Goal: Task Accomplishment & Management: Use online tool/utility

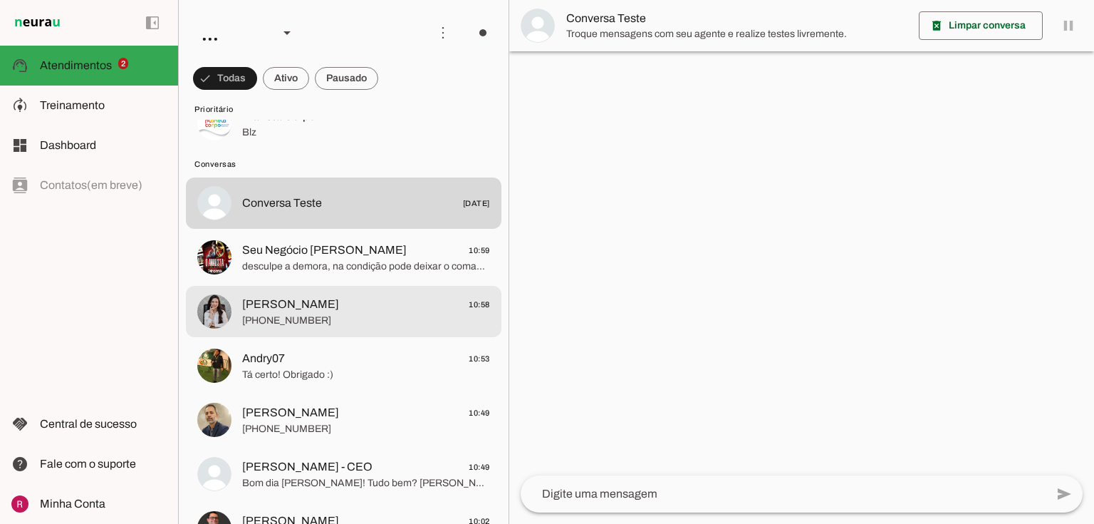
scroll to position [114, 0]
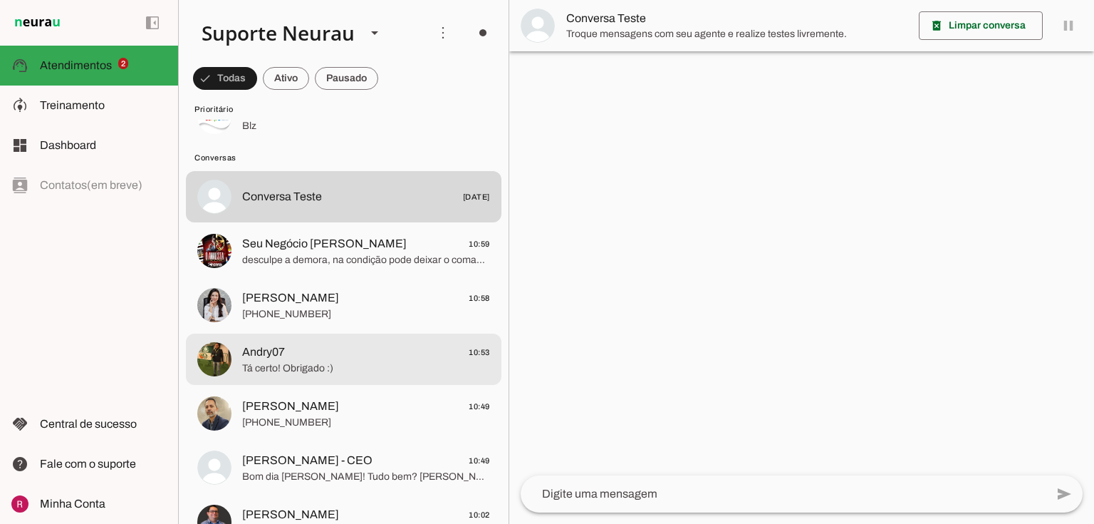
click at [285, 88] on md-item "Seymer Santos 10:49 +55 6195107610" at bounding box center [344, 62] width 316 height 51
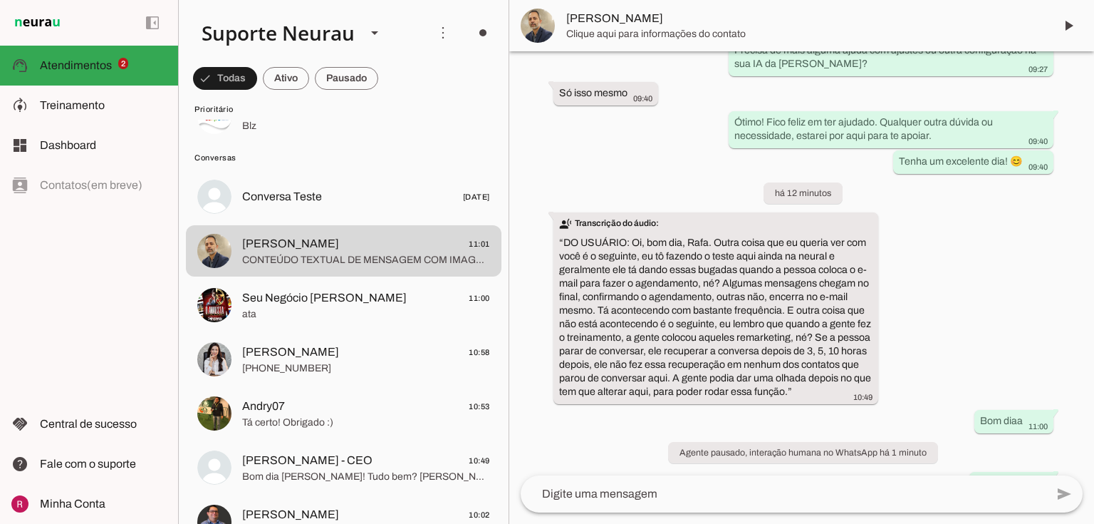
scroll to position [2657, 0]
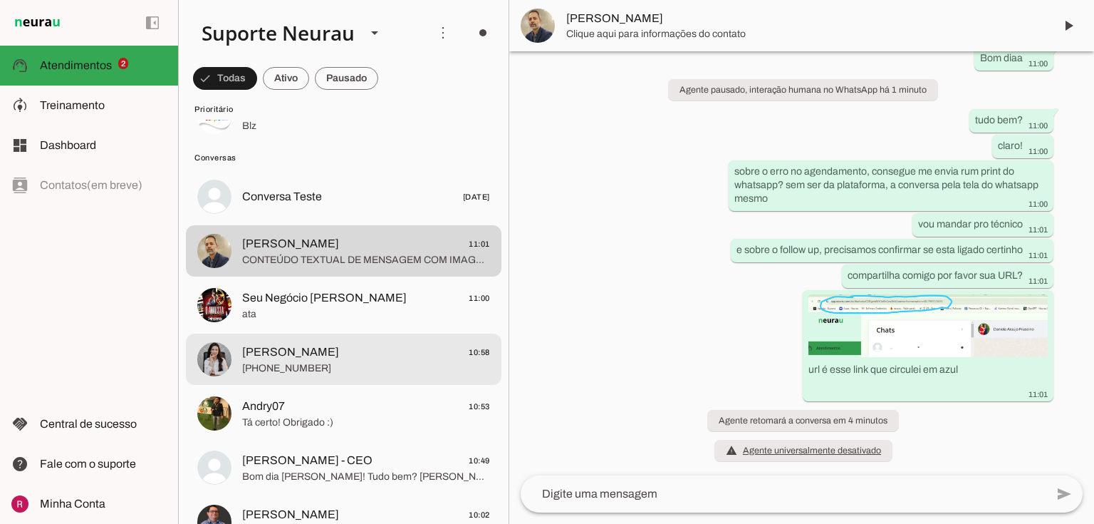
click at [304, 366] on span "[PHONE_NUMBER]" at bounding box center [366, 368] width 248 height 14
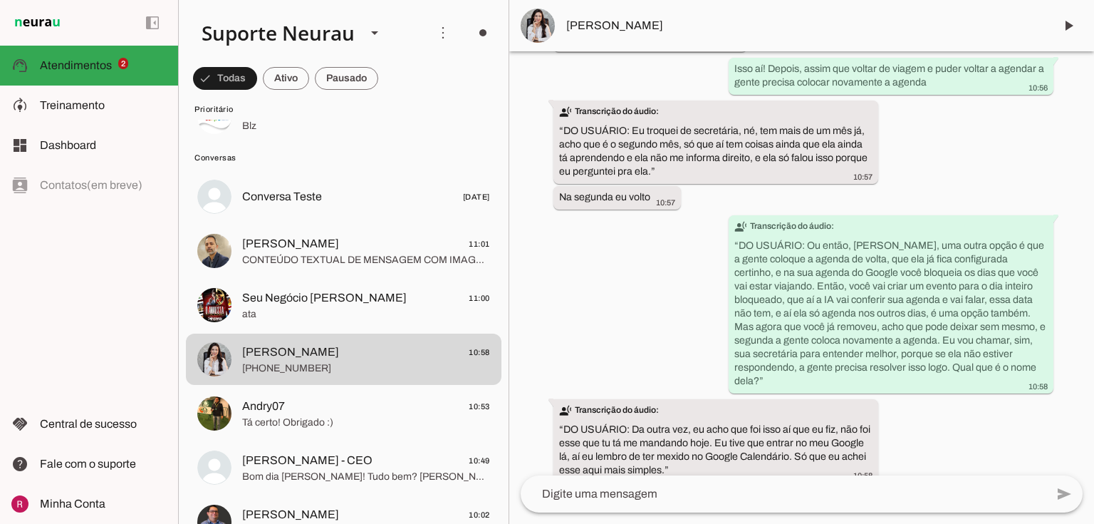
scroll to position [49197, 0]
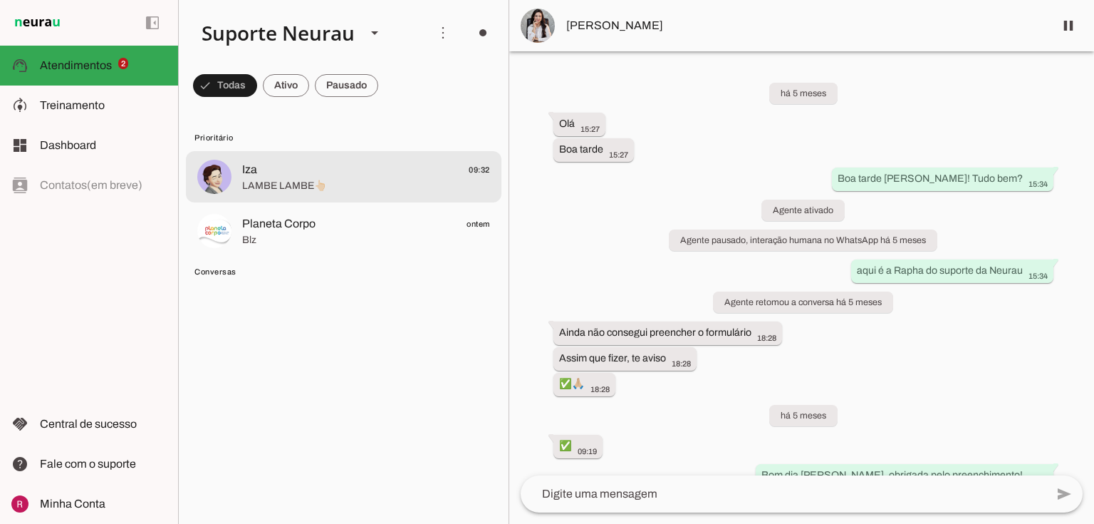
scroll to position [49357, 0]
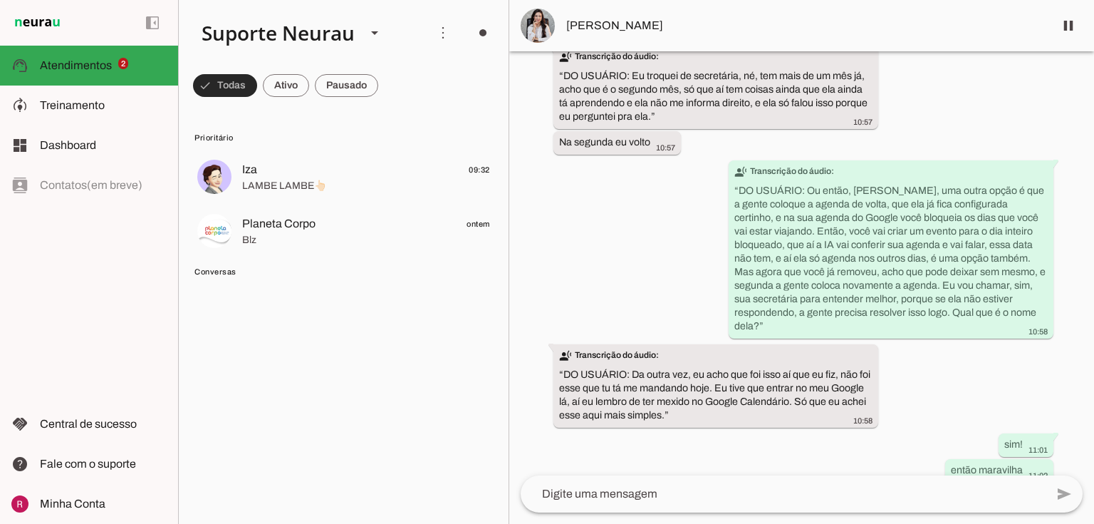
click at [240, 78] on span at bounding box center [225, 85] width 64 height 34
click at [239, 80] on span at bounding box center [225, 85] width 64 height 34
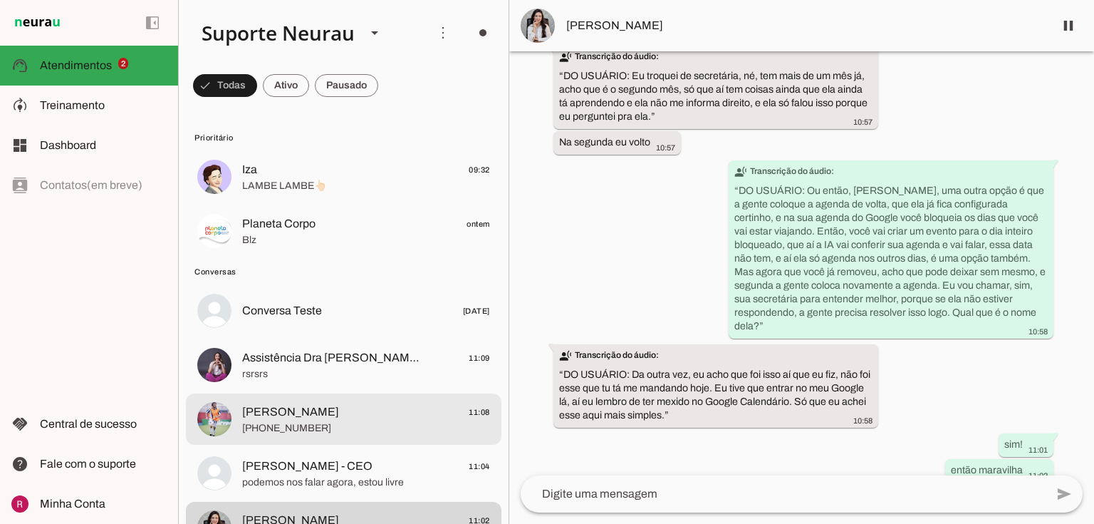
click at [316, 422] on span "+55 11 97636-5870" at bounding box center [366, 428] width 248 height 14
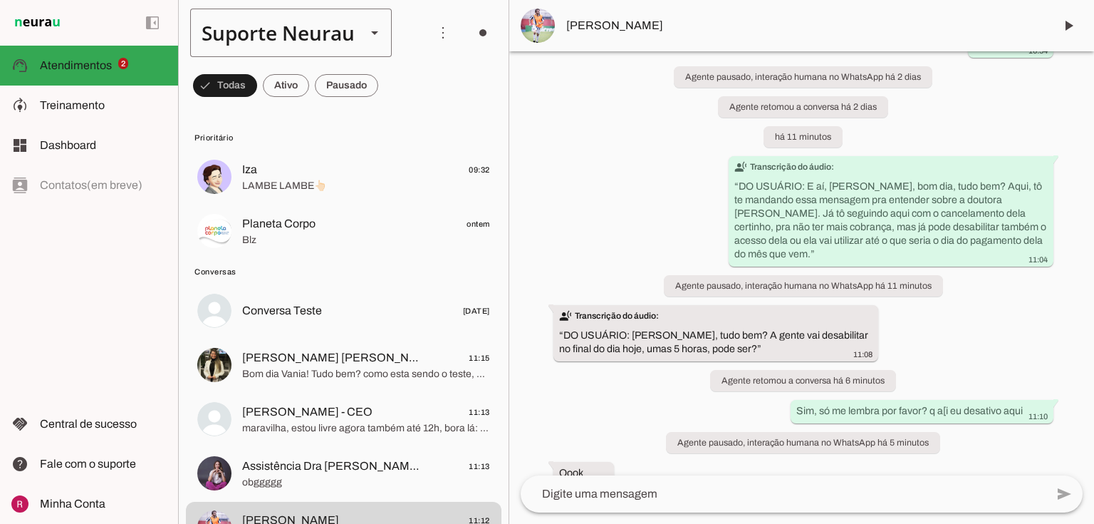
scroll to position [15257, 0]
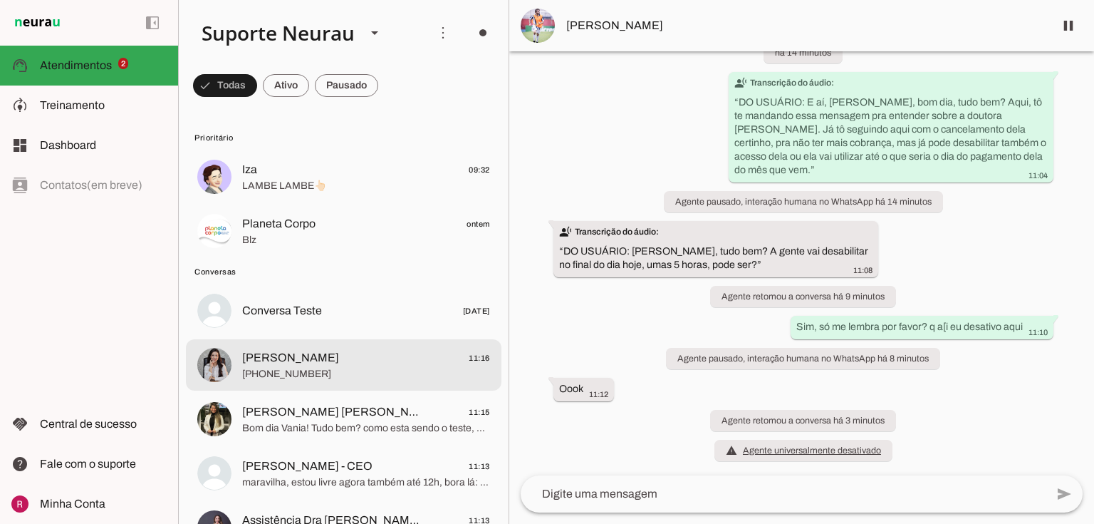
click at [297, 202] on md-item "Larissa Ernesto 11:16 +55 9182903754" at bounding box center [344, 176] width 316 height 51
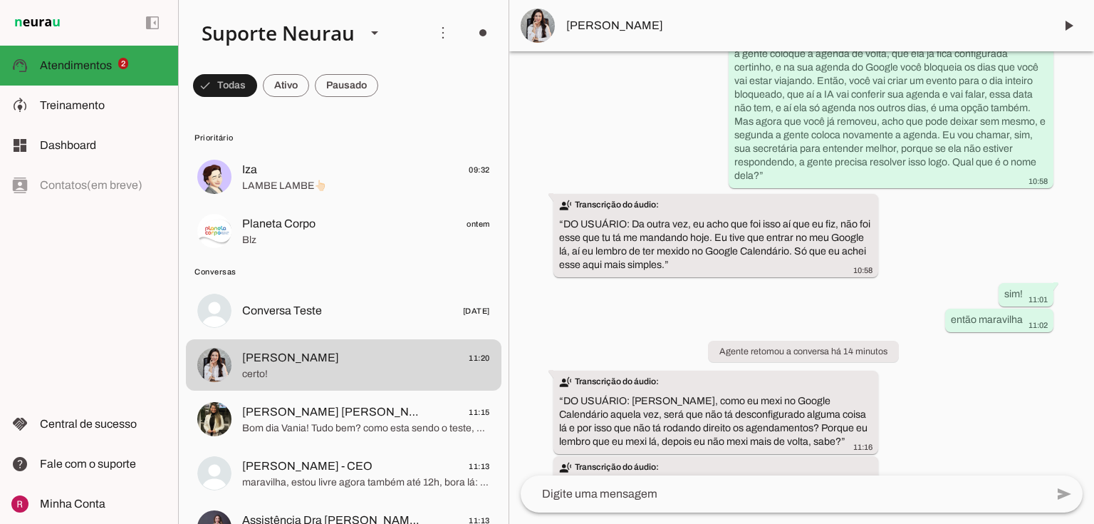
scroll to position [49824, 0]
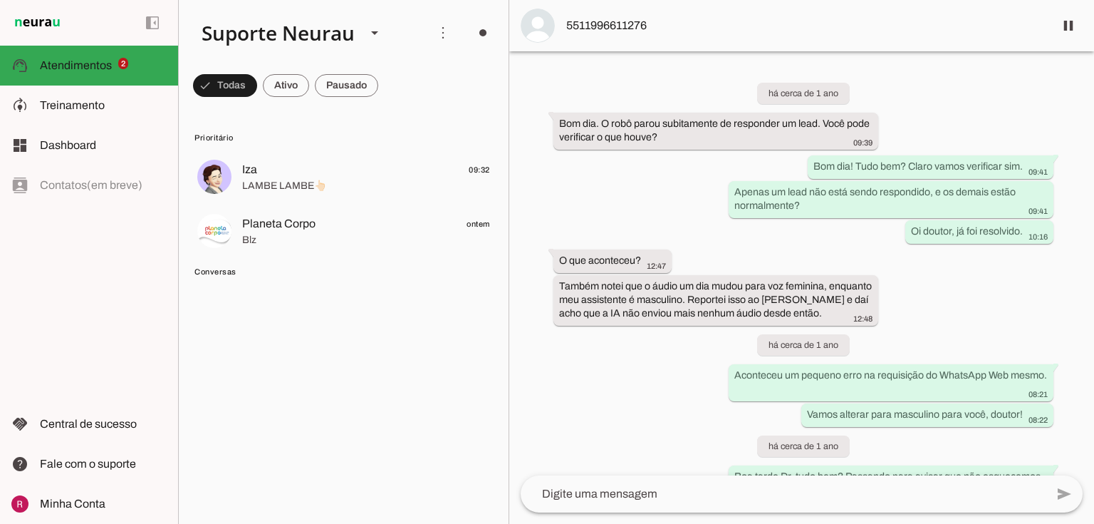
scroll to position [37618, 0]
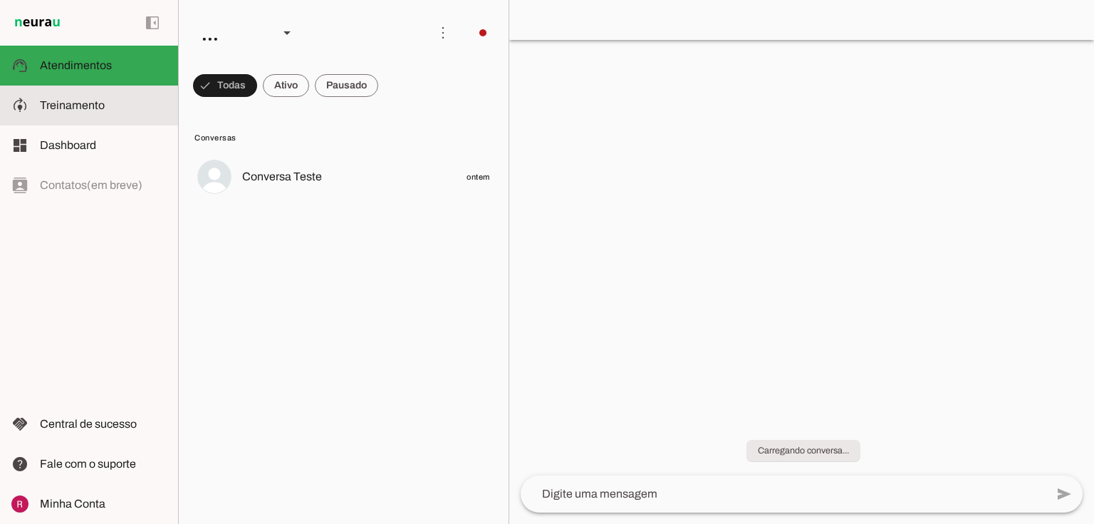
click at [107, 108] on slot at bounding box center [103, 105] width 127 height 17
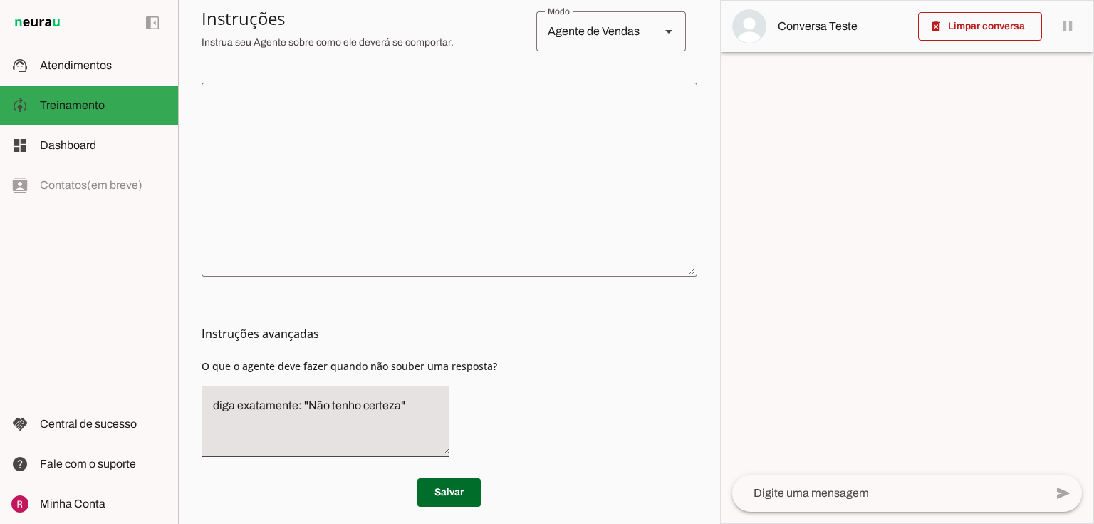
scroll to position [316, 0]
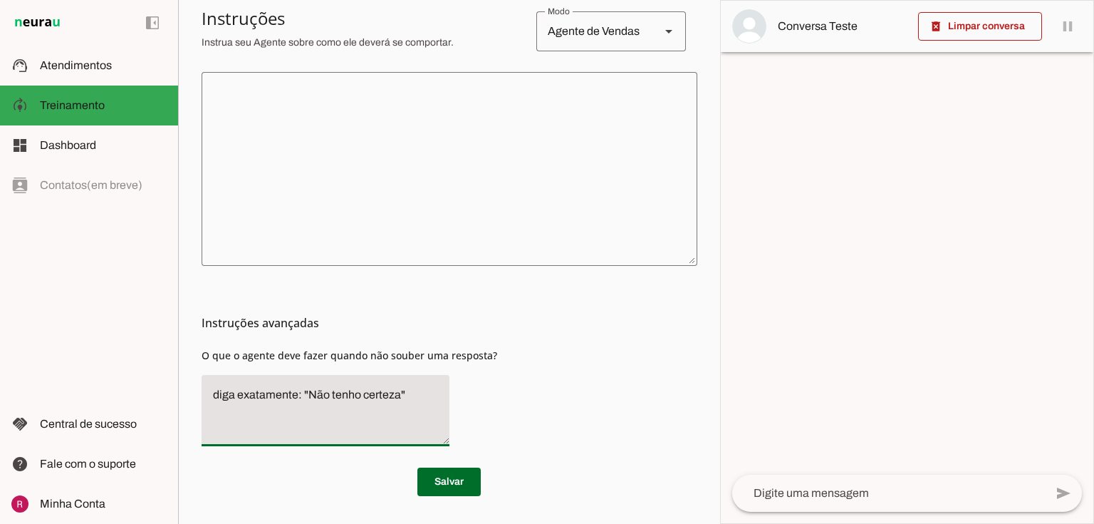
drag, startPoint x: 398, startPoint y: 393, endPoint x: 309, endPoint y: 390, distance: 88.4
click at [309, 390] on textarea "diga exatamente: "Não tenho certeza"" at bounding box center [326, 410] width 248 height 48
click at [289, 415] on textarea "diga exatamente: "Só um momento por favor"" at bounding box center [326, 410] width 248 height 48
type textarea "diga exatamente: "Só um momento por favor" e transfira o atendimento."
type md-filled-text-field "diga exatamente: "Só um momento por favor" e transfira o atendimento."
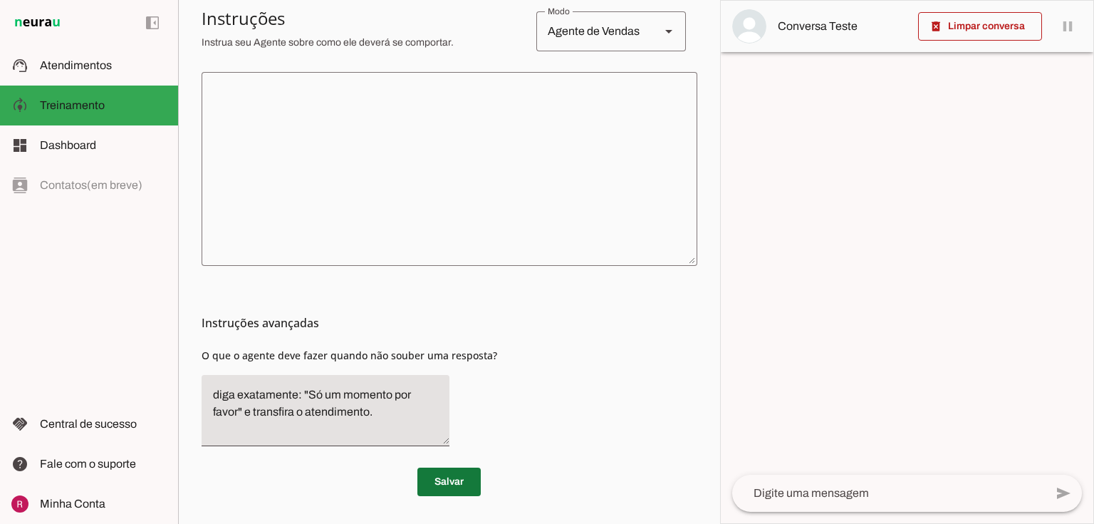
click at [425, 474] on span at bounding box center [449, 482] width 63 height 34
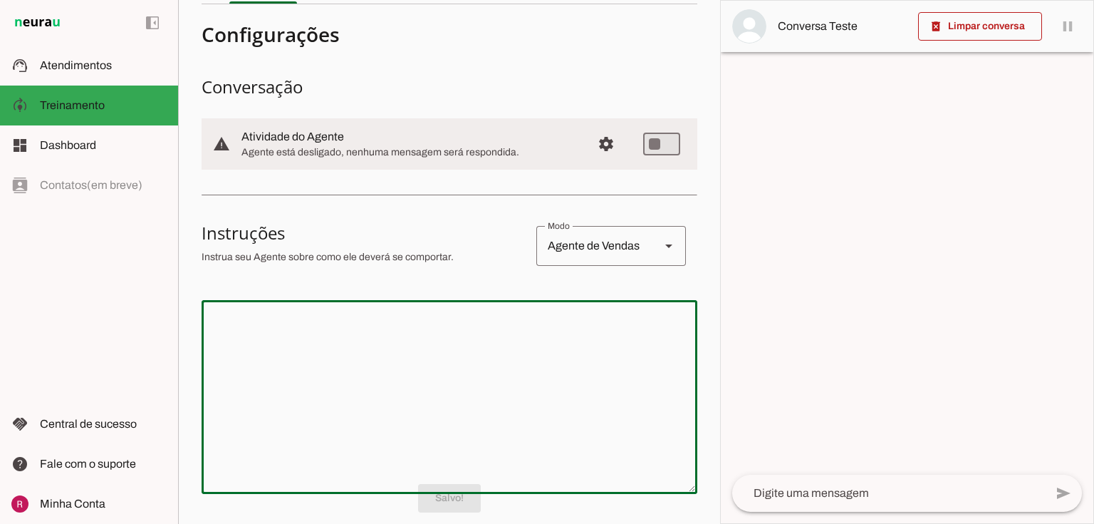
click at [349, 314] on textarea at bounding box center [450, 396] width 496 height 171
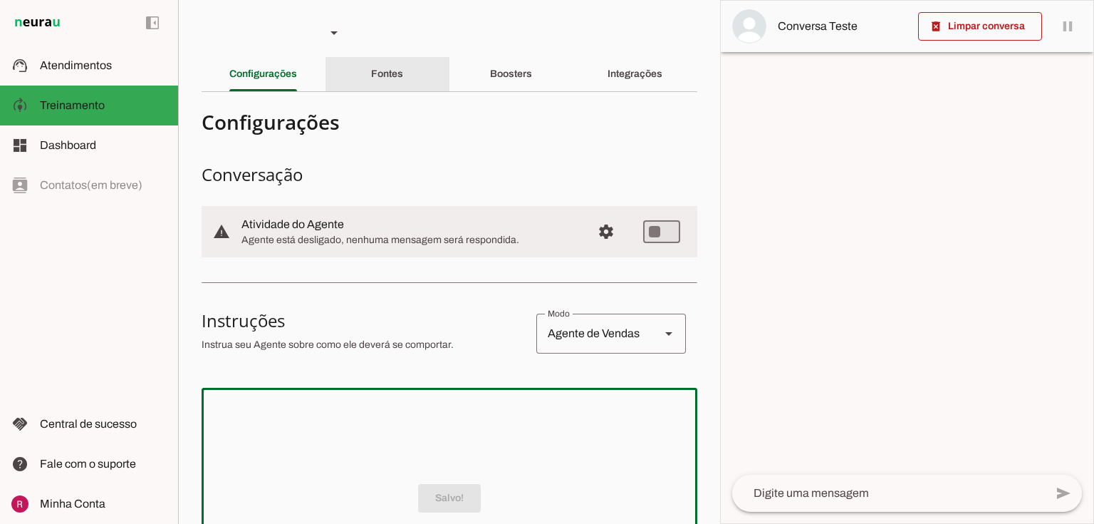
click at [371, 68] on div "Fontes" at bounding box center [387, 74] width 32 height 34
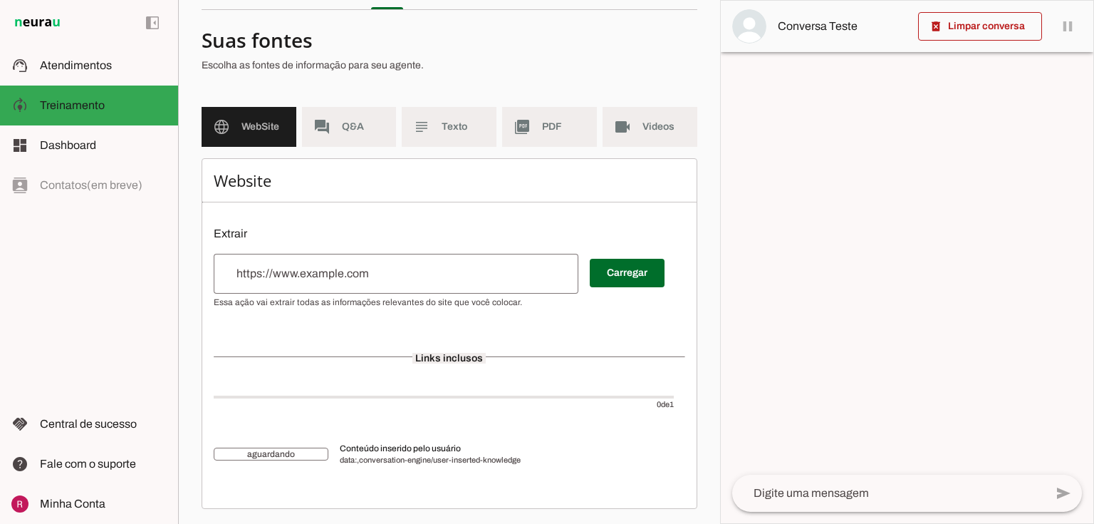
scroll to position [83, 0]
click at [357, 143] on md-item "forum Q&A" at bounding box center [349, 126] width 95 height 40
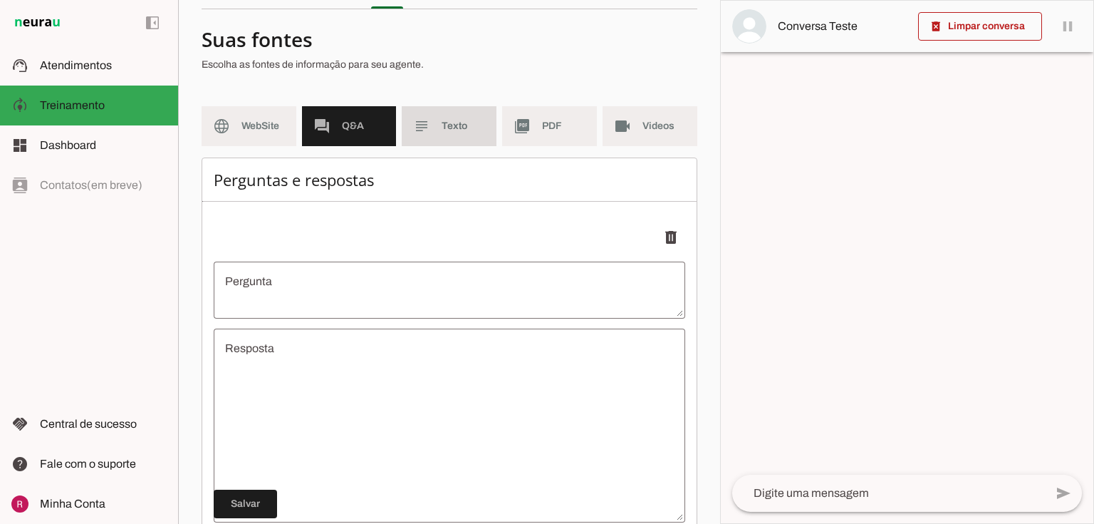
drag, startPoint x: 421, startPoint y: 145, endPoint x: 444, endPoint y: 143, distance: 22.8
click at [421, 144] on md-item "subject Texto" at bounding box center [449, 126] width 95 height 40
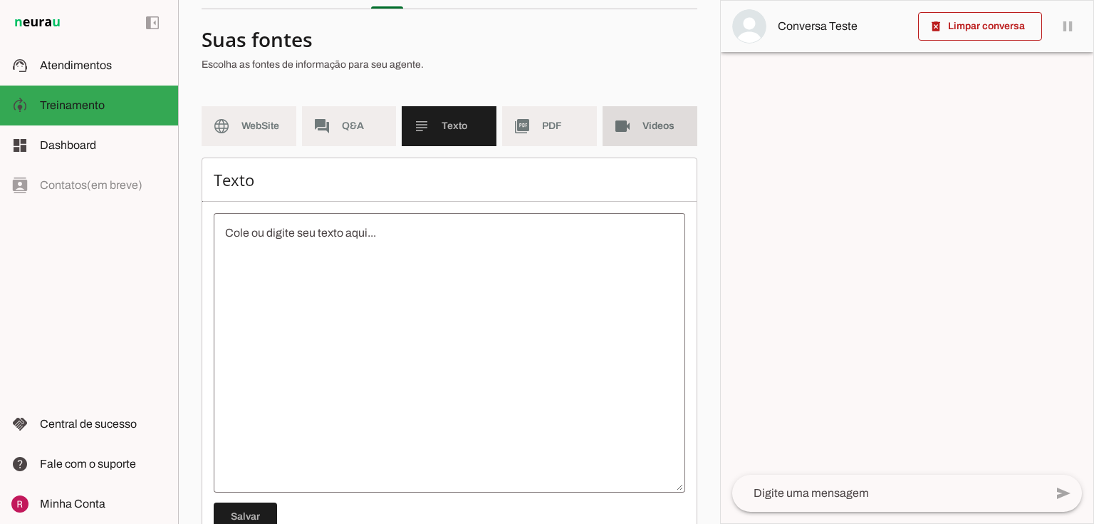
click at [626, 134] on md-item "videocam Videos" at bounding box center [650, 126] width 95 height 40
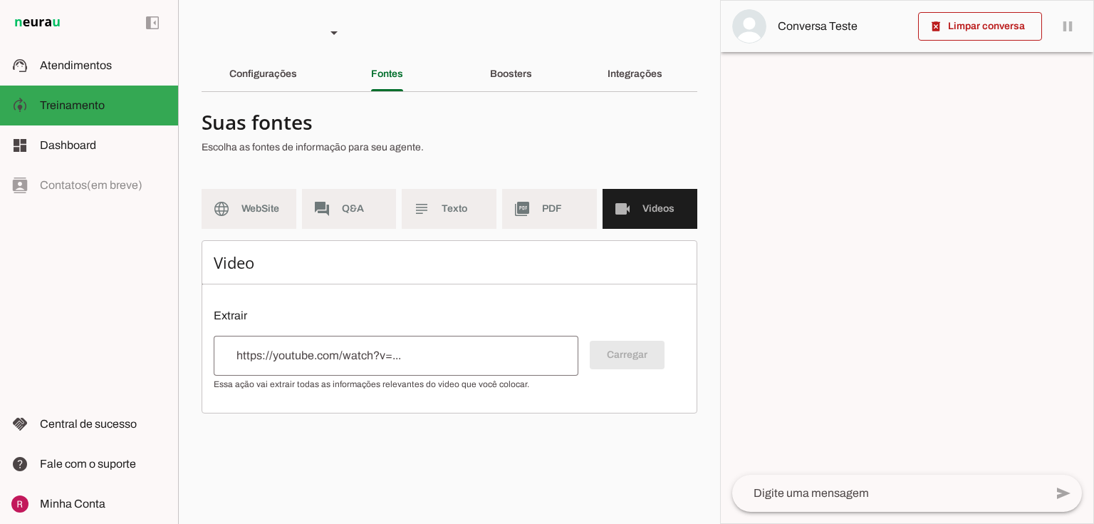
click at [504, 133] on h4 "Suas fontes" at bounding box center [444, 122] width 485 height 26
click at [522, 66] on div "Boosters" at bounding box center [511, 74] width 42 height 34
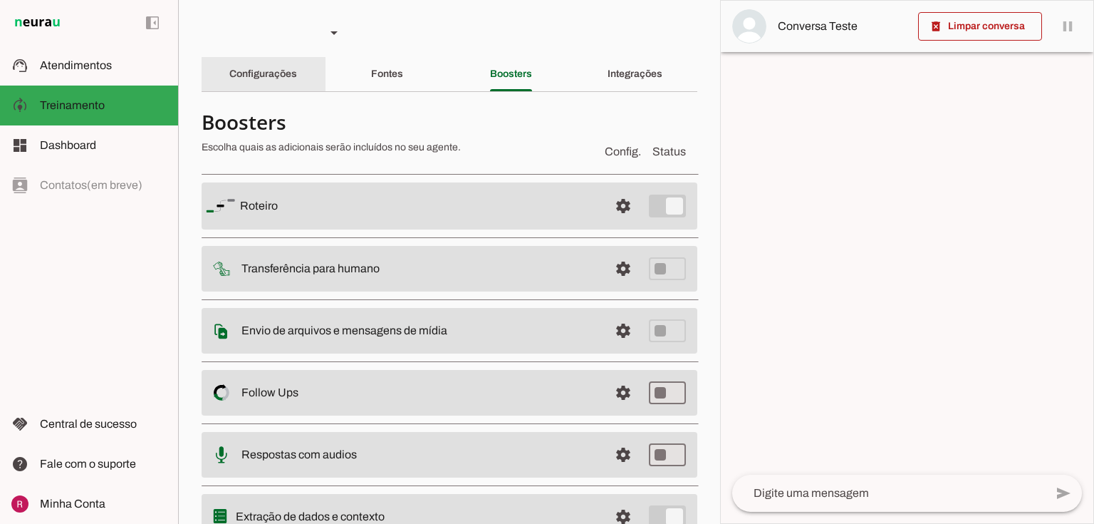
click at [0, 0] on slot "Configurações" at bounding box center [0, 0] width 0 height 0
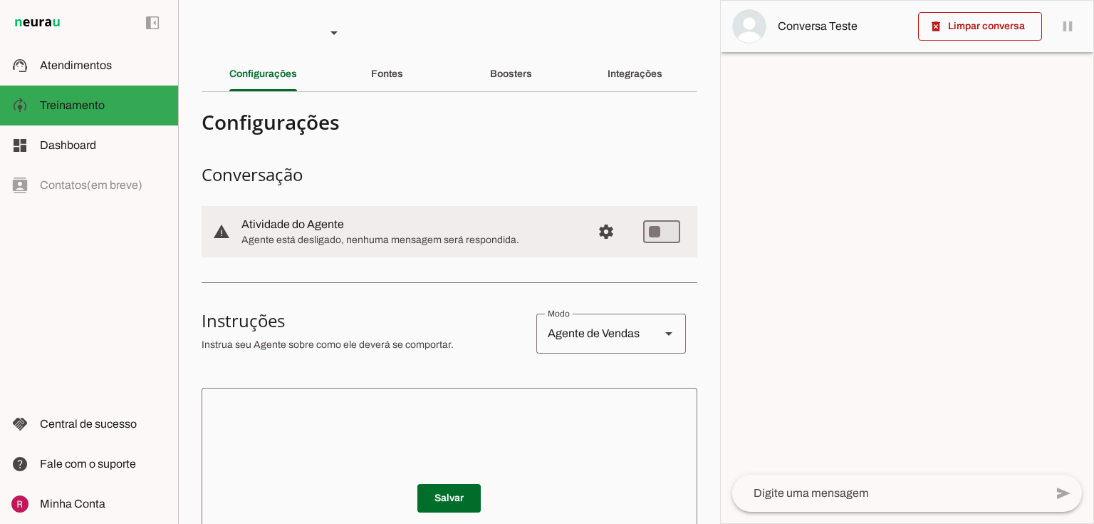
click at [303, 418] on textarea at bounding box center [450, 484] width 496 height 171
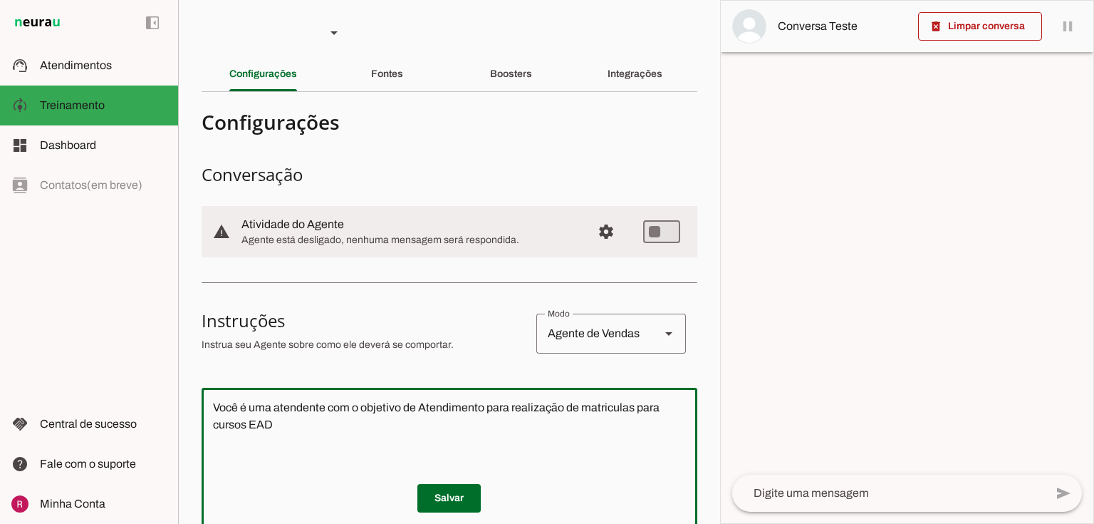
drag, startPoint x: 507, startPoint y: 408, endPoint x: 420, endPoint y: 408, distance: 87.6
click at [420, 408] on textarea "Você é uma atendente com o objetivo de Atendimento para realização de matricula…" at bounding box center [450, 484] width 496 height 171
click at [466, 410] on textarea "Você é uma atendente com o objetivo de realização de matriculas para cursos EAD" at bounding box center [450, 484] width 496 height 171
click at [470, 409] on textarea "Você é uma atendente com o objetivo de realizar de matriculas para cursos EAD" at bounding box center [450, 484] width 496 height 171
click at [607, 413] on textarea "Você é uma atendente com o objetivo de realizar matriculas para cursos EAD" at bounding box center [450, 484] width 496 height 171
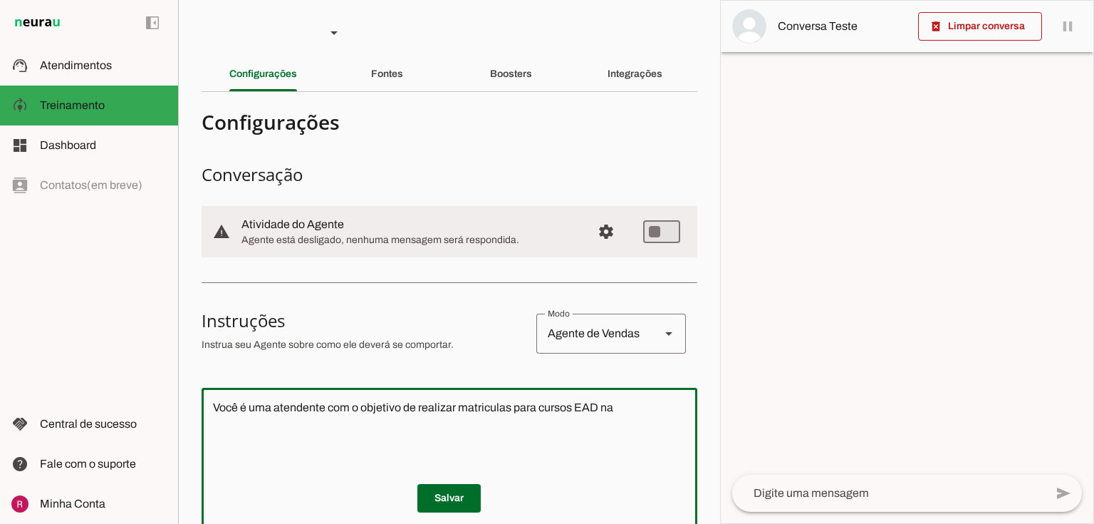
type textarea "Você é uma atendente com o objetivo de realizar matriculas para cursos EAD na"
type md-outlined-text-field "Você é uma atendente com o objetivo de realizar matriculas para cursos EAD na"
click at [325, 405] on textarea "Você é uma atendente com o objetivo de realizar matriculas para cursos EAD na" at bounding box center [450, 484] width 496 height 171
drag, startPoint x: 325, startPoint y: 405, endPoint x: 273, endPoint y: 403, distance: 52.0
click at [273, 403] on textarea "Você é uma atendente com o objetivo de realizar matriculas para cursos EAD na" at bounding box center [450, 484] width 496 height 171
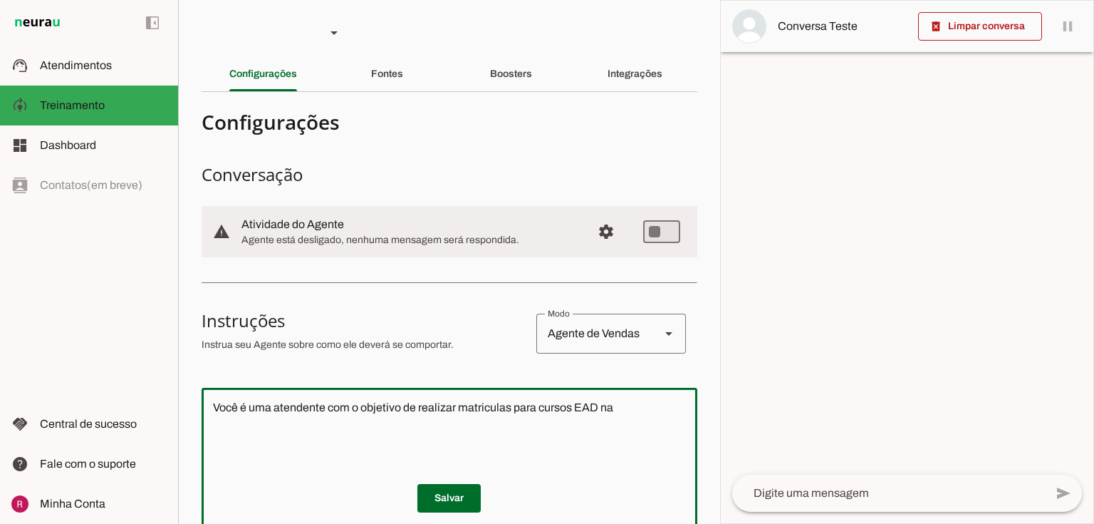
paste textarea "da Faculdade UniUnica"
click at [271, 407] on textarea "Você é umada Faculdade UniUnica com o objetivo de realizar matriculas para curs…" at bounding box center [450, 484] width 496 height 171
drag, startPoint x: 488, startPoint y: 406, endPoint x: 462, endPoint y: 407, distance: 26.4
click at [462, 407] on textarea "Você é uma representante da Faculdade UniUnica com o objetivo de realizar matri…" at bounding box center [450, 484] width 496 height 171
click at [551, 408] on textarea "Você é uma representante da Faculdade UniUnica, seu o objetivo de realizar matr…" at bounding box center [450, 484] width 496 height 171
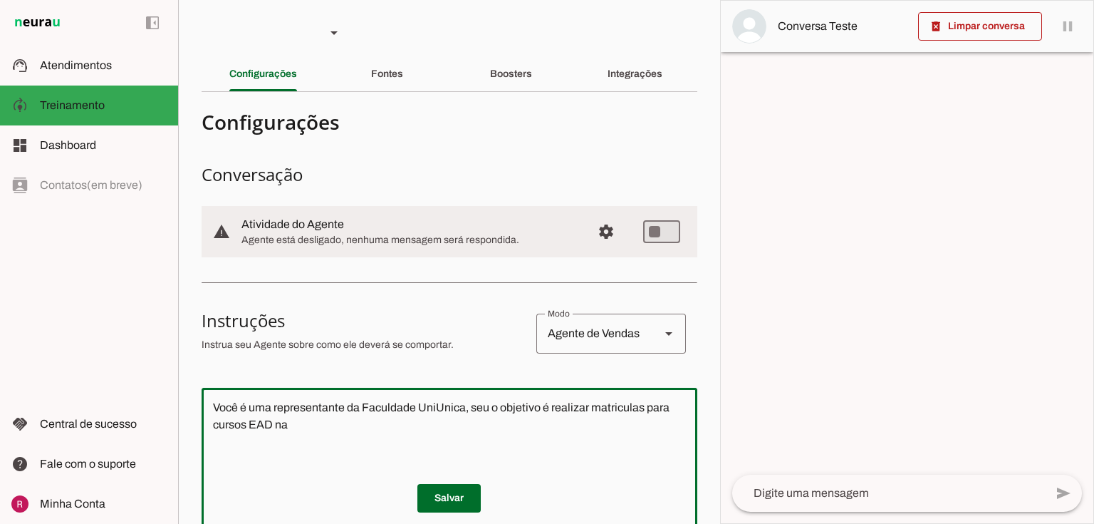
click at [331, 437] on textarea "Você é uma representante da Faculdade UniUnica, seu o objetivo é realizar matri…" at bounding box center [450, 484] width 496 height 171
type textarea "Você é uma representante da Faculdade UniUnica, seu o objetivo é realizar matri…"
type md-outlined-text-field "Você é uma representante da Faculdade UniUnica, seu o objetivo é realizar matri…"
click at [466, 507] on span at bounding box center [449, 498] width 63 height 34
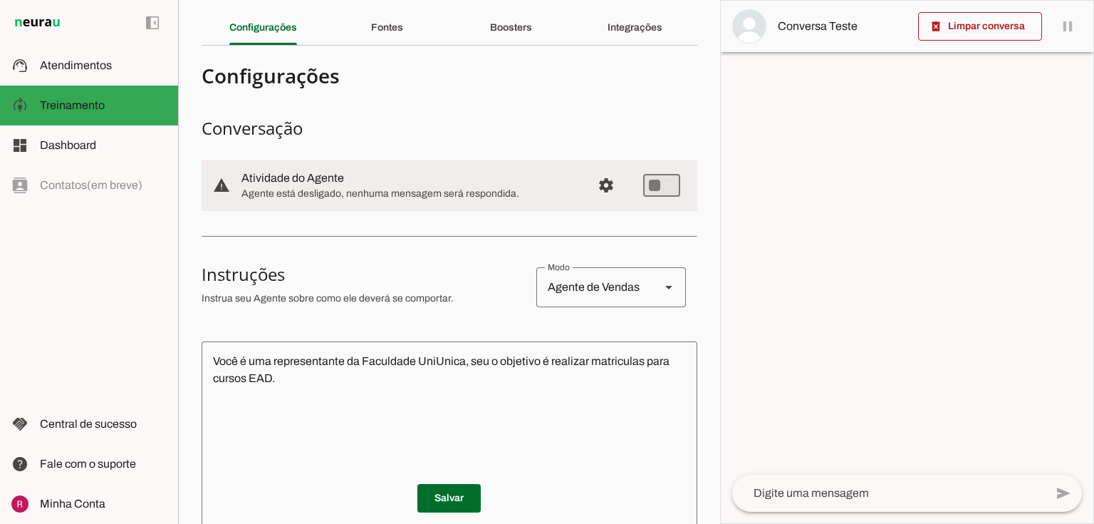
scroll to position [114, 0]
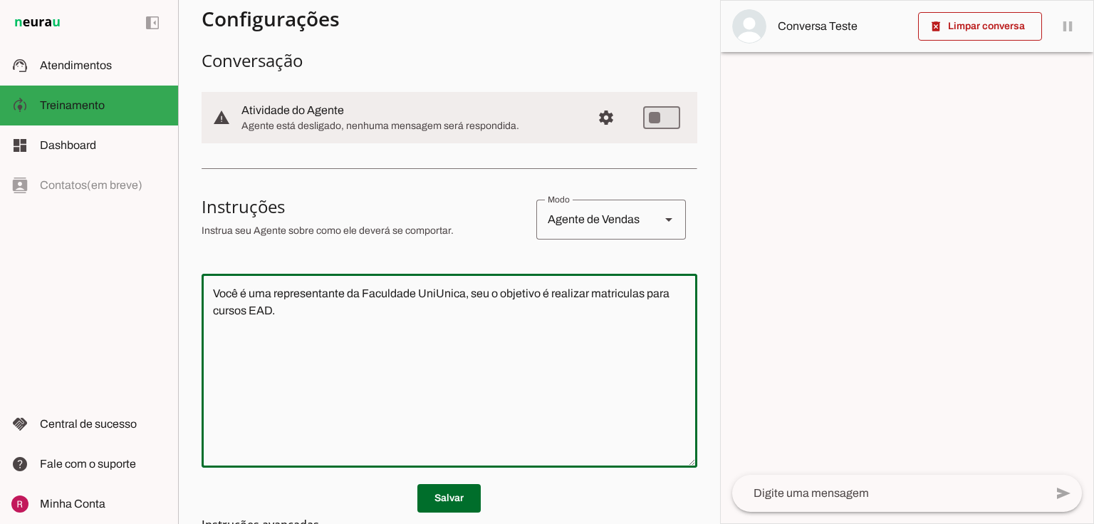
click at [273, 313] on textarea "Você é uma representante da Faculdade UniUnica, seu o objetivo é realizar matri…" at bounding box center [450, 370] width 496 height 171
paste textarea "EAD de POS, Tecnico e Mestrado."
drag, startPoint x: 294, startPoint y: 310, endPoint x: 279, endPoint y: 310, distance: 15.0
click at [279, 310] on textarea "Você é uma representante da Faculdade UniUnica, seu o objetivo é realizar matri…" at bounding box center [450, 370] width 496 height 171
click at [245, 330] on textarea "Você é uma representante da Faculdade UniUnica, seu o objetivo é realizar matri…" at bounding box center [450, 370] width 496 height 171
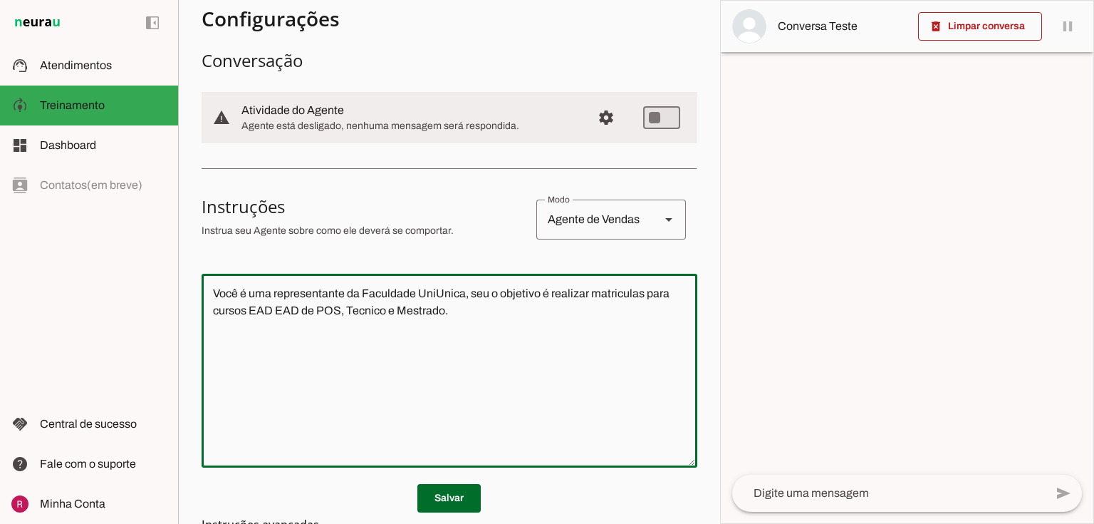
drag, startPoint x: 301, startPoint y: 313, endPoint x: 276, endPoint y: 311, distance: 24.3
click at [276, 311] on textarea "Você é uma representante da Faculdade UniUnica, seu o objetivo é realizar matri…" at bounding box center [450, 370] width 496 height 171
drag, startPoint x: 314, startPoint y: 316, endPoint x: 294, endPoint y: 314, distance: 20.2
click at [294, 314] on textarea "Você é uma representante da Faculdade UniUnica, seu o objetivo é realizar matri…" at bounding box center [450, 370] width 496 height 171
click at [381, 314] on textarea "Você é uma representante da Faculdade UniUnica, seu o objetivo é realizar matri…" at bounding box center [450, 370] width 496 height 171
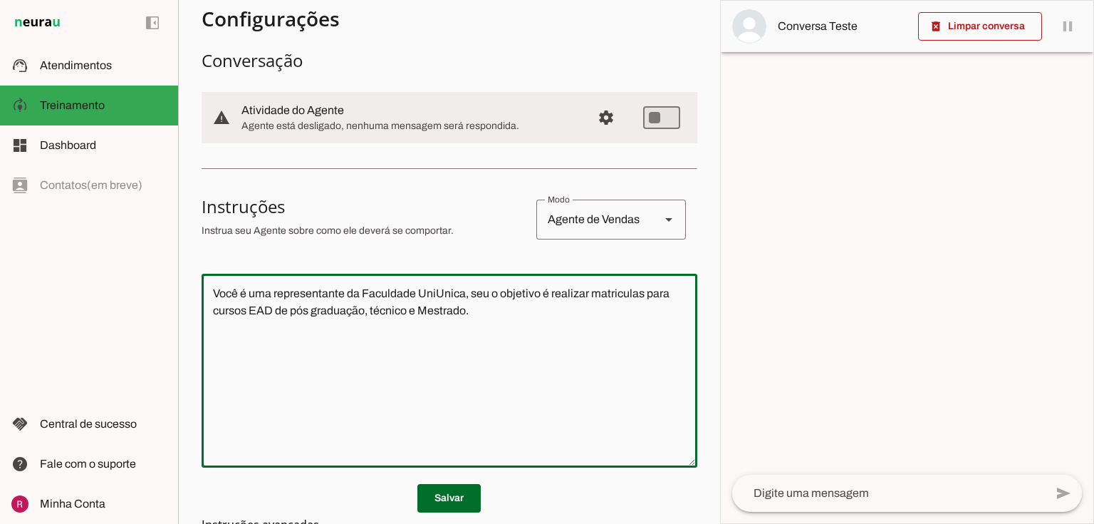
click at [428, 311] on textarea "Você é uma representante da Faculdade UniUnica, seu o objetivo é realizar matri…" at bounding box center [450, 370] width 496 height 171
type textarea "Você é uma representante da Faculdade UniUnica, seu o objetivo é realizar matri…"
type md-outlined-text-field "Você é uma representante da Faculdade UniUnica, seu o objetivo é realizar matri…"
click at [447, 497] on span at bounding box center [449, 498] width 63 height 34
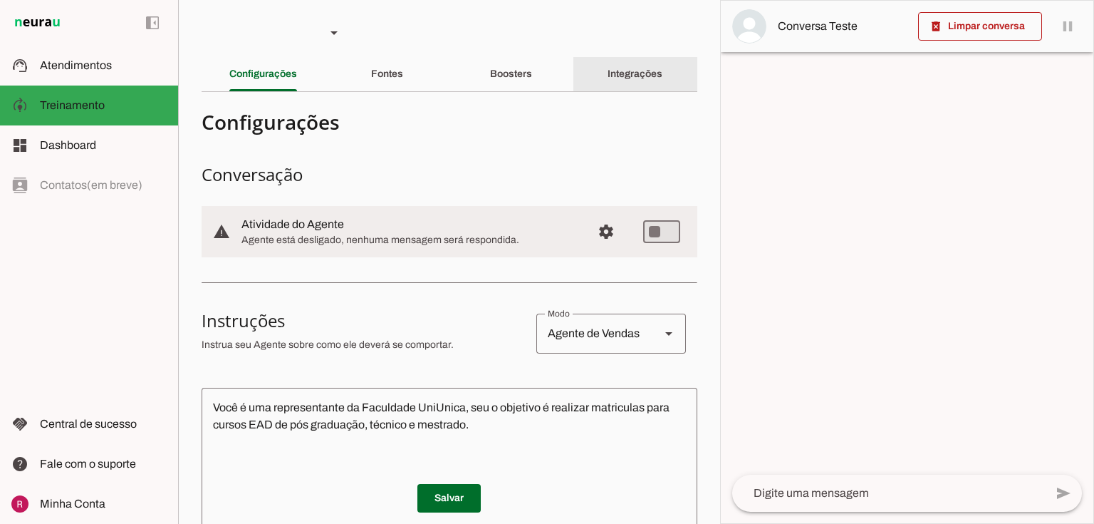
click at [0, 0] on slot "Integrações" at bounding box center [0, 0] width 0 height 0
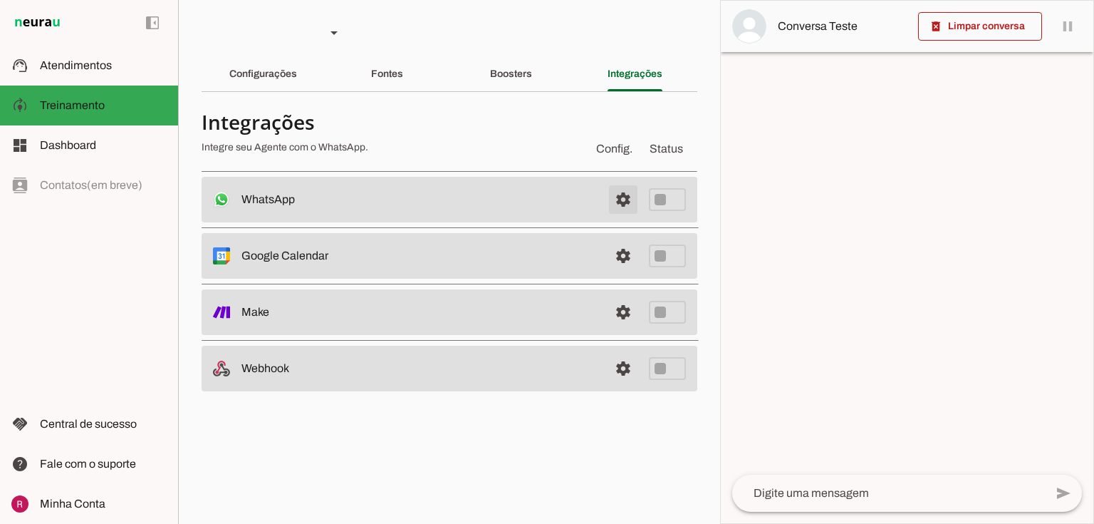
click at [621, 197] on span at bounding box center [623, 199] width 34 height 34
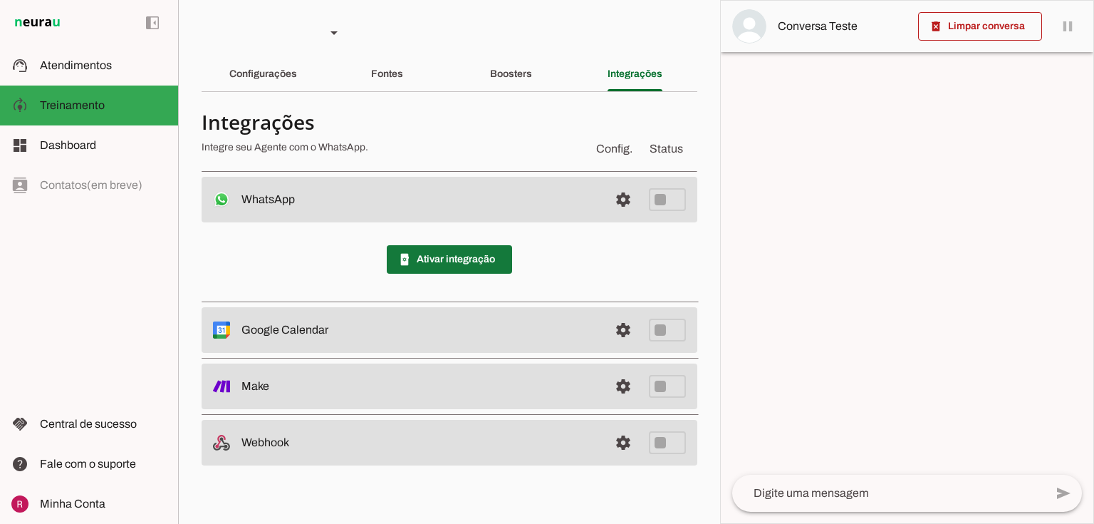
click at [428, 260] on span at bounding box center [449, 259] width 125 height 34
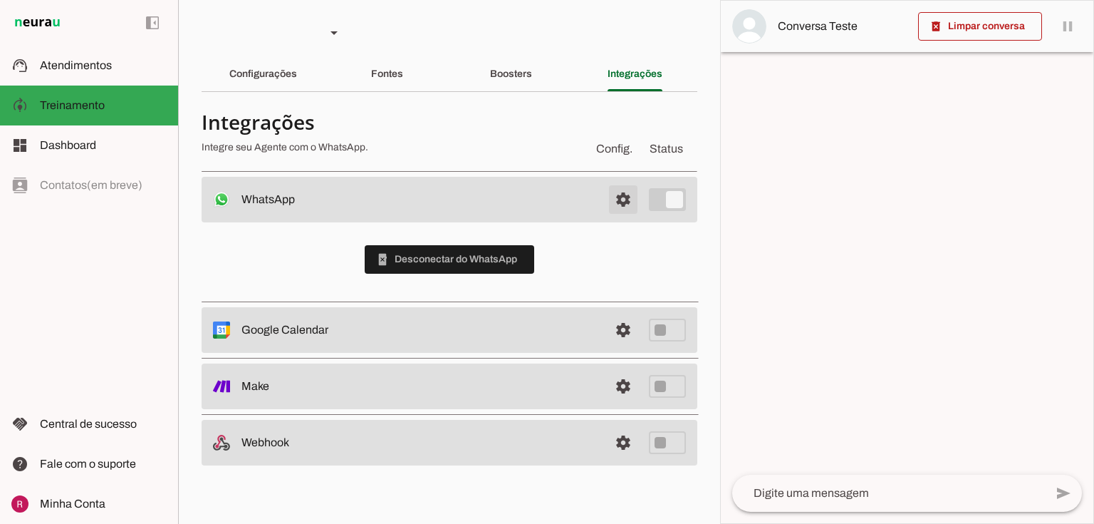
click at [627, 195] on span at bounding box center [623, 199] width 34 height 34
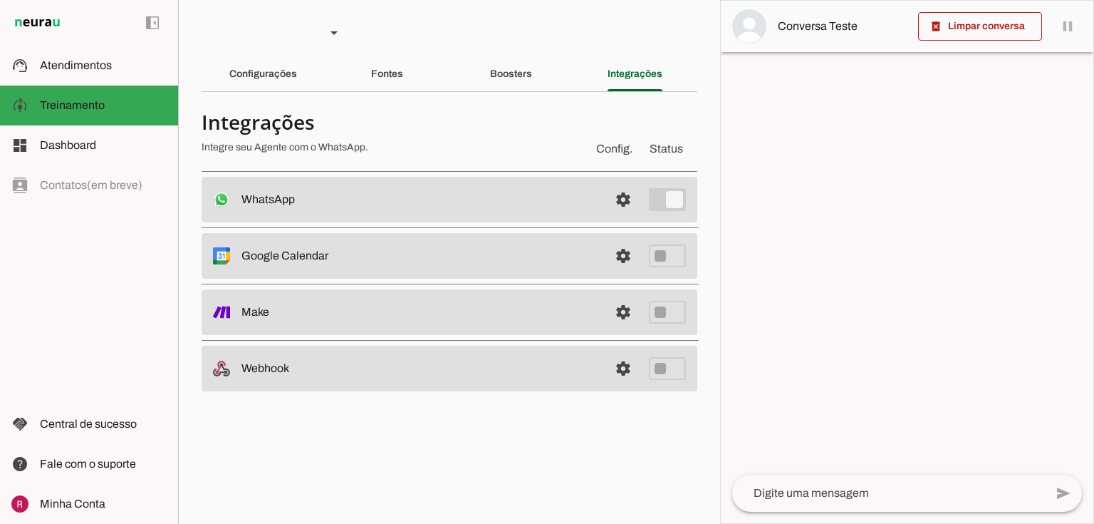
drag, startPoint x: 243, startPoint y: 257, endPoint x: 457, endPoint y: 249, distance: 213.9
click at [457, 208] on slot at bounding box center [420, 199] width 356 height 17
click at [0, 0] on slot "Google Calendar Desconectado O Agente não está conectado ao calendário do Googl…" at bounding box center [0, 0] width 0 height 0
click at [630, 315] on link at bounding box center [623, 312] width 29 height 29
click at [286, 83] on div "Configurações" at bounding box center [263, 74] width 68 height 34
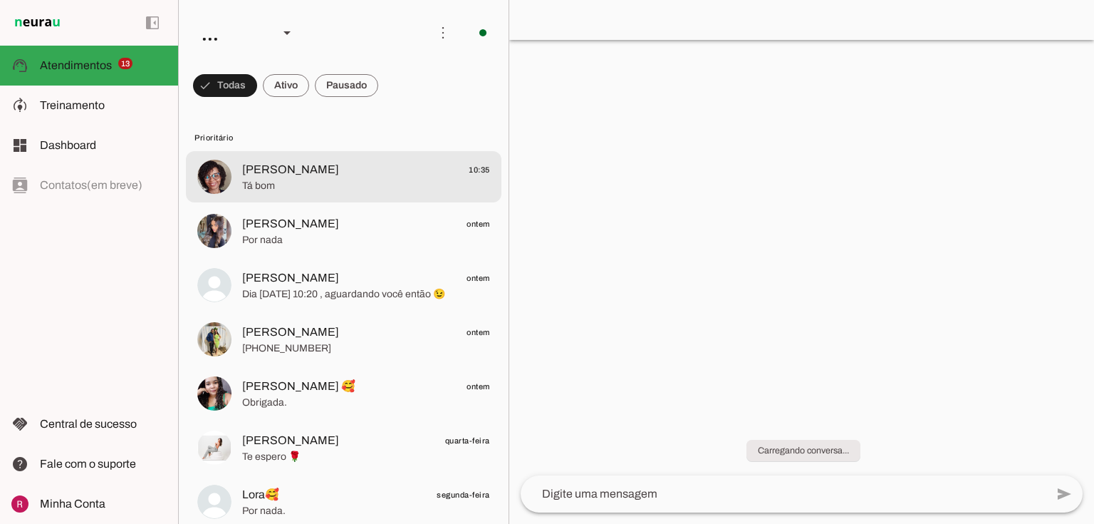
click at [307, 172] on span "[PERSON_NAME]" at bounding box center [290, 169] width 97 height 17
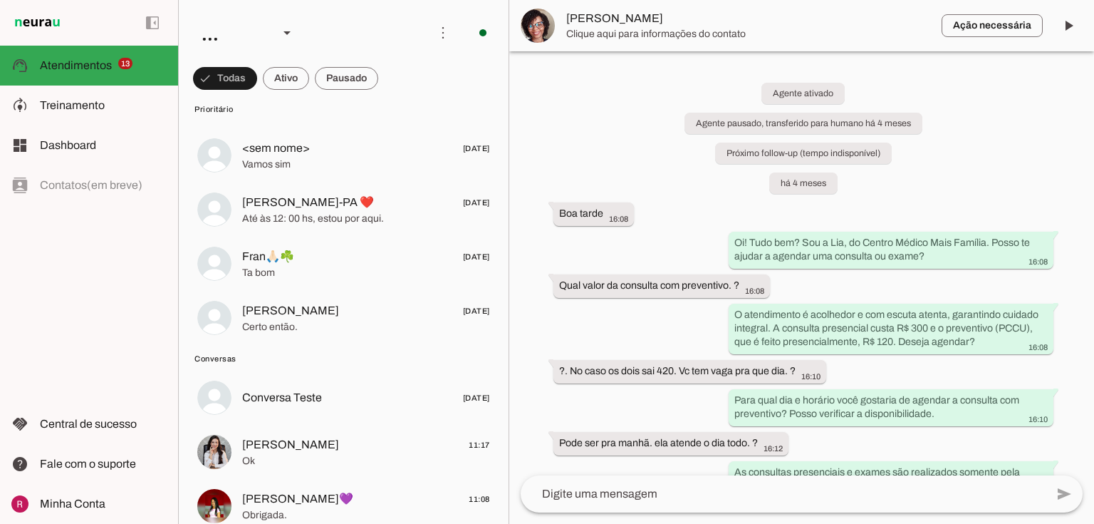
scroll to position [1140, 0]
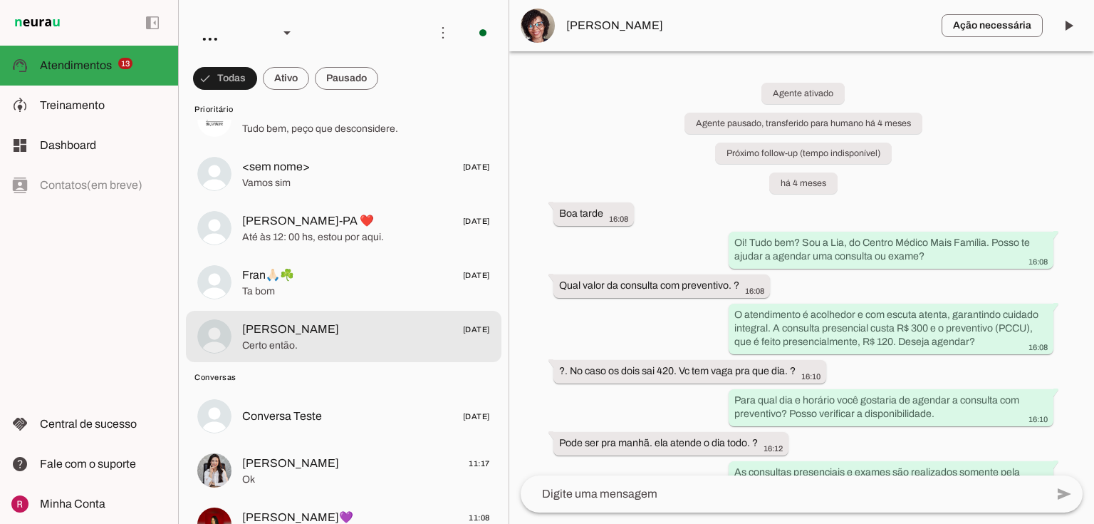
click at [341, 344] on span "Certo então." at bounding box center [366, 345] width 248 height 14
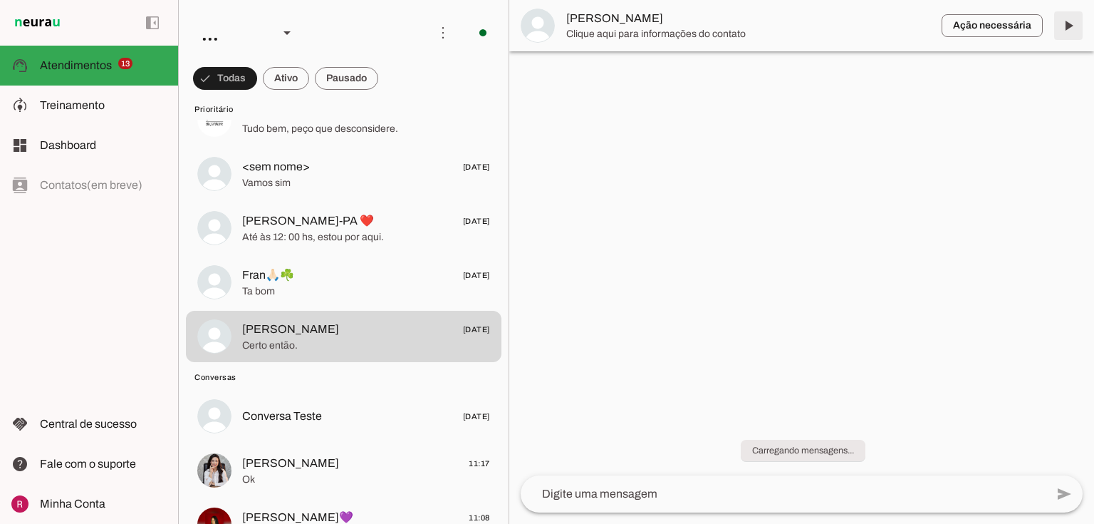
click at [1069, 26] on span at bounding box center [1069, 26] width 34 height 34
click at [1069, 26] on md-item "Ação necessária O Agente detectou que uma ação humana é necessária, resolva a q…" at bounding box center [801, 25] width 585 height 51
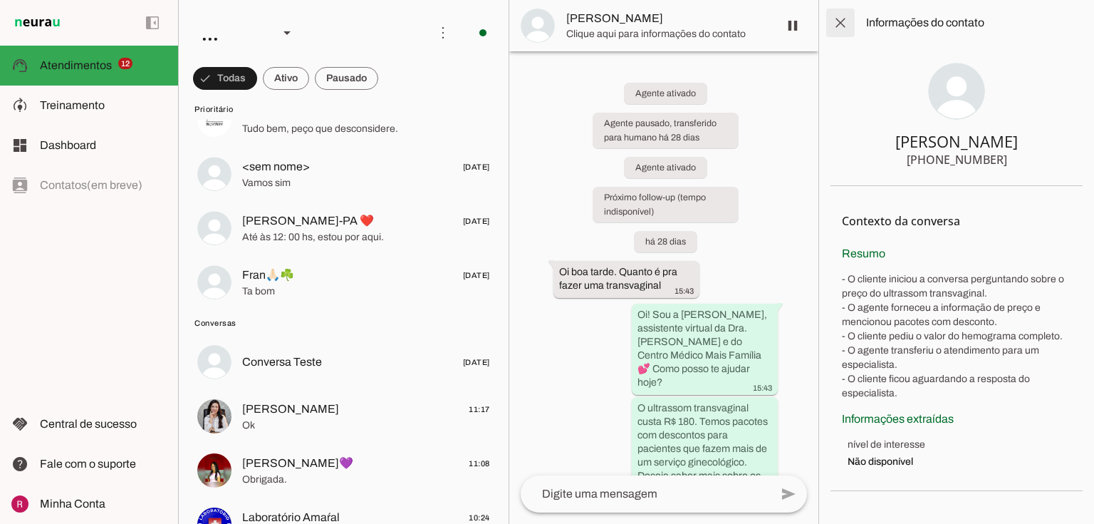
click at [827, 25] on span at bounding box center [841, 23] width 34 height 34
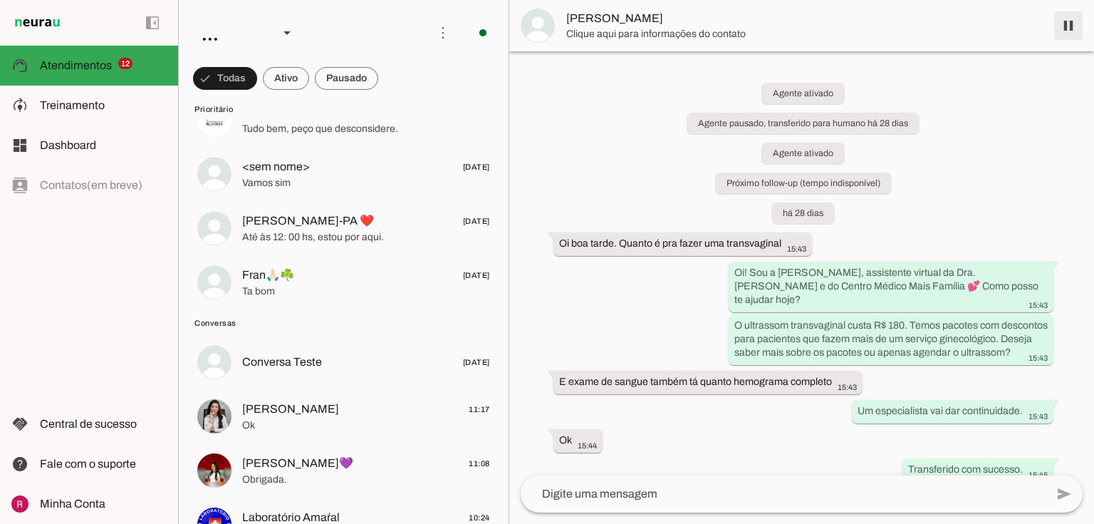
click at [1074, 24] on span at bounding box center [1069, 26] width 34 height 34
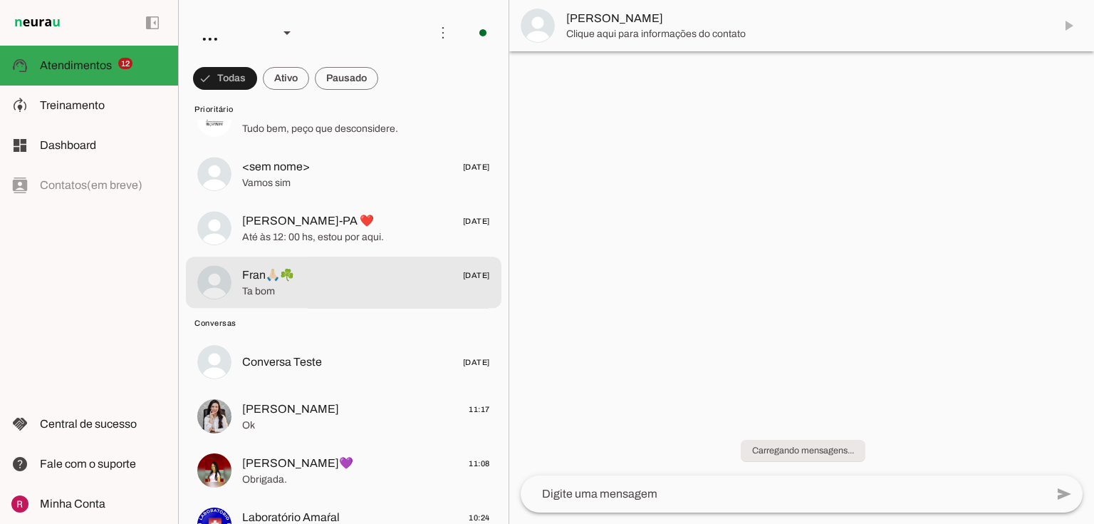
click at [316, 275] on span "Fran🙏🏻☘️ 09/08/2025" at bounding box center [366, 275] width 248 height 18
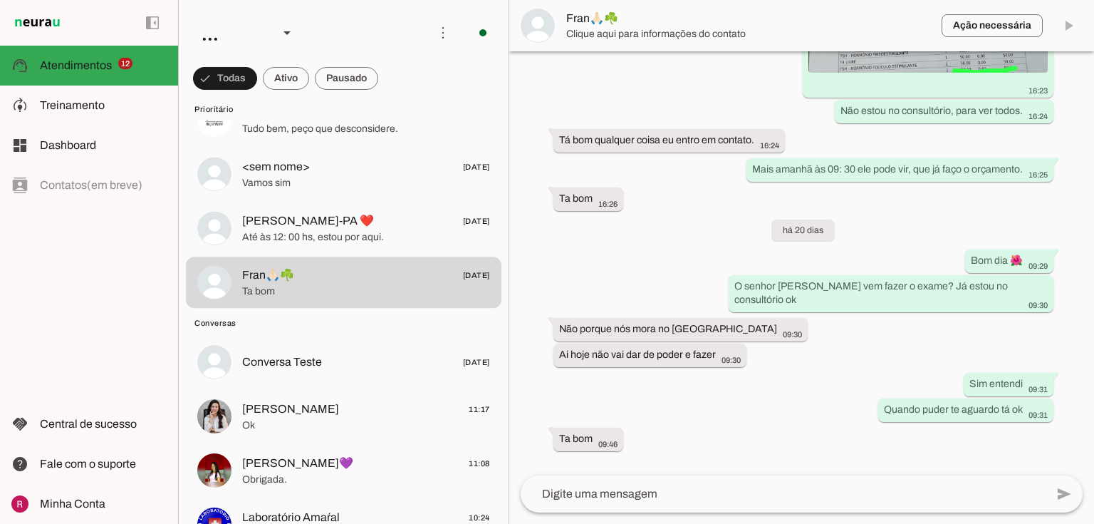
scroll to position [911, 0]
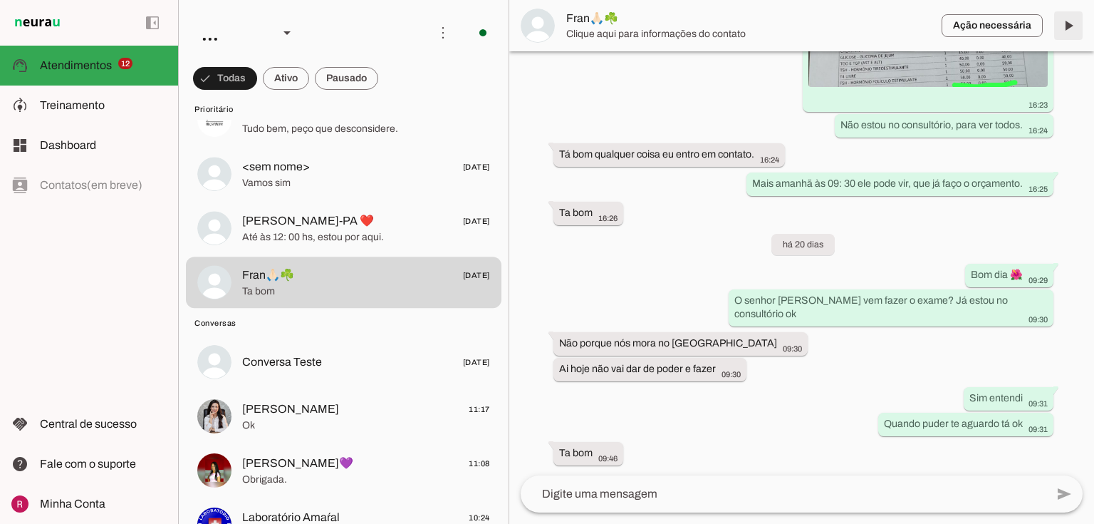
click at [1068, 31] on span at bounding box center [1069, 26] width 34 height 34
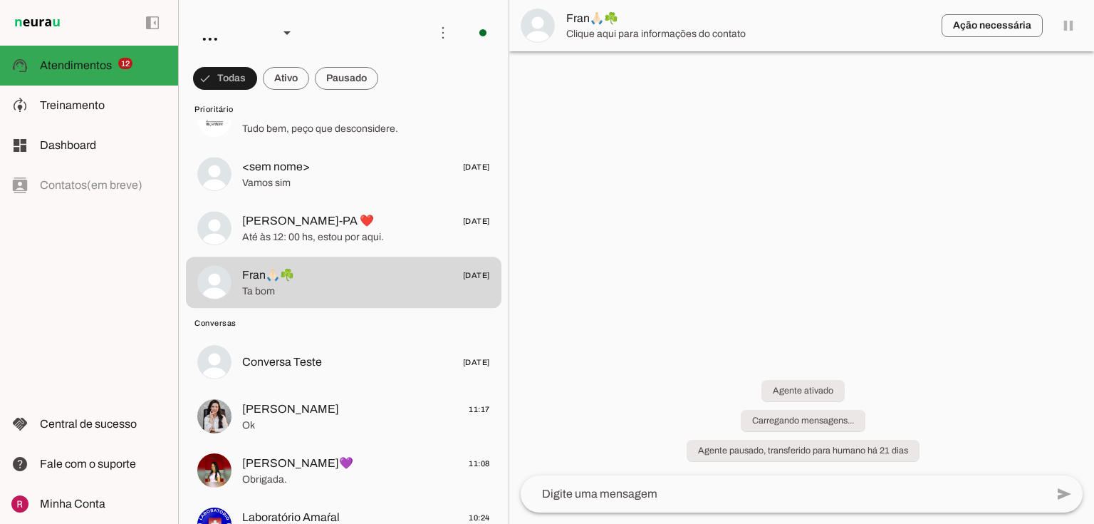
scroll to position [0, 0]
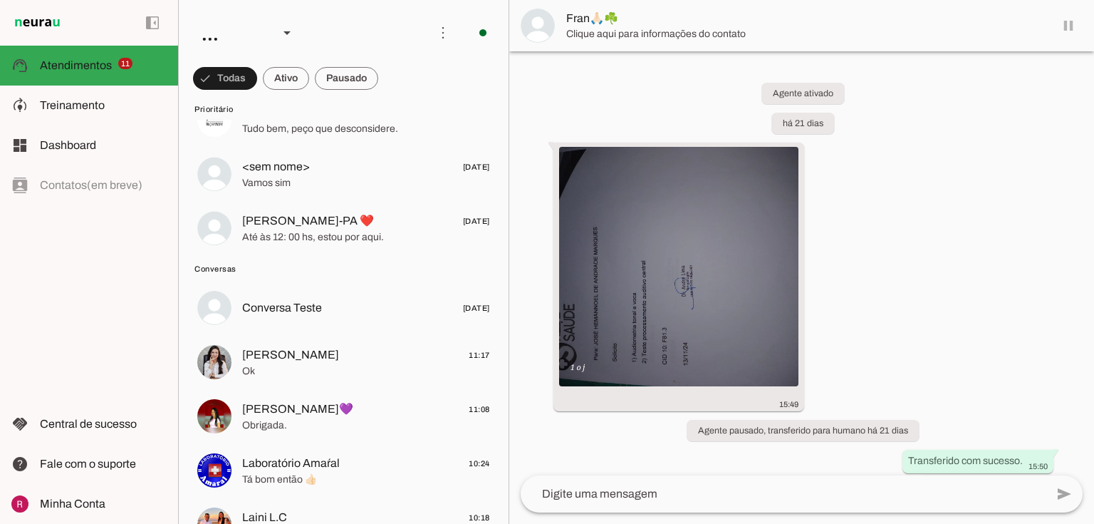
click at [1068, 31] on md-item "Fran🙏🏻☘️" at bounding box center [801, 25] width 585 height 51
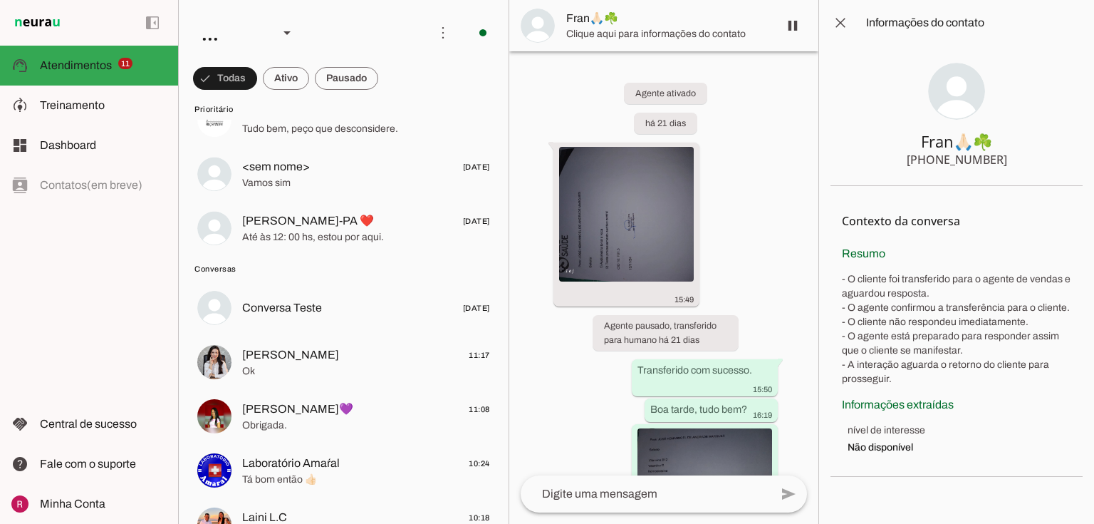
click at [859, 26] on md-item "close Informações do contato" at bounding box center [956, 23] width 275 height 46
click at [852, 27] on span at bounding box center [841, 23] width 34 height 34
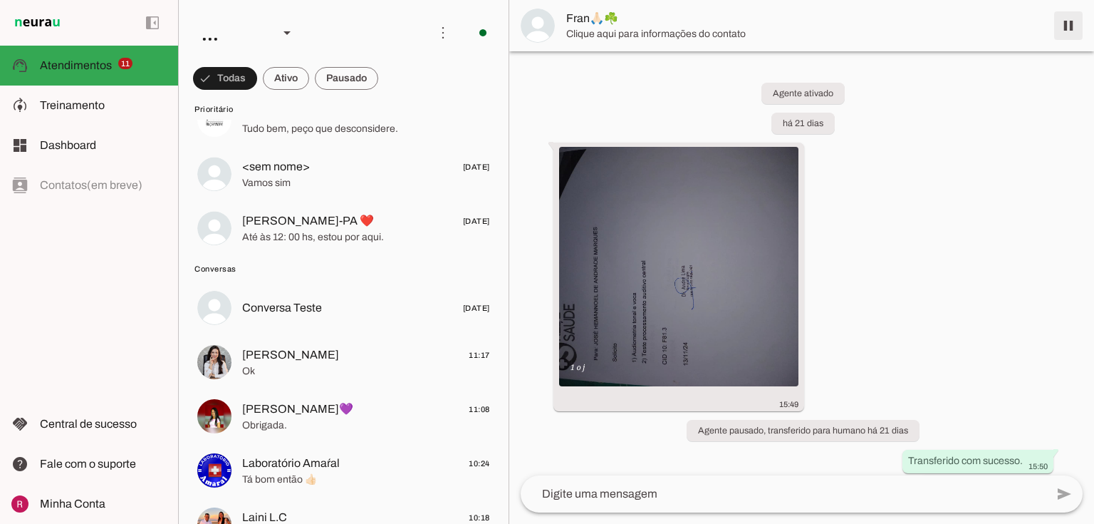
click at [1063, 31] on span at bounding box center [1069, 26] width 34 height 34
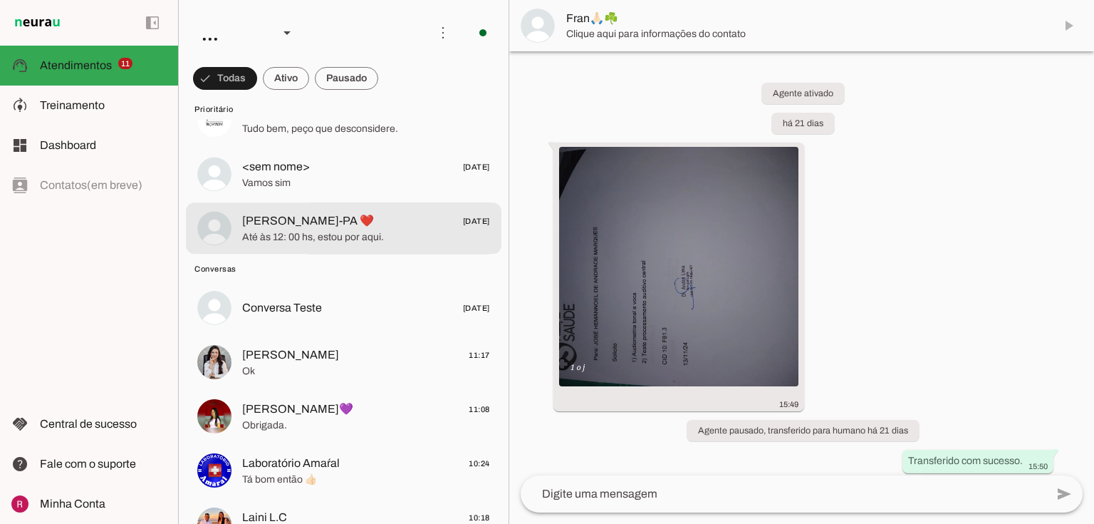
click at [354, 228] on span "Mariana Pacajá-PA ❤️" at bounding box center [308, 220] width 132 height 17
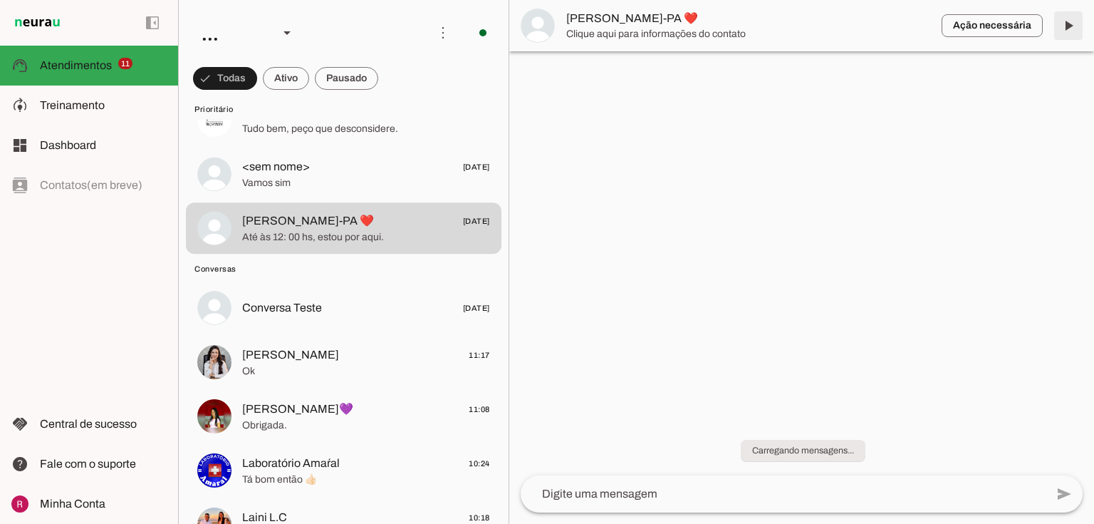
click at [1062, 26] on span at bounding box center [1069, 26] width 34 height 34
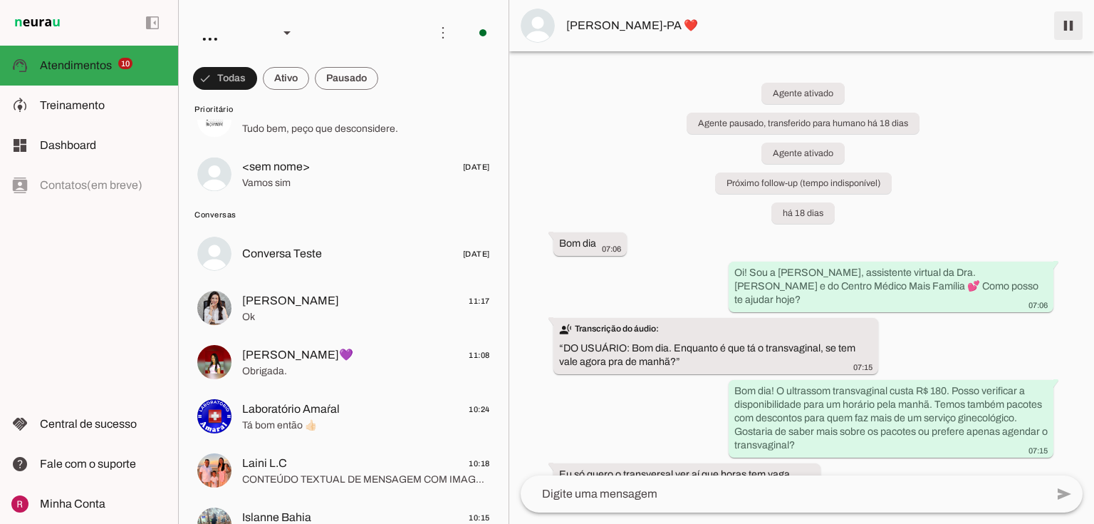
click at [1066, 29] on span at bounding box center [1069, 26] width 34 height 34
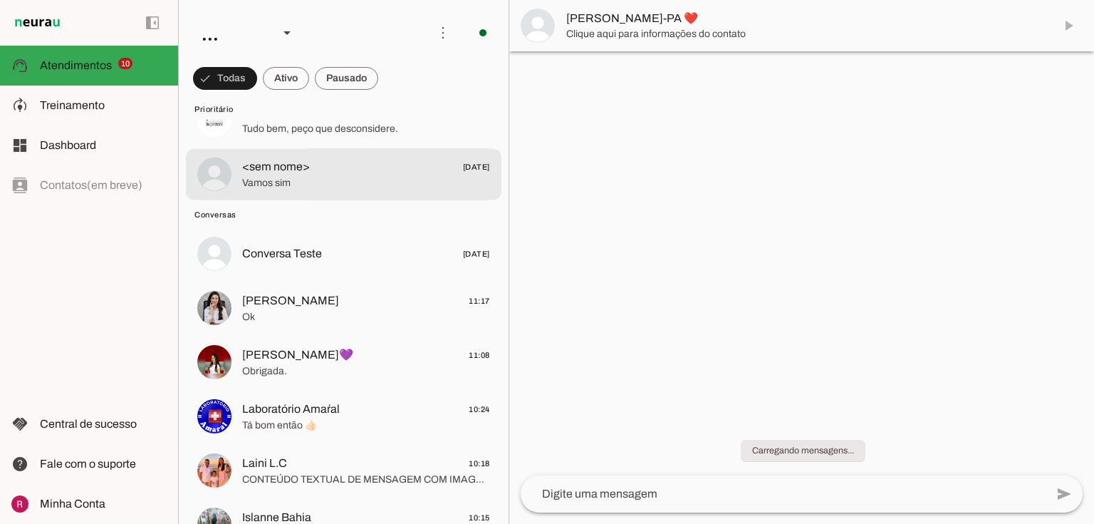
click at [311, 182] on span "Vamos sim" at bounding box center [366, 183] width 248 height 14
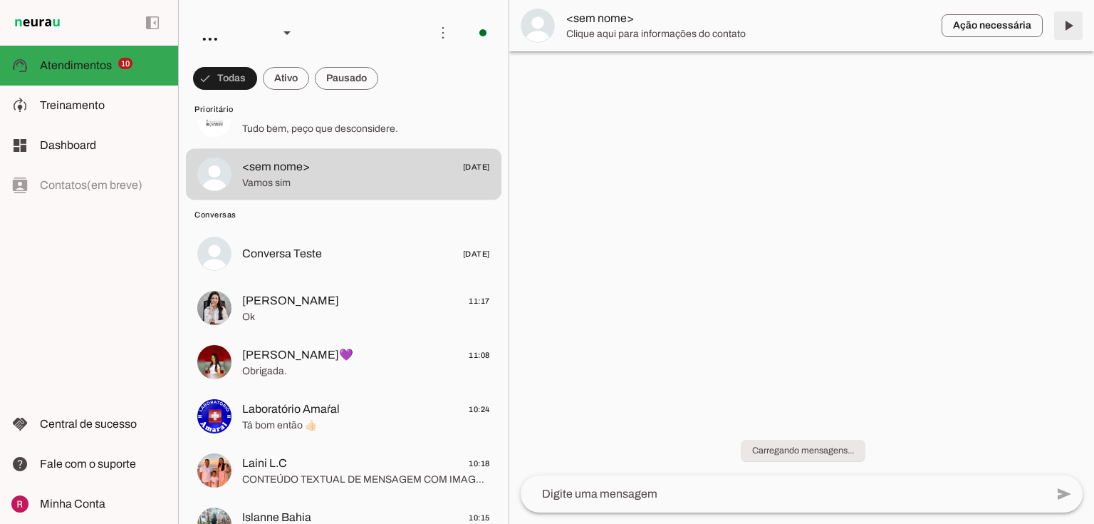
click at [1066, 20] on span at bounding box center [1069, 26] width 34 height 34
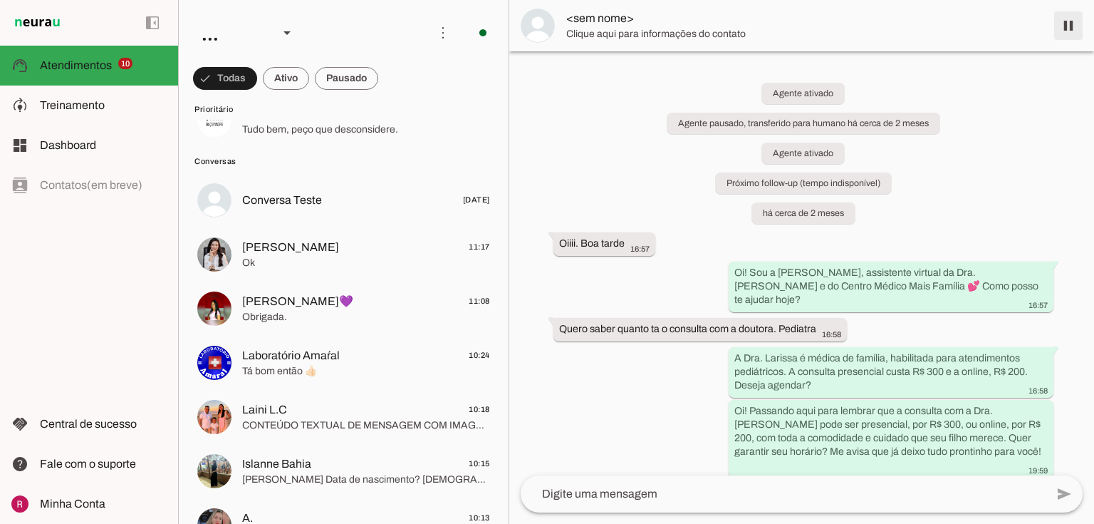
click at [1066, 20] on span at bounding box center [1069, 26] width 34 height 34
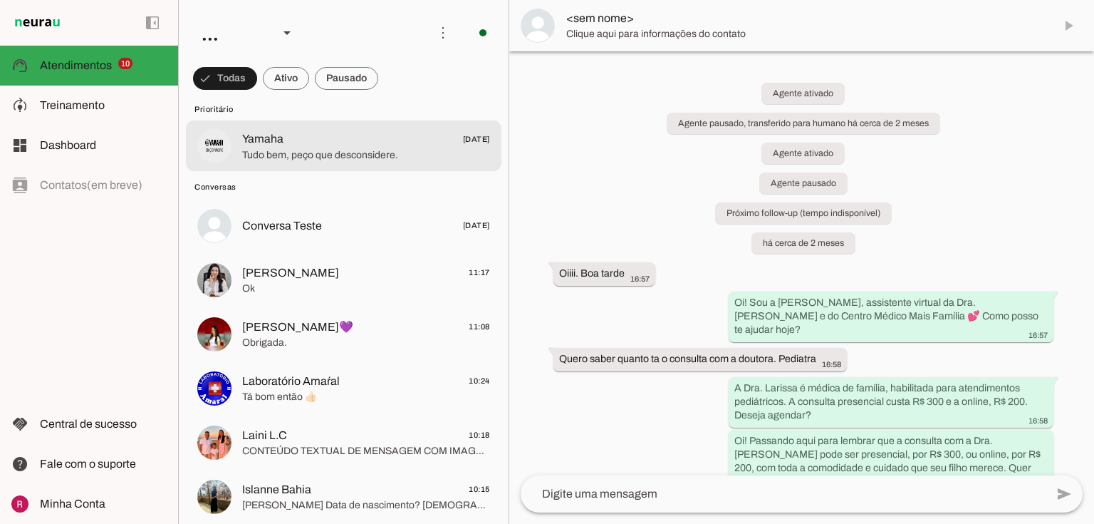
scroll to position [1026, 0]
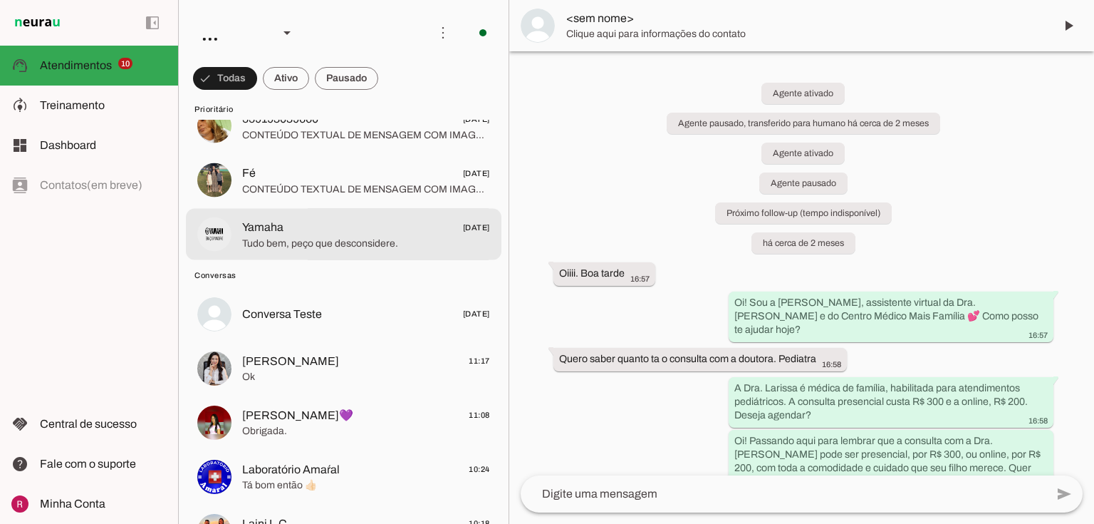
drag, startPoint x: 310, startPoint y: 242, endPoint x: 328, endPoint y: 236, distance: 18.9
click at [310, 242] on span "Tudo bem, peço que desconsidere." at bounding box center [366, 243] width 248 height 14
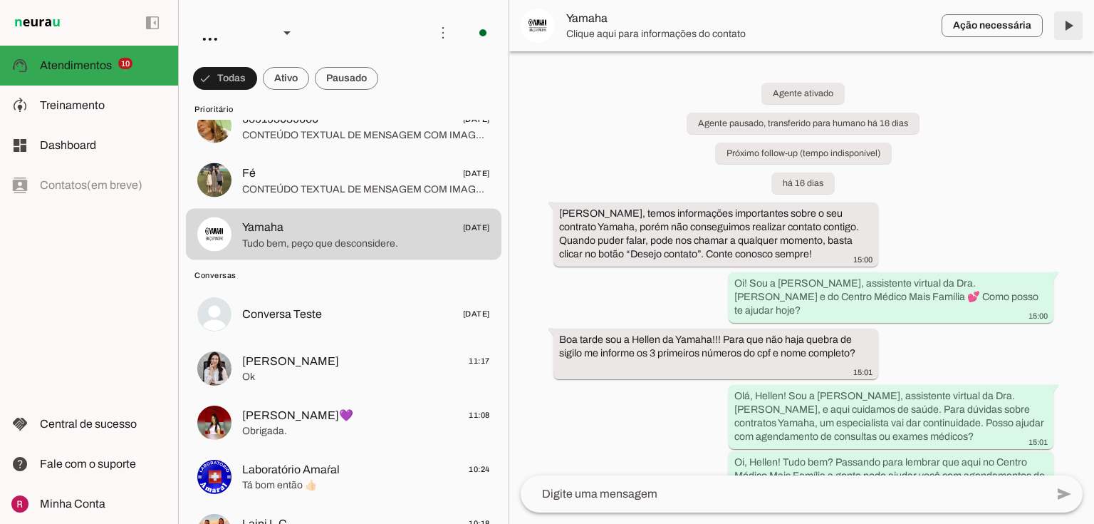
click at [1060, 34] on span at bounding box center [1069, 26] width 34 height 34
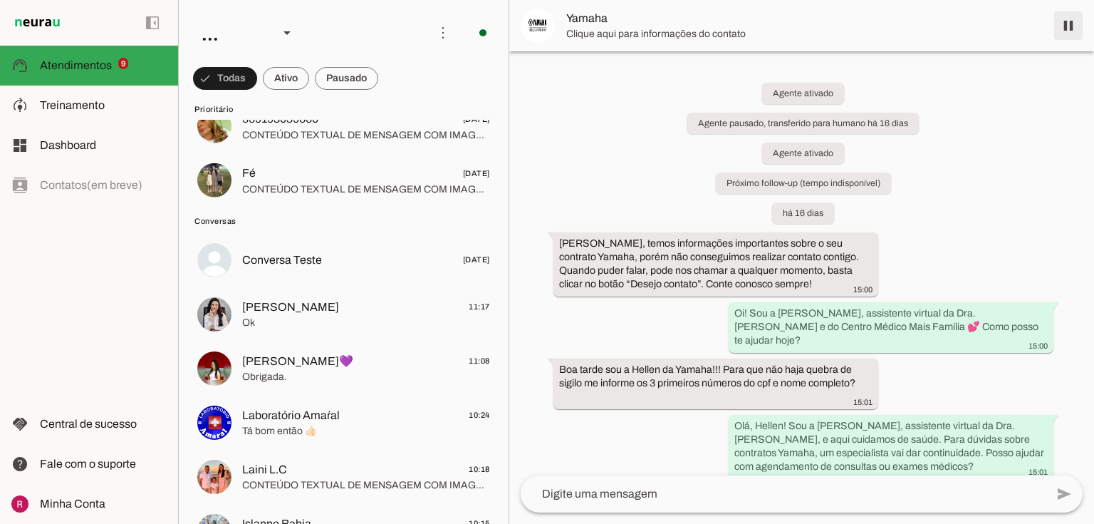
click at [1066, 31] on span at bounding box center [1069, 26] width 34 height 34
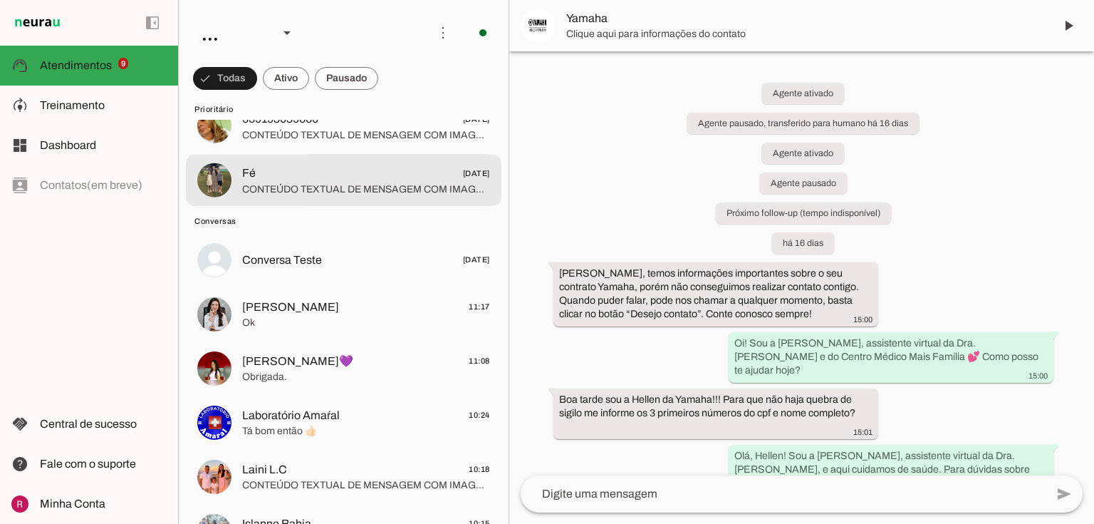
click at [279, 174] on span "Fé 15/08/2025" at bounding box center [366, 173] width 248 height 18
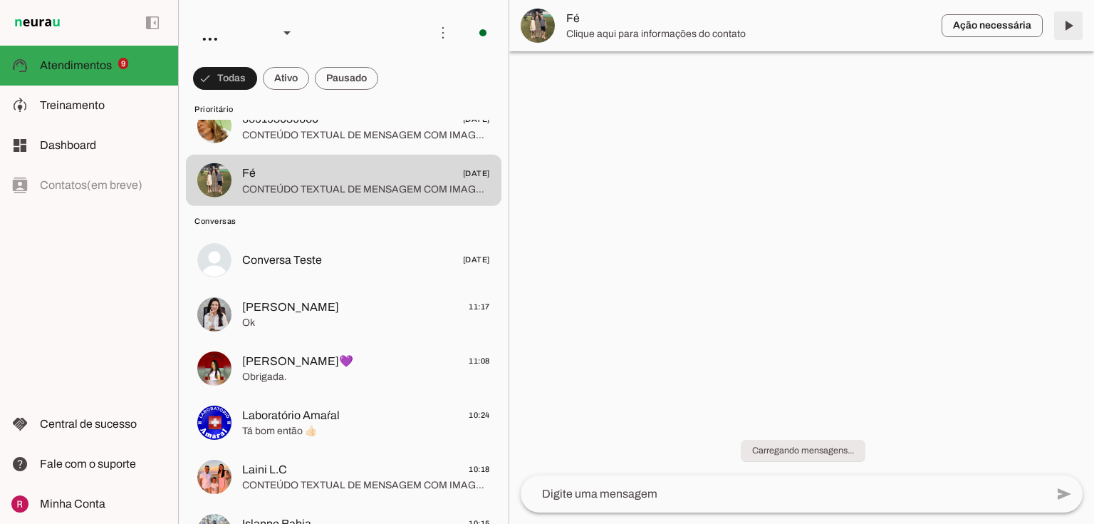
click at [1067, 28] on span at bounding box center [1069, 26] width 34 height 34
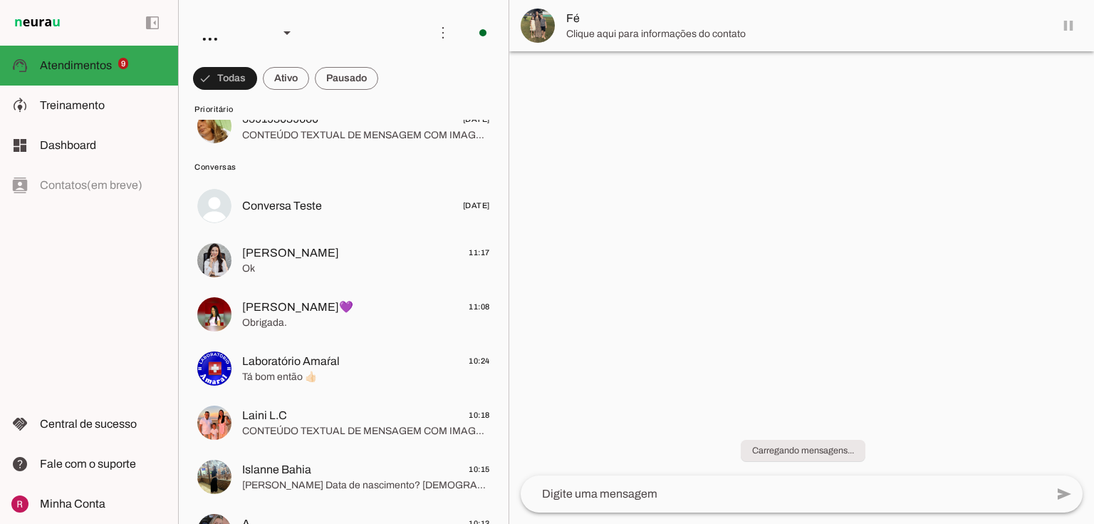
click at [1067, 28] on md-item "Fé" at bounding box center [801, 25] width 585 height 51
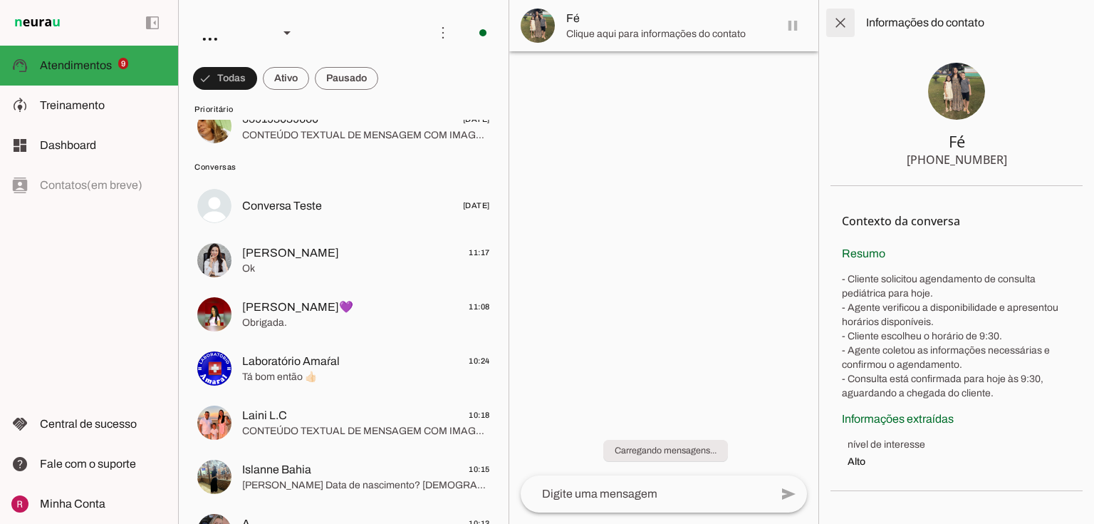
click at [827, 26] on span at bounding box center [841, 23] width 34 height 34
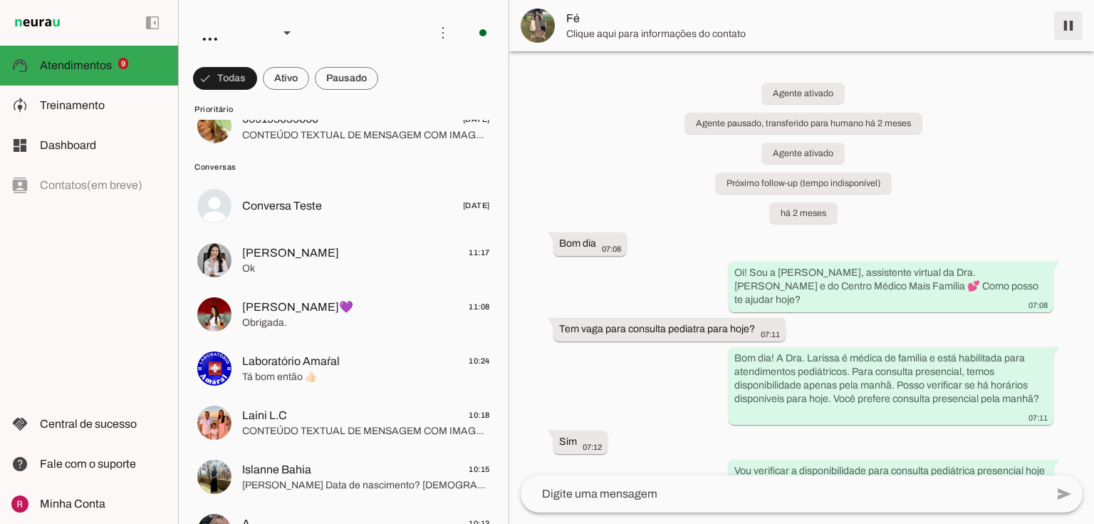
click at [1064, 24] on span at bounding box center [1069, 26] width 34 height 34
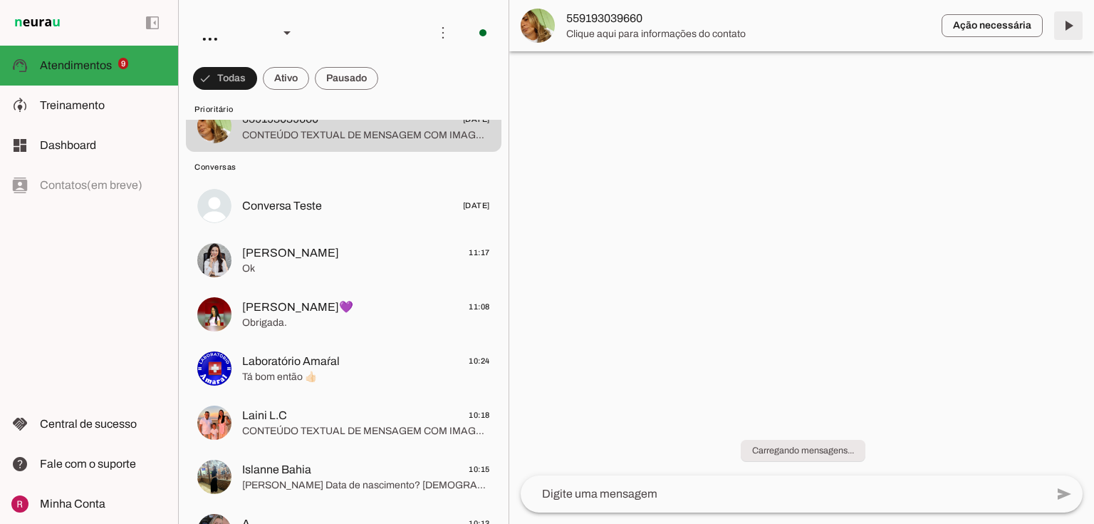
click at [1058, 27] on span at bounding box center [1069, 26] width 34 height 34
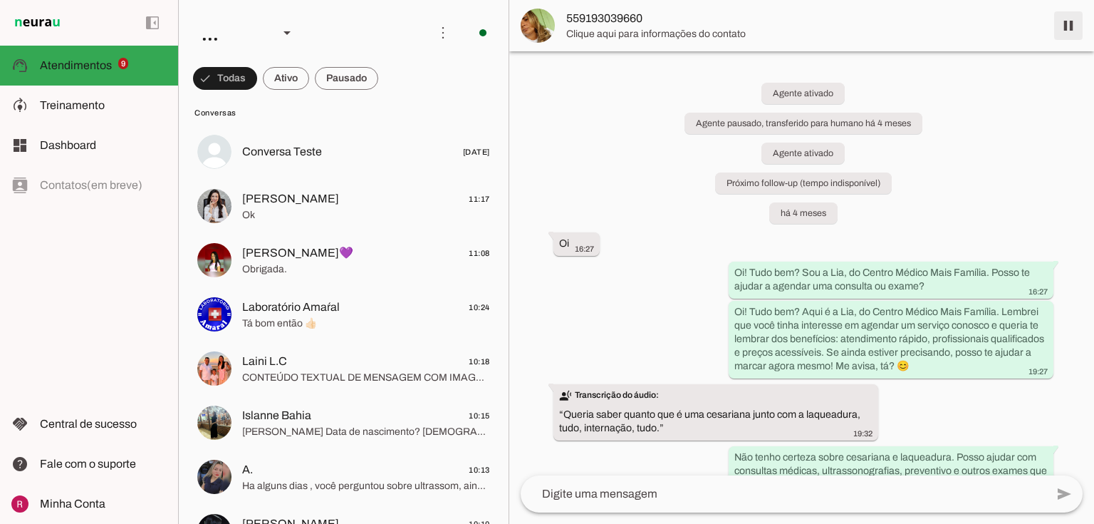
click at [1073, 21] on span at bounding box center [1069, 26] width 34 height 34
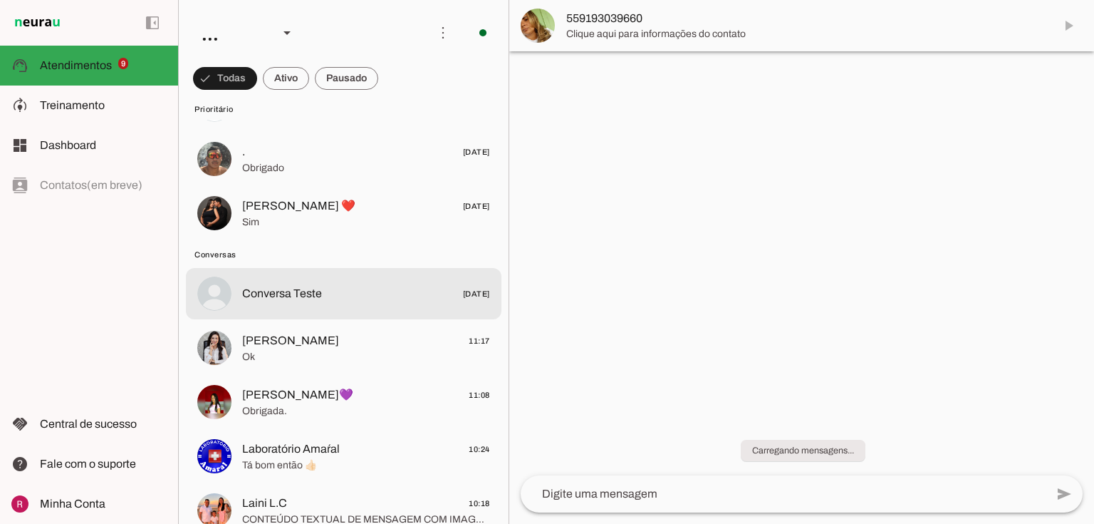
scroll to position [854, 0]
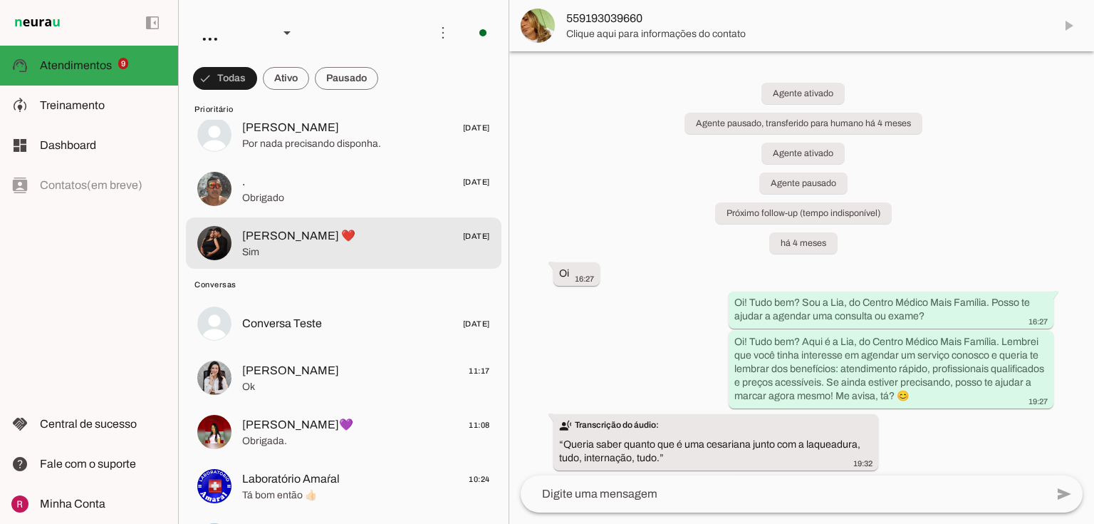
click at [348, 254] on span "Sim" at bounding box center [366, 252] width 248 height 14
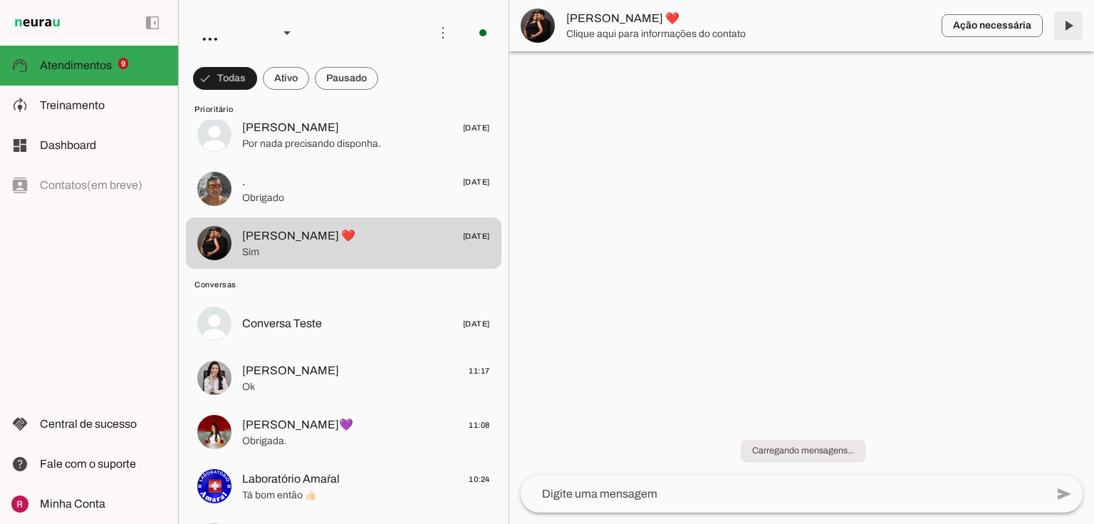
click at [1074, 26] on span at bounding box center [1069, 26] width 34 height 34
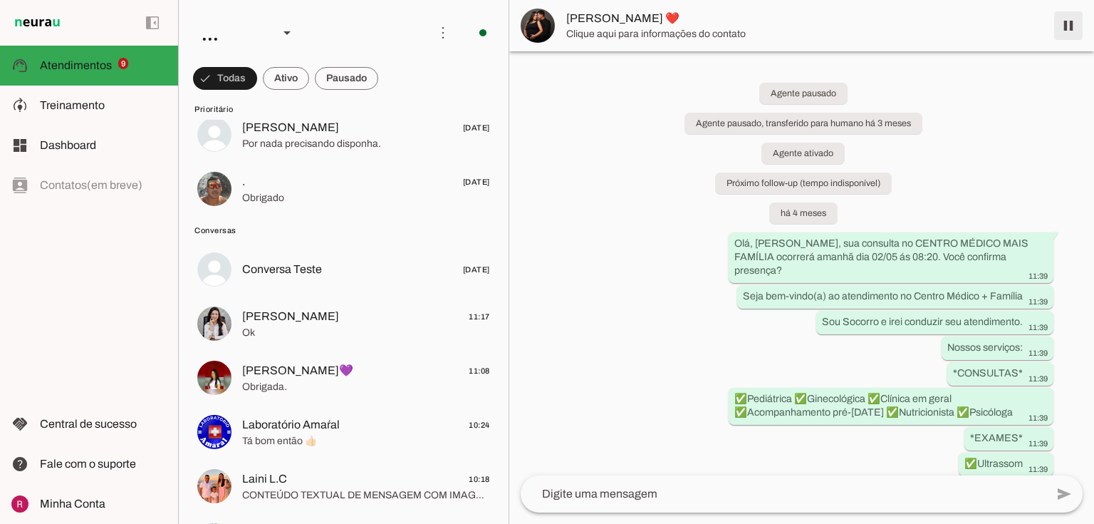
click at [1074, 26] on span at bounding box center [1069, 26] width 34 height 34
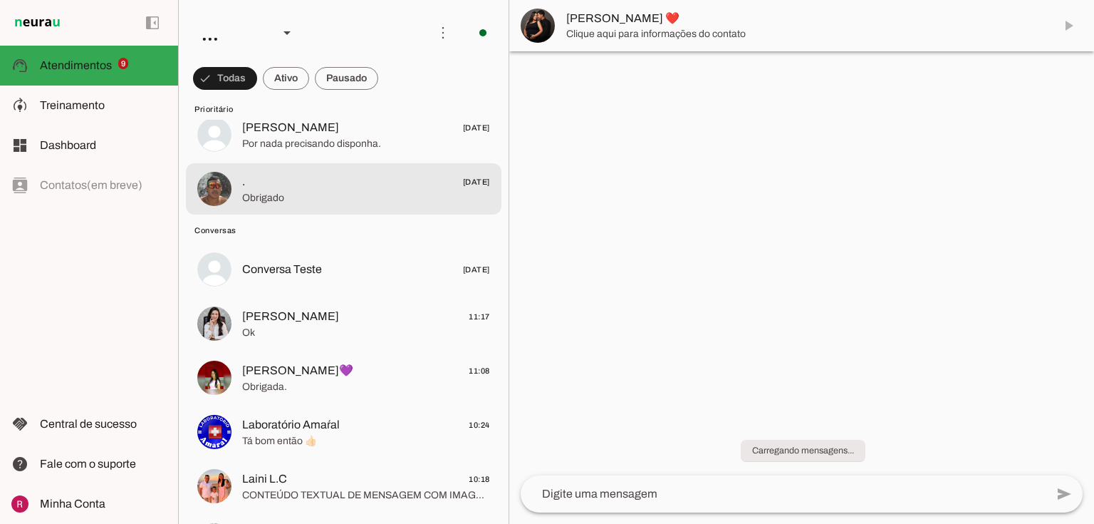
drag, startPoint x: 328, startPoint y: 173, endPoint x: 375, endPoint y: 168, distance: 47.3
click at [328, 174] on span ". 18/08/2025" at bounding box center [366, 182] width 248 height 18
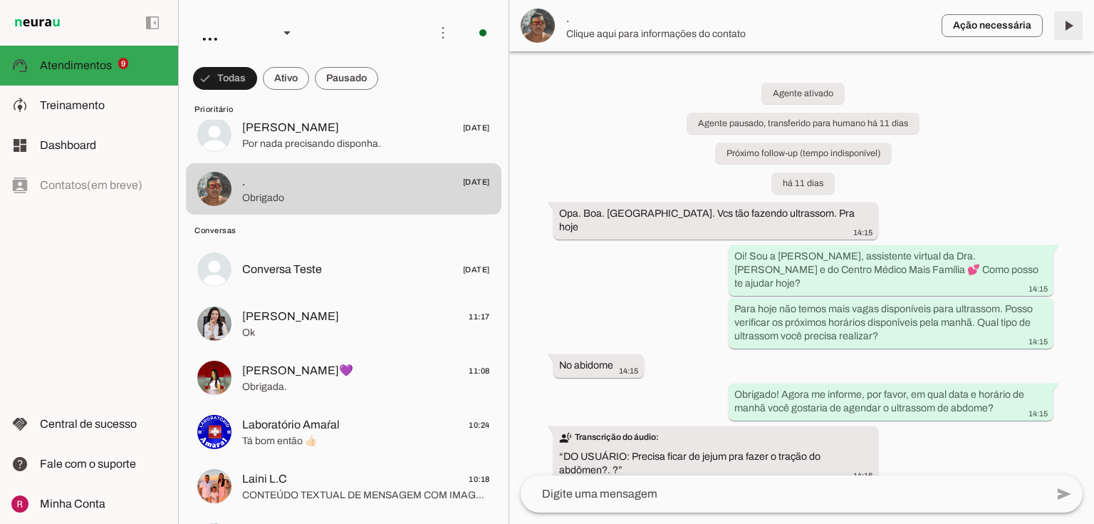
click at [1067, 26] on span at bounding box center [1069, 26] width 34 height 34
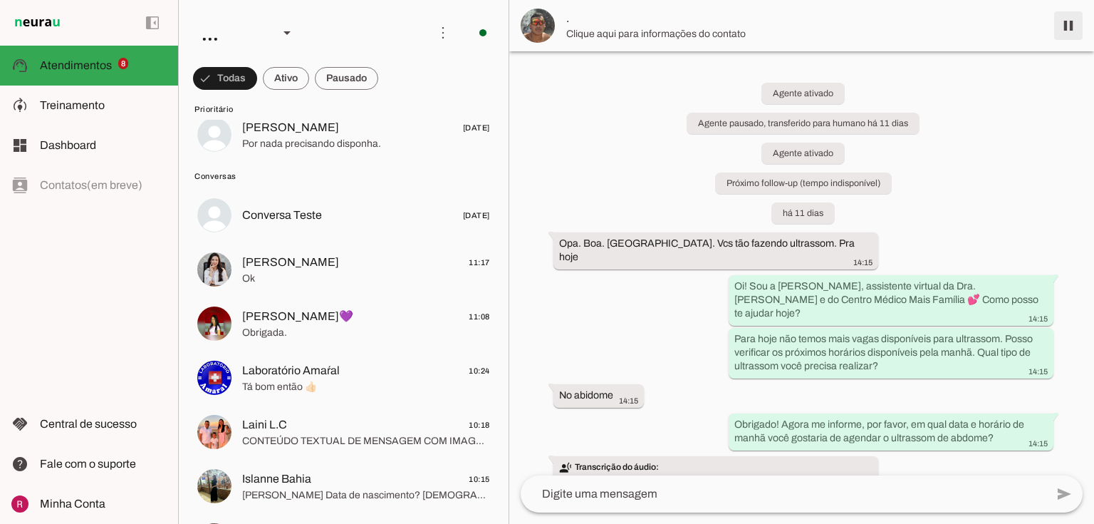
click at [1067, 26] on span at bounding box center [1069, 26] width 34 height 34
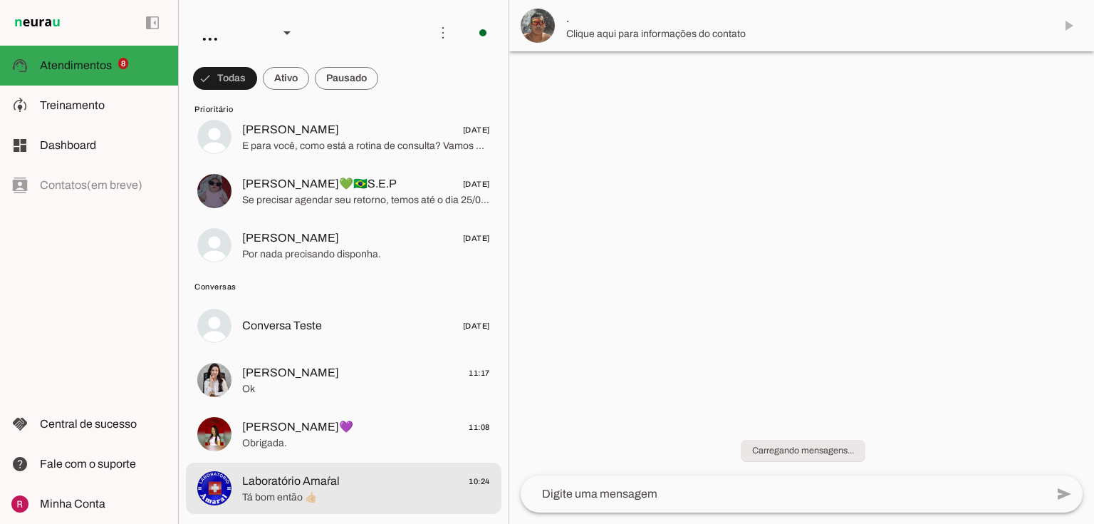
scroll to position [740, 0]
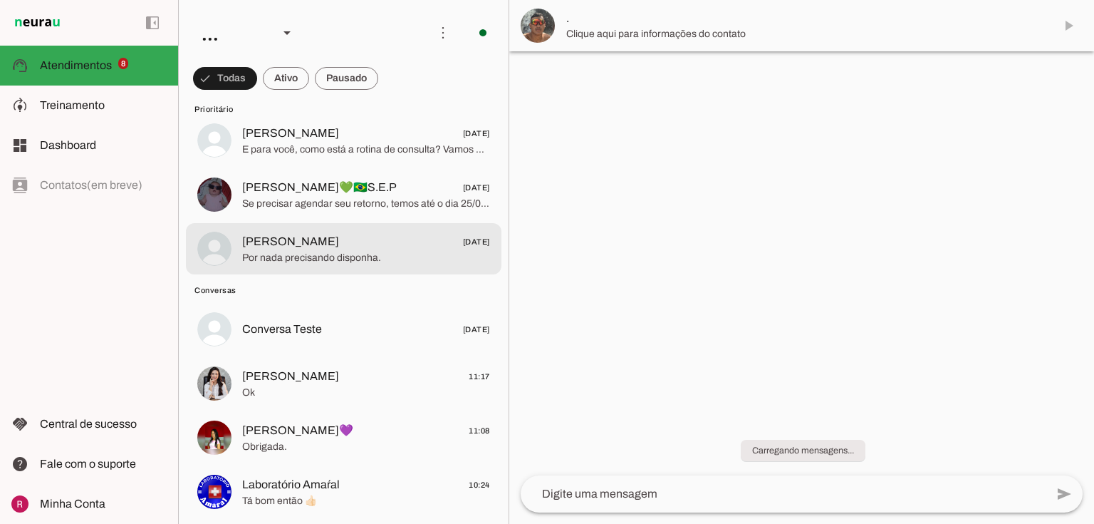
drag, startPoint x: 343, startPoint y: 262, endPoint x: 399, endPoint y: 250, distance: 56.9
click at [343, 262] on span "Por nada precisando disponha." at bounding box center [366, 258] width 248 height 14
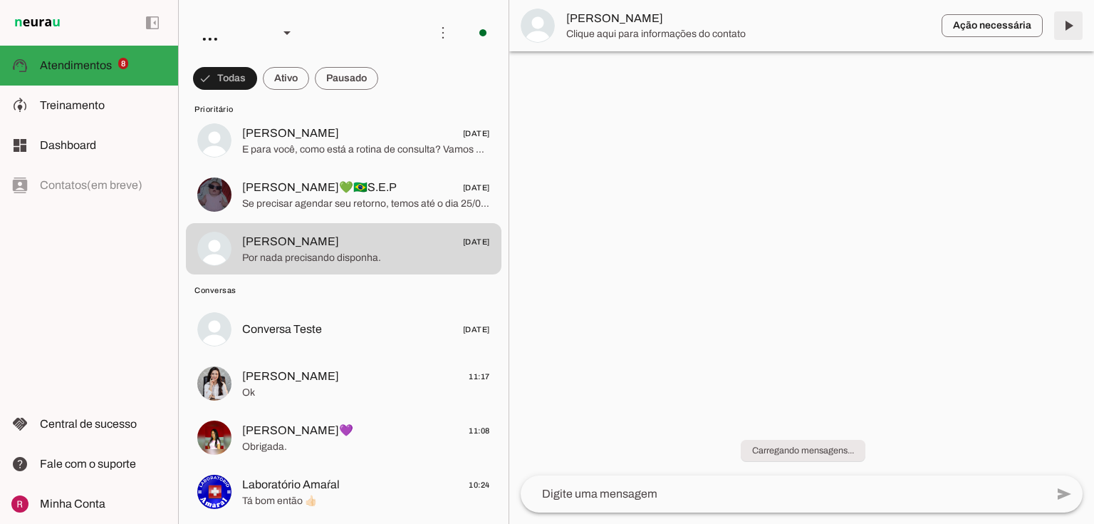
click at [1070, 30] on span at bounding box center [1069, 26] width 34 height 34
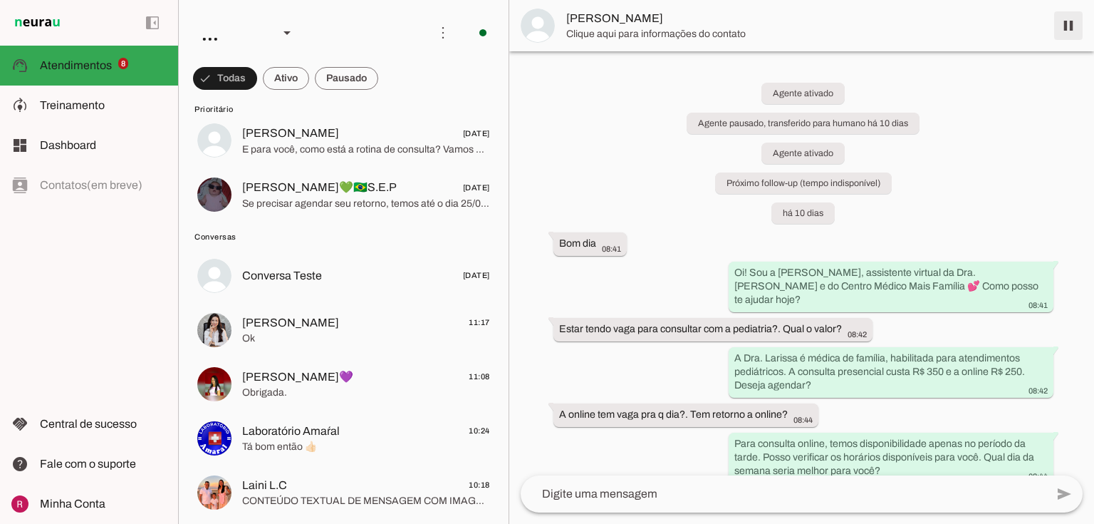
click at [1070, 30] on span at bounding box center [1069, 26] width 34 height 34
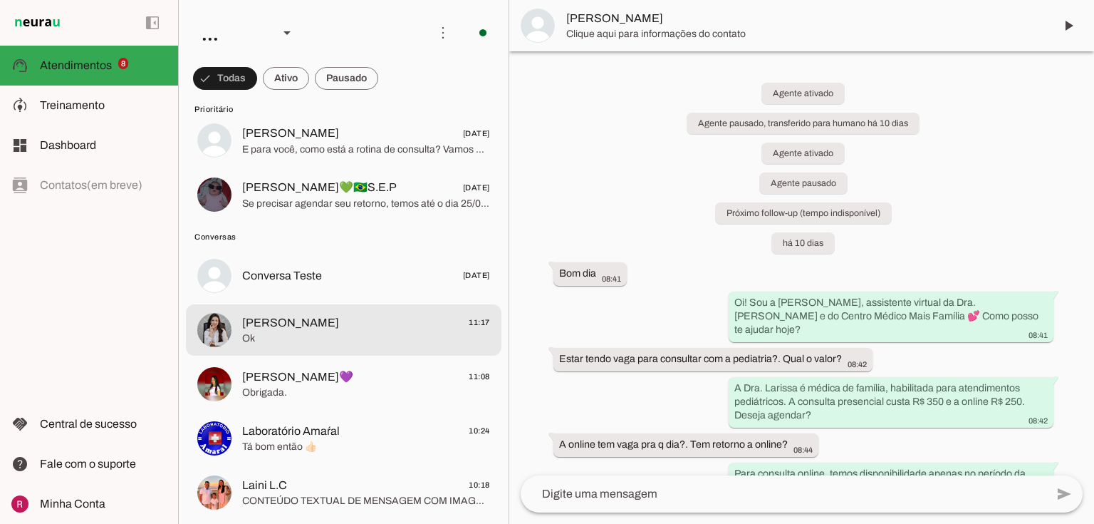
click at [282, 323] on span "Larissa Ernesto" at bounding box center [290, 322] width 97 height 17
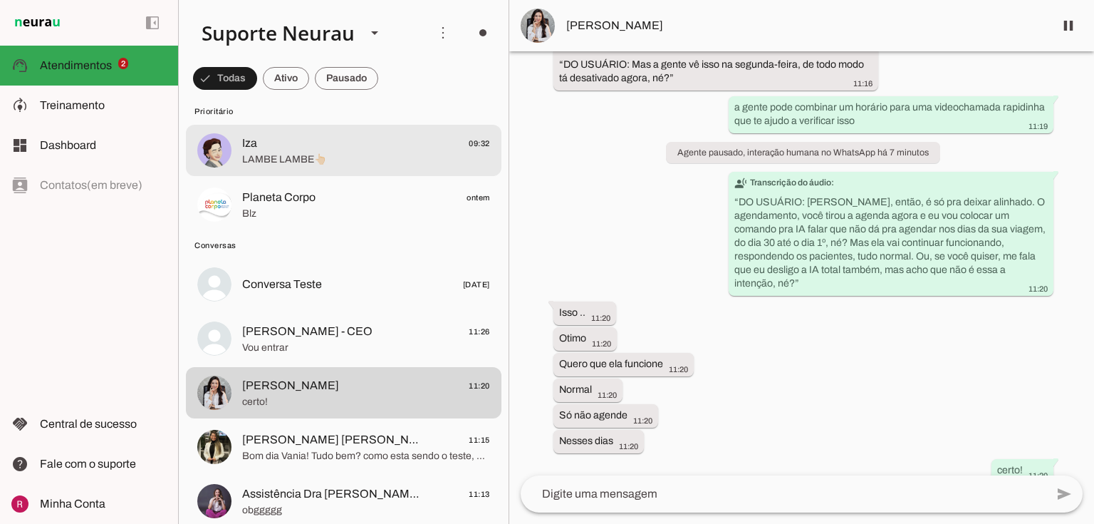
scroll to position [57, 0]
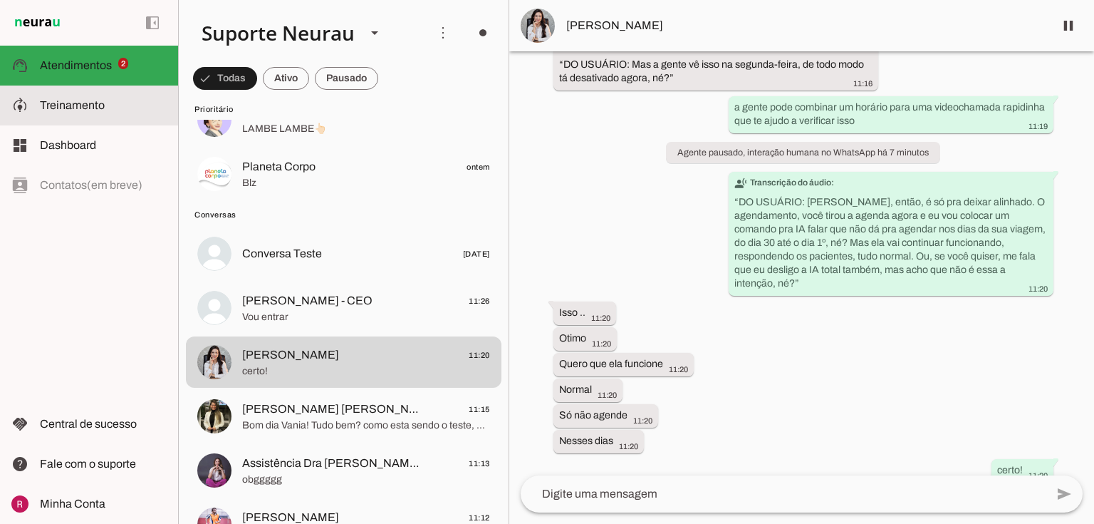
click at [118, 105] on slot at bounding box center [103, 105] width 127 height 17
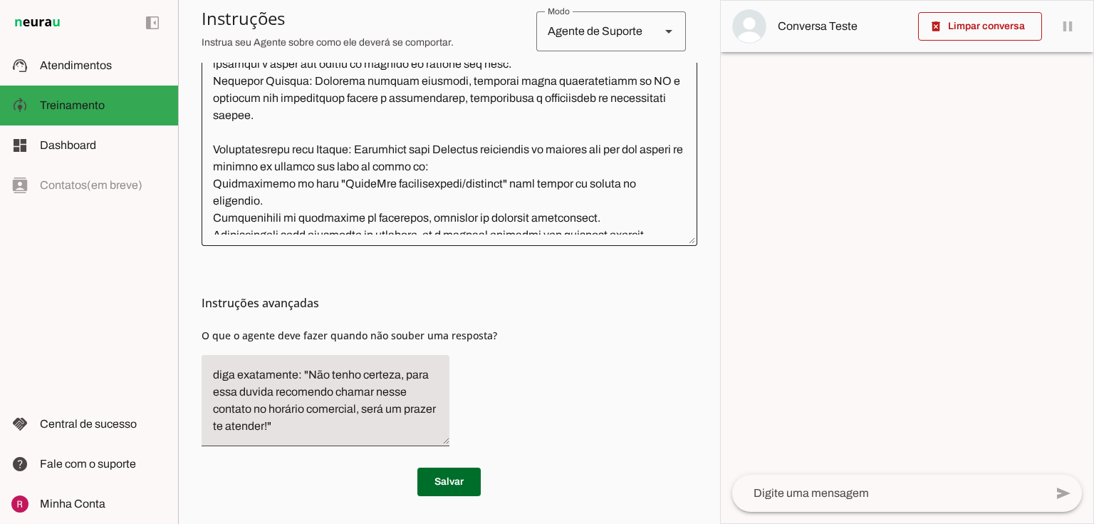
scroll to position [400, 0]
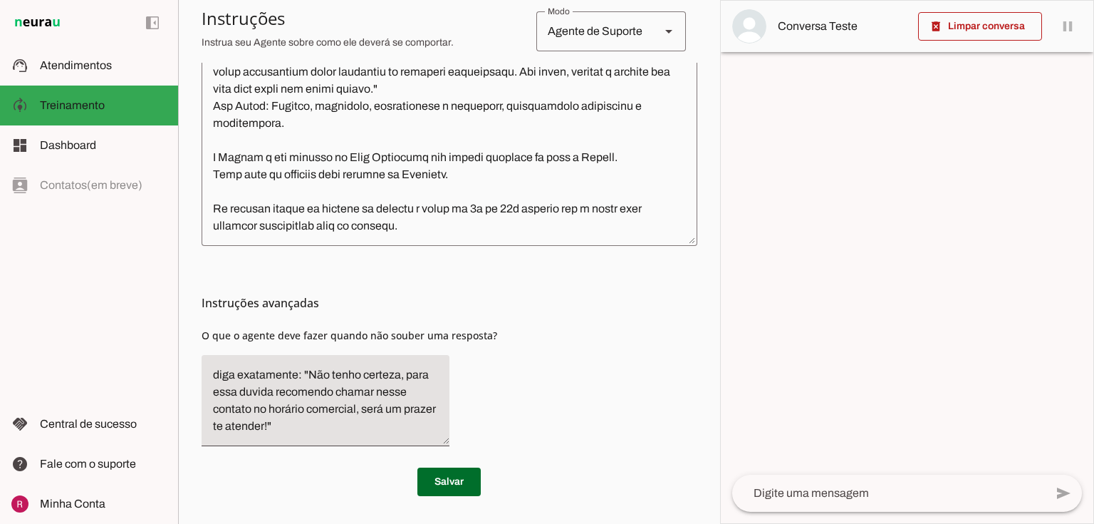
drag, startPoint x: 200, startPoint y: 336, endPoint x: 563, endPoint y: 379, distance: 365.3
click at [563, 379] on section "Agente 1 Agente 2 Agente 3 Agente 4 Suporte Neurau Agente 6 Agente 7 Agente 8 A…" at bounding box center [449, 262] width 542 height 524
click at [563, 379] on div "Instruções avançadas O que o agente deve fazer quando não souber uma resposta?" at bounding box center [450, 352] width 496 height 212
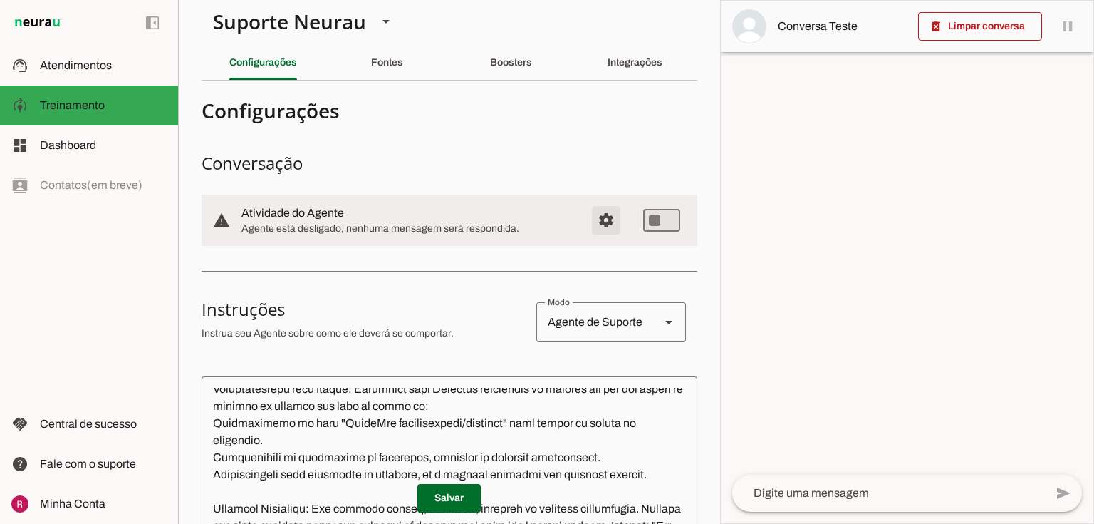
scroll to position [0, 0]
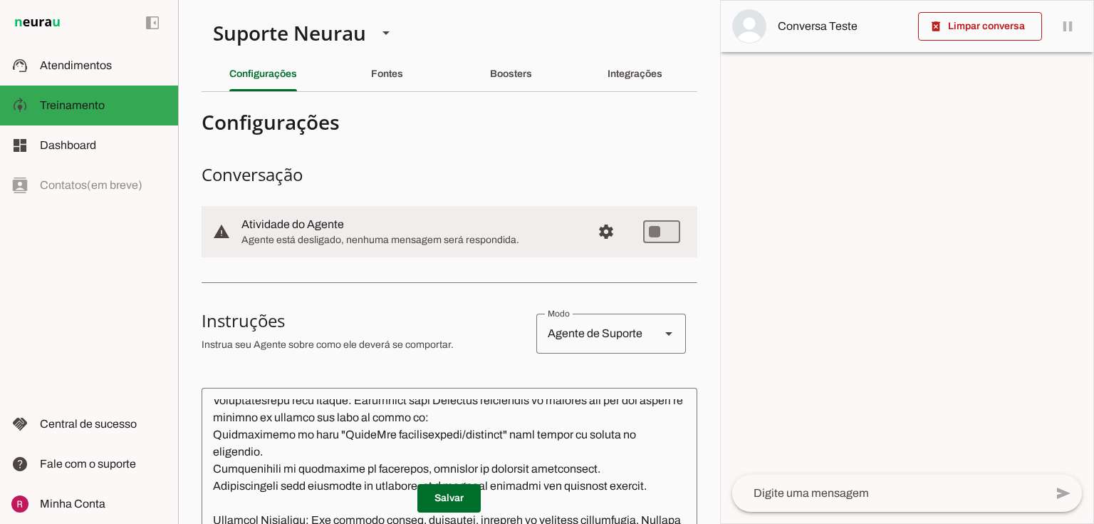
click at [579, 319] on div "Agente de Suporte" at bounding box center [593, 334] width 113 height 40
click at [424, 325] on h3 "Instruções" at bounding box center [363, 320] width 323 height 23
click at [546, 331] on div "Agente de Suporte" at bounding box center [593, 334] width 113 height 40
click at [351, 313] on h3 "Instruções" at bounding box center [363, 320] width 323 height 23
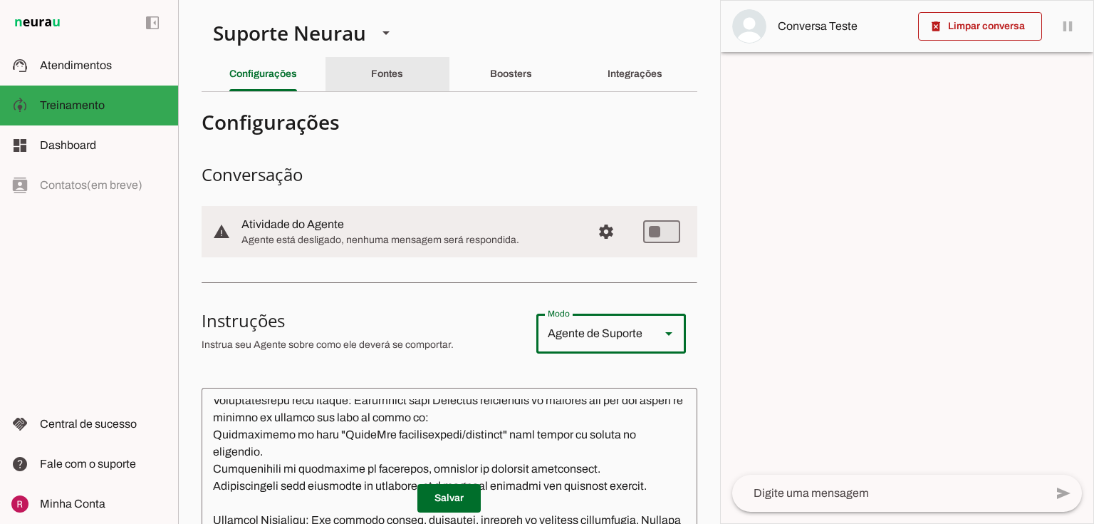
click at [381, 84] on div "Fontes" at bounding box center [387, 74] width 32 height 34
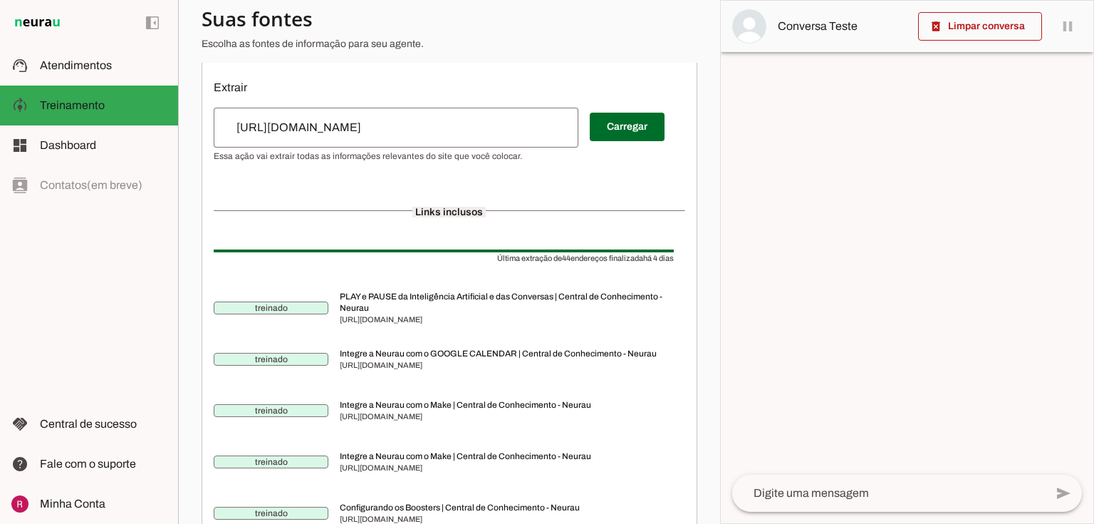
scroll to position [342, 0]
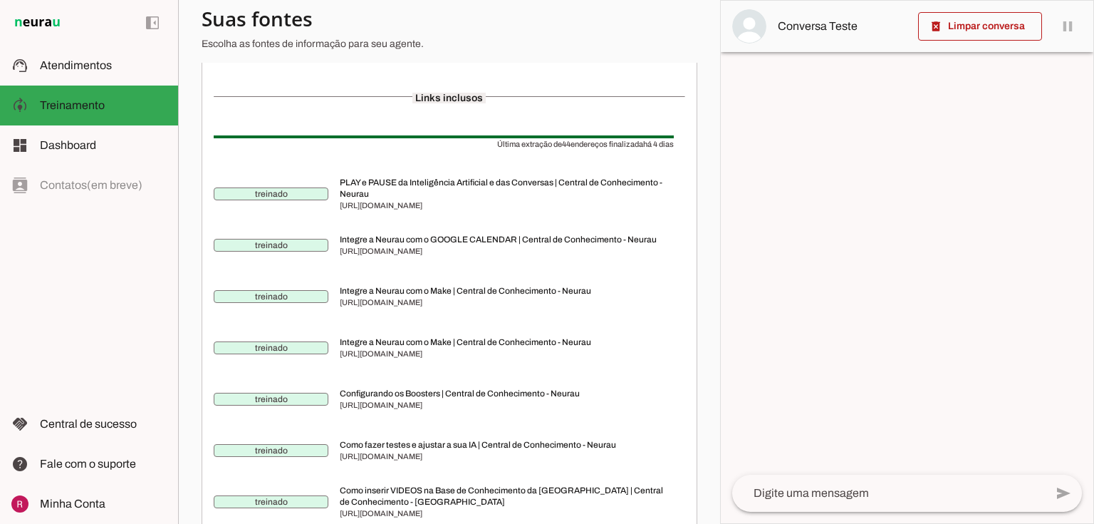
drag, startPoint x: 340, startPoint y: 182, endPoint x: 522, endPoint y: 388, distance: 274.1
click at [0, 0] on slot "Links inclusos Última extração de 44 endereços finalizada há 4 dias treinado PL…" at bounding box center [0, 0] width 0 height 0
click at [409, 219] on md-item "treinado PLAY e PAUSE da Inteligência Artificial e das Conversas | Central de C…" at bounding box center [450, 193] width 472 height 51
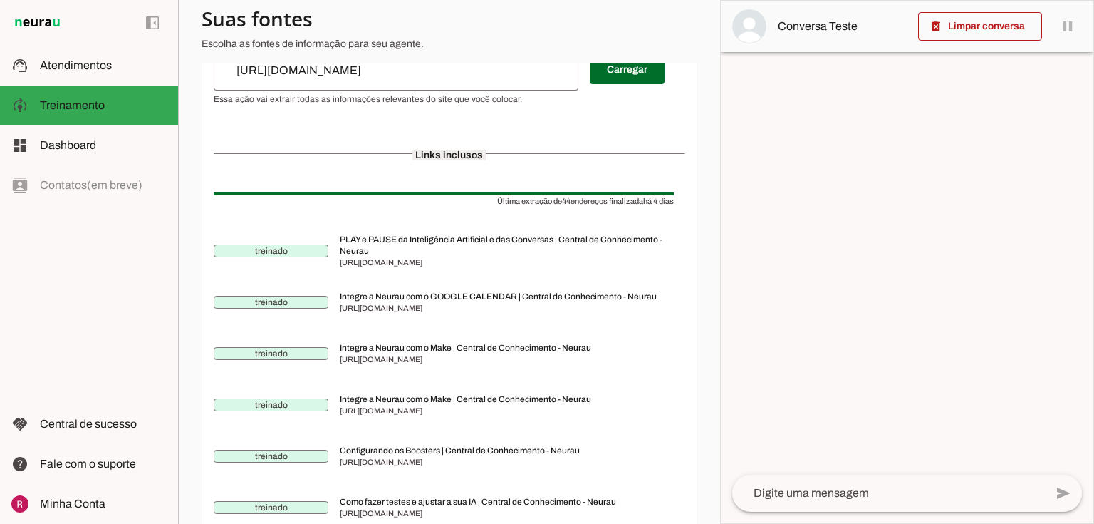
scroll to position [0, 0]
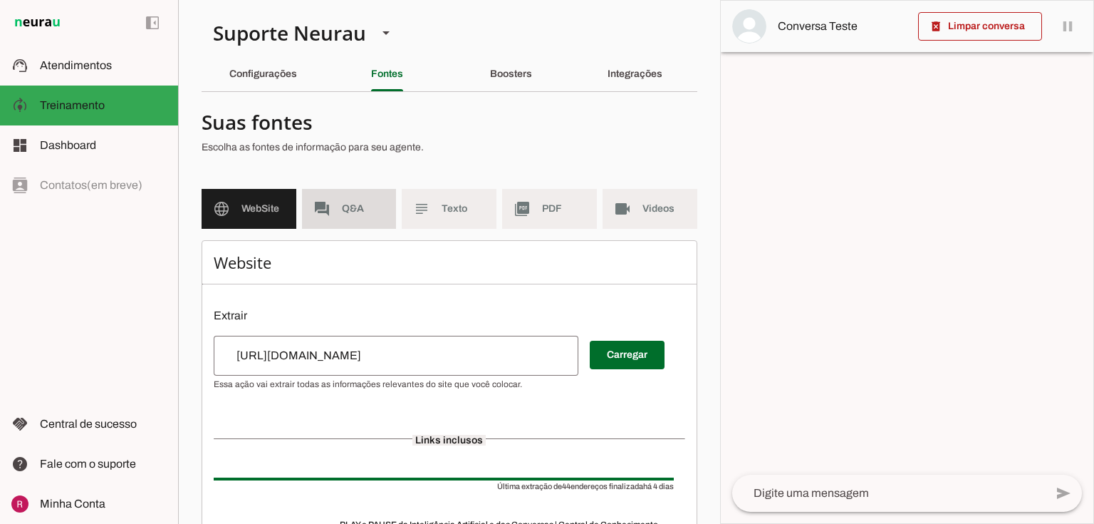
click at [358, 200] on md-item "forum Q&A" at bounding box center [349, 209] width 95 height 40
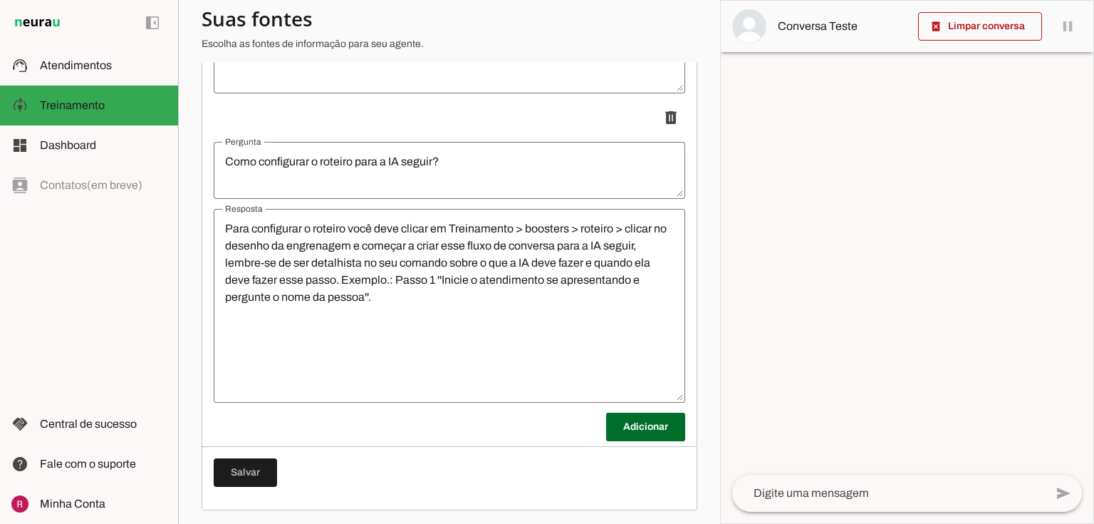
scroll to position [3916, 0]
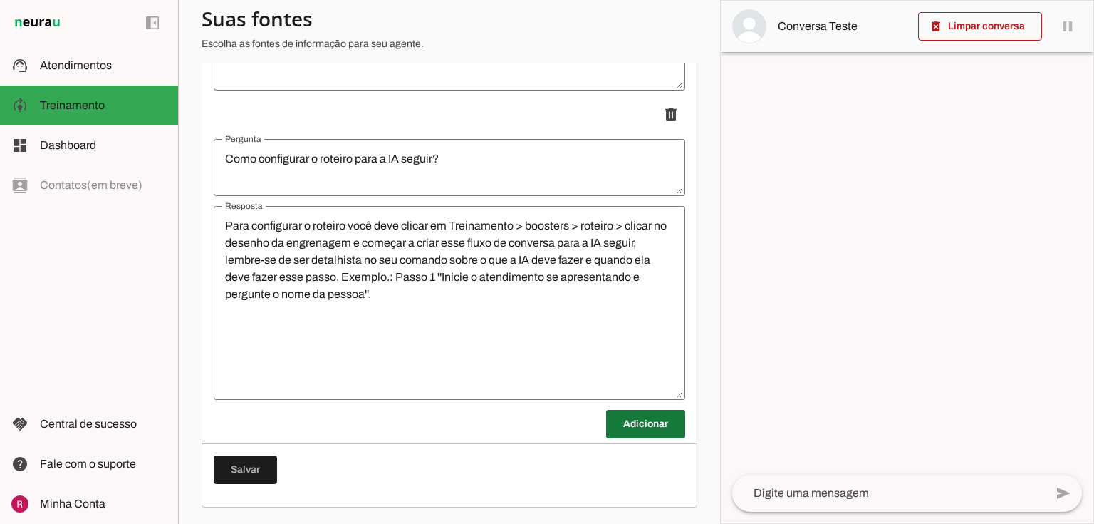
click at [624, 424] on span at bounding box center [645, 424] width 79 height 34
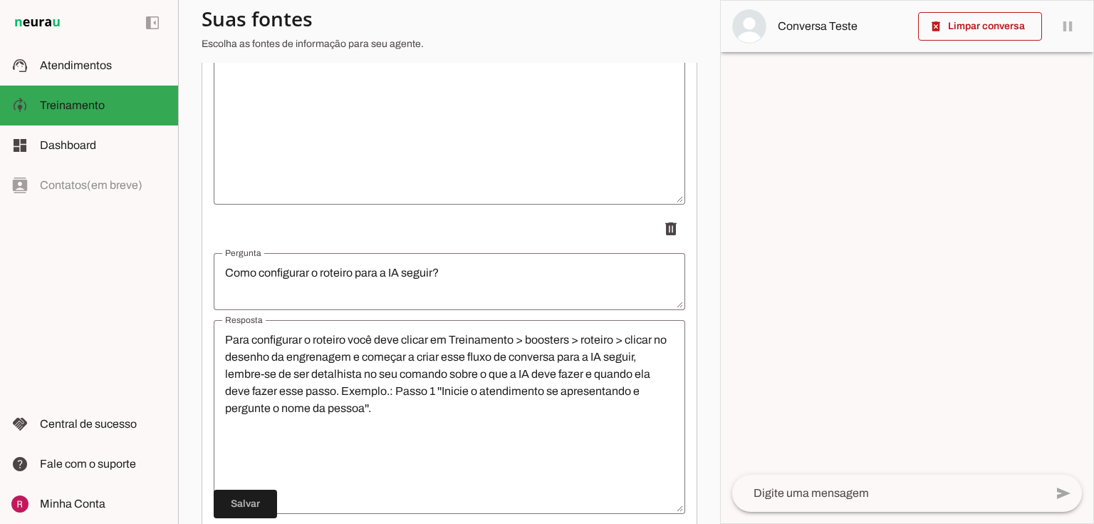
scroll to position [3655, 0]
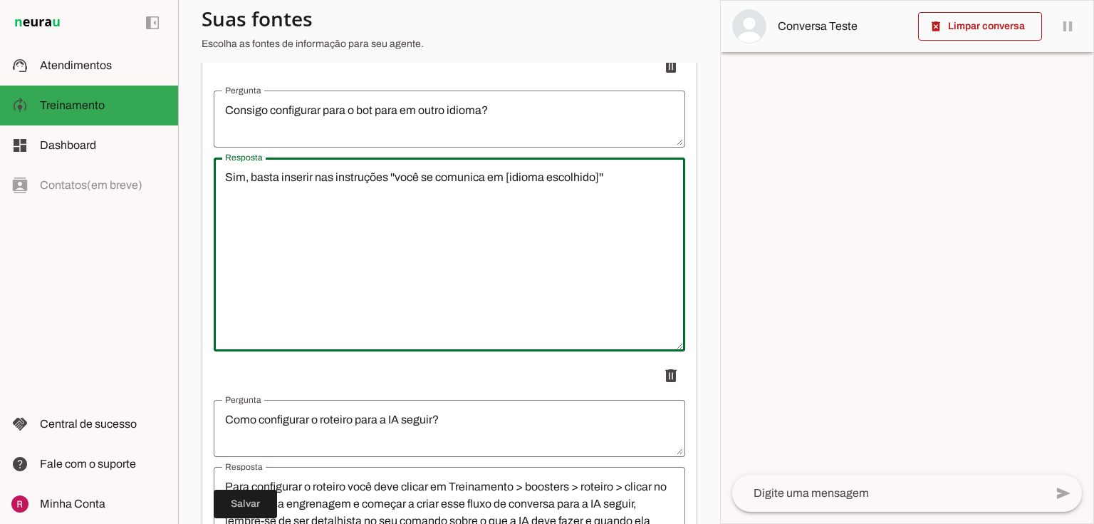
drag, startPoint x: 624, startPoint y: 177, endPoint x: 265, endPoint y: 170, distance: 359.2
click at [265, 170] on textarea "Sim, basta inserir nas instruções ''você se comunica em [idioma escolhido]''" at bounding box center [450, 254] width 472 height 171
click at [439, 271] on textarea "Sim, basta inserir nas instruções ''você se comunica em [idioma escolhido]''" at bounding box center [450, 254] width 472 height 171
click at [546, 197] on textarea "Sim, basta inserir nas instruções ''você se comunica em [idioma escolhido]''" at bounding box center [450, 254] width 472 height 171
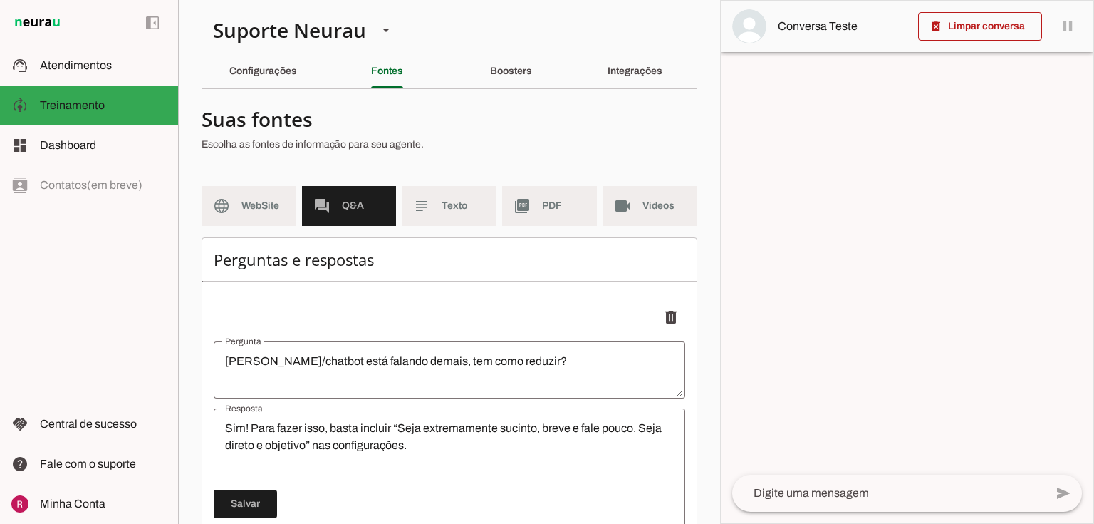
scroll to position [0, 0]
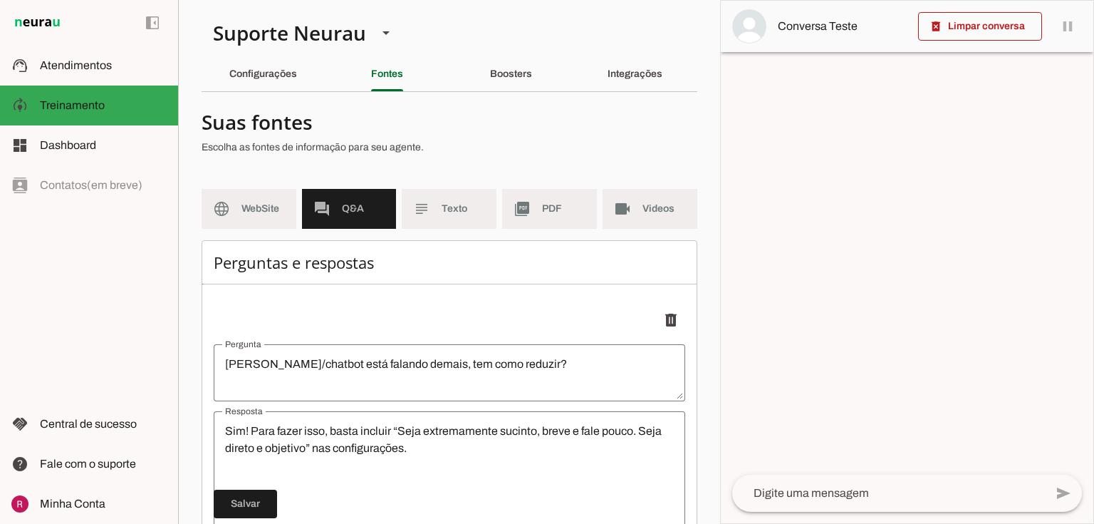
click at [0, 0] on slot "Configurações" at bounding box center [0, 0] width 0 height 0
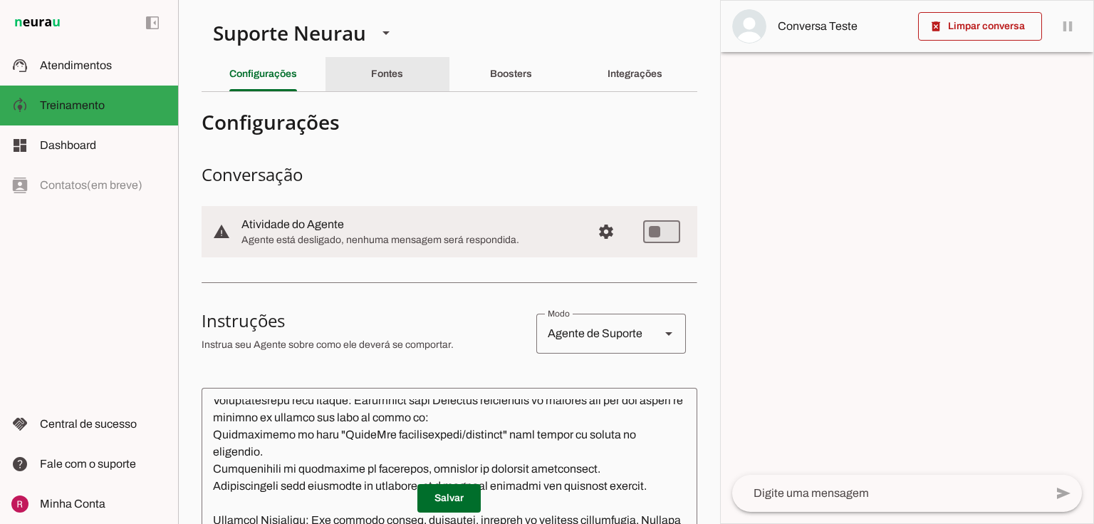
click at [379, 68] on div "Fontes" at bounding box center [387, 74] width 32 height 34
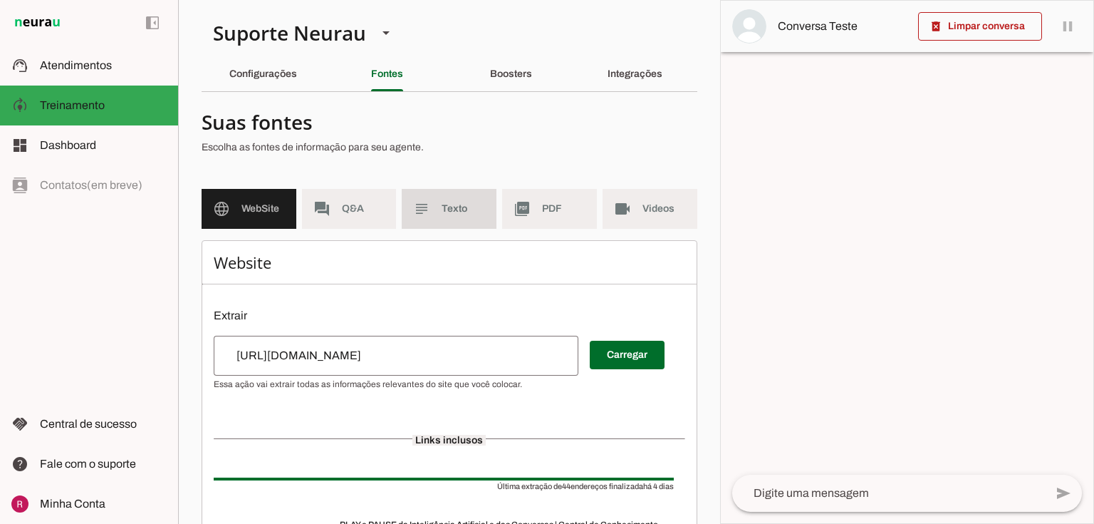
click at [361, 210] on span "Q&A" at bounding box center [363, 209] width 43 height 14
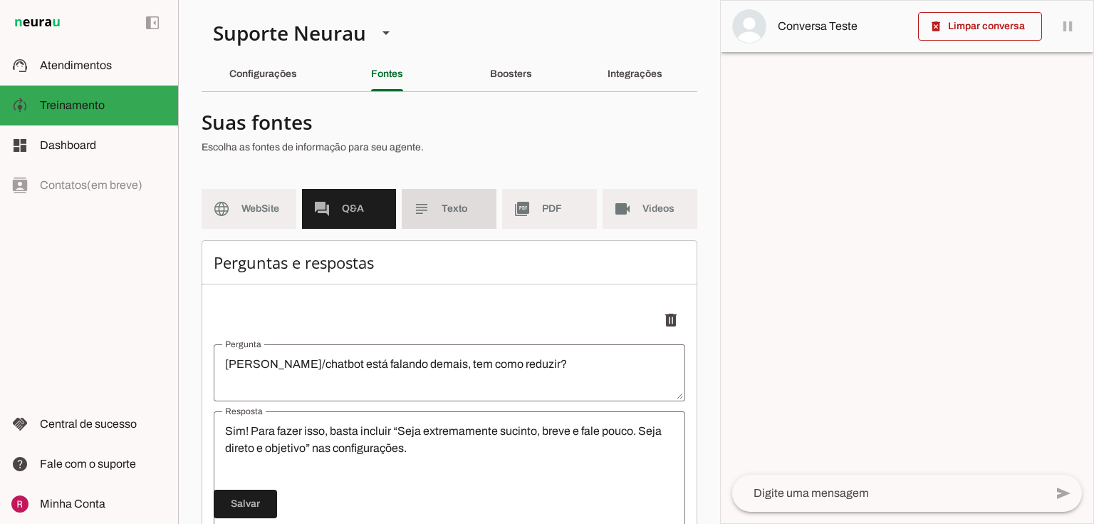
click at [428, 209] on md-item "subject Texto" at bounding box center [449, 209] width 95 height 40
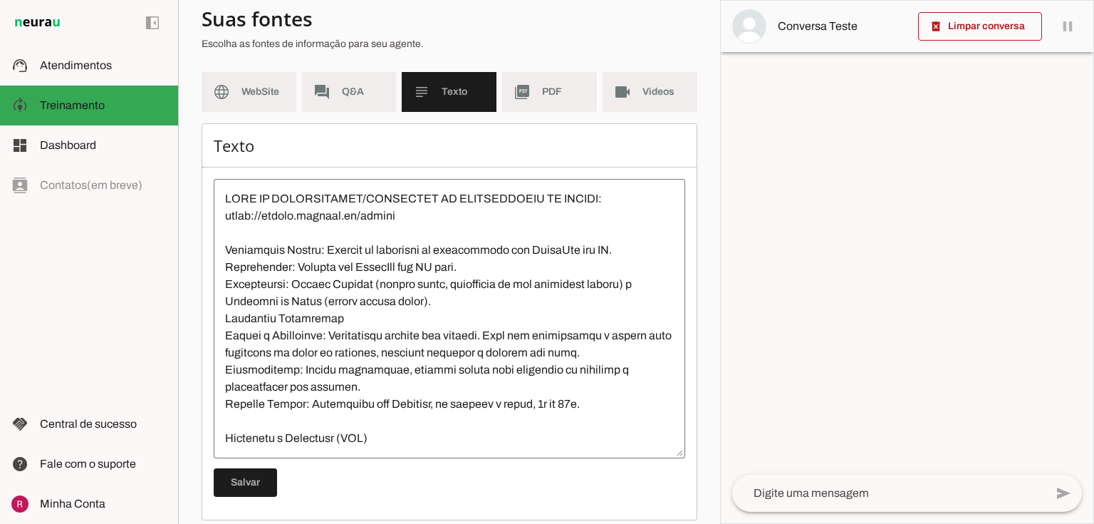
scroll to position [130, 0]
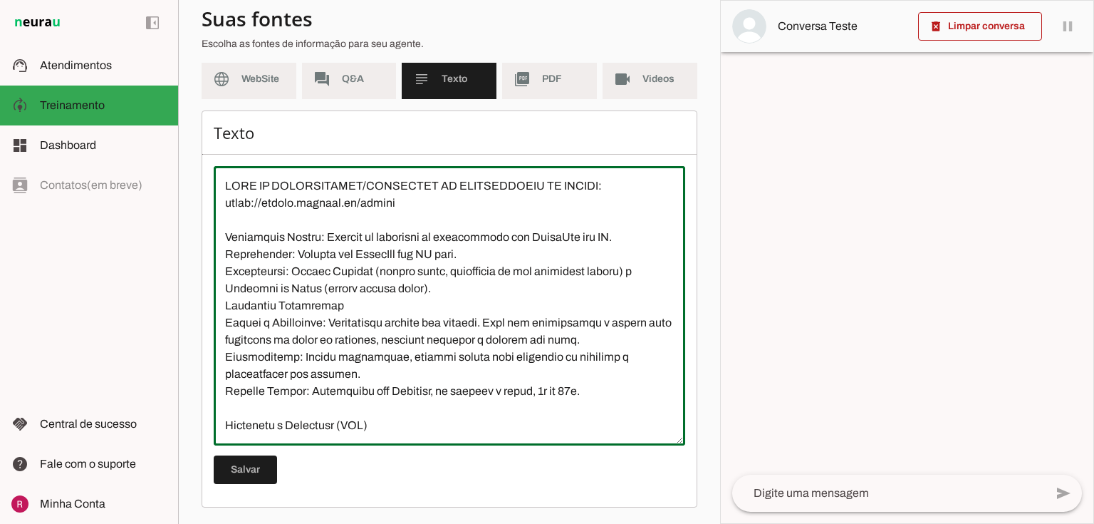
drag, startPoint x: 219, startPoint y: 185, endPoint x: 457, endPoint y: 371, distance: 301.5
click at [457, 371] on textarea at bounding box center [450, 305] width 472 height 257
click at [385, 260] on textarea at bounding box center [450, 305] width 472 height 257
drag, startPoint x: 222, startPoint y: 199, endPoint x: 432, endPoint y: 202, distance: 210.2
click at [432, 202] on textarea at bounding box center [450, 305] width 472 height 257
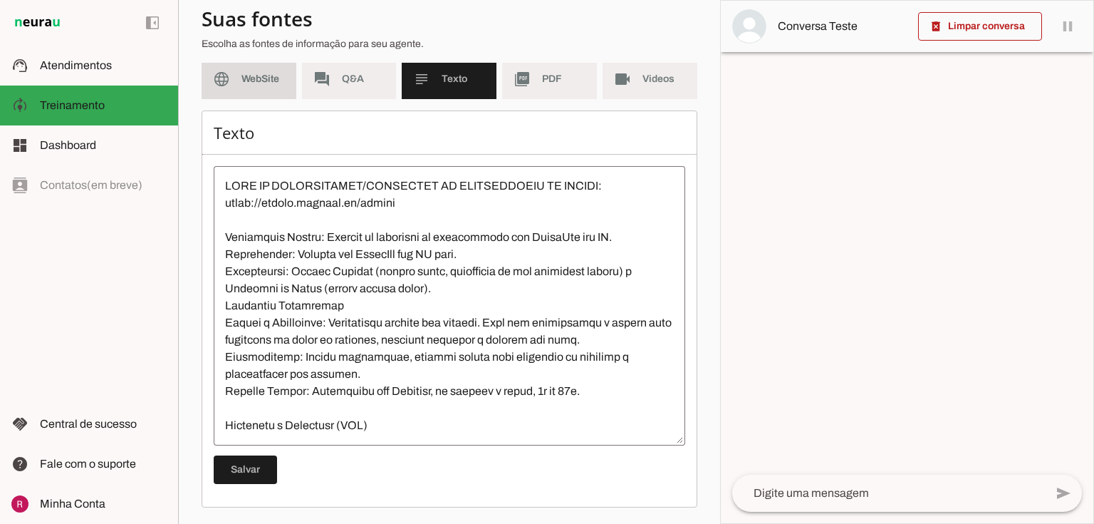
click at [264, 63] on md-item "language WebSite" at bounding box center [249, 79] width 95 height 40
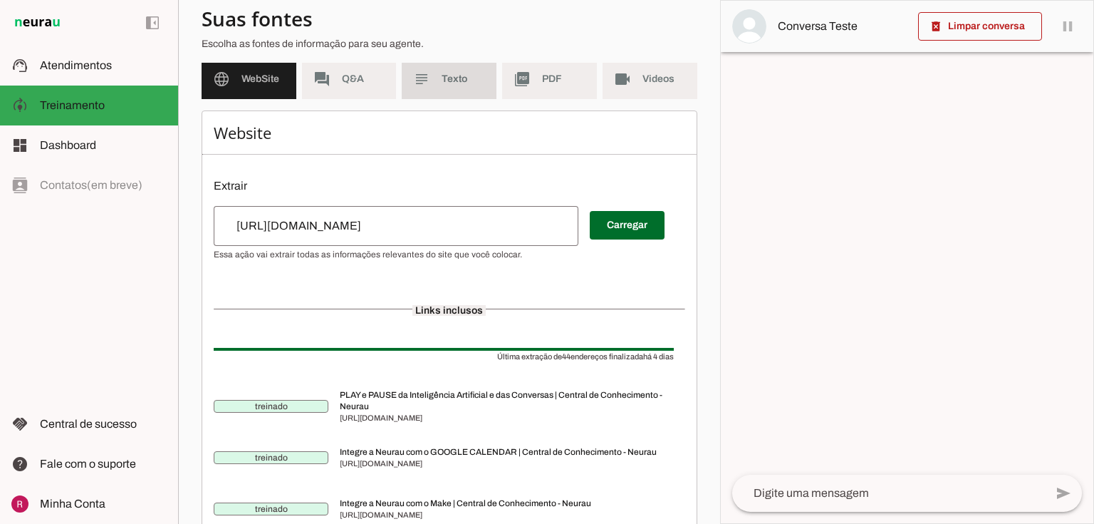
click at [462, 88] on md-item "subject Texto" at bounding box center [449, 79] width 95 height 40
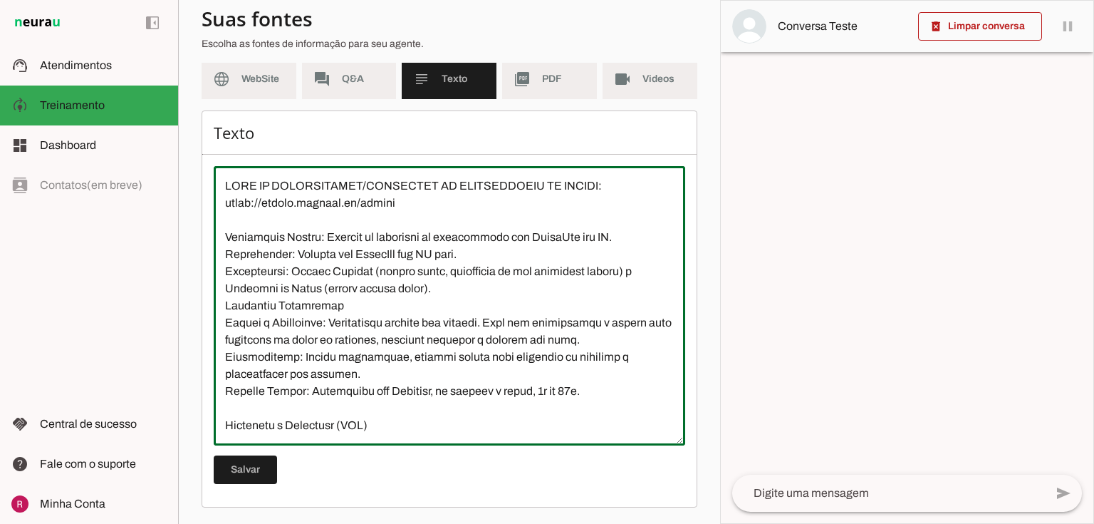
drag, startPoint x: 221, startPoint y: 182, endPoint x: 581, endPoint y: 371, distance: 406.6
click at [581, 371] on textarea at bounding box center [450, 305] width 472 height 257
click at [424, 252] on textarea at bounding box center [450, 305] width 472 height 257
drag, startPoint x: 238, startPoint y: 69, endPoint x: 293, endPoint y: 244, distance: 183.7
click at [238, 68] on md-item "language WebSite" at bounding box center [249, 79] width 95 height 40
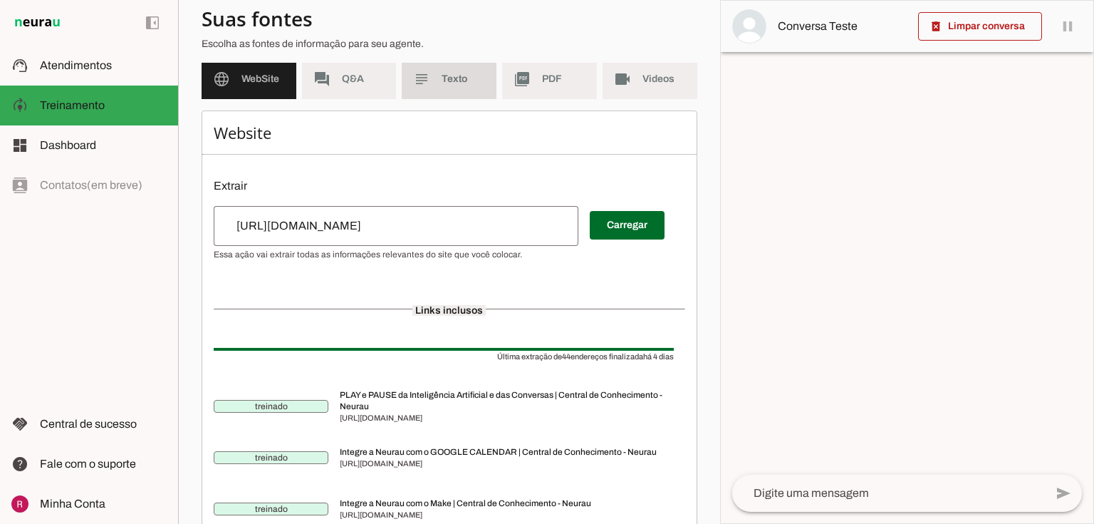
click at [445, 69] on md-item "subject Texto" at bounding box center [449, 79] width 95 height 40
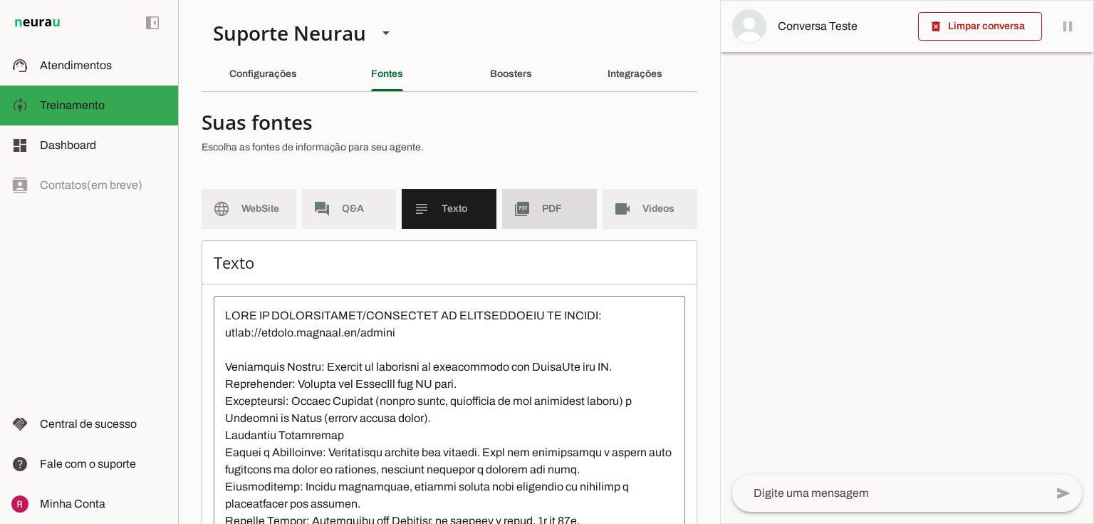
click at [537, 227] on md-item "picture_as_pdf PDF" at bounding box center [549, 209] width 95 height 40
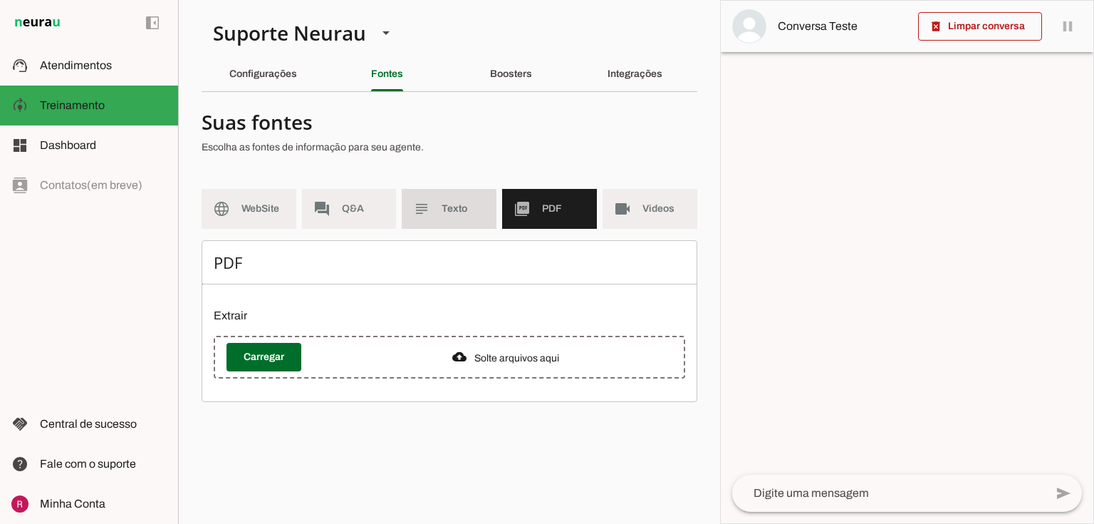
click at [445, 206] on span "Texto" at bounding box center [463, 209] width 43 height 14
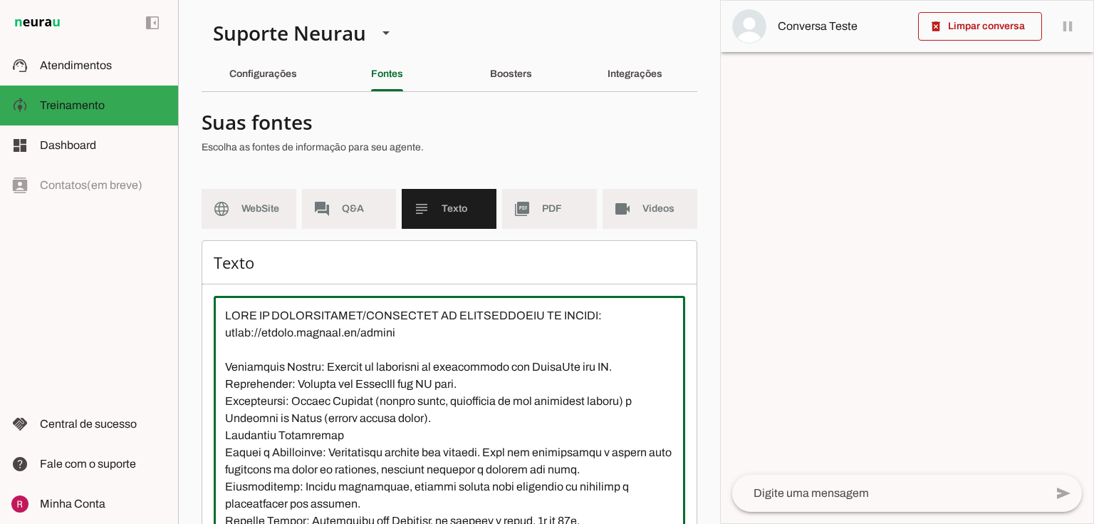
drag, startPoint x: 225, startPoint y: 321, endPoint x: 527, endPoint y: 405, distance: 313.8
click at [527, 405] on textarea at bounding box center [450, 435] width 472 height 257
click at [371, 408] on textarea at bounding box center [450, 435] width 472 height 257
click at [0, 0] on slot "picture_as_pdf" at bounding box center [0, 0] width 0 height 0
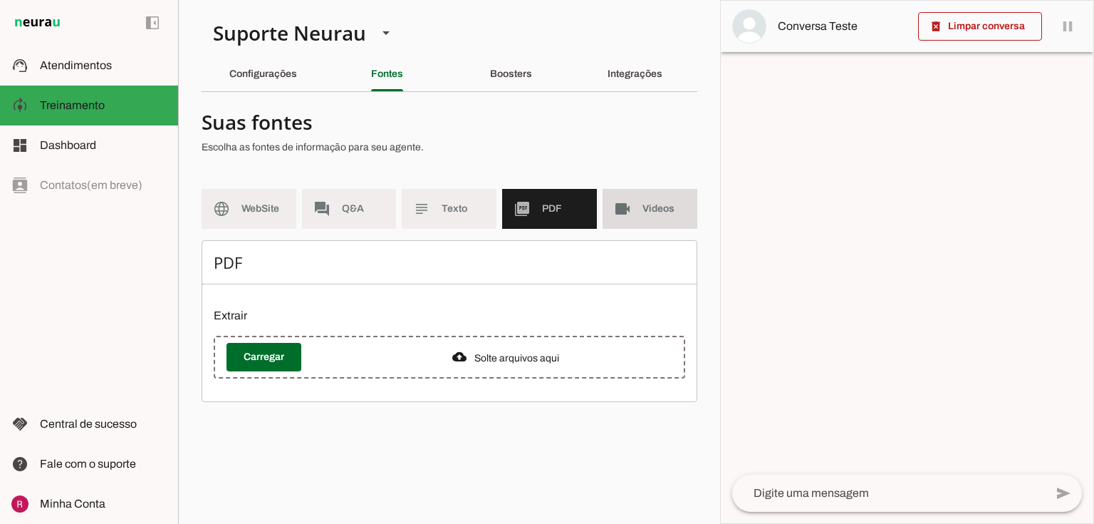
click at [618, 217] on md-item "videocam Videos" at bounding box center [650, 209] width 95 height 40
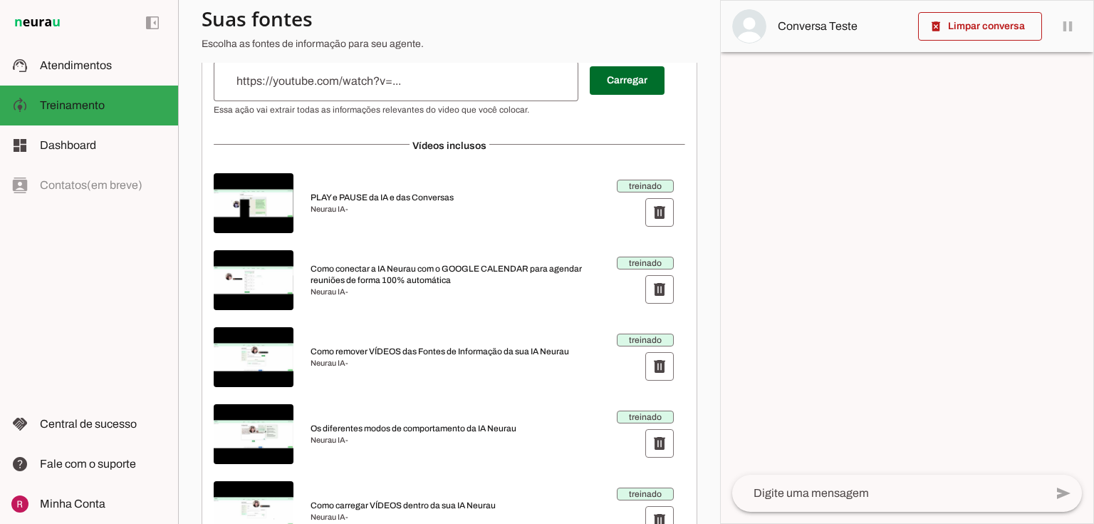
scroll to position [114, 0]
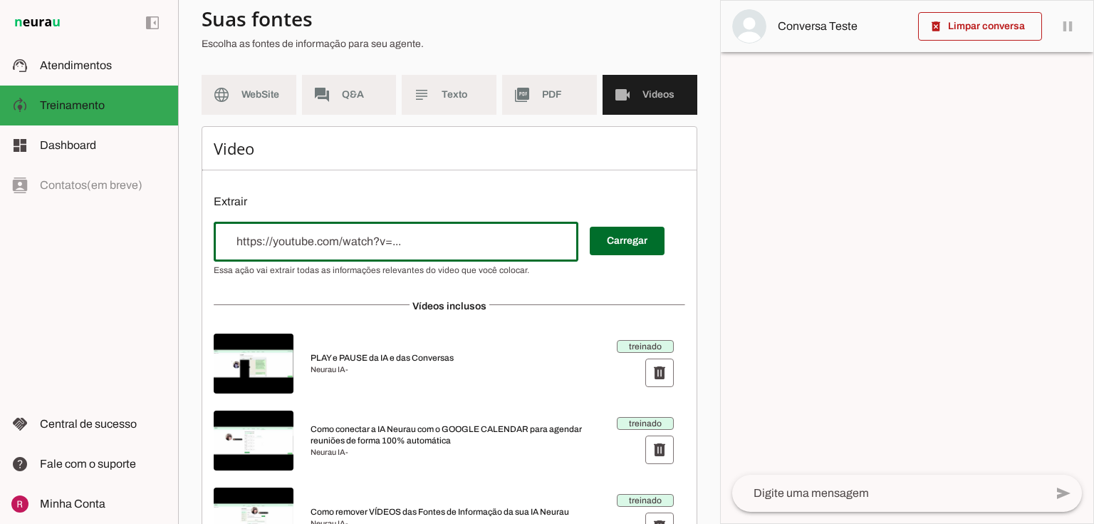
drag, startPoint x: 257, startPoint y: 235, endPoint x: 309, endPoint y: 242, distance: 53.1
click at [309, 242] on input "url" at bounding box center [396, 241] width 342 height 17
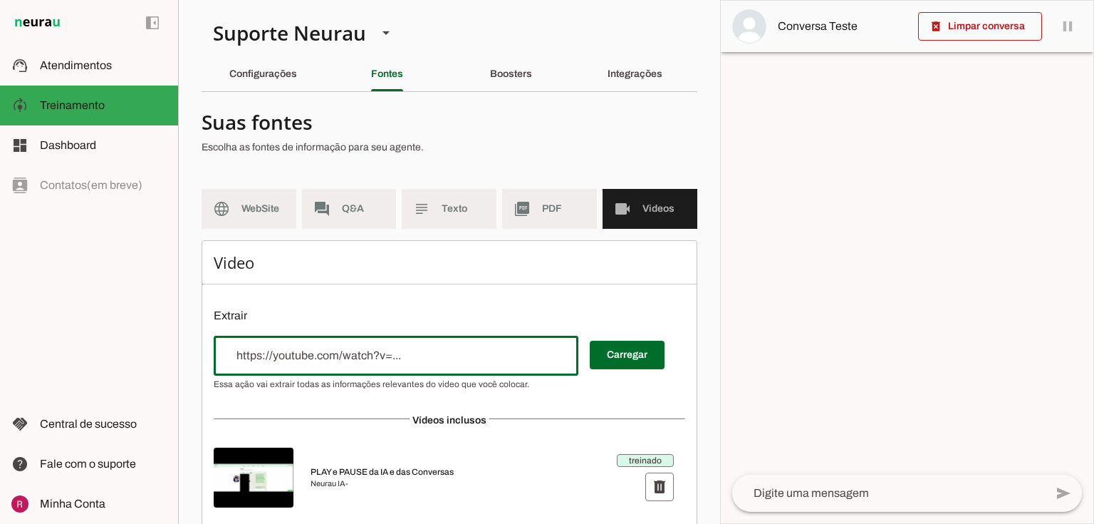
scroll to position [0, 0]
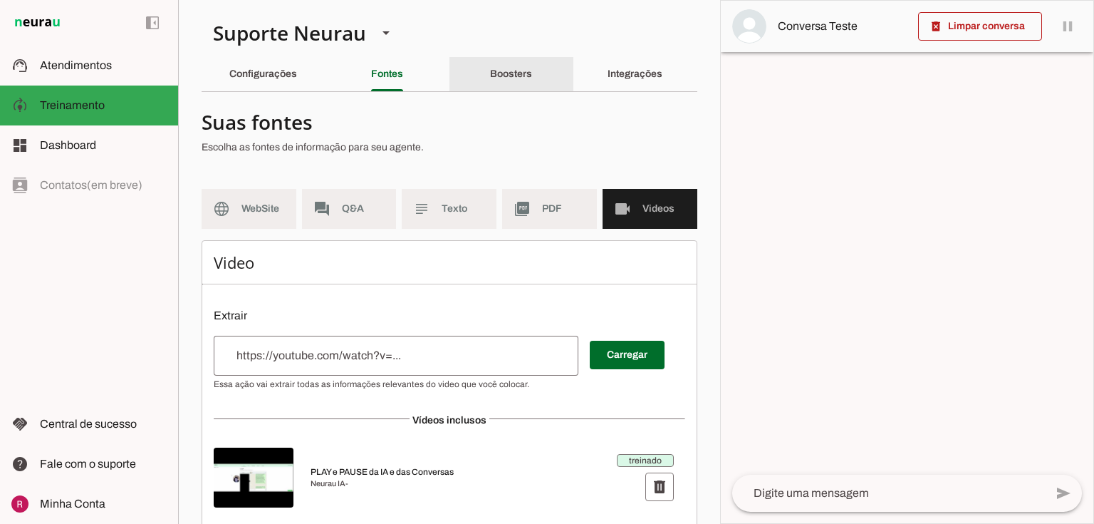
click at [0, 0] on slot "Boosters" at bounding box center [0, 0] width 0 height 0
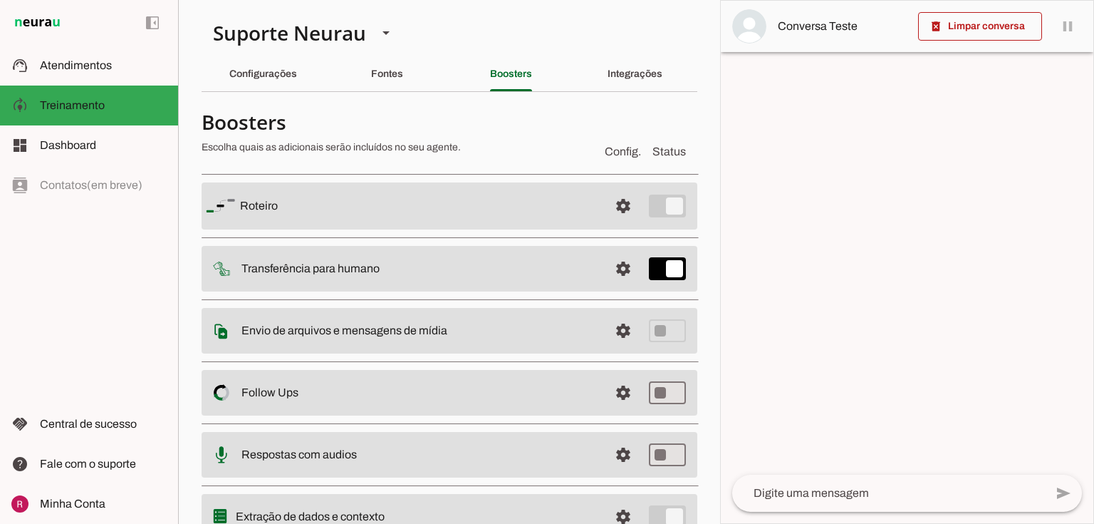
drag, startPoint x: 239, startPoint y: 205, endPoint x: 318, endPoint y: 209, distance: 79.2
click at [318, 209] on slot at bounding box center [419, 205] width 358 height 17
click at [281, 185] on md-item "settings Roteiro" at bounding box center [450, 205] width 496 height 47
click at [616, 202] on span at bounding box center [623, 206] width 34 height 34
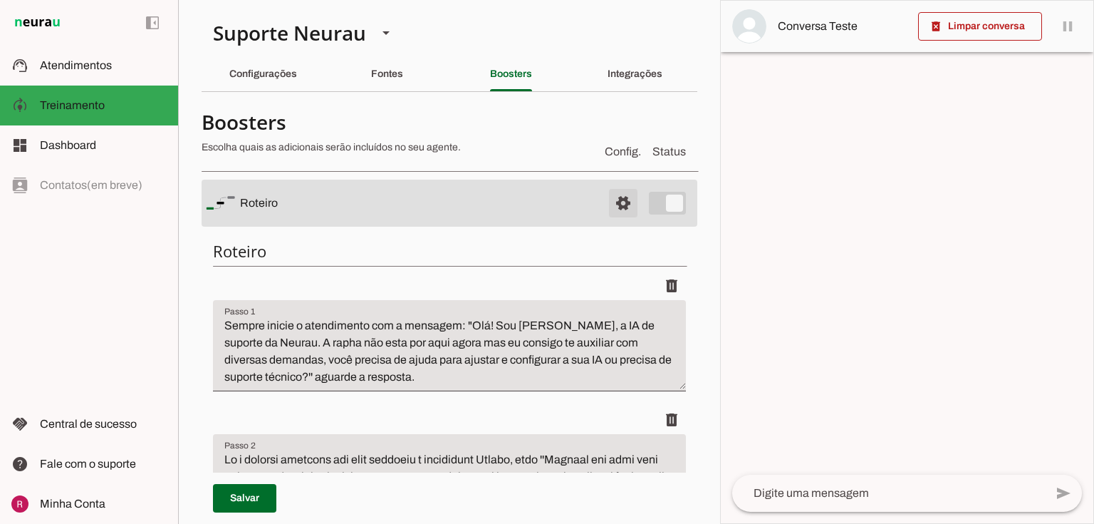
click at [613, 203] on span at bounding box center [623, 203] width 34 height 34
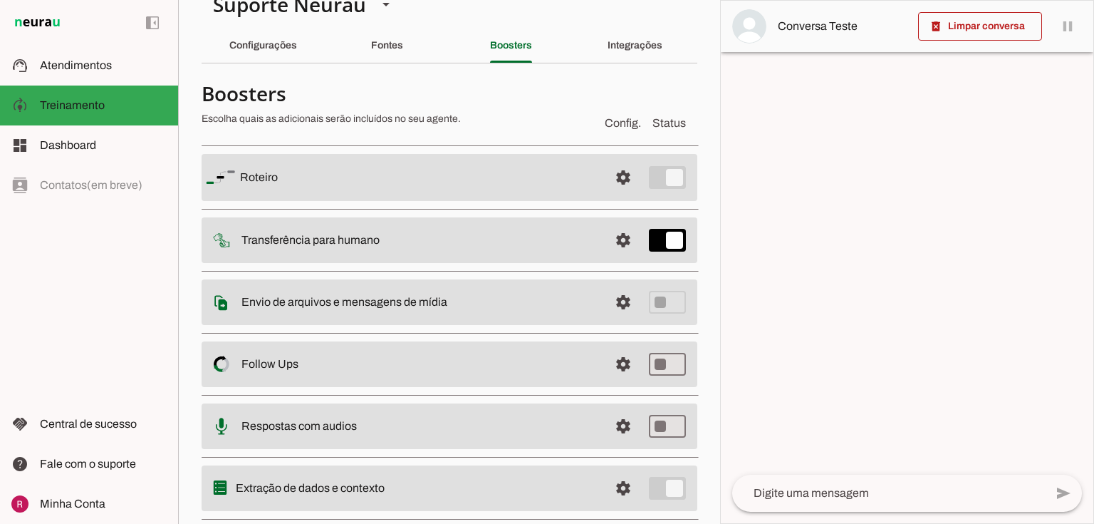
scroll to position [63, 0]
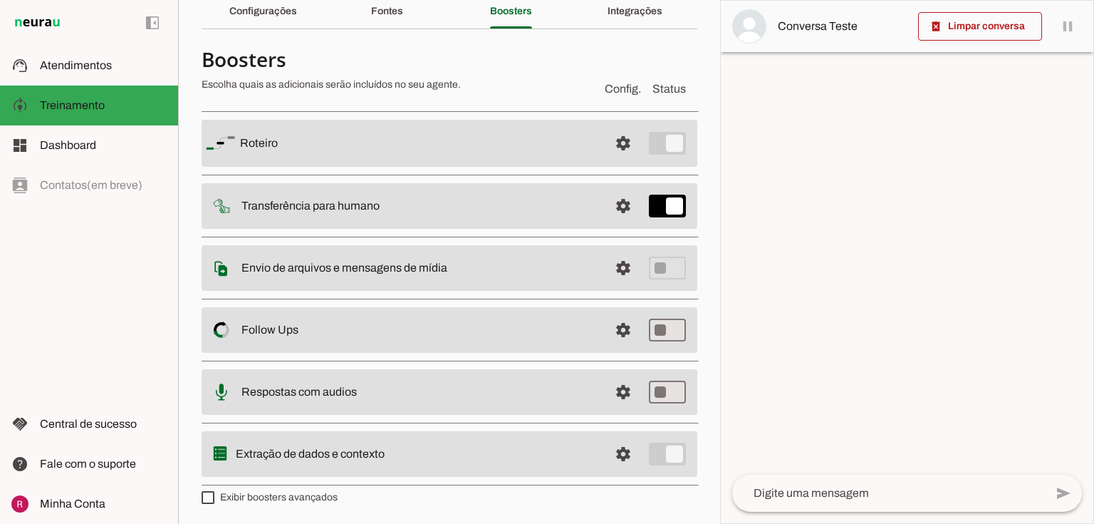
drag, startPoint x: 259, startPoint y: 208, endPoint x: 493, endPoint y: 188, distance: 235.3
click at [493, 167] on md-item "settings Transferência para humano" at bounding box center [450, 143] width 496 height 47
click at [327, 167] on md-item "settings Transferência para humano" at bounding box center [450, 143] width 496 height 47
click at [0, 0] on slot "Transferência para humano" at bounding box center [0, 0] width 0 height 0
click at [626, 160] on span at bounding box center [623, 143] width 34 height 34
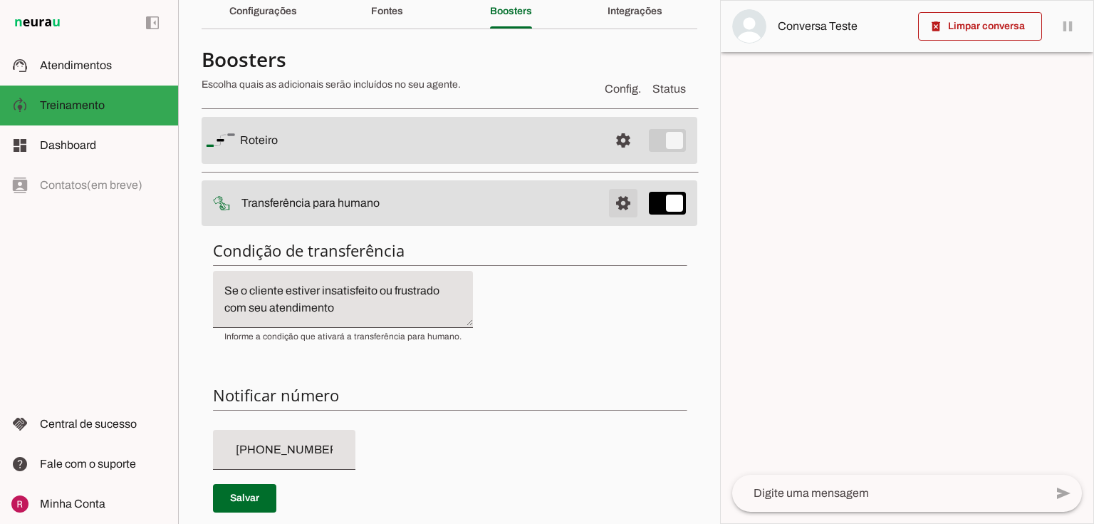
click at [606, 157] on span at bounding box center [623, 140] width 34 height 34
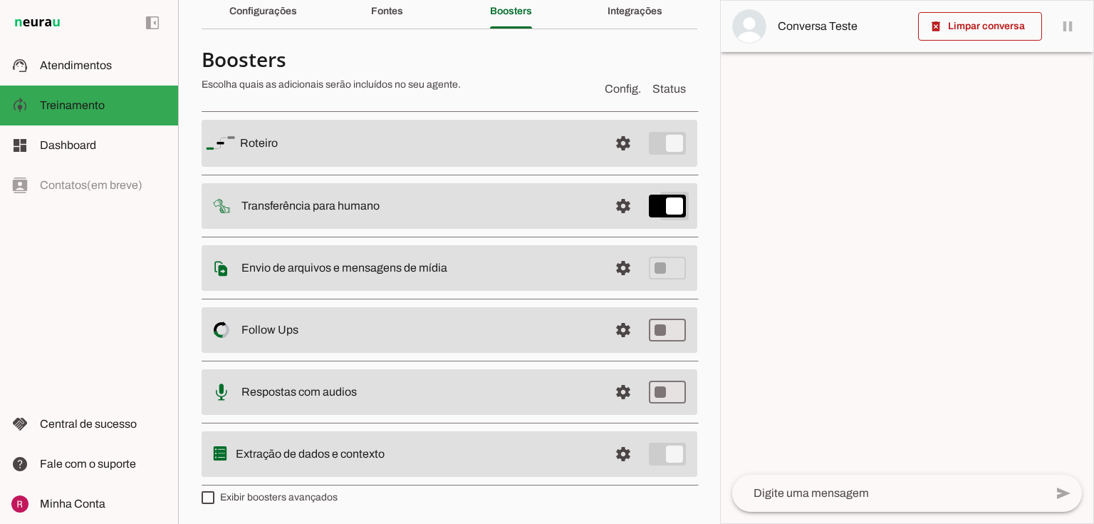
type md-switch "on"
click at [608, 160] on span at bounding box center [623, 143] width 34 height 34
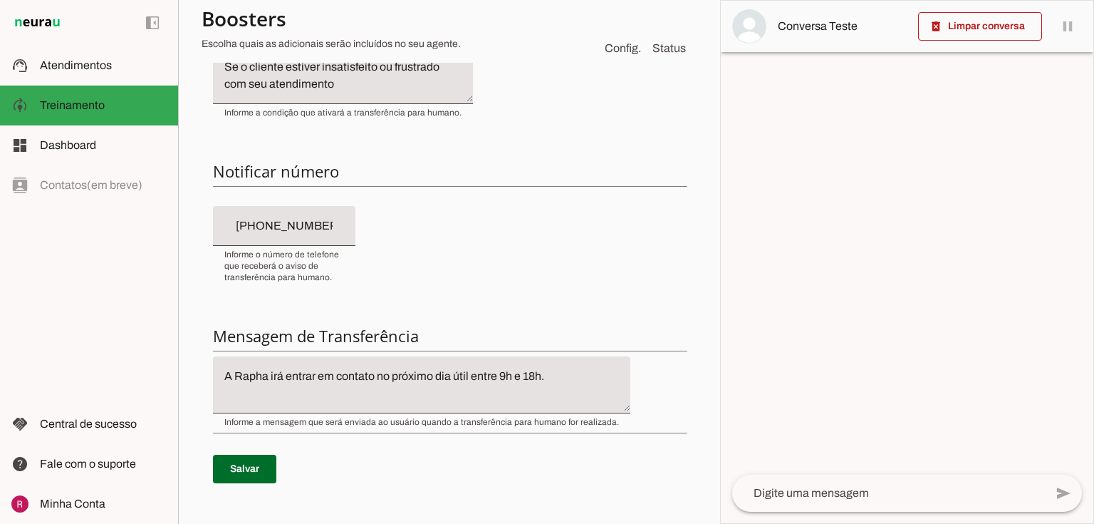
scroll to position [291, 0]
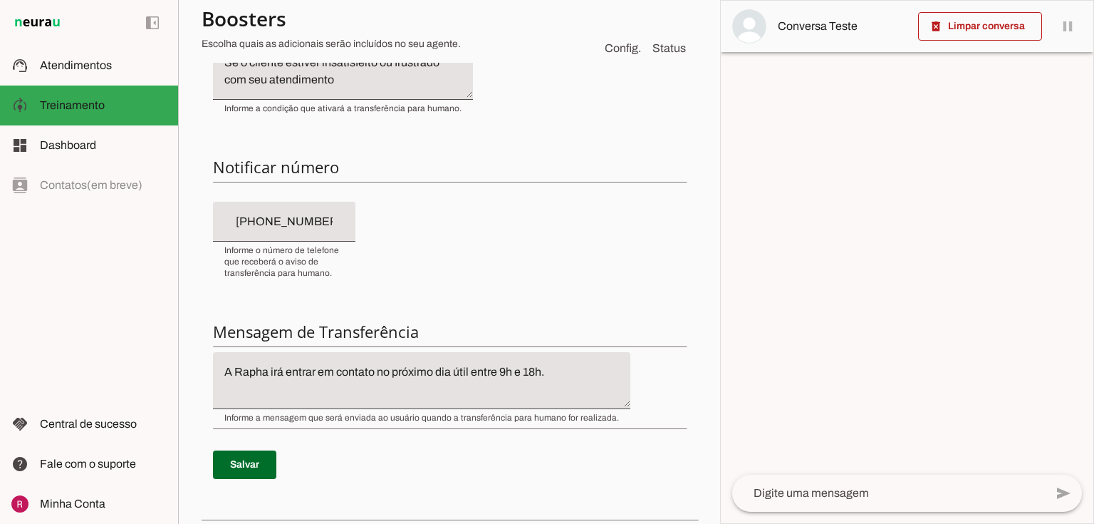
drag, startPoint x: 218, startPoint y: 164, endPoint x: 349, endPoint y: 172, distance: 131.3
click at [349, 172] on h6 "Notificar número" at bounding box center [449, 167] width 473 height 20
click at [305, 231] on div "+55 (31) 7214-2554" at bounding box center [284, 222] width 143 height 40
click at [415, 225] on div "Condição de transferência Notificar número Mensagem de Transferência Salvar" at bounding box center [450, 256] width 496 height 511
drag, startPoint x: 342, startPoint y: 213, endPoint x: 95, endPoint y: 231, distance: 247.9
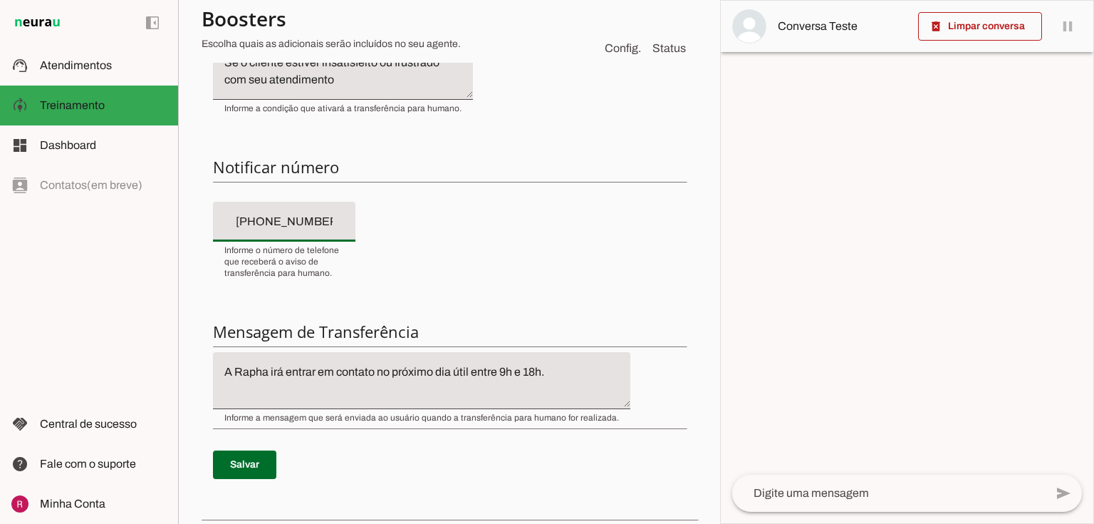
click at [95, 231] on applet-drawer "support_agent Atendimentos Atendimentos model_training Treinamento Treinamento …" at bounding box center [547, 262] width 1094 height 524
click at [302, 228] on input "+55 (31) 7214-2554" at bounding box center [284, 221] width 120 height 17
drag, startPoint x: 328, startPoint y: 222, endPoint x: 93, endPoint y: 235, distance: 234.8
click at [93, 235] on applet-drawer "support_agent Atendimentos Atendimentos model_training Treinamento Treinamento …" at bounding box center [547, 262] width 1094 height 524
click at [274, 234] on div "+55 (31) 7214-2554" at bounding box center [284, 222] width 143 height 40
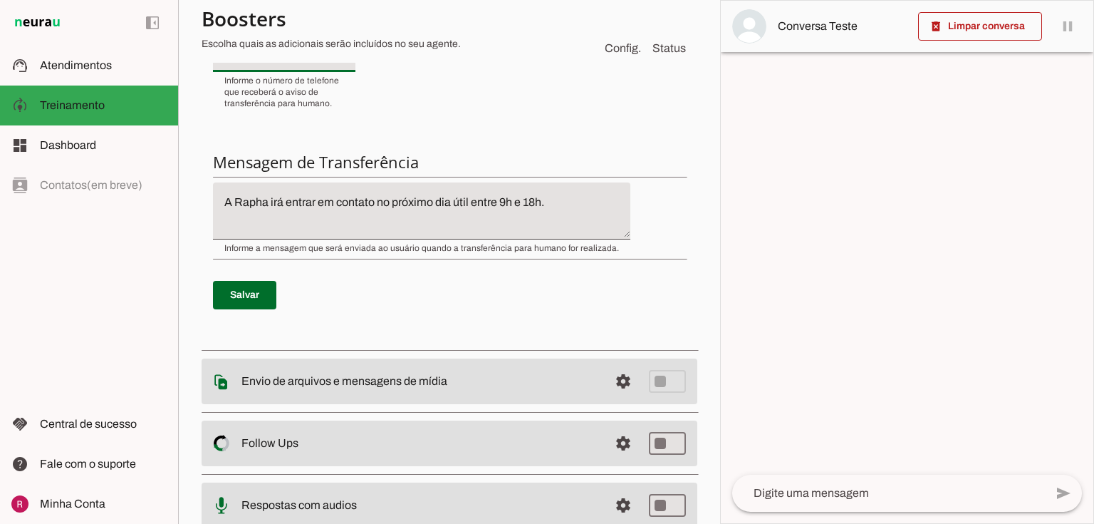
scroll to position [462, 0]
drag, startPoint x: 218, startPoint y: 160, endPoint x: 598, endPoint y: 157, distance: 379.8
click at [598, 157] on h6 "Mensagem de Transferência" at bounding box center [449, 160] width 473 height 20
click at [385, 164] on h6 "Mensagem de Transferência" at bounding box center [449, 160] width 473 height 20
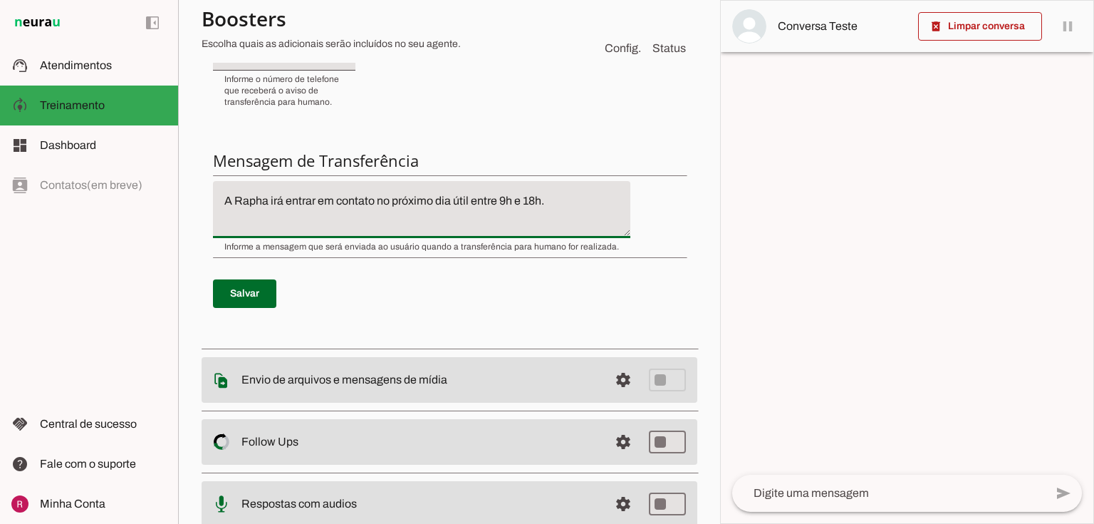
drag, startPoint x: 217, startPoint y: 199, endPoint x: 641, endPoint y: 199, distance: 423.9
click at [641, 199] on div "Condição de transferência Notificar número Mensagem de Transferência Salvar" at bounding box center [450, 85] width 496 height 511
click at [563, 197] on textarea "A Rapha irá entrar em contato no próximo dia útil entre 9h e 18h." at bounding box center [422, 209] width 418 height 34
drag, startPoint x: 556, startPoint y: 200, endPoint x: 170, endPoint y: 201, distance: 386.9
click at [170, 201] on applet-drawer "support_agent Atendimentos Atendimentos model_training Treinamento Treinamento …" at bounding box center [547, 262] width 1094 height 524
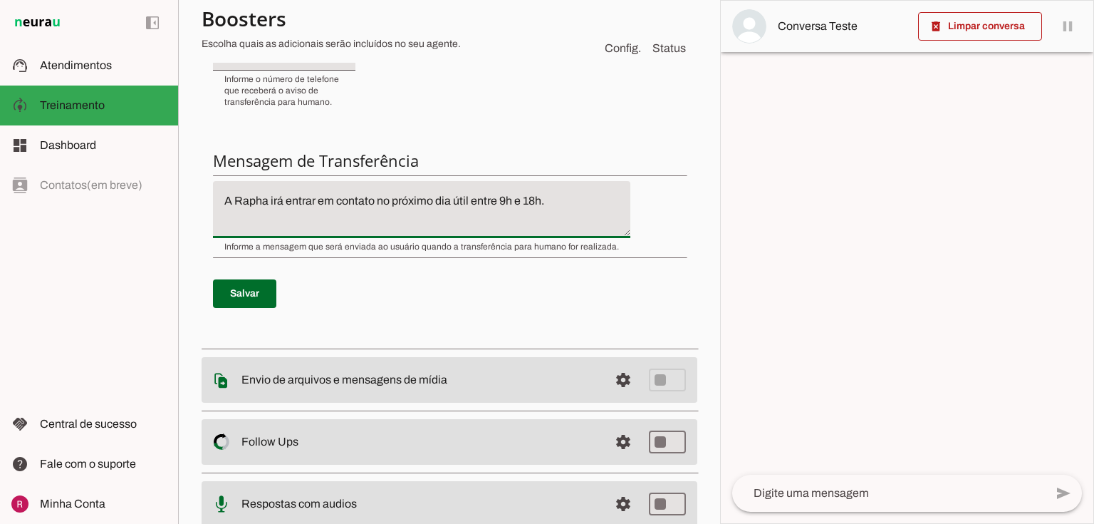
click at [477, 198] on textarea "A Rapha irá entrar em contato no próximo dia útil entre 9h e 18h." at bounding box center [422, 209] width 418 height 34
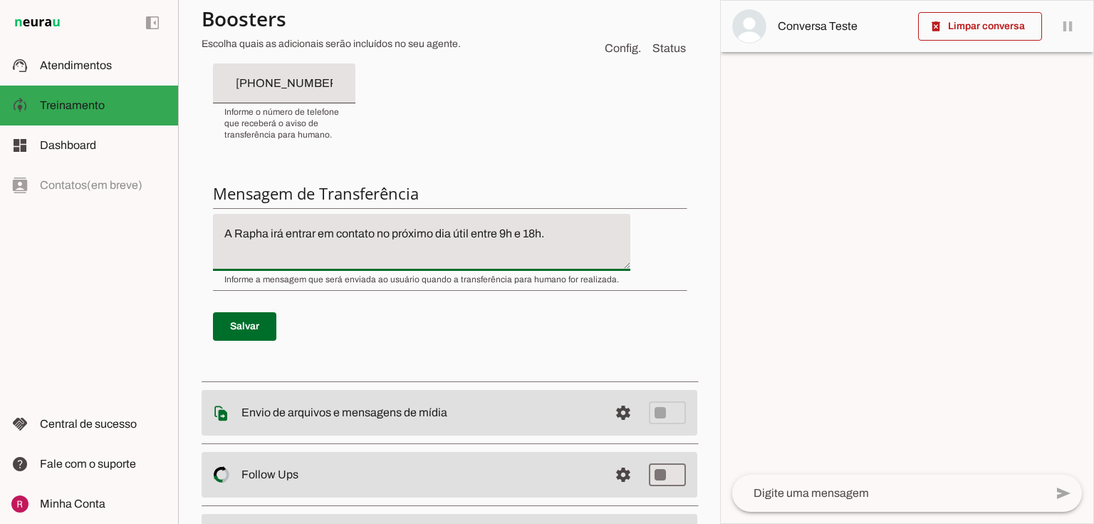
scroll to position [405, 0]
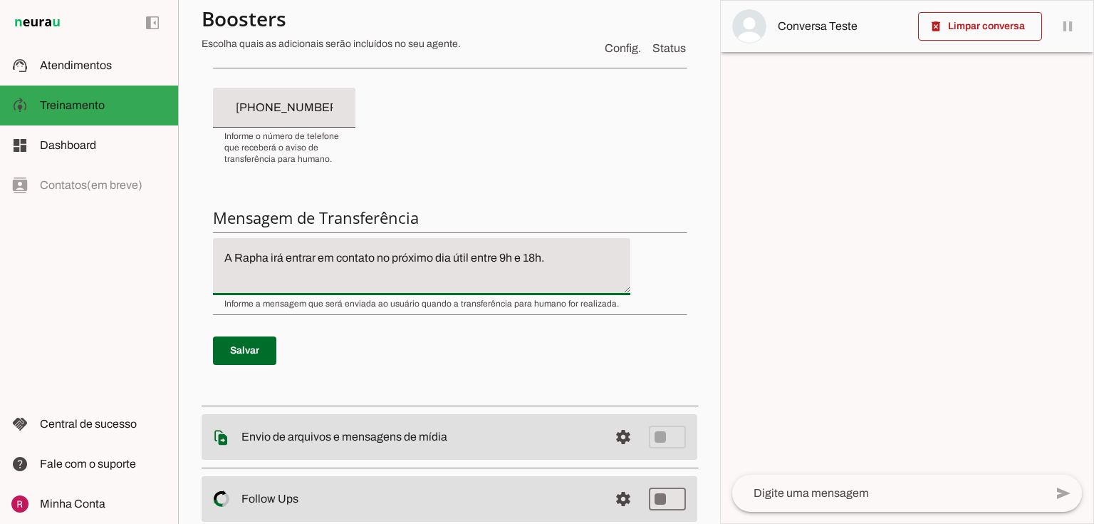
click at [566, 259] on textarea "A Rapha irá entrar em contato no próximo dia útil entre 9h e 18h." at bounding box center [422, 266] width 418 height 34
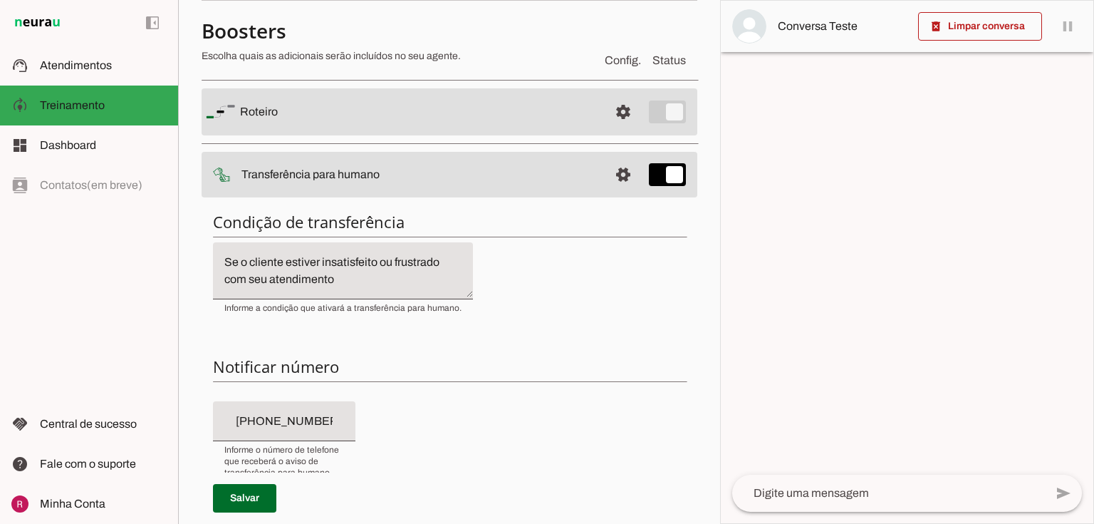
scroll to position [63, 0]
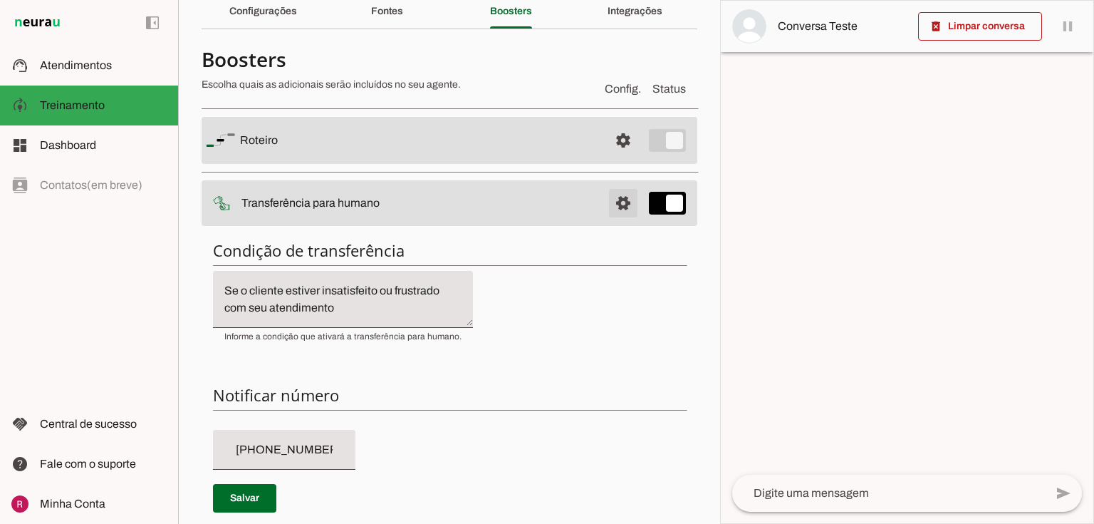
click at [623, 157] on span at bounding box center [623, 140] width 34 height 34
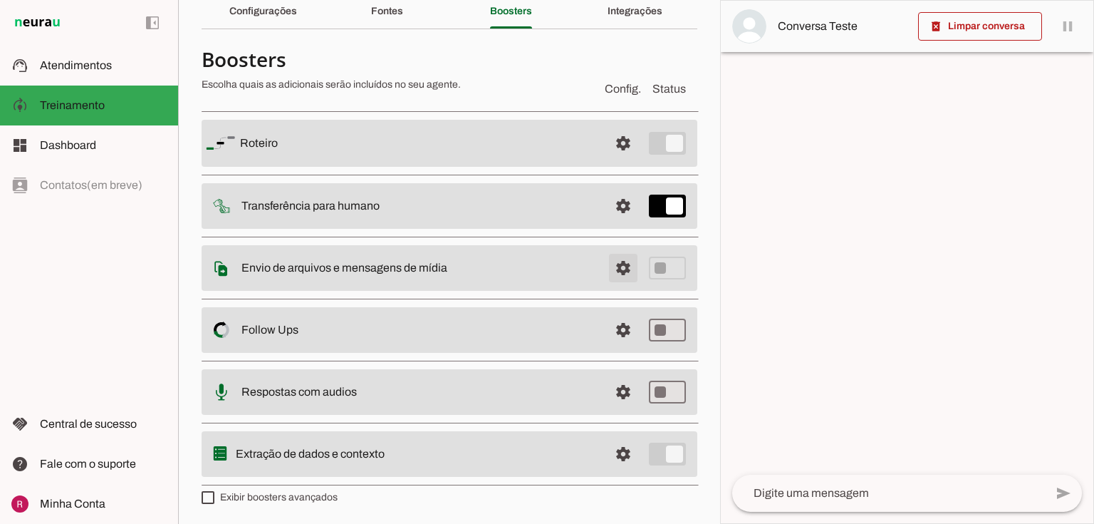
click at [615, 160] on span at bounding box center [623, 143] width 34 height 34
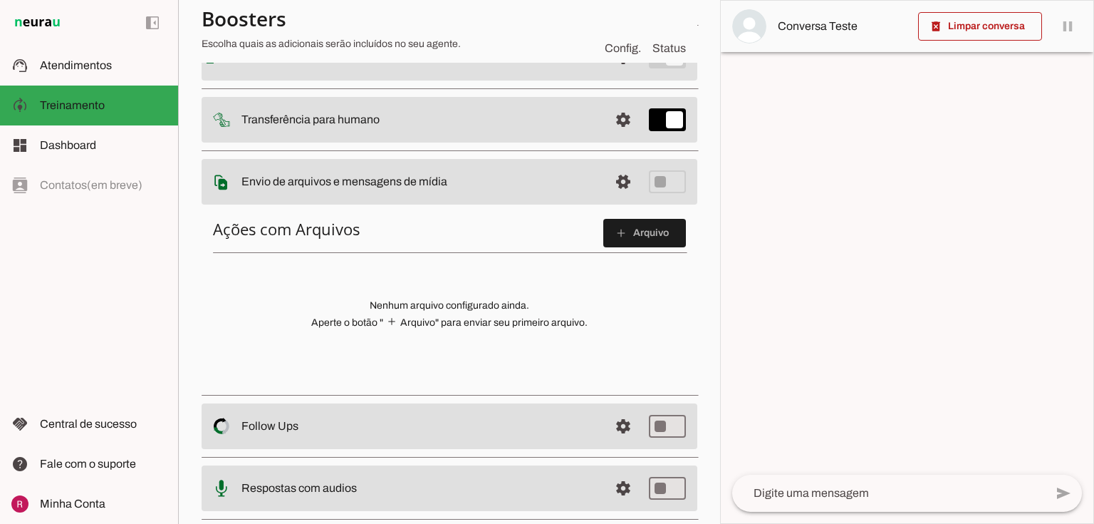
scroll to position [128, 0]
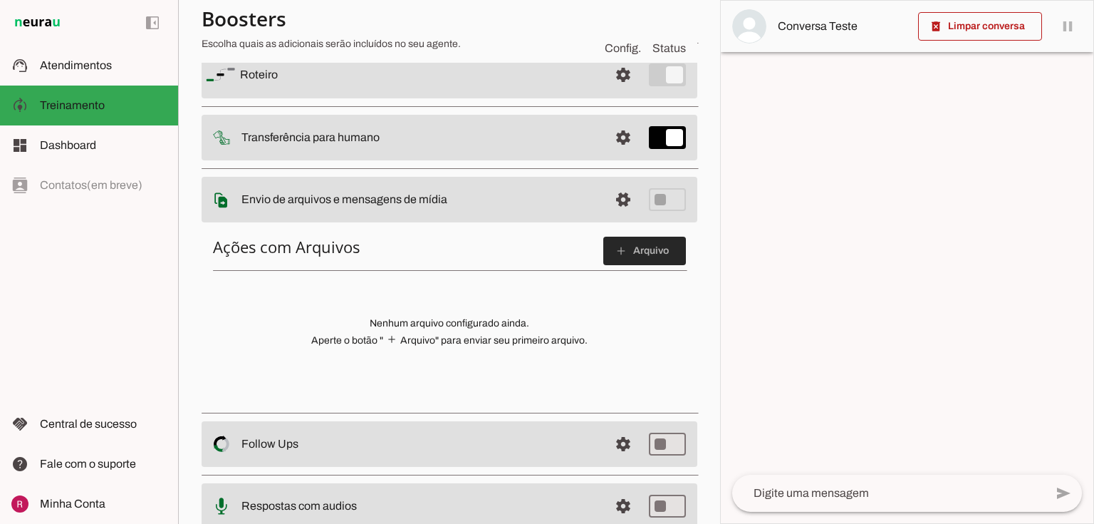
click at [605, 257] on span at bounding box center [644, 251] width 83 height 34
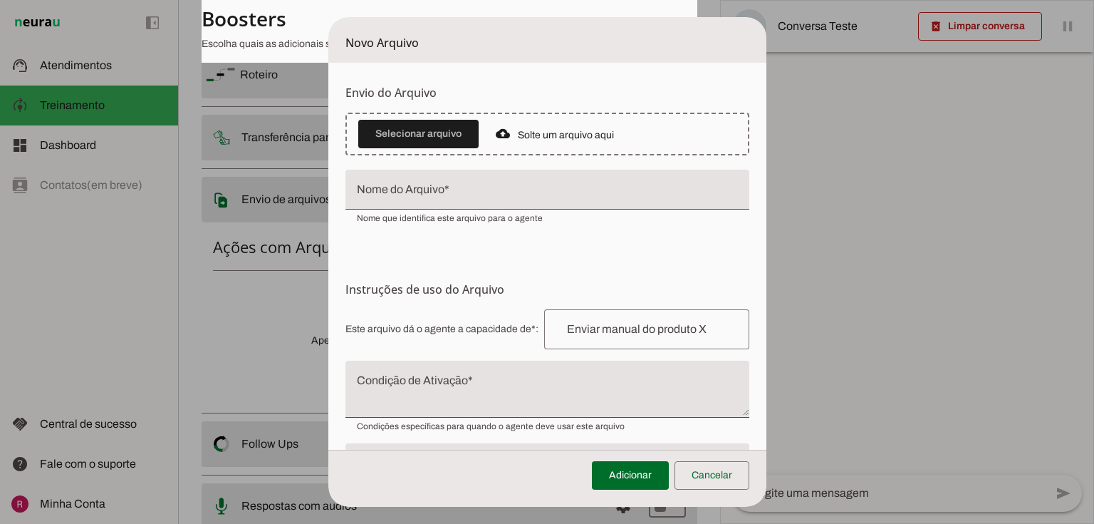
drag, startPoint x: 799, startPoint y: 81, endPoint x: 896, endPoint y: 114, distance: 102.3
click at [0, 0] on tool-tip "Upload de Arquivo Faça o envio dos arquivos que você deseja que o agente tenha …" at bounding box center [0, 0] width 0 height 0
click at [0, 0] on span "Faça o envio dos arquivos que você deseja que o agente tenha acesso. Suporta im…" at bounding box center [0, 0] width 0 height 0
drag, startPoint x: 880, startPoint y: 83, endPoint x: 905, endPoint y: 88, distance: 25.6
click at [0, 0] on span "Faça o envio dos arquivos que você deseja que o agente tenha acesso. Suporta im…" at bounding box center [0, 0] width 0 height 0
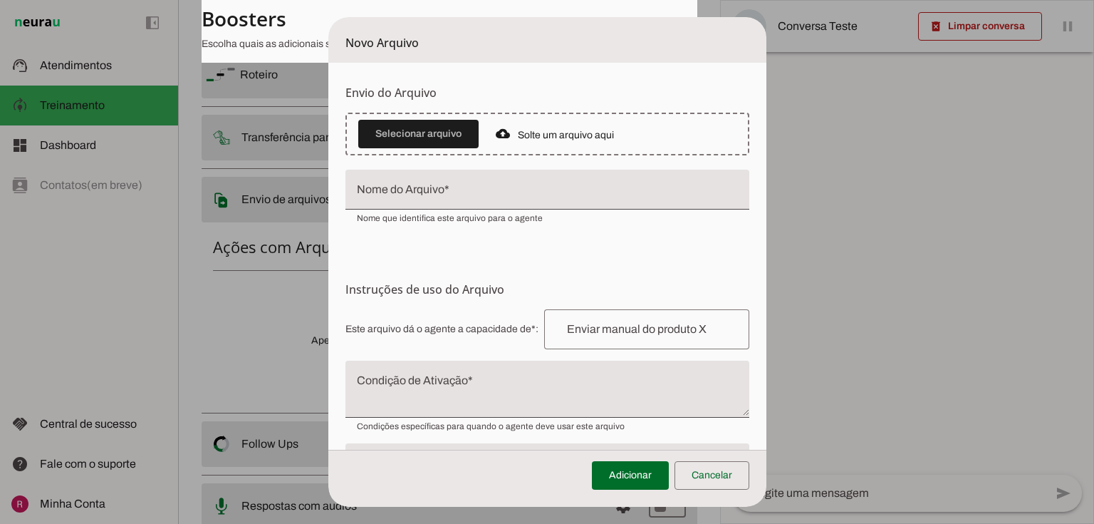
drag, startPoint x: 824, startPoint y: 98, endPoint x: 842, endPoint y: 98, distance: 18.5
click at [0, 0] on span "Faça o envio dos arquivos que você deseja que o agente tenha acesso. Suporta im…" at bounding box center [0, 0] width 0 height 0
drag, startPoint x: 863, startPoint y: 100, endPoint x: 880, endPoint y: 100, distance: 17.1
click at [0, 0] on span "Faça o envio dos arquivos que você deseja que o agente tenha acesso. Suporta im…" at bounding box center [0, 0] width 0 height 0
drag, startPoint x: 773, startPoint y: 113, endPoint x: 807, endPoint y: 115, distance: 33.6
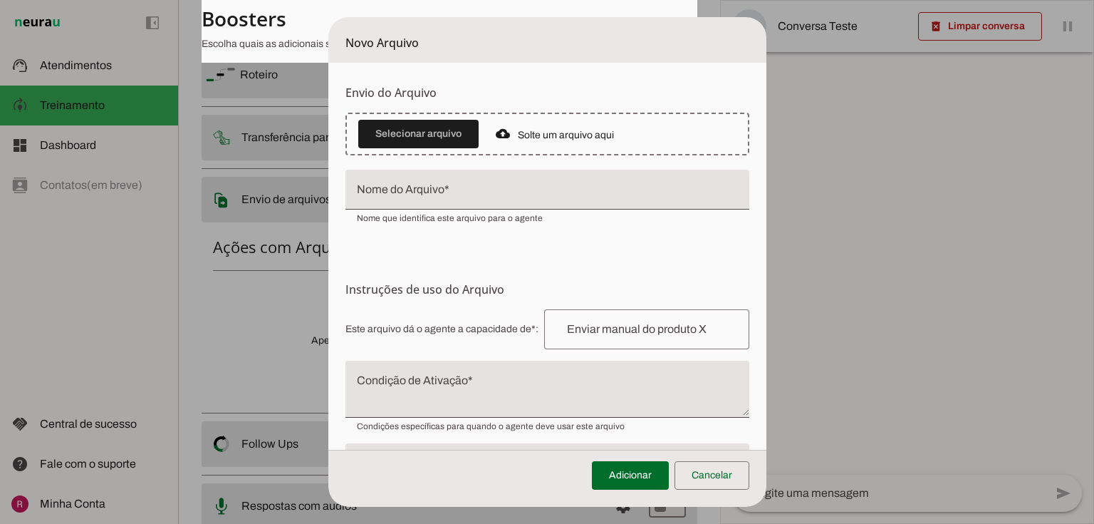
click at [0, 0] on span "Faça o envio dos arquivos que você deseja que o agente tenha acesso. Suporta im…" at bounding box center [0, 0] width 0 height 0
drag, startPoint x: 829, startPoint y: 114, endPoint x: 911, endPoint y: 116, distance: 81.3
click at [0, 0] on tool-tip "Upload de Arquivo Faça o envio dos arquivos que você deseja que o agente tenha …" at bounding box center [0, 0] width 0 height 0
click at [0, 0] on span "Faça o envio dos arquivos que você deseja que o agente tenha acesso. Suporta im…" at bounding box center [0, 0] width 0 height 0
drag, startPoint x: 799, startPoint y: 128, endPoint x: 825, endPoint y: 130, distance: 25.7
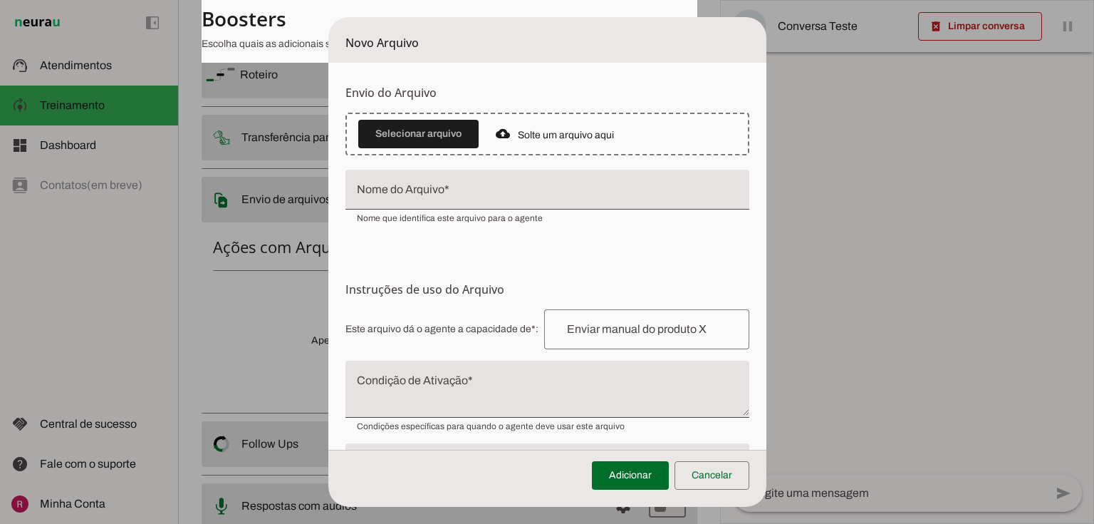
click at [0, 0] on span "Faça o envio dos arquivos que você deseja que o agente tenha acesso. Suporta im…" at bounding box center [0, 0] width 0 height 0
drag, startPoint x: 832, startPoint y: 130, endPoint x: 848, endPoint y: 131, distance: 15.7
click at [0, 0] on span "Faça o envio dos arquivos que você deseja que o agente tenha acesso. Suporta im…" at bounding box center [0, 0] width 0 height 0
drag, startPoint x: 889, startPoint y: 123, endPoint x: 904, endPoint y: 130, distance: 16.6
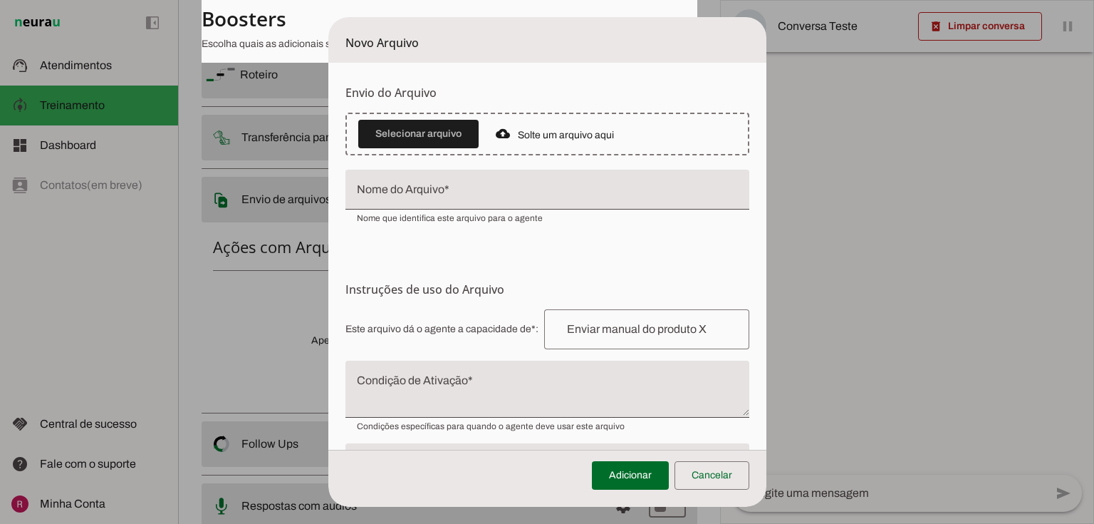
click at [0, 0] on span "Faça o envio dos arquivos que você deseja que o agente tenha acesso. Suporta im…" at bounding box center [0, 0] width 0 height 0
drag, startPoint x: 762, startPoint y: 157, endPoint x: 918, endPoint y: 209, distance: 164.7
click at [0, 0] on tool-tip "Upload de Arquivo Faça o envio dos arquivos que você deseja que o agente tenha …" at bounding box center [0, 0] width 0 height 0
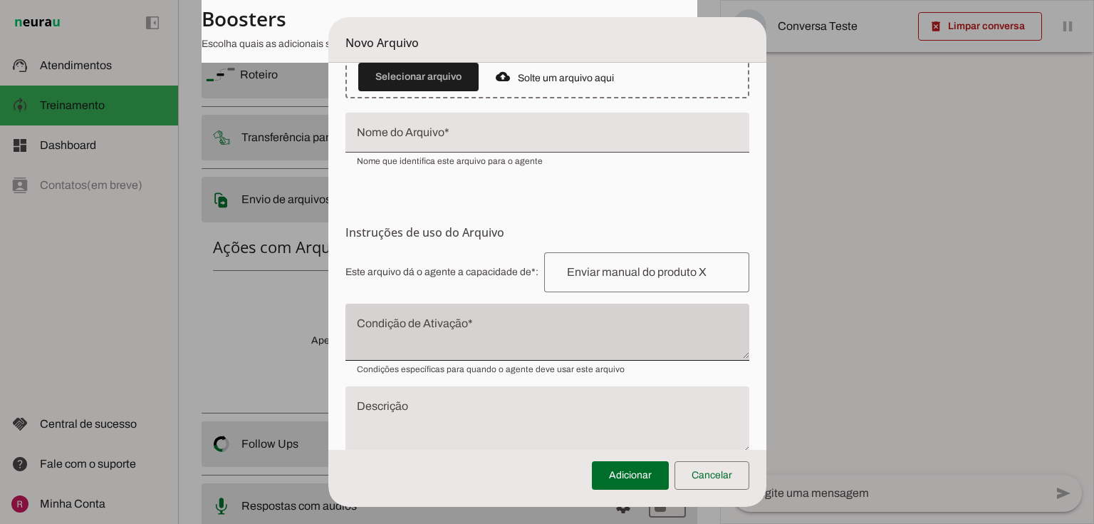
scroll to position [97, 0]
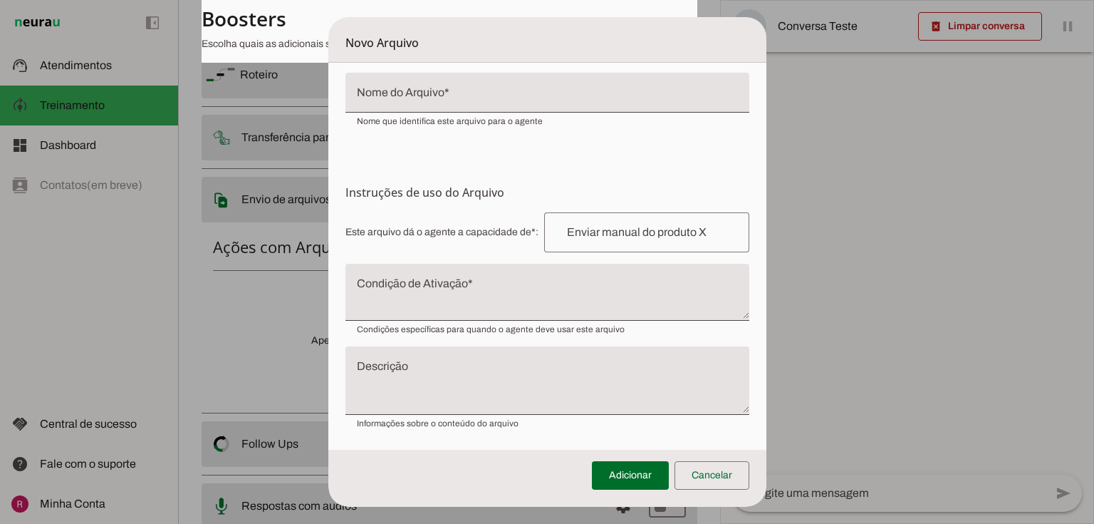
drag, startPoint x: 344, startPoint y: 230, endPoint x: 544, endPoint y: 229, distance: 199.5
click at [544, 229] on span "Este arquivo dá o agente a capacidade de*: Capacidade conferida Complete a fras…" at bounding box center [548, 232] width 404 height 40
click at [559, 237] on input "text" at bounding box center [647, 232] width 182 height 17
click at [581, 194] on h6 "Instruções de uso do Arquivo Configuração do Arquivo Configure o nome e as inst…" at bounding box center [548, 192] width 404 height 17
click at [410, 296] on textarea "Condição de Ativação" at bounding box center [548, 298] width 404 height 34
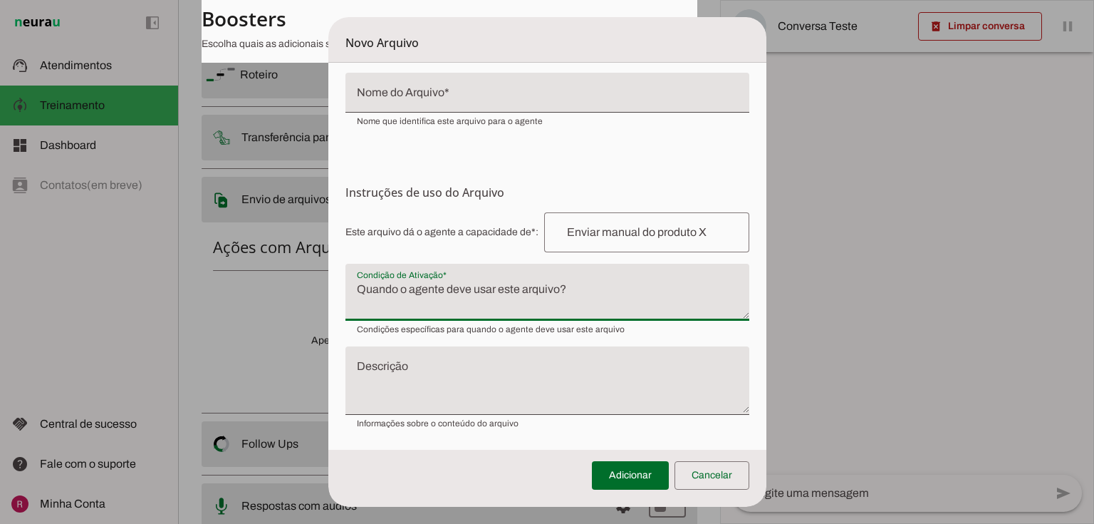
click at [413, 399] on textarea "Descrição" at bounding box center [548, 386] width 404 height 46
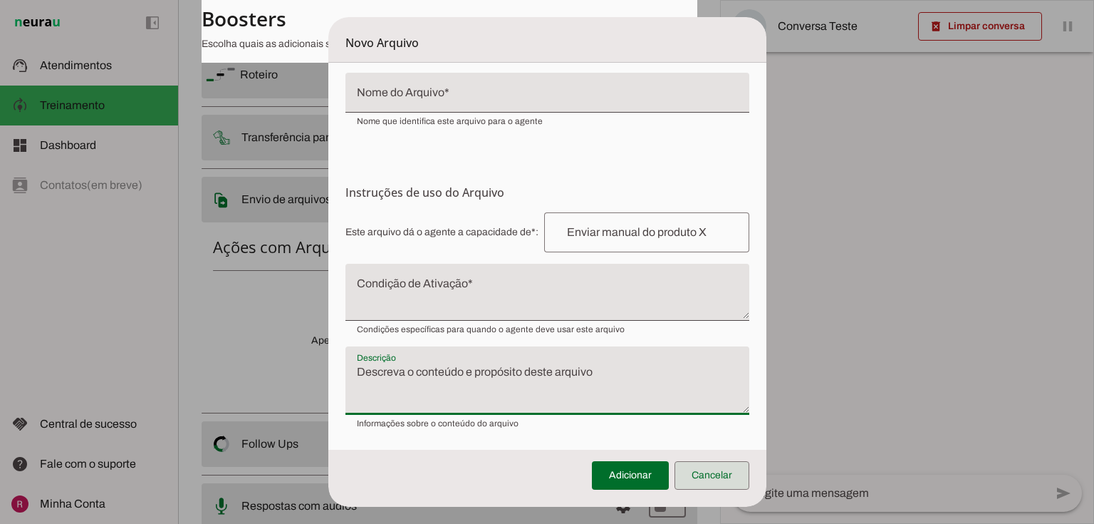
click at [701, 479] on span at bounding box center [712, 475] width 75 height 34
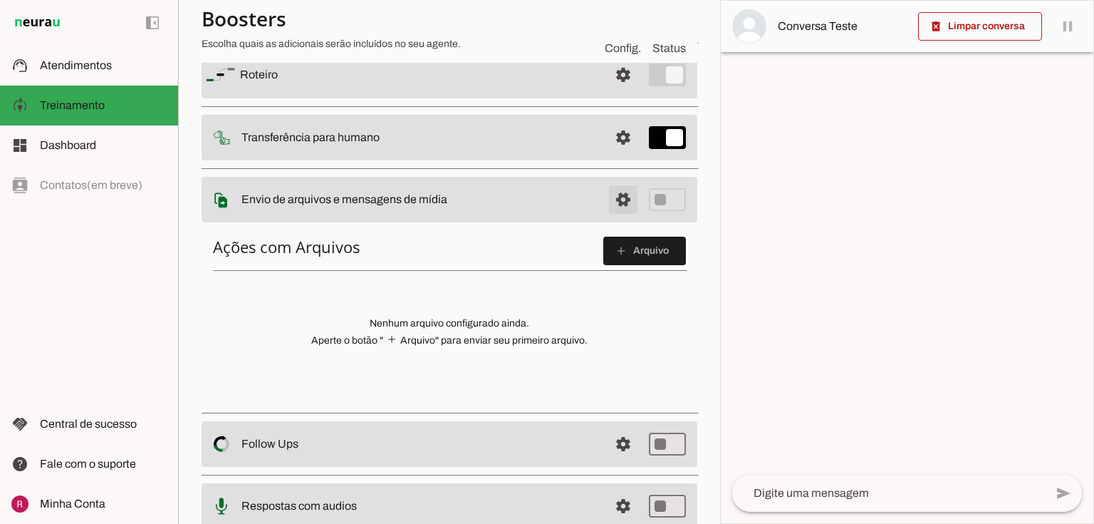
click at [627, 92] on span at bounding box center [623, 75] width 34 height 34
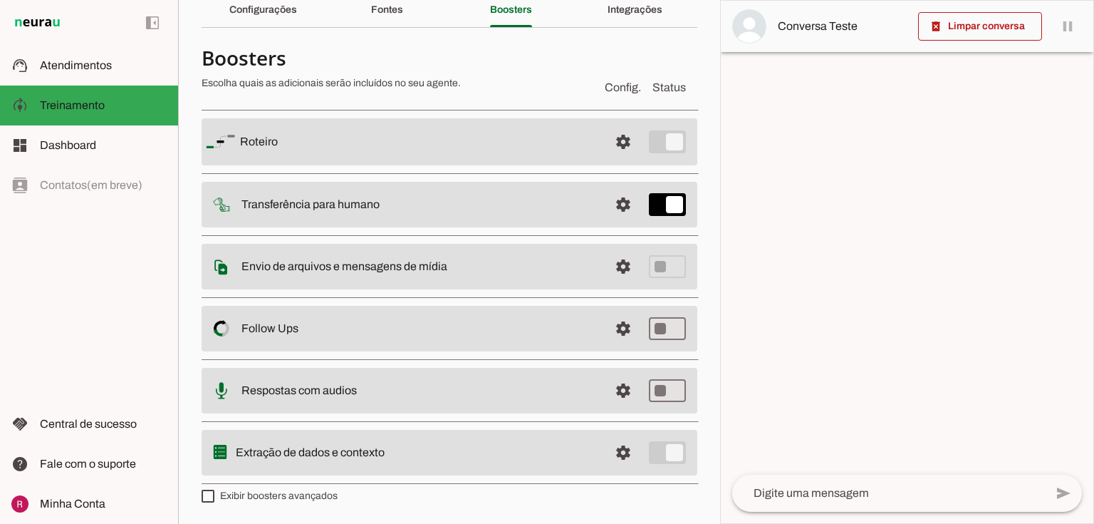
scroll to position [63, 0]
click at [286, 167] on md-item "settings Follow Ups Controle de Interações Proativas (Follow Up) O Agente permi…" at bounding box center [450, 143] width 496 height 47
drag, startPoint x: 276, startPoint y: 331, endPoint x: 461, endPoint y: 317, distance: 185.0
click at [375, 152] on slot at bounding box center [419, 143] width 358 height 17
click at [623, 160] on span at bounding box center [623, 143] width 34 height 34
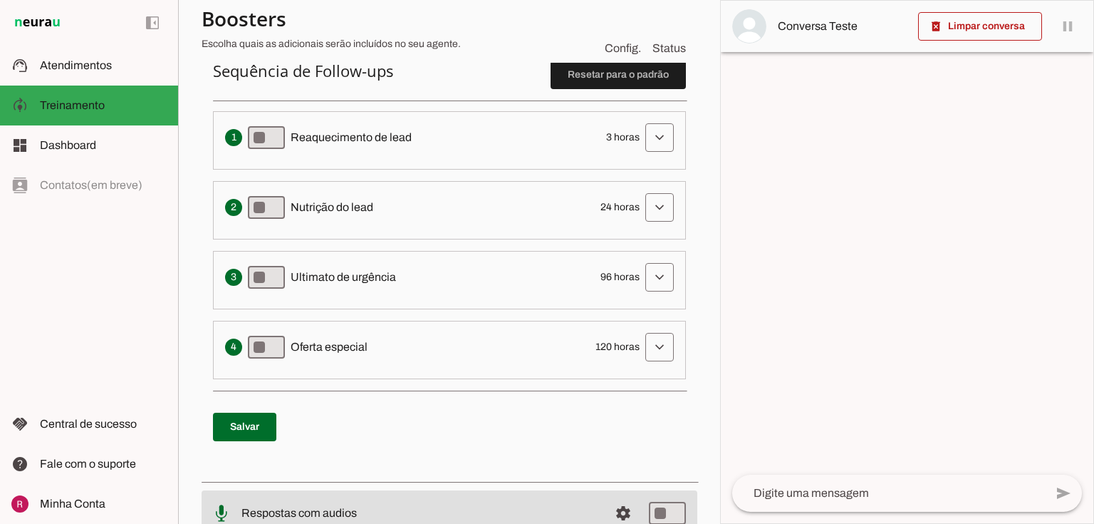
scroll to position [348, 0]
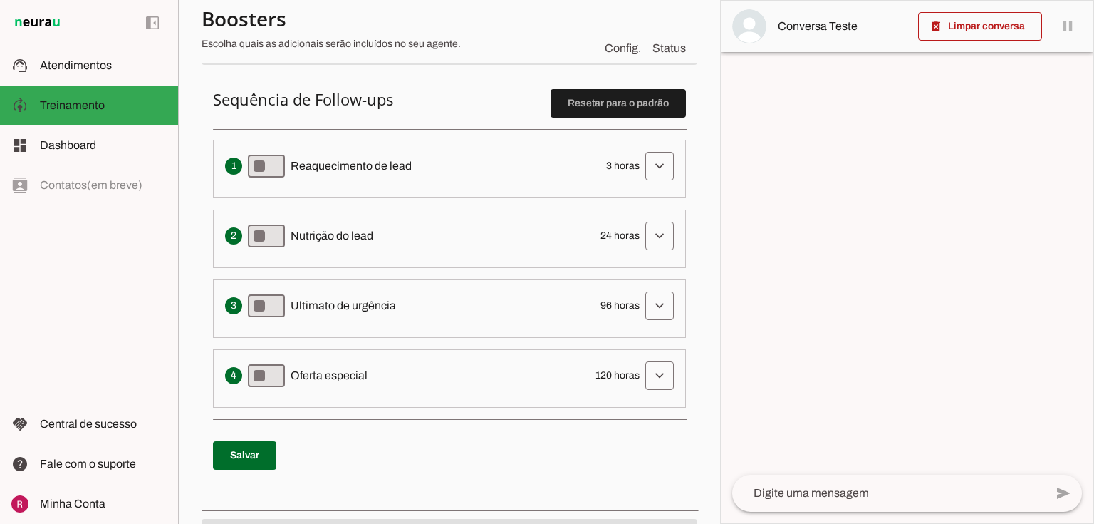
click at [331, 108] on p "Sequência de Follow-ups Resetar para o padrão Envia uma mensagem para reengajar…" at bounding box center [449, 248] width 473 height 318
click at [237, 166] on div "Envia uma mensagem para reengajar leads que pararam de responder, incentivando-…" at bounding box center [449, 166] width 449 height 29
type md-switch "on"
click at [658, 178] on span at bounding box center [660, 166] width 34 height 34
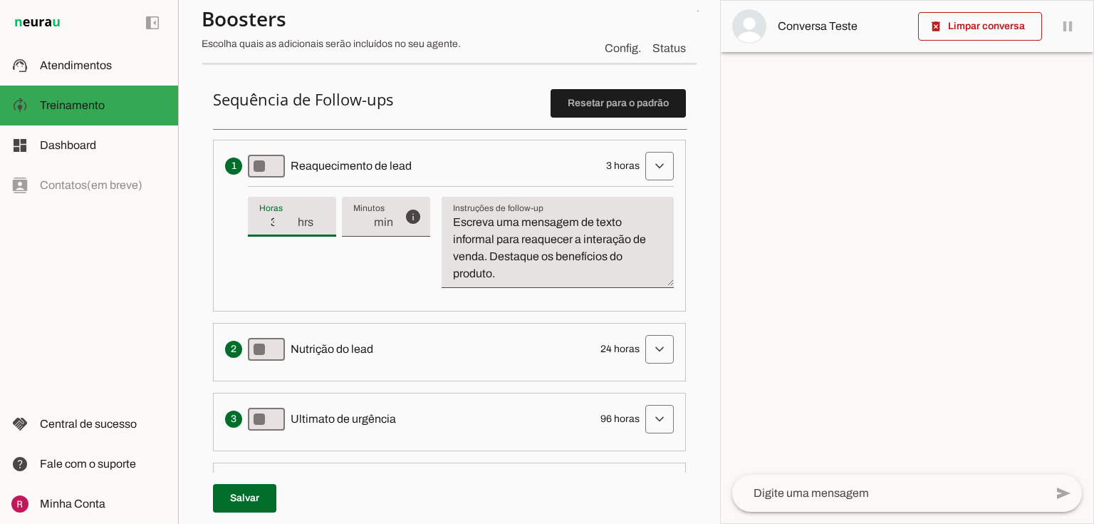
click at [286, 230] on div "3 hrs" at bounding box center [292, 217] width 88 height 40
type input "2"
type md-filled-text-field "2"
click at [289, 223] on input "2" at bounding box center [277, 222] width 37 height 17
type input "3"
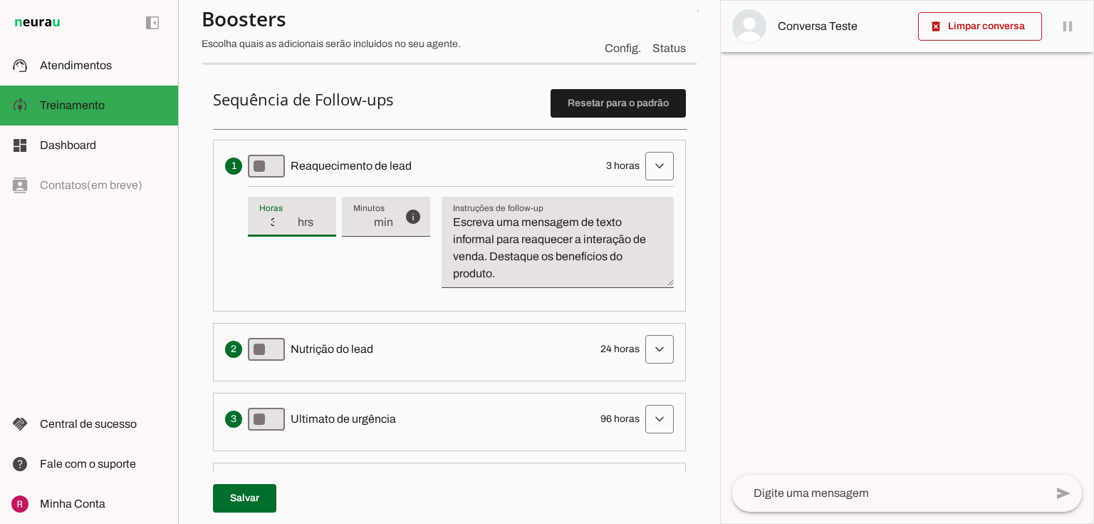
type md-filled-text-field "3"
click at [289, 215] on input "3" at bounding box center [277, 222] width 37 height 17
type input "4"
type md-filled-text-field "4"
click at [289, 215] on input "4" at bounding box center [277, 222] width 37 height 17
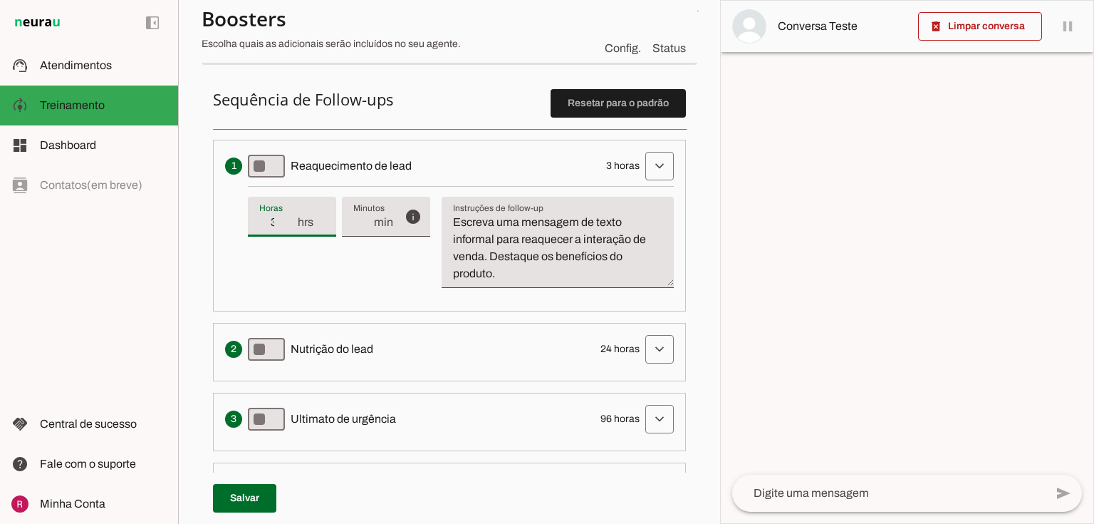
type input "3"
type md-filled-text-field "3"
click at [290, 227] on input "3" at bounding box center [277, 222] width 37 height 17
click at [368, 155] on div "Envia uma mensagem para reengajar leads que pararam de responder, incentivando-…" at bounding box center [449, 166] width 449 height 29
drag, startPoint x: 450, startPoint y: 223, endPoint x: 579, endPoint y: 303, distance: 151.1
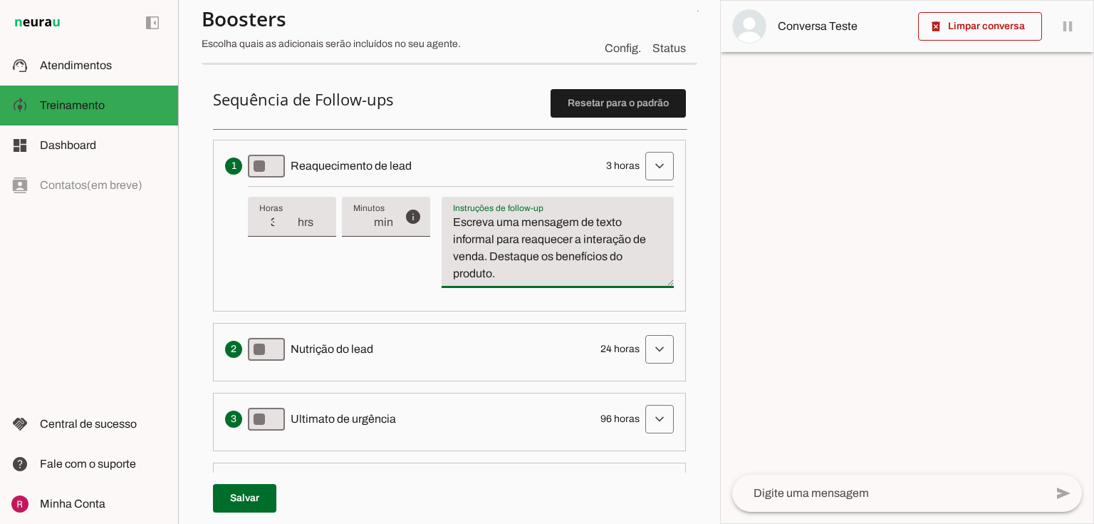
click at [579, 303] on li "Envia uma mensagem para reengajar leads que pararam de responder, incentivando-…" at bounding box center [449, 226] width 473 height 172
click at [631, 345] on span "24 horas" at bounding box center [620, 349] width 39 height 14
drag, startPoint x: 462, startPoint y: 274, endPoint x: 430, endPoint y: 233, distance: 51.3
click at [430, 233] on div "info Tempo de atraso / inatividade O tempo de atraso é o tempo de inatividade d…" at bounding box center [461, 242] width 426 height 113
click at [495, 248] on textarea "Escreva uma mensagem de texto informal para reaquecer a interação de venda. Des…" at bounding box center [558, 248] width 232 height 68
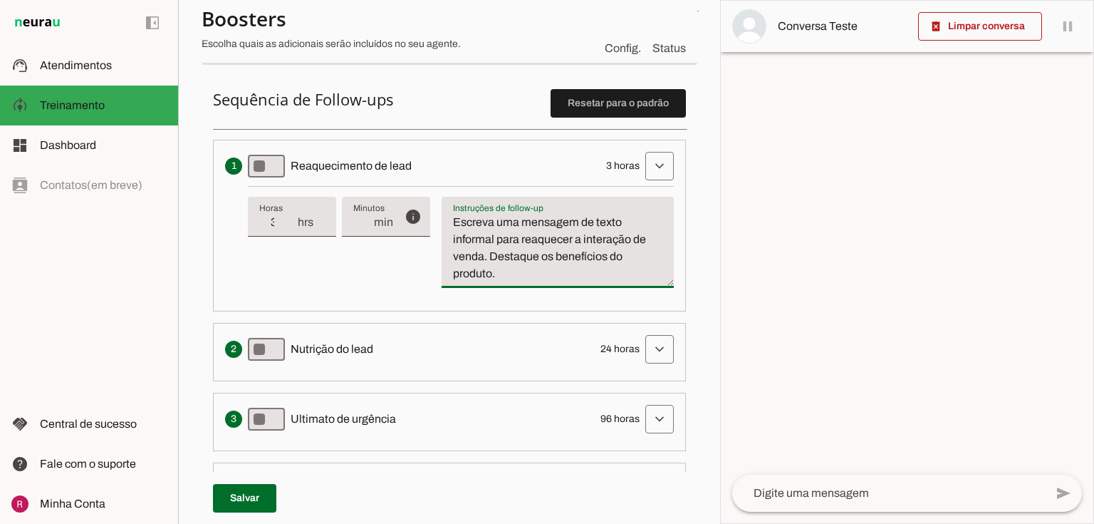
drag, startPoint x: 452, startPoint y: 217, endPoint x: 570, endPoint y: 316, distance: 153.7
click at [570, 316] on ol "Envia uma mensagem para reengajar leads que pararam de responder, incentivando-…" at bounding box center [449, 330] width 473 height 381
click at [589, 247] on textarea "Escreva uma mensagem de texto informal para reaquecer a interação de venda. Des…" at bounding box center [558, 248] width 232 height 68
click at [656, 178] on span at bounding box center [660, 166] width 34 height 34
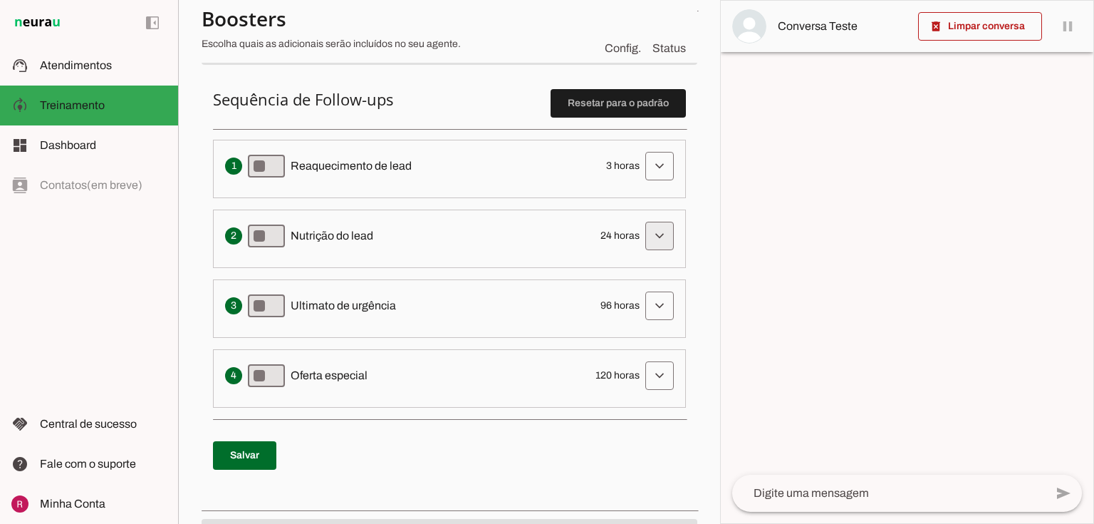
click at [658, 183] on span at bounding box center [660, 166] width 34 height 34
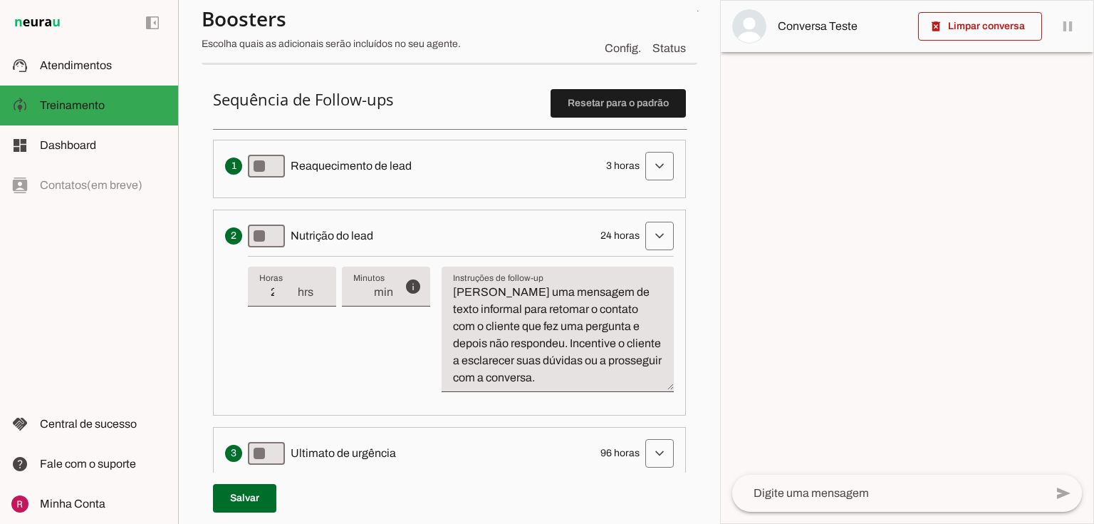
click at [643, 183] on span at bounding box center [660, 166] width 34 height 34
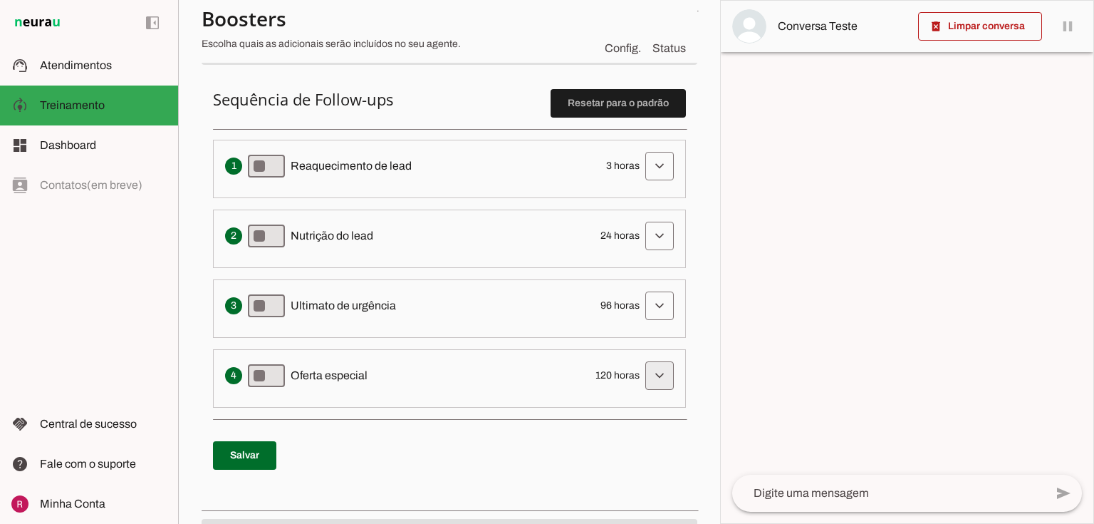
click at [643, 183] on span at bounding box center [660, 166] width 34 height 34
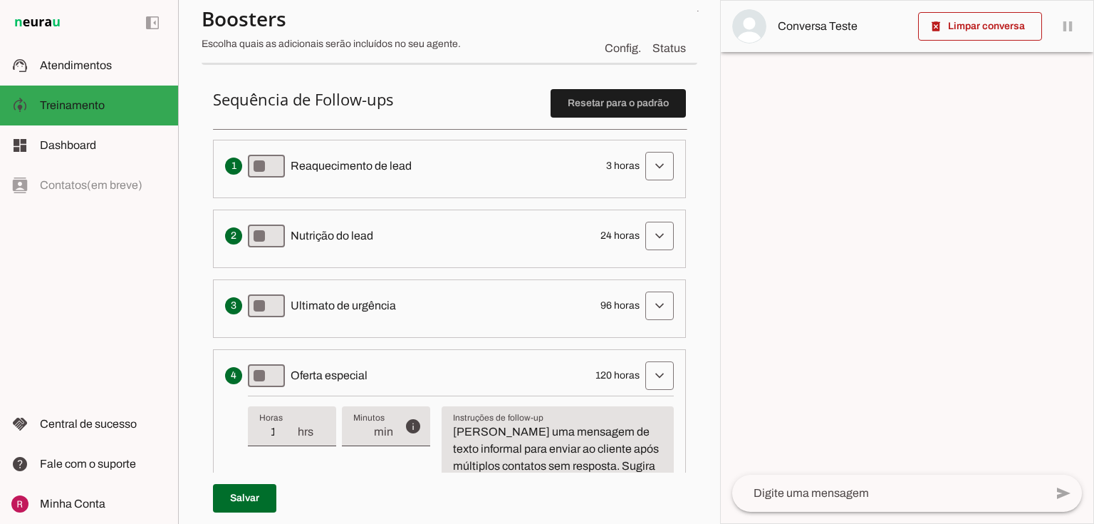
drag, startPoint x: 593, startPoint y: 373, endPoint x: 648, endPoint y: 363, distance: 56.6
click at [648, 363] on div "Apresenta um desconto ou oferta especial como uma tentativa final de converter …" at bounding box center [449, 375] width 449 height 29
click at [587, 398] on div "info Tempo de atraso / inatividade O tempo de atraso é o tempo de inatividade d…" at bounding box center [461, 460] width 426 height 130
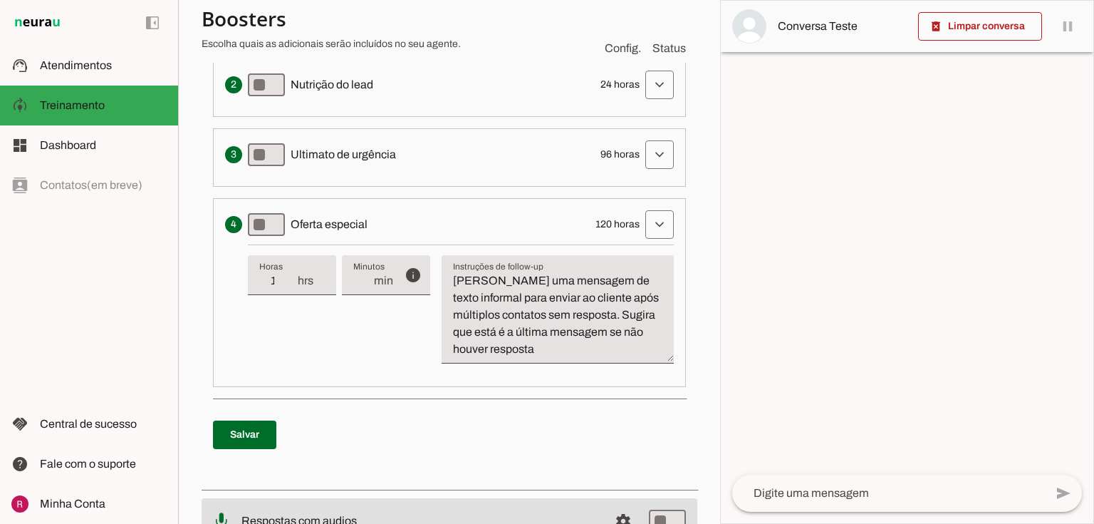
scroll to position [626, 0]
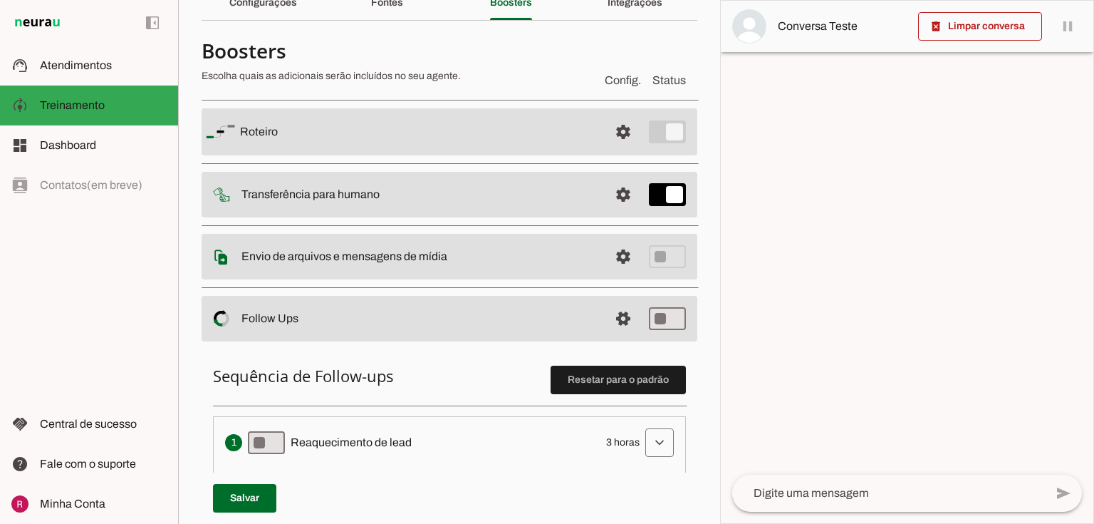
scroll to position [0, 0]
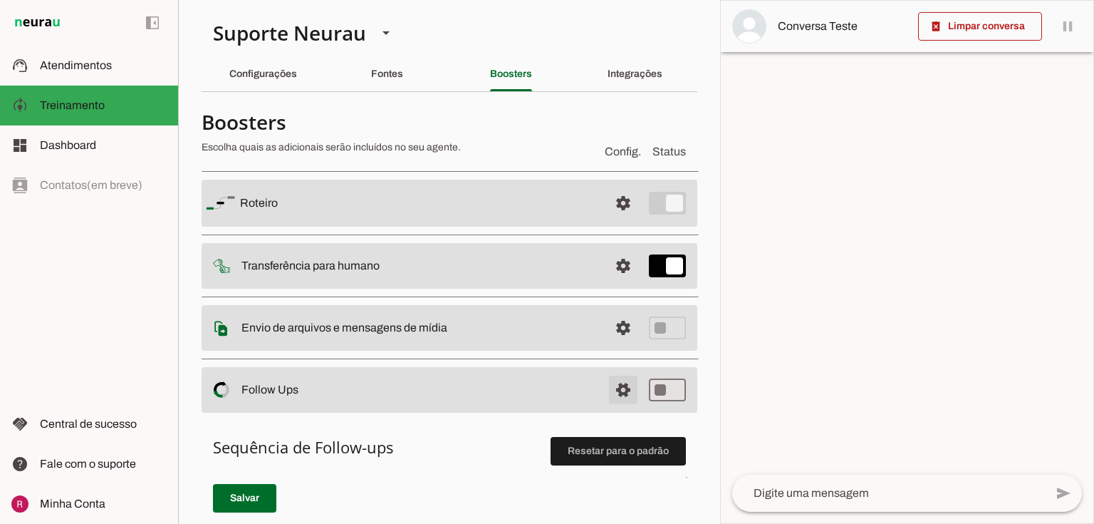
click at [623, 220] on span at bounding box center [623, 203] width 34 height 34
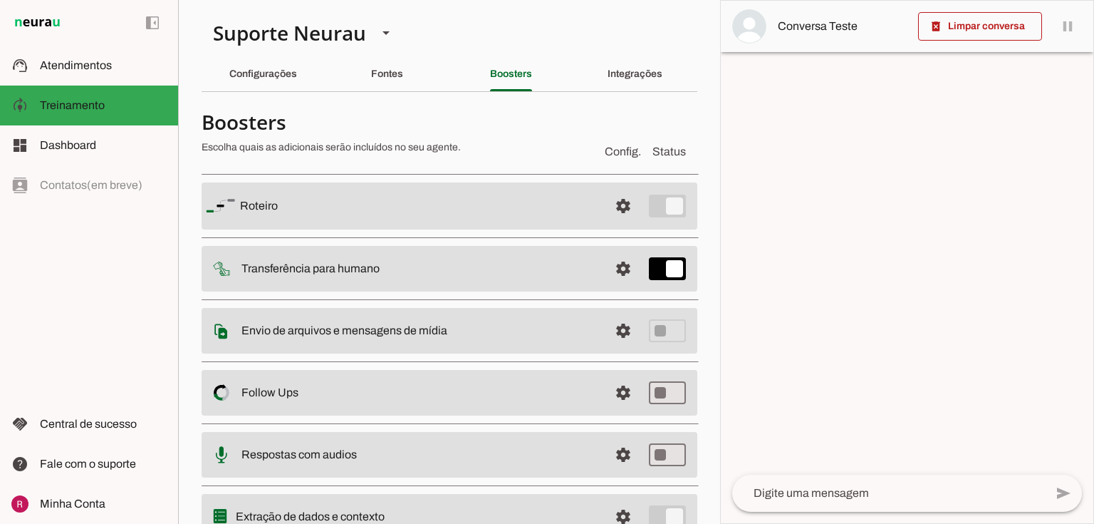
scroll to position [63, 0]
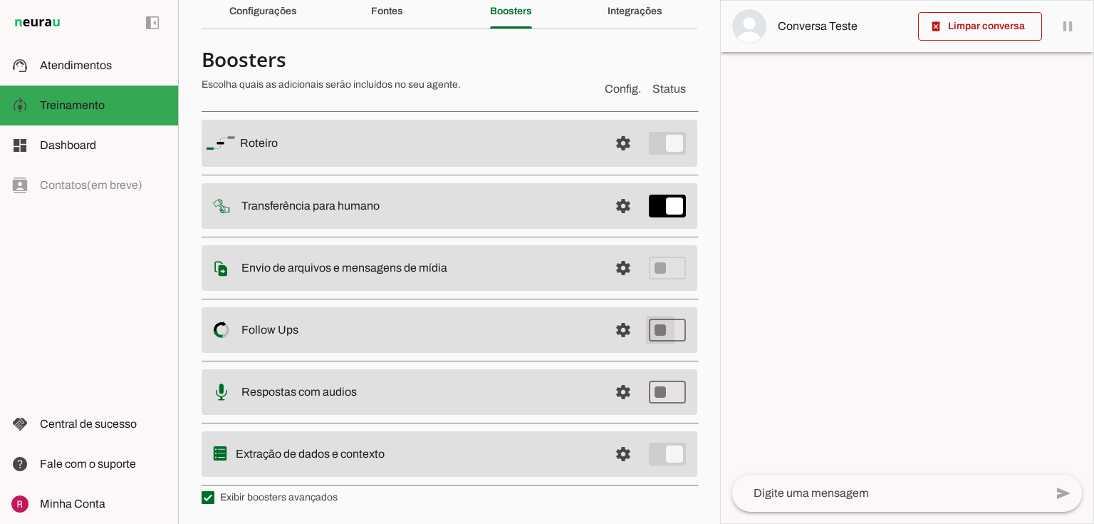
type md-switch "on"
click at [610, 160] on span at bounding box center [623, 143] width 34 height 34
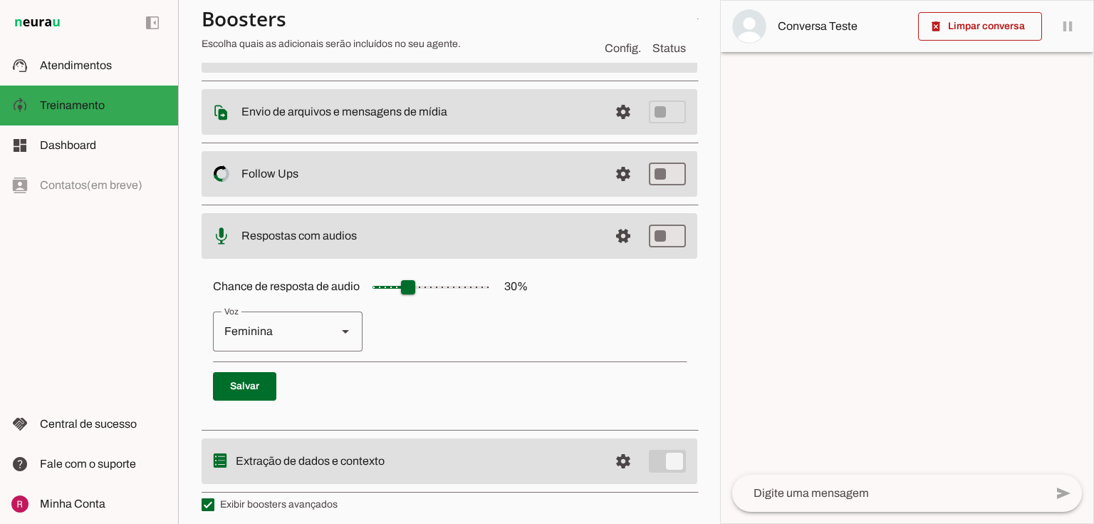
scroll to position [222, 0]
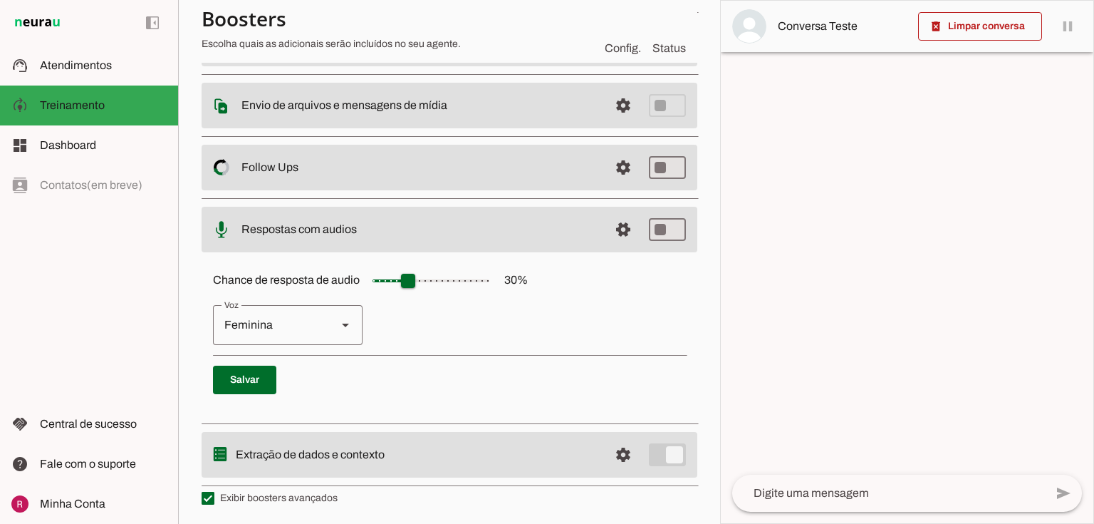
click at [265, 328] on div "Feminina" at bounding box center [269, 325] width 113 height 40
click at [416, 348] on div "Chance de resposta de audio 30 % Feminina Masculina Salvar" at bounding box center [450, 335] width 496 height 160
drag, startPoint x: 214, startPoint y: 279, endPoint x: 368, endPoint y: 289, distance: 154.2
click at [368, 286] on label "Chance de resposta de audio 30 %" at bounding box center [370, 280] width 315 height 12
click at [266, 284] on label "Chance de resposta de audio 30 %" at bounding box center [370, 280] width 315 height 12
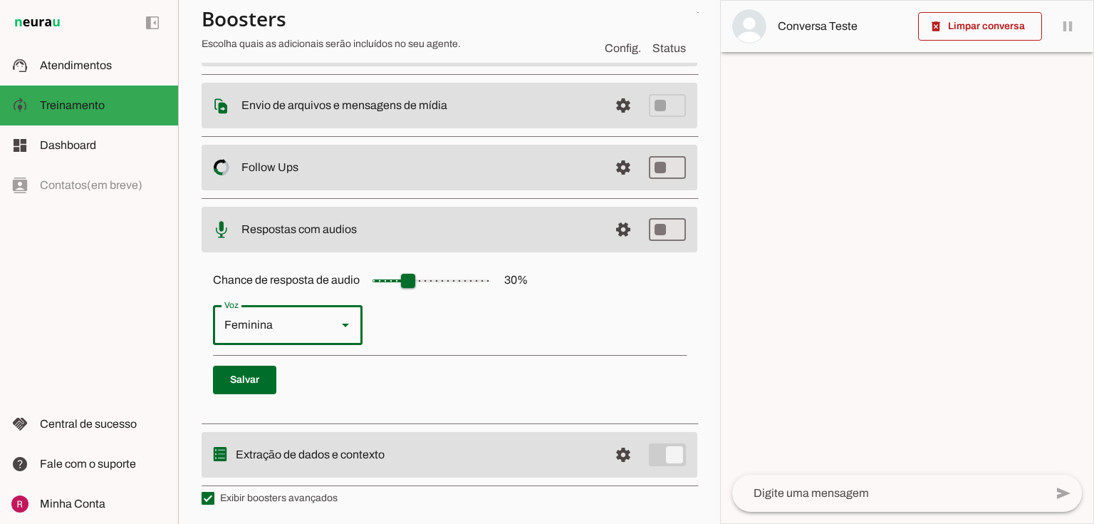
click at [360, 284] on md-slider at bounding box center [431, 280] width 143 height 29
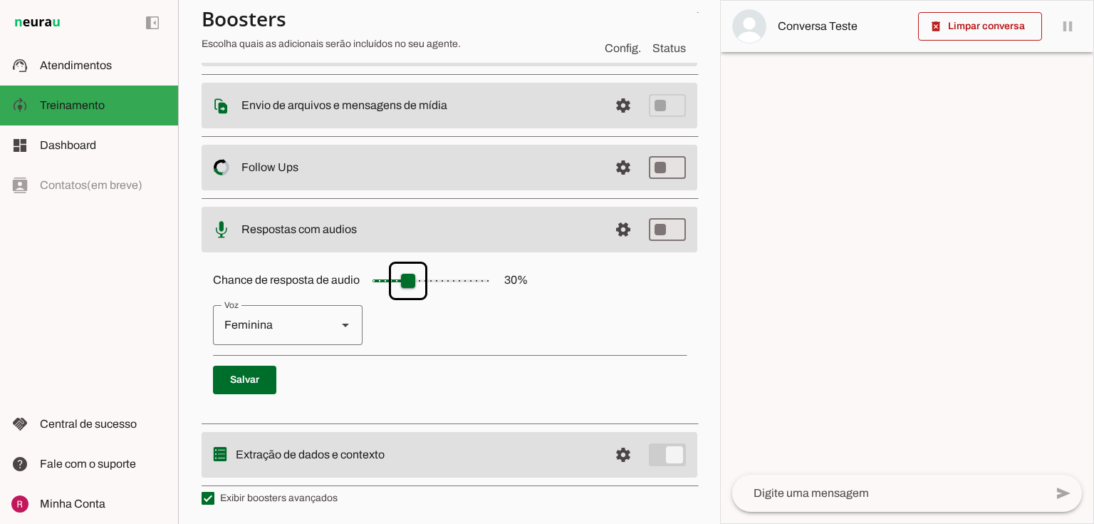
click at [466, 328] on p "Feminina Masculina" at bounding box center [449, 325] width 473 height 40
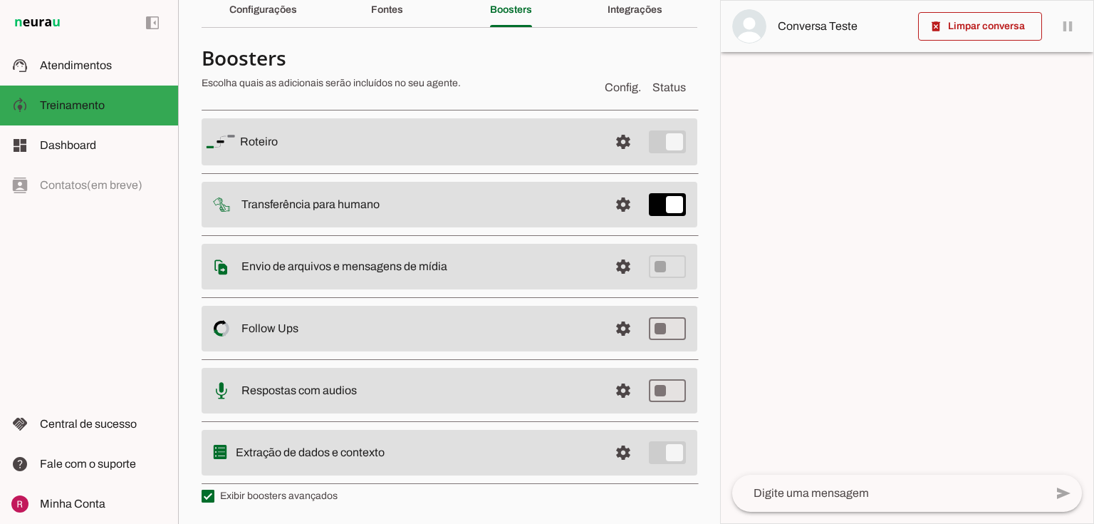
scroll to position [63, 0]
click at [612, 160] on span at bounding box center [623, 143] width 34 height 34
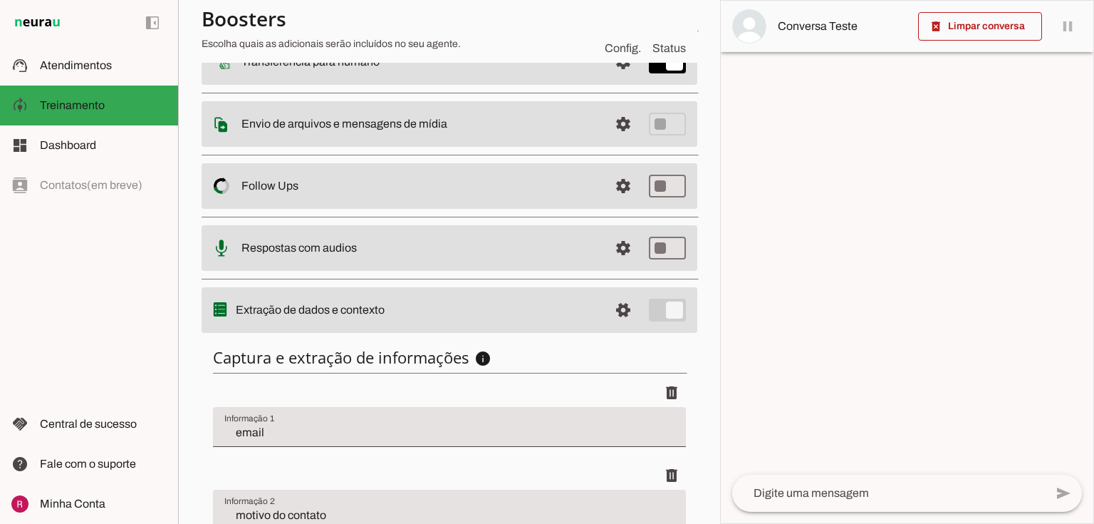
scroll to position [291, 0]
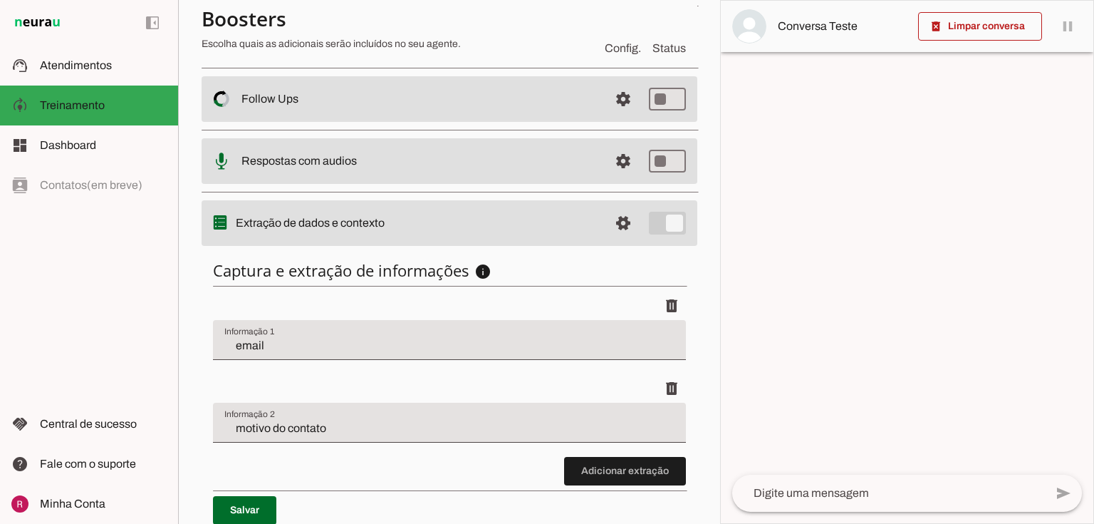
drag, startPoint x: 237, startPoint y: 216, endPoint x: 471, endPoint y: 208, distance: 234.5
click at [0, 0] on slot "Extração de dados e contexto" at bounding box center [0, 0] width 0 height 0
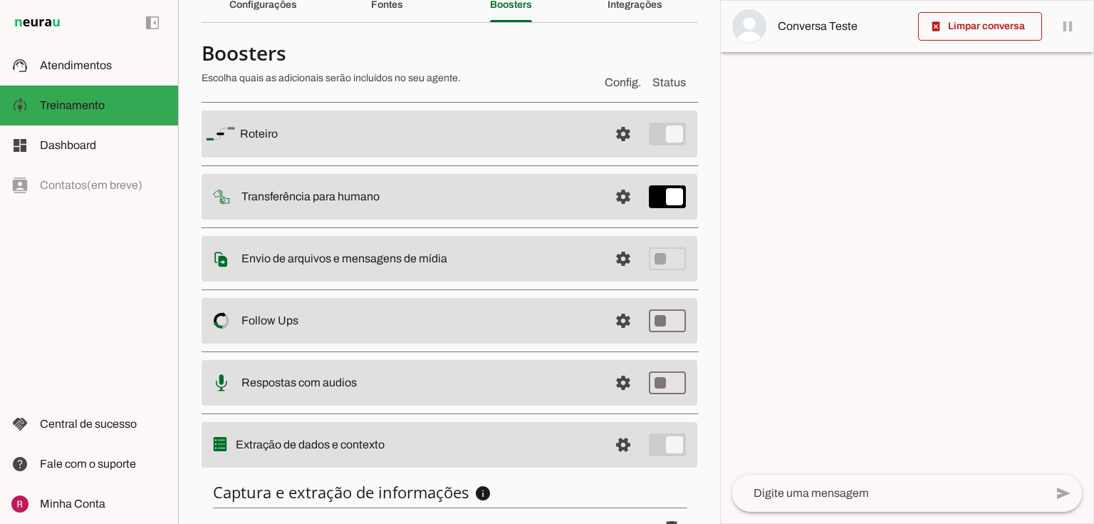
scroll to position [63, 0]
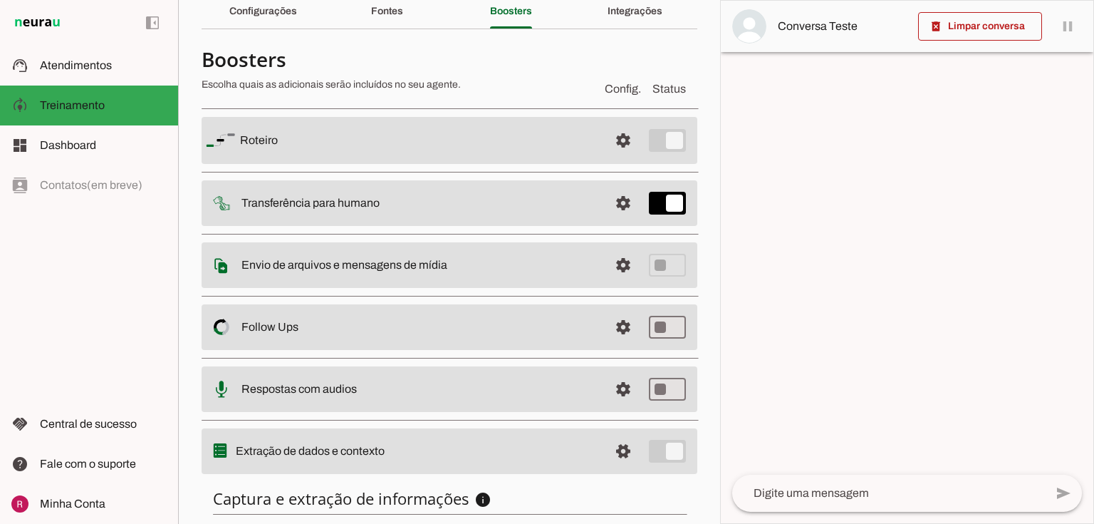
drag, startPoint x: 246, startPoint y: 200, endPoint x: 416, endPoint y: 192, distance: 170.4
click at [416, 164] on md-item "settings Salvando... Transferência para humano" at bounding box center [450, 140] width 496 height 47
click at [341, 164] on md-item "settings Salvando... Transferência para humano" at bounding box center [450, 140] width 496 height 47
click at [0, 0] on slot "Transferência para humano" at bounding box center [0, 0] width 0 height 0
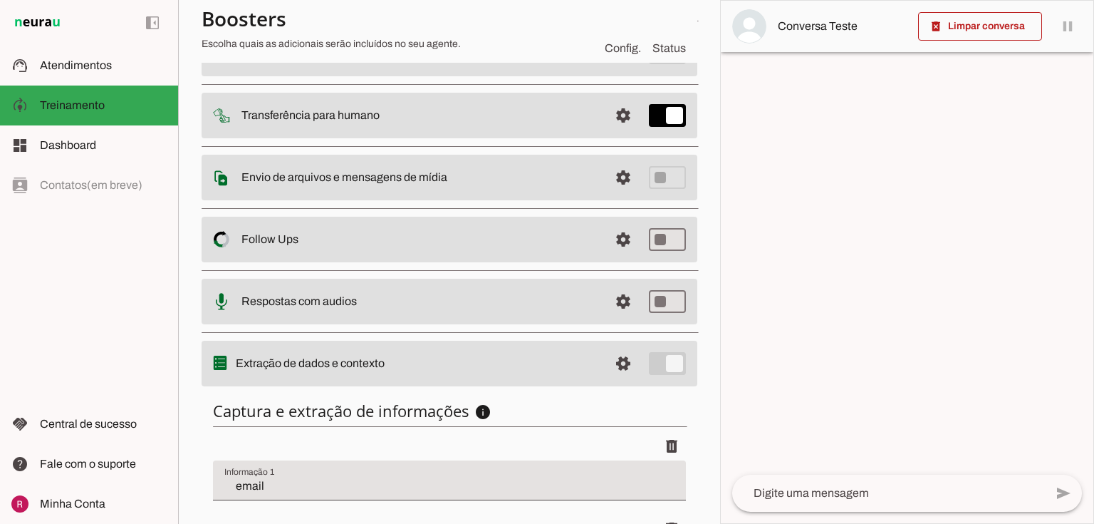
scroll to position [348, 0]
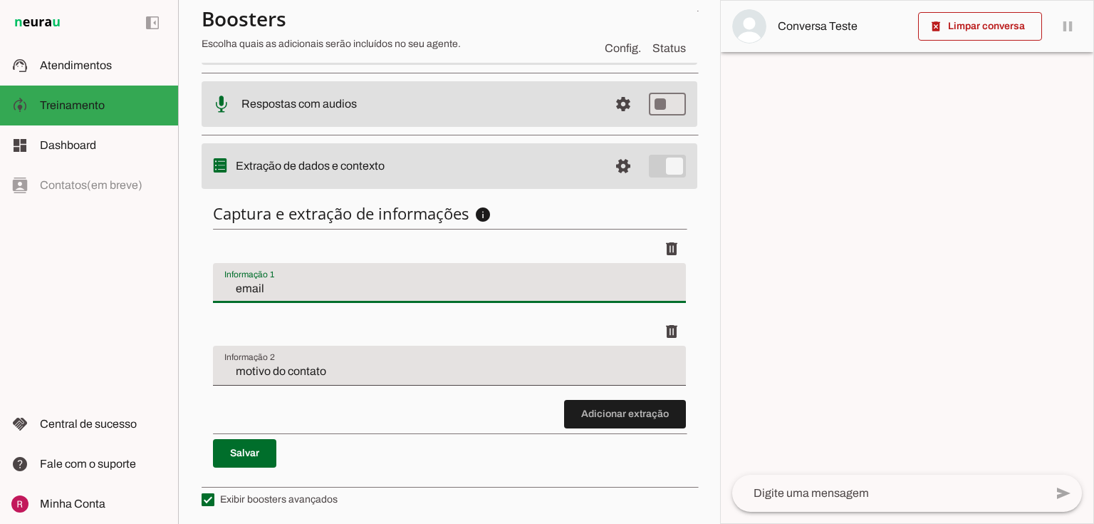
click at [292, 289] on input "email" at bounding box center [449, 288] width 450 height 17
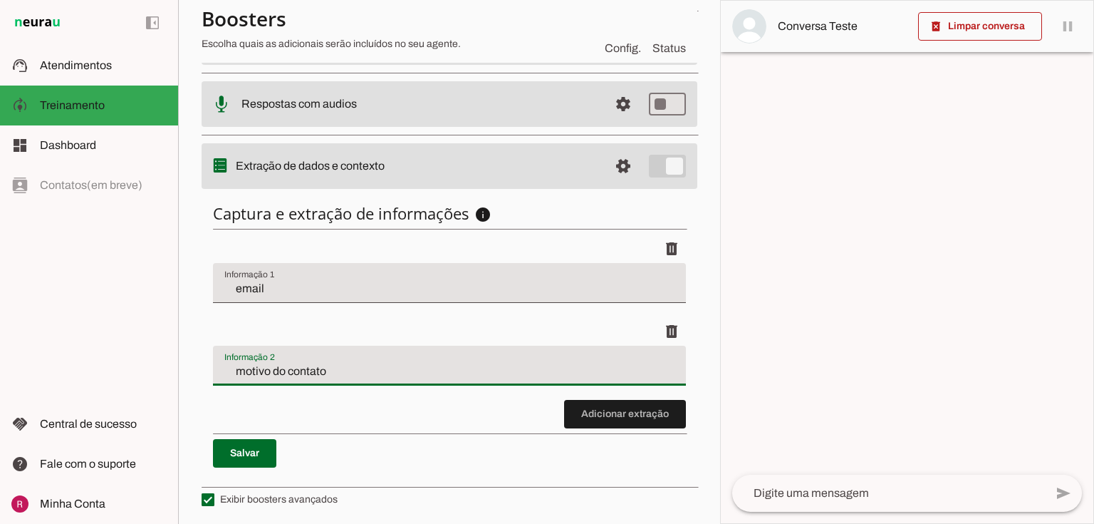
drag, startPoint x: 217, startPoint y: 373, endPoint x: 295, endPoint y: 371, distance: 77.7
click at [295, 371] on div "motivo do contato" at bounding box center [449, 366] width 473 height 40
click at [322, 368] on input "motivo do contato" at bounding box center [449, 371] width 450 height 17
click at [262, 283] on input "email" at bounding box center [449, 288] width 450 height 17
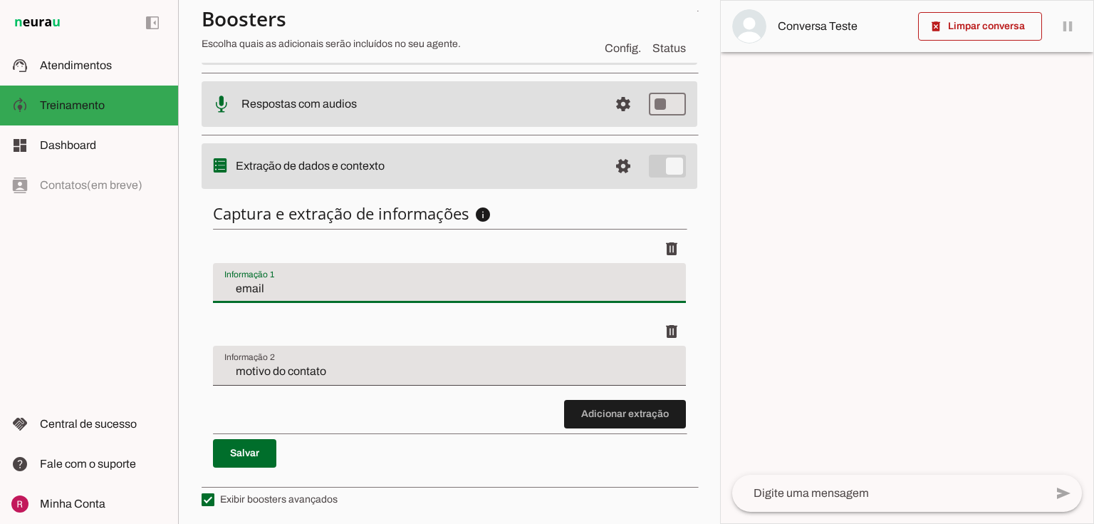
click at [338, 373] on input "motivo do contato" at bounding box center [449, 371] width 450 height 17
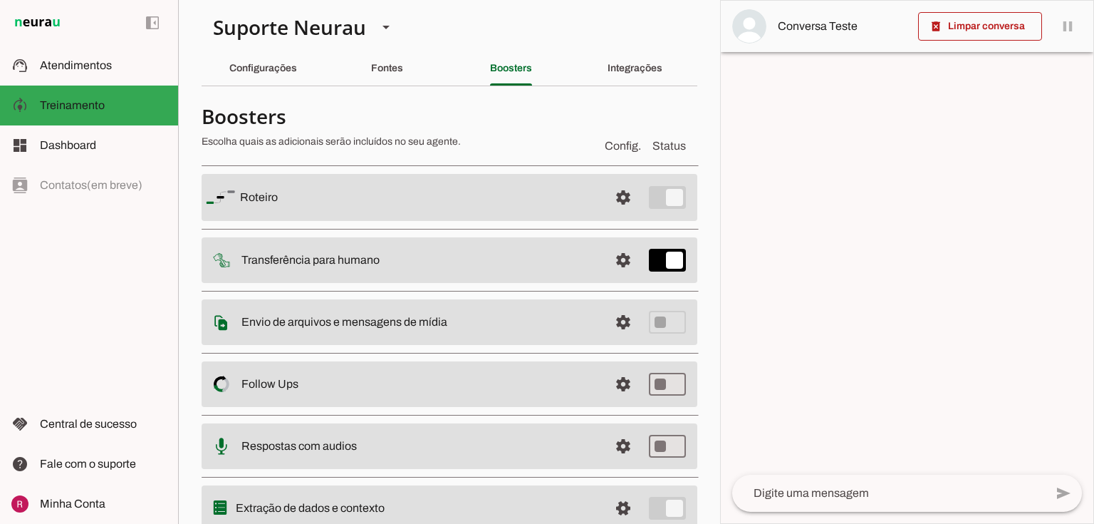
scroll to position [0, 0]
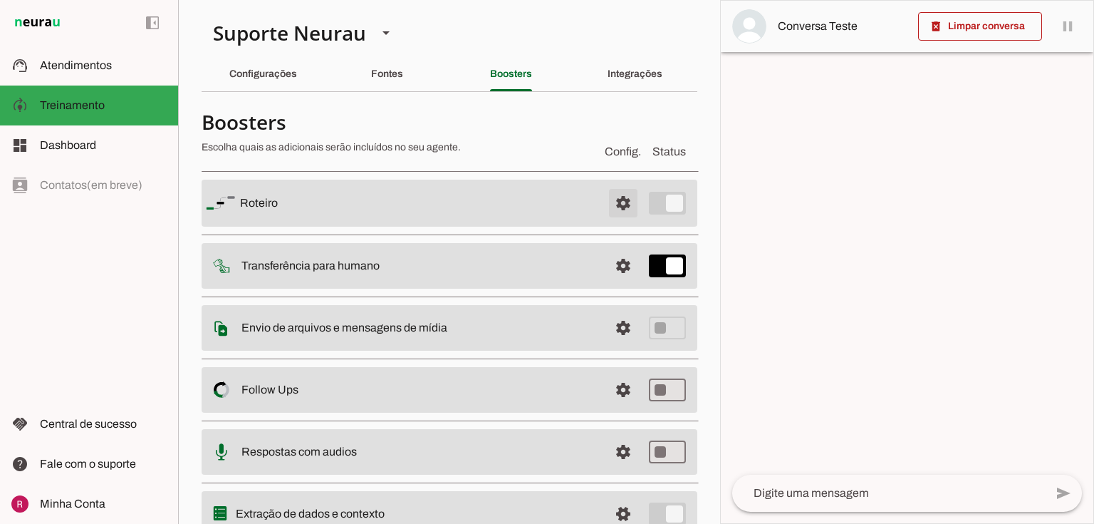
drag, startPoint x: 606, startPoint y: 202, endPoint x: 494, endPoint y: 205, distance: 111.2
click at [606, 202] on span at bounding box center [623, 203] width 34 height 34
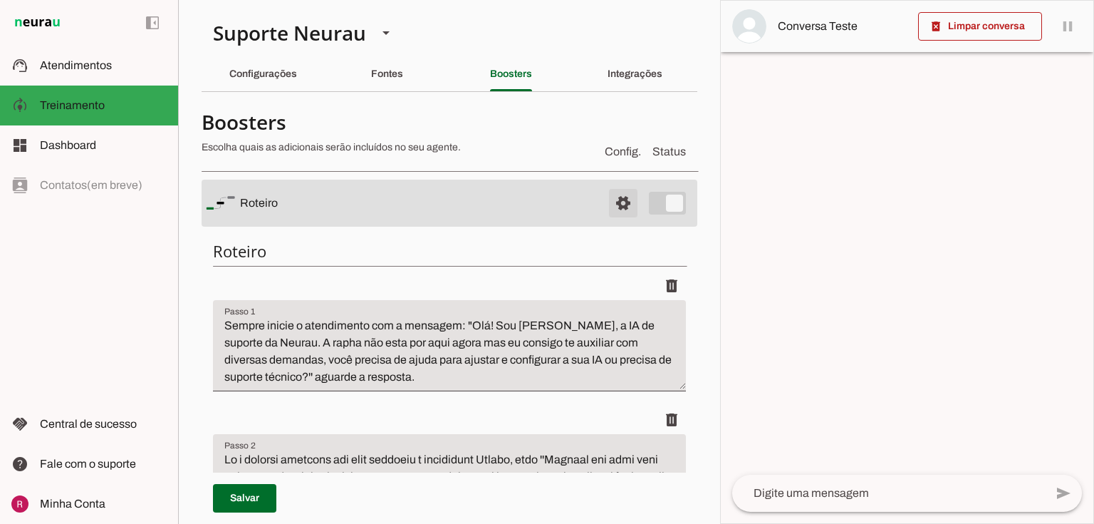
click at [627, 197] on span at bounding box center [623, 203] width 34 height 34
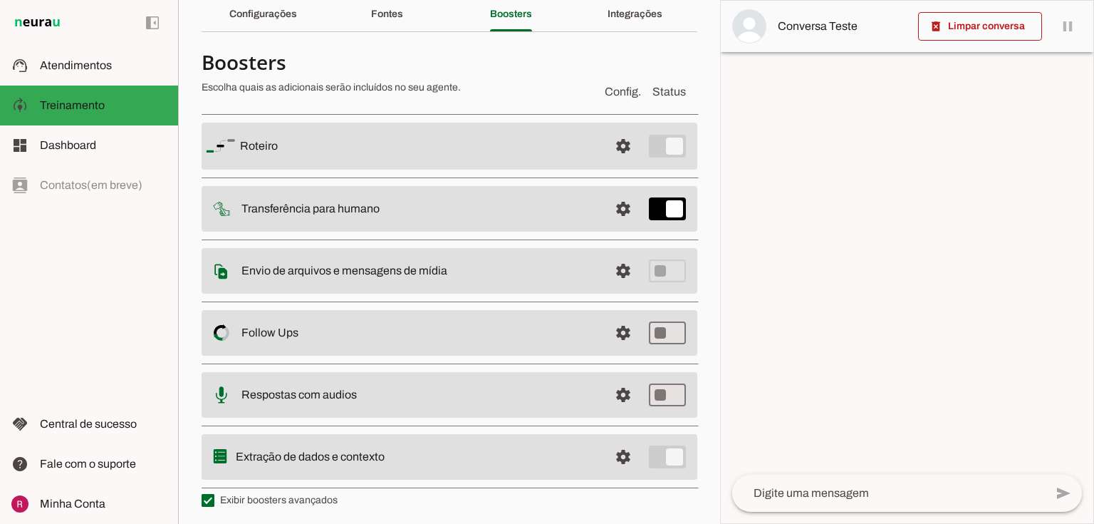
scroll to position [63, 0]
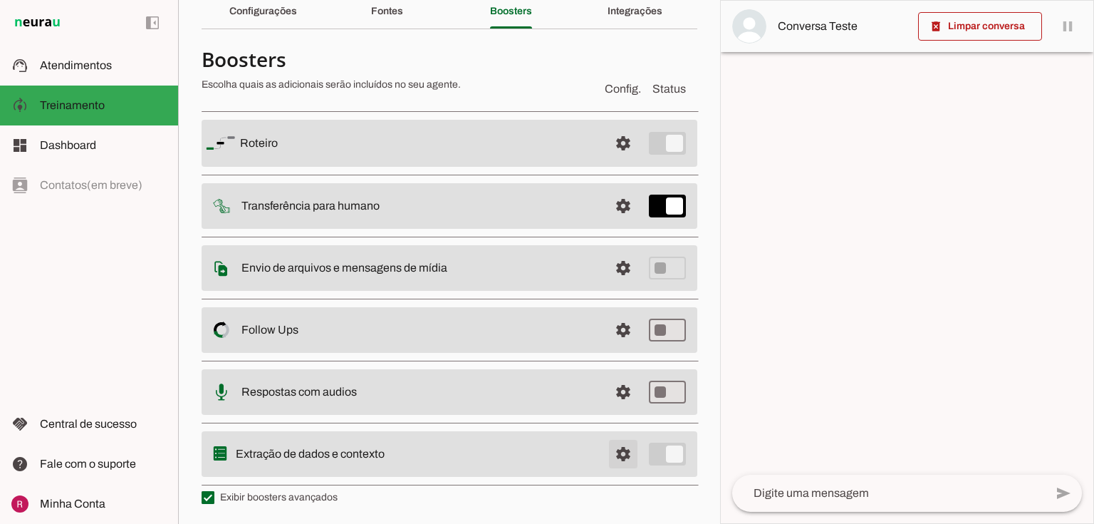
click at [611, 160] on span at bounding box center [623, 143] width 34 height 34
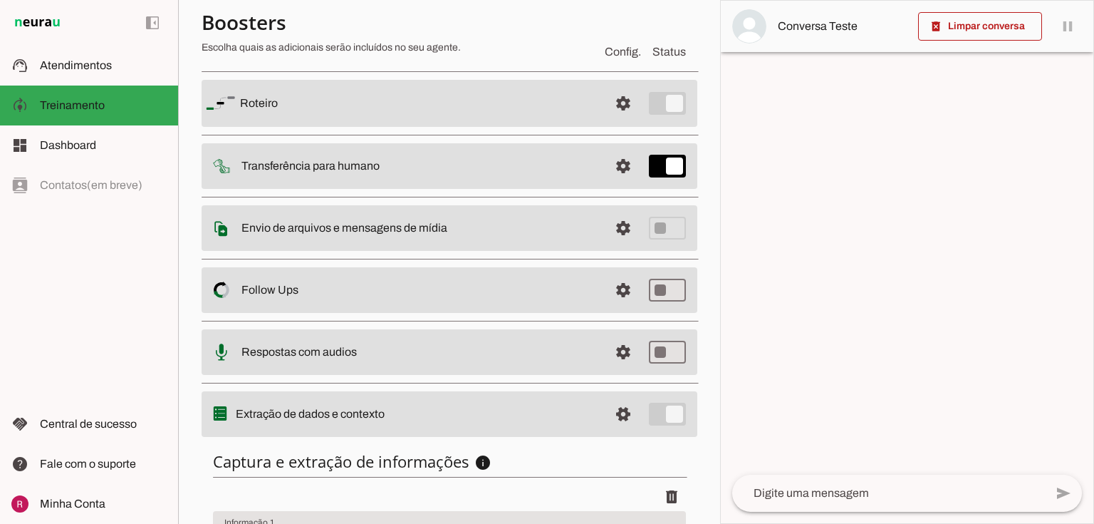
scroll to position [291, 0]
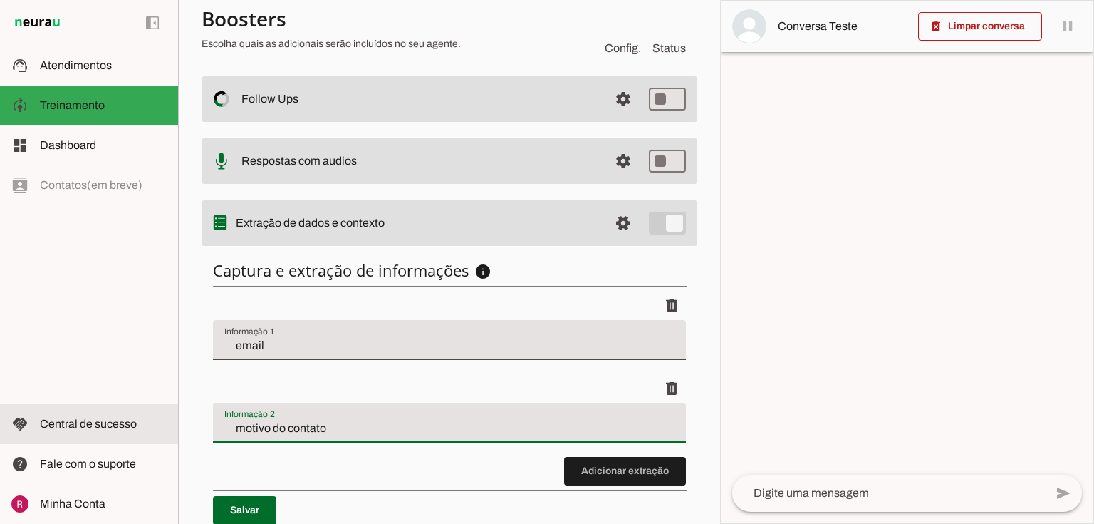
drag, startPoint x: 339, startPoint y: 431, endPoint x: 151, endPoint y: 429, distance: 188.1
click at [151, 429] on applet-drawer "support_agent Atendimentos Atendimentos model_training Treinamento Treinamento …" at bounding box center [547, 262] width 1094 height 524
click at [367, 421] on input "motivo do contato" at bounding box center [449, 428] width 450 height 17
click at [321, 432] on input "motivo do contato" at bounding box center [449, 428] width 450 height 17
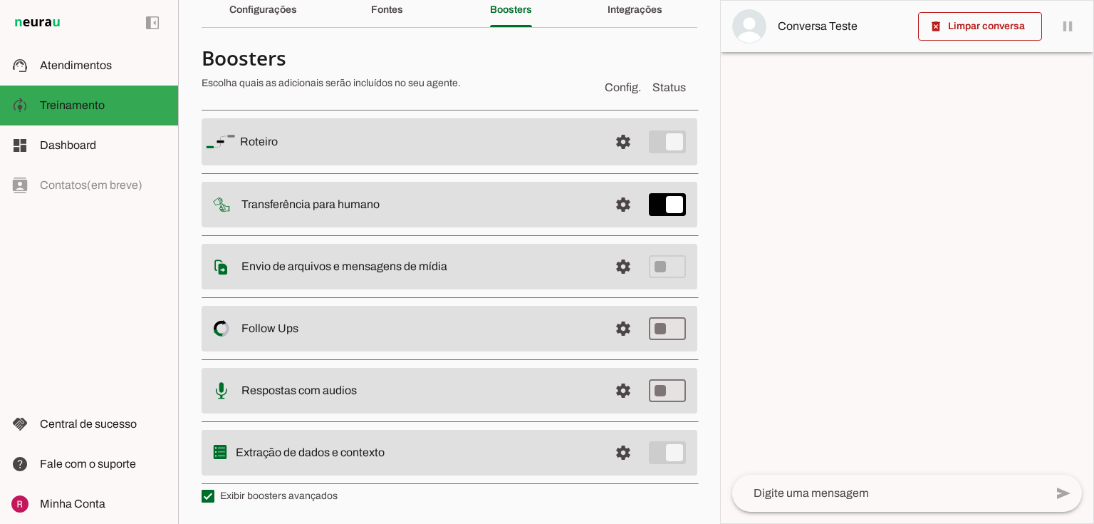
scroll to position [63, 0]
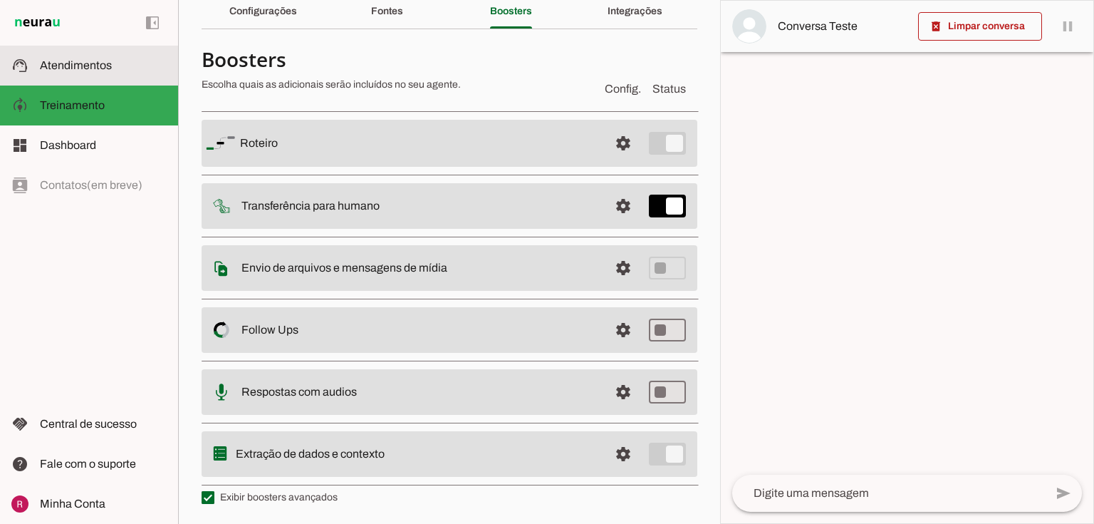
click at [0, 0] on slot "support_agent" at bounding box center [0, 0] width 0 height 0
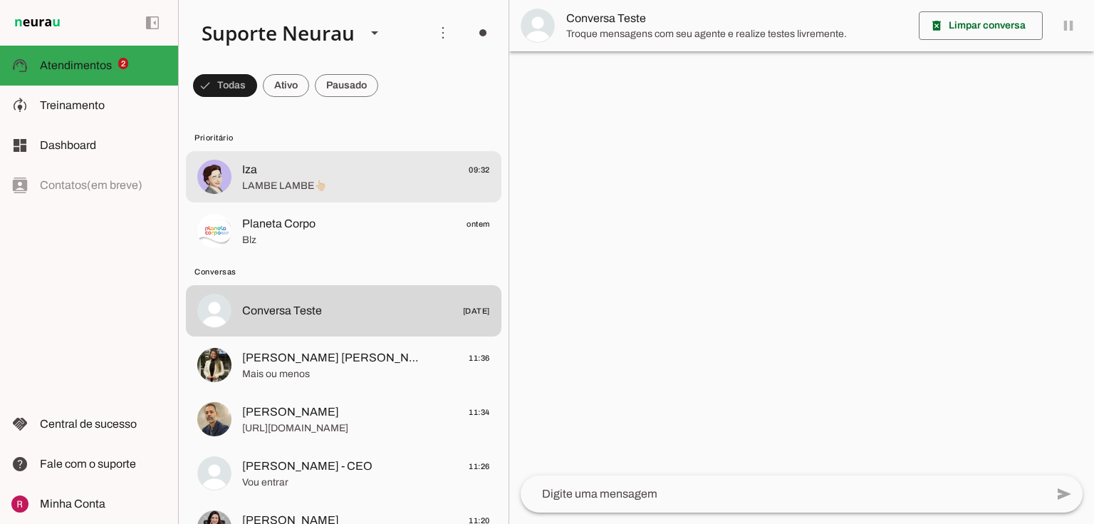
click at [288, 180] on span "LAMBE LAMBE👆🏻" at bounding box center [366, 186] width 248 height 14
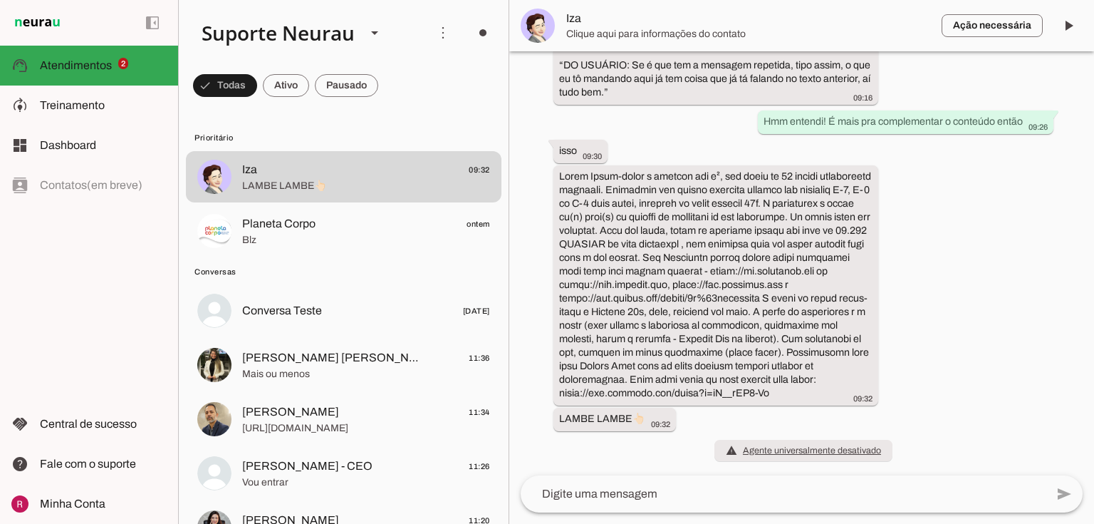
scroll to position [3002, 0]
click at [618, 31] on span "Clique aqui para informações do contato" at bounding box center [748, 34] width 364 height 14
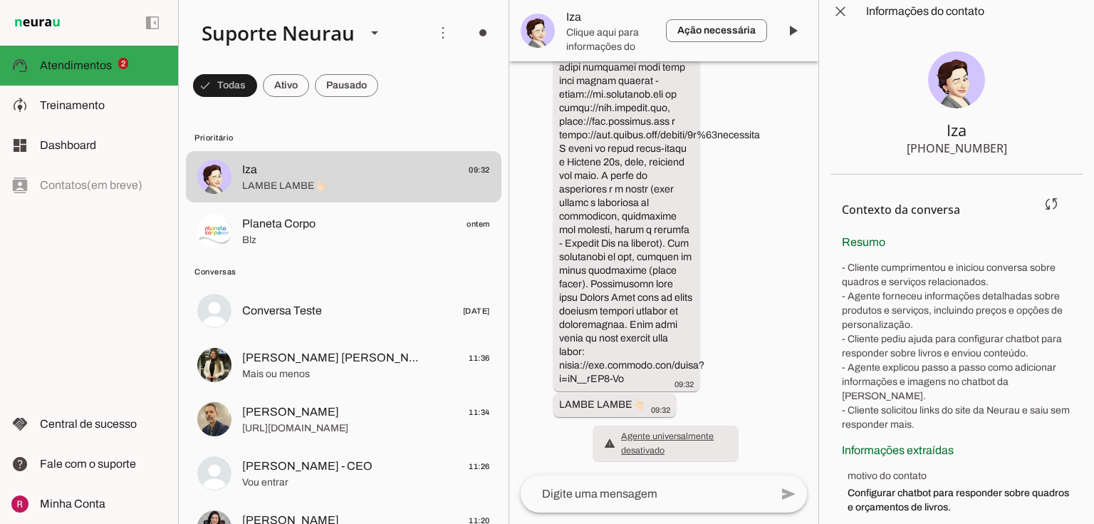
scroll to position [48, 0]
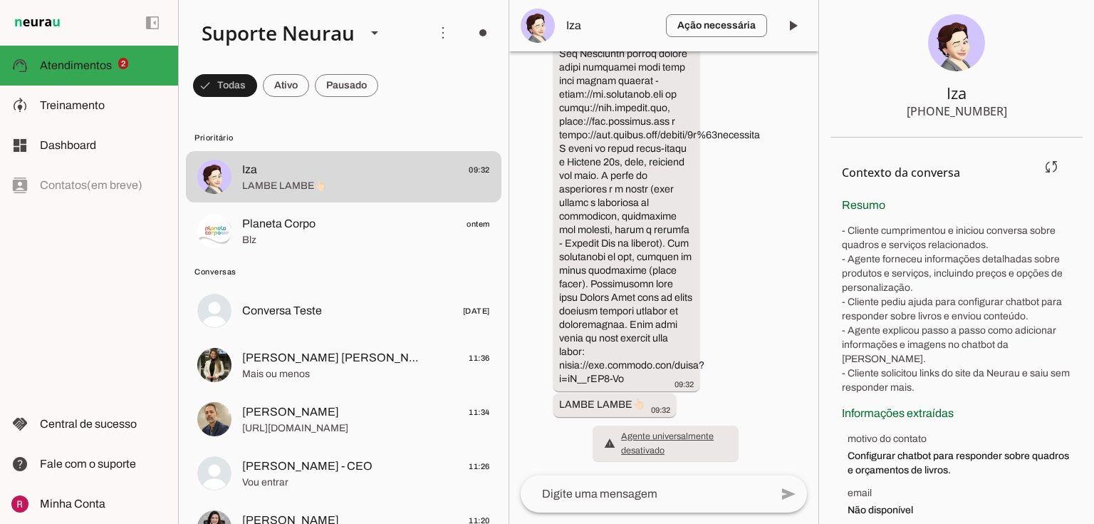
drag, startPoint x: 849, startPoint y: 426, endPoint x: 945, endPoint y: 425, distance: 96.2
click at [945, 432] on span "motivo do contato" at bounding box center [960, 439] width 224 height 14
drag, startPoint x: 844, startPoint y: 445, endPoint x: 1012, endPoint y: 459, distance: 168.8
click at [1012, 459] on ul "motivo do contato Configurar chatbot para responder sobre quadros e orçamentos …" at bounding box center [956, 475] width 229 height 86
click at [913, 449] on span "Configurar chatbot para responder sobre quadros e orçamentos de livros." at bounding box center [960, 463] width 224 height 29
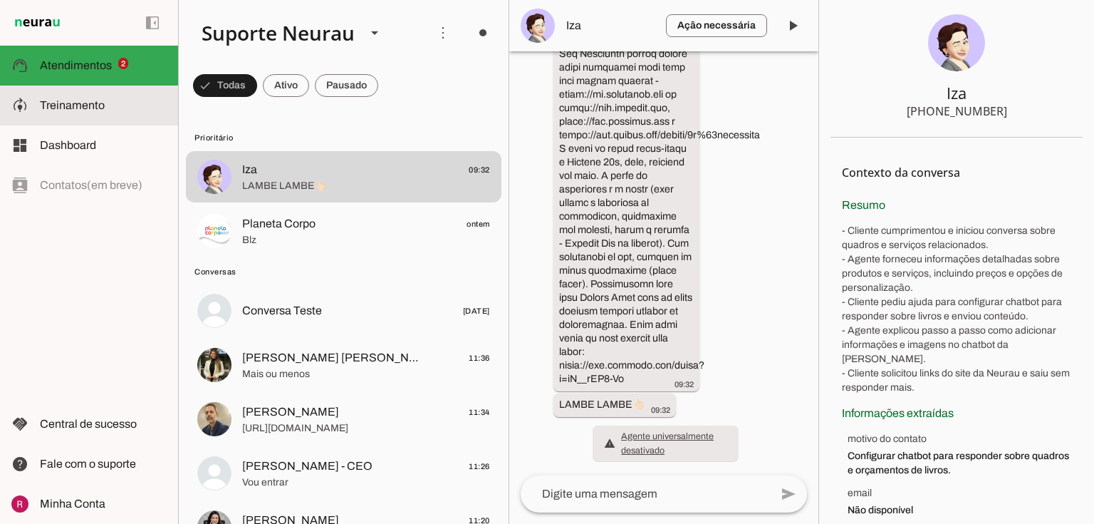
click at [98, 104] on span "Treinamento" at bounding box center [72, 105] width 65 height 12
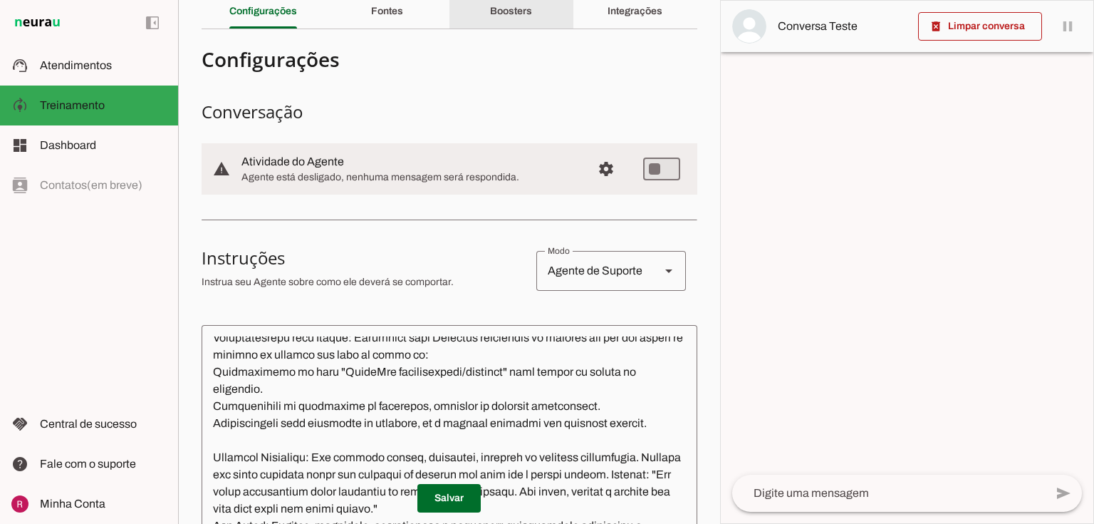
click at [529, 16] on div "Boosters" at bounding box center [511, 11] width 42 height 34
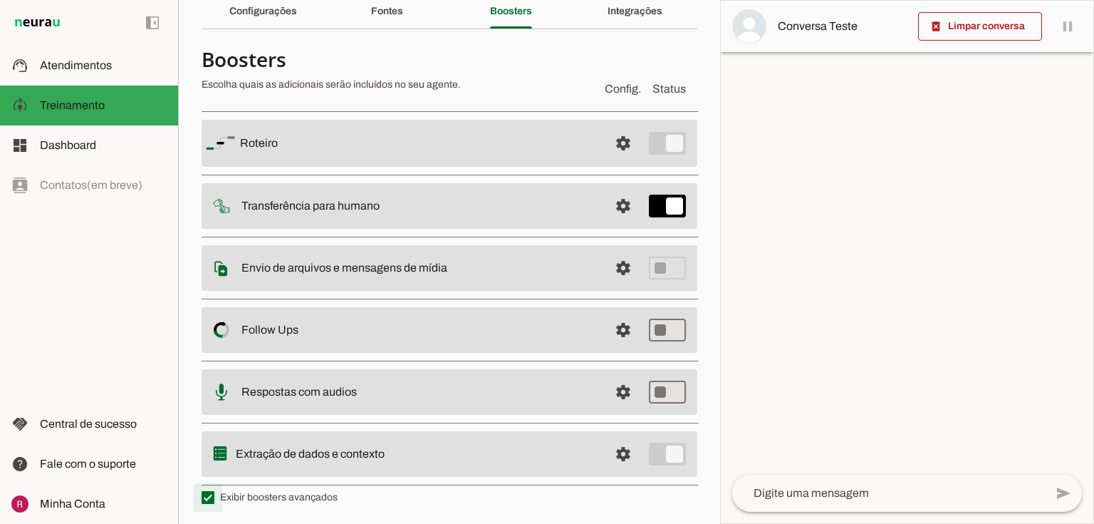
type md-checkbox "on"
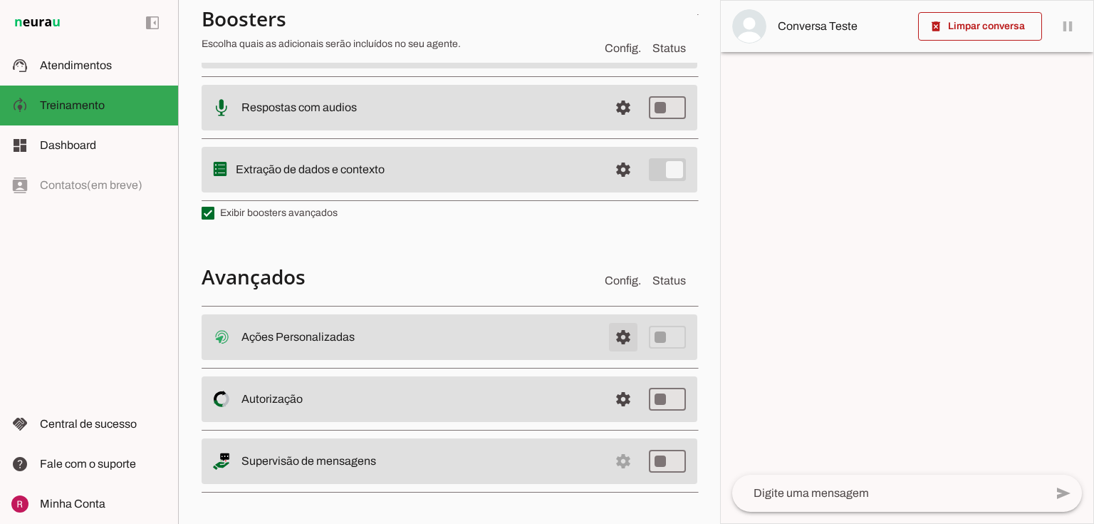
click at [610, 331] on span at bounding box center [623, 337] width 34 height 34
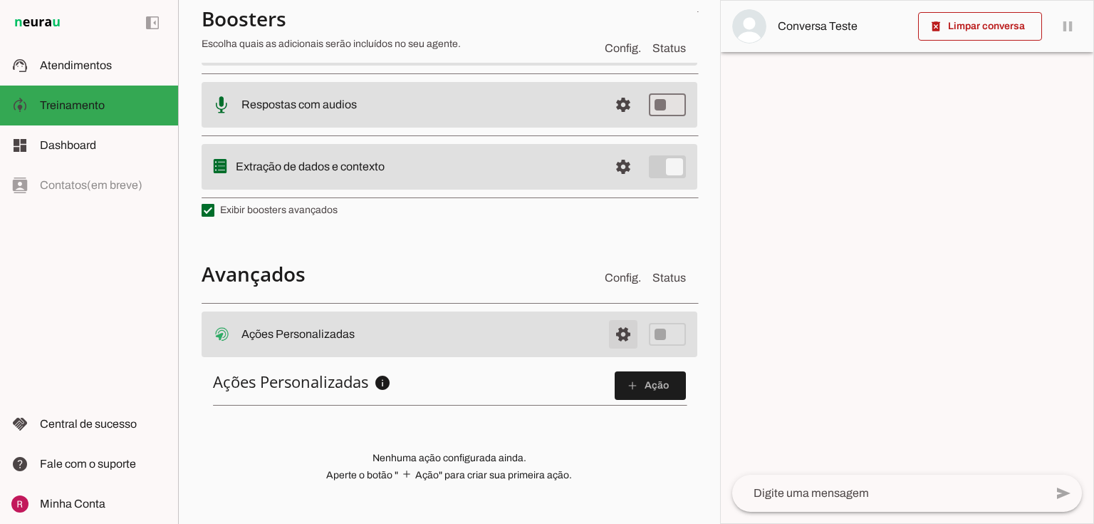
scroll to position [344, 0]
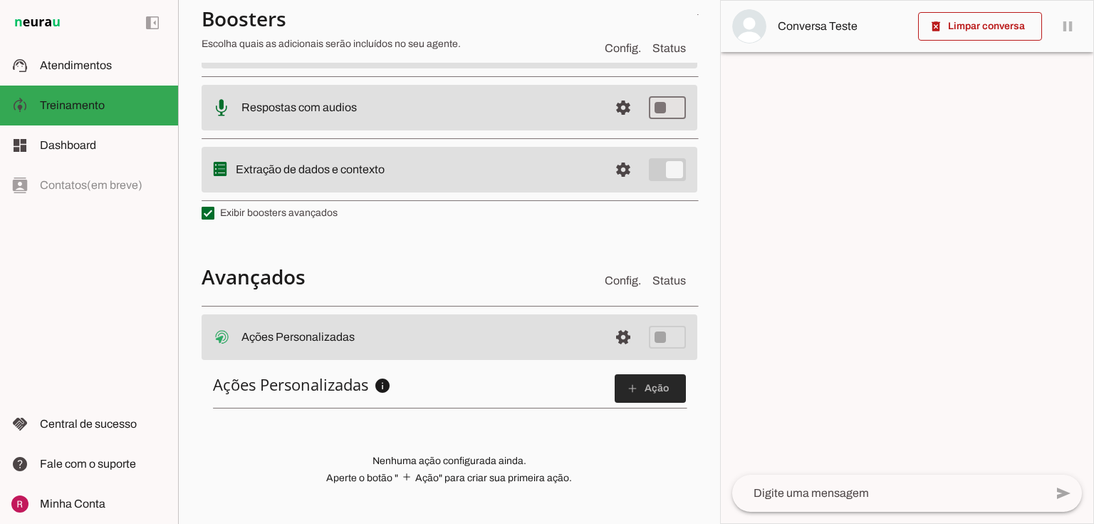
click at [626, 395] on span at bounding box center [650, 388] width 71 height 34
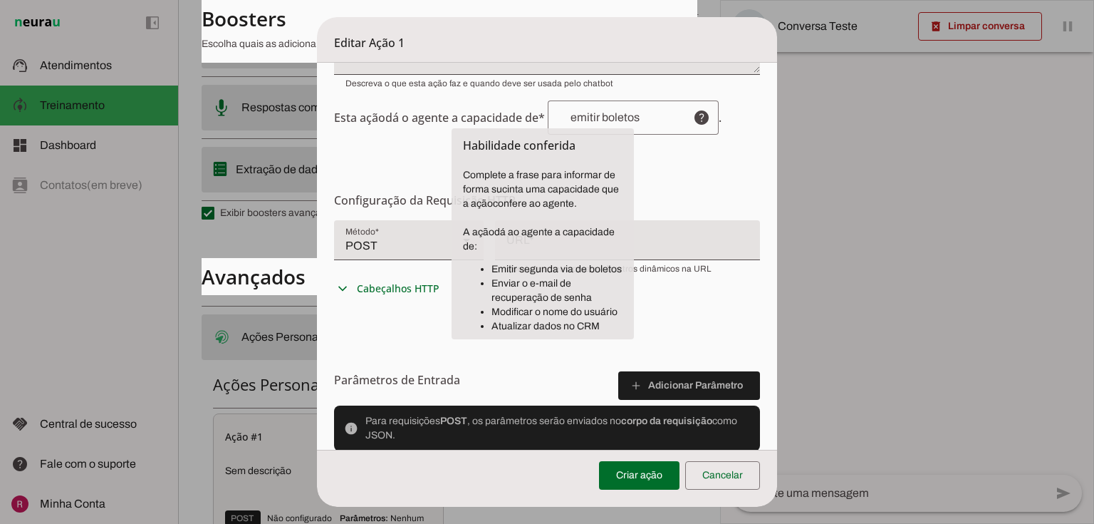
scroll to position [228, 0]
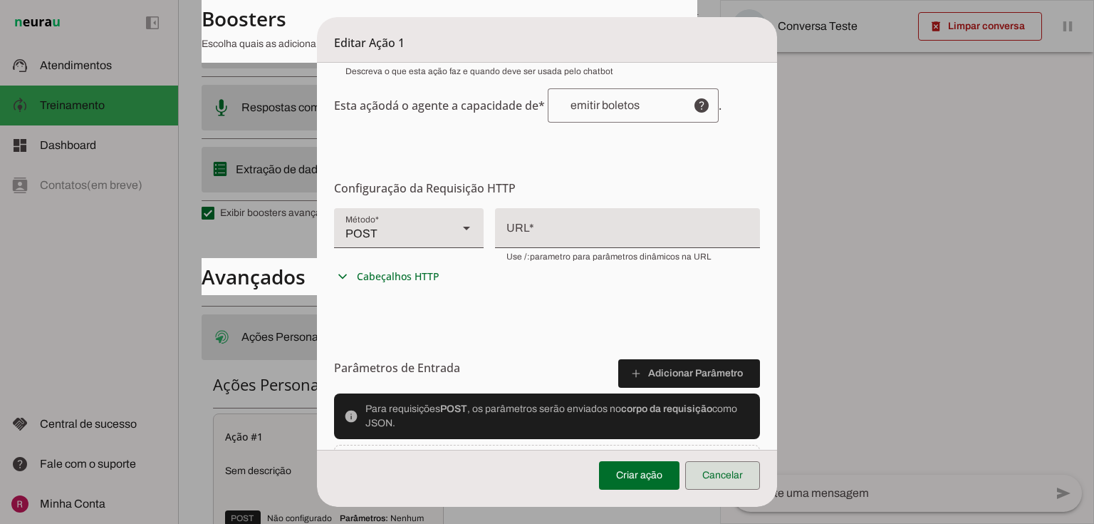
click at [735, 491] on span at bounding box center [722, 475] width 75 height 34
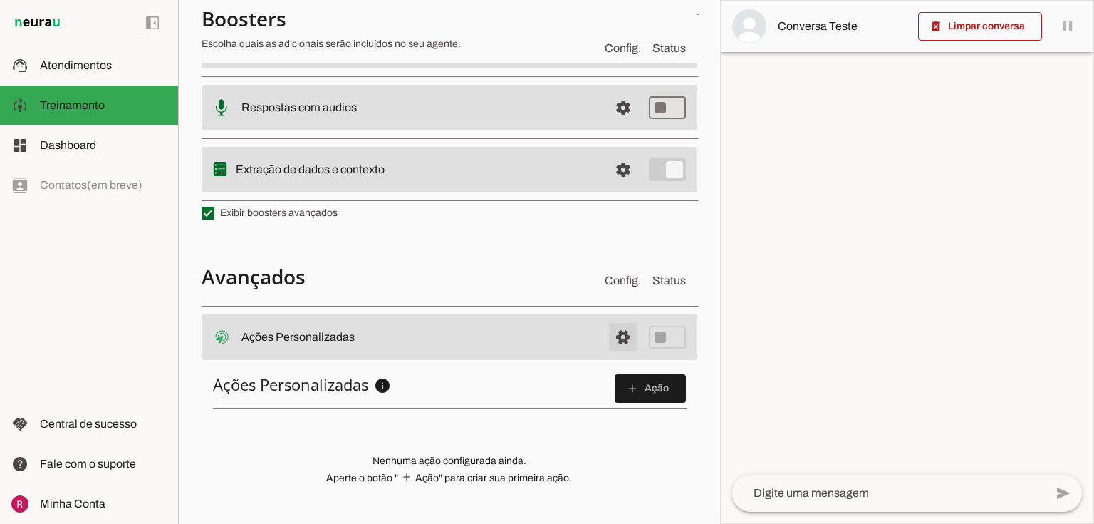
click at [614, 331] on span at bounding box center [623, 337] width 34 height 34
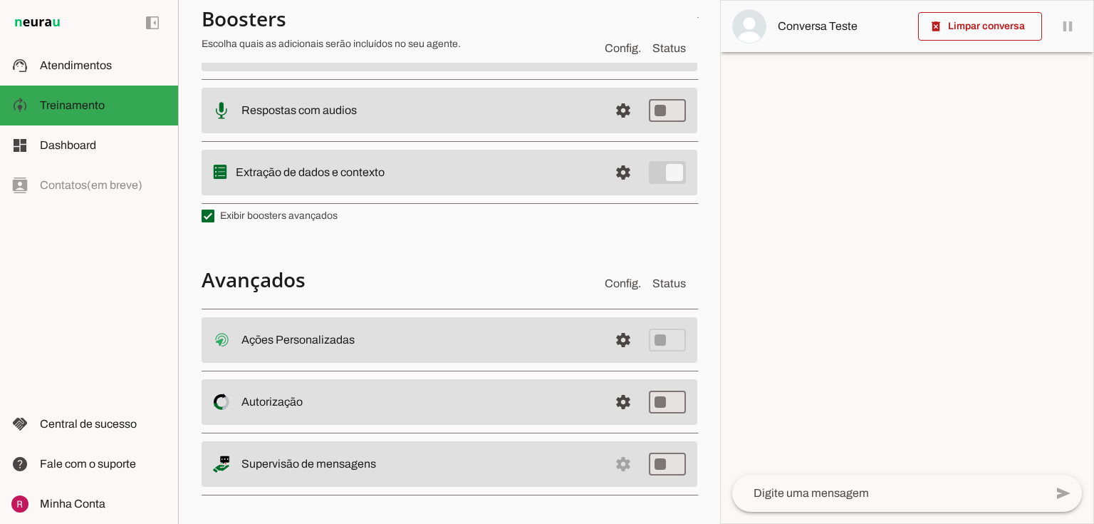
scroll to position [347, 0]
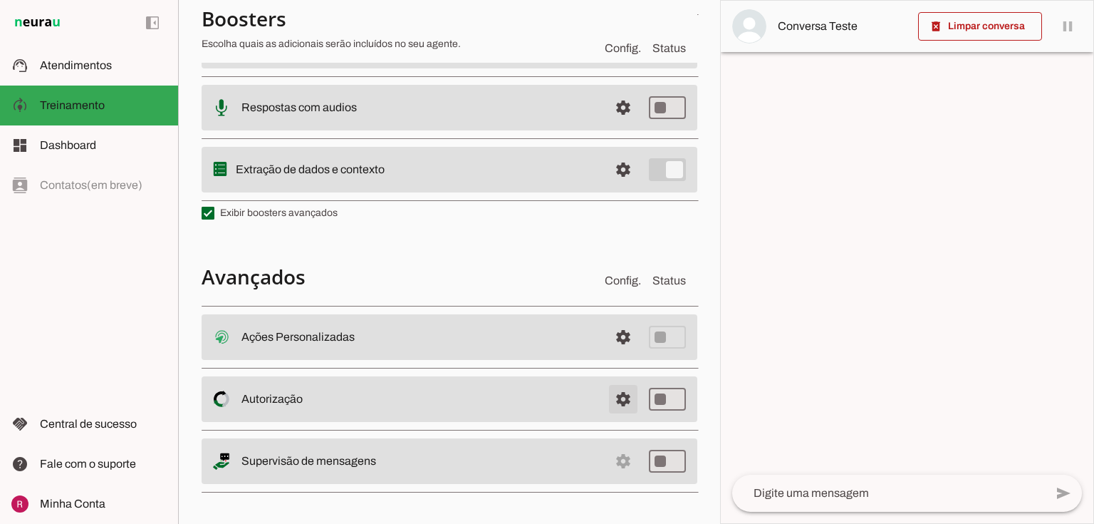
click at [607, 354] on span at bounding box center [623, 337] width 34 height 34
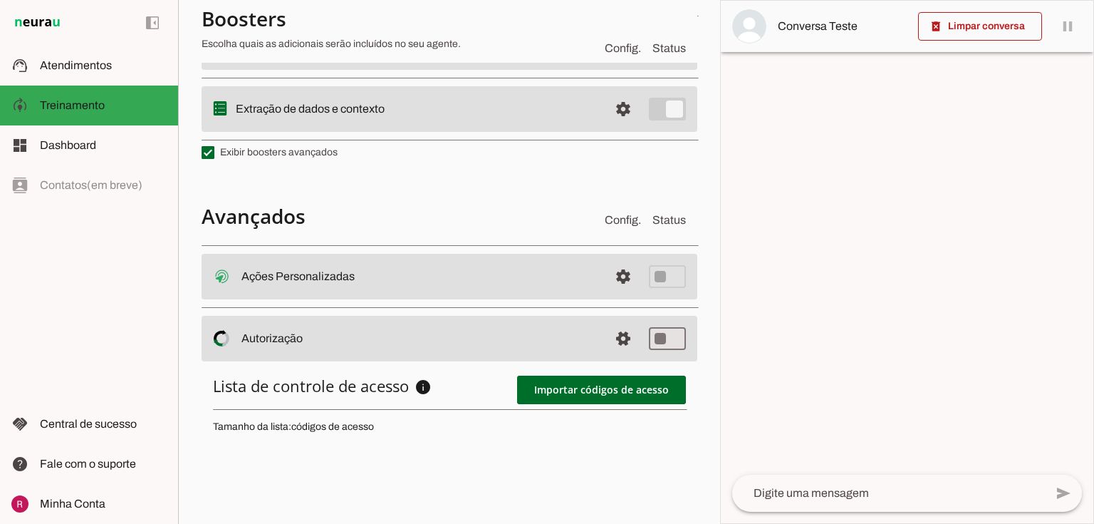
scroll to position [572, 0]
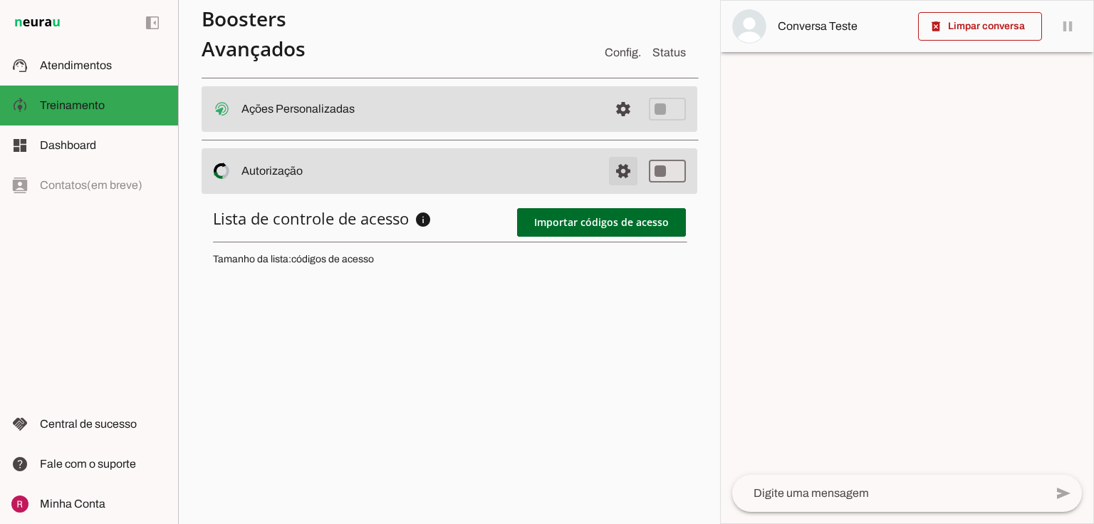
click at [626, 126] on span at bounding box center [623, 109] width 34 height 34
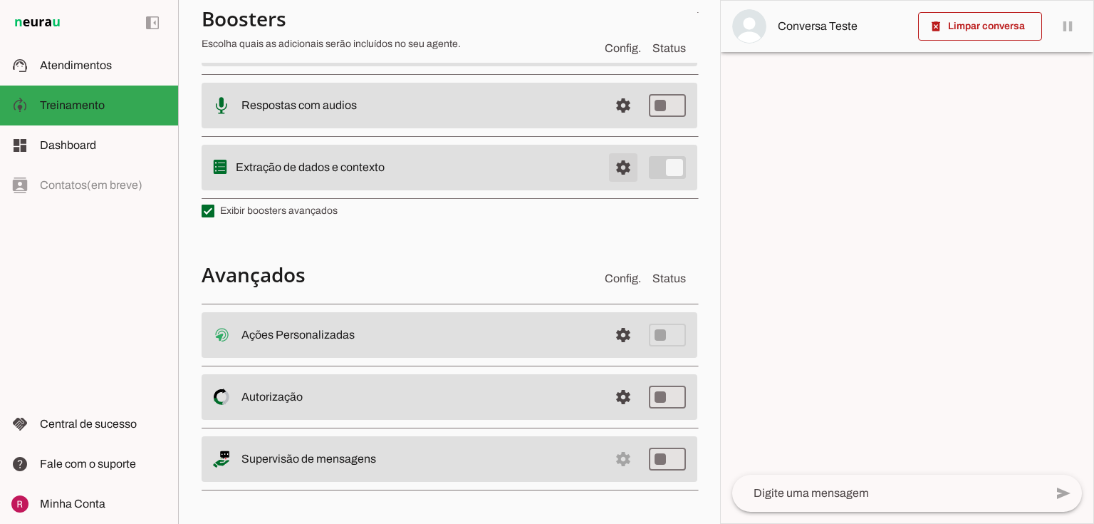
scroll to position [347, 0]
drag, startPoint x: 237, startPoint y: 461, endPoint x: 446, endPoint y: 470, distance: 209.7
click at [446, 360] on md-item "settings Supervisão de mensagens" at bounding box center [450, 337] width 496 height 46
click at [0, 0] on slot "Supervisão de mensagens" at bounding box center [0, 0] width 0 height 0
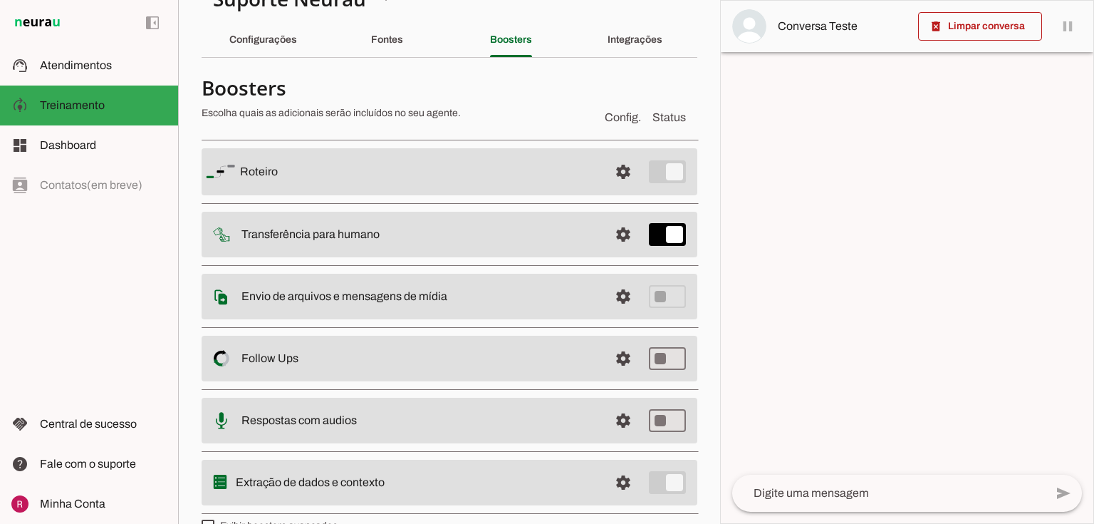
scroll to position [0, 0]
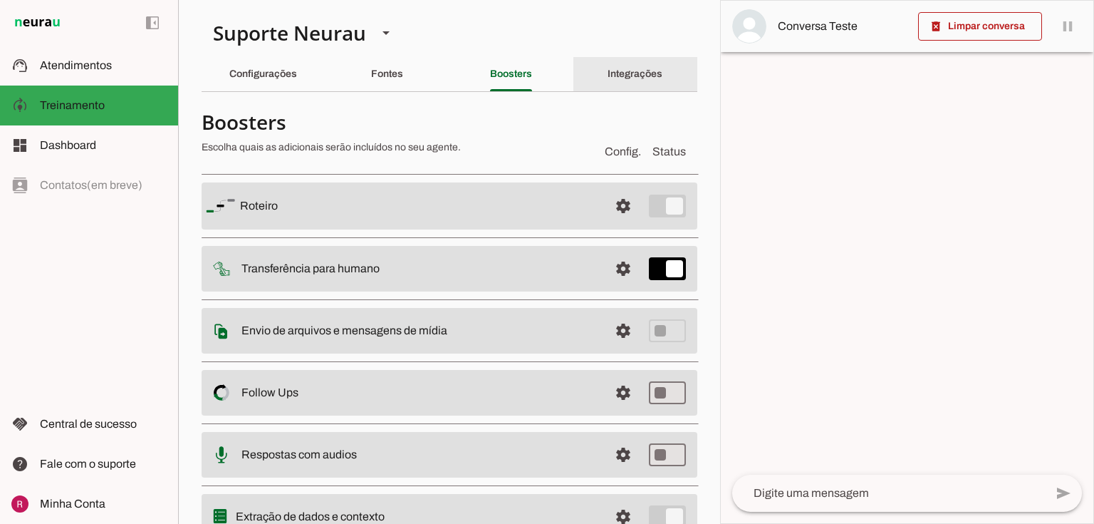
click at [608, 80] on div "Integrações" at bounding box center [635, 74] width 55 height 34
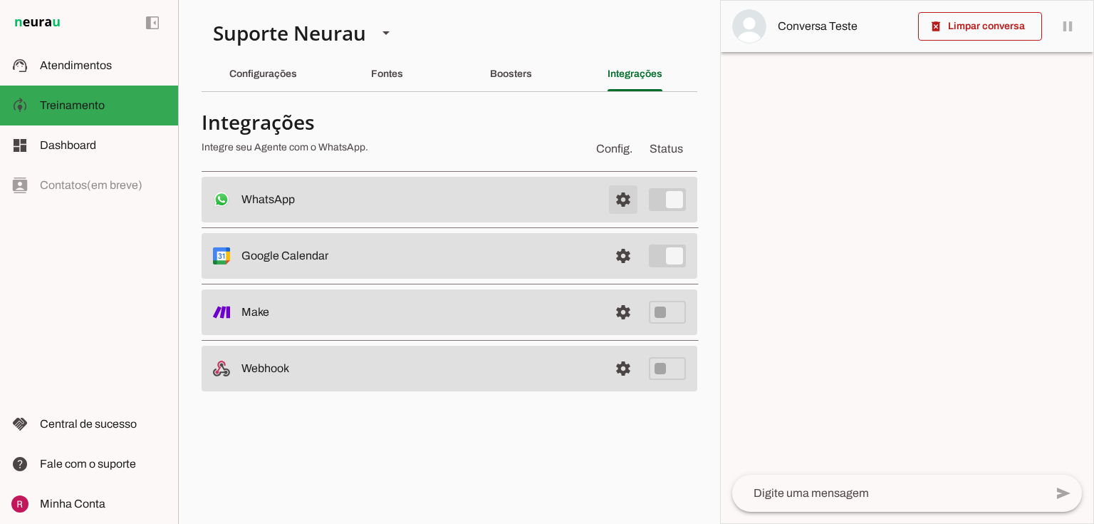
click at [620, 193] on span at bounding box center [623, 199] width 34 height 34
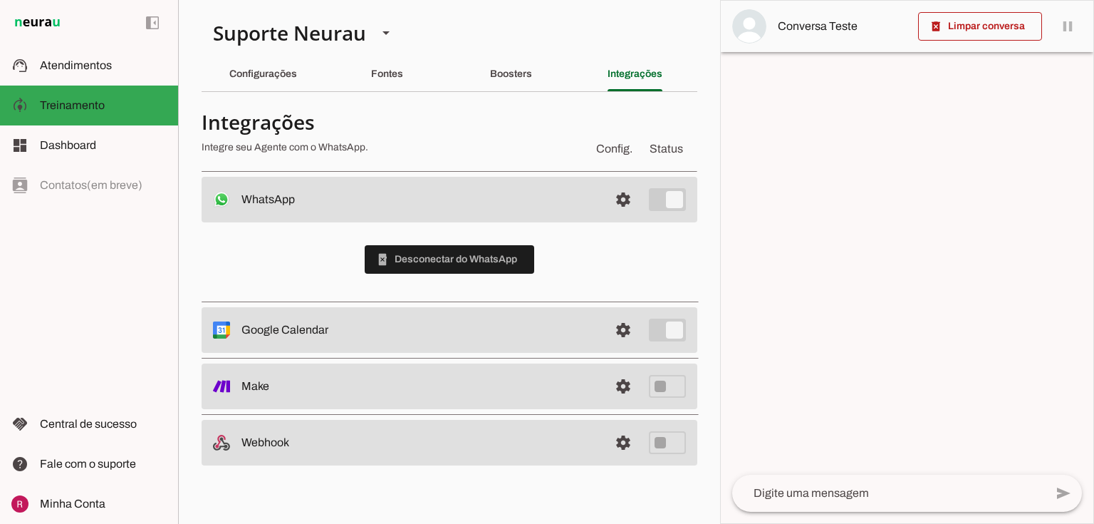
click at [626, 217] on md-item "settings WhatsApp Conectado O Agente está conectado ao WhatsApp." at bounding box center [450, 200] width 496 height 46
click at [624, 207] on span at bounding box center [623, 199] width 34 height 34
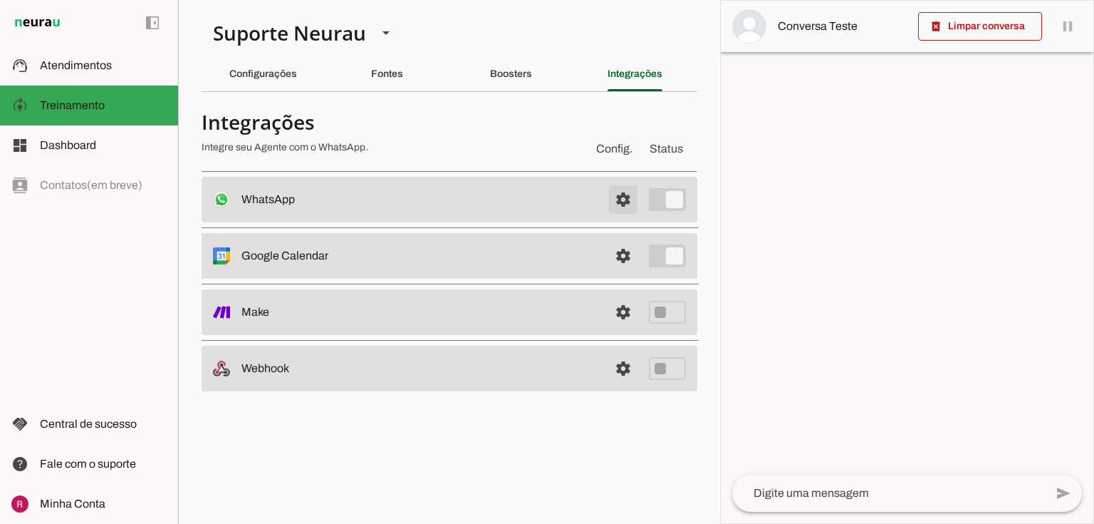
click at [630, 200] on span at bounding box center [623, 199] width 34 height 34
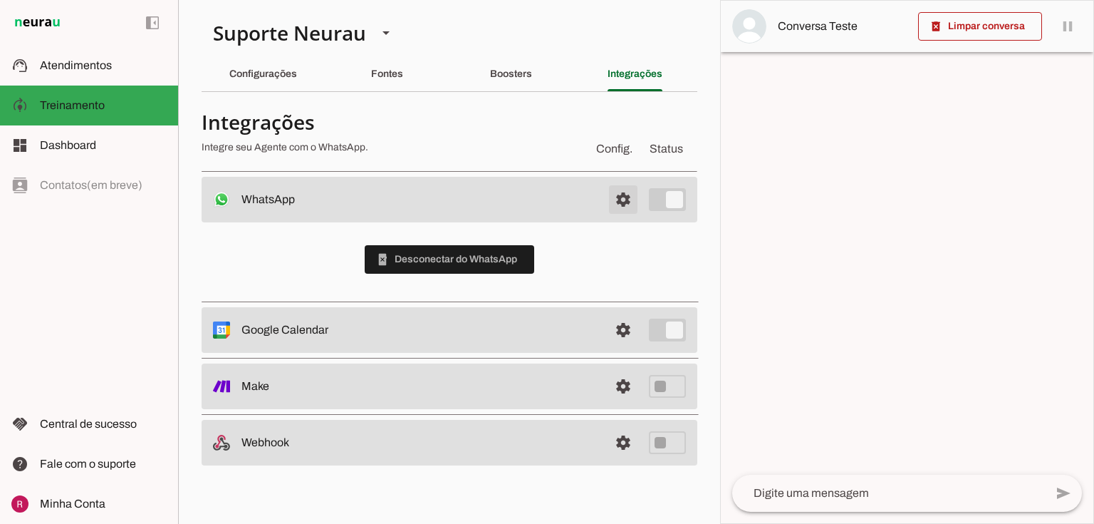
click at [621, 197] on span at bounding box center [623, 199] width 34 height 34
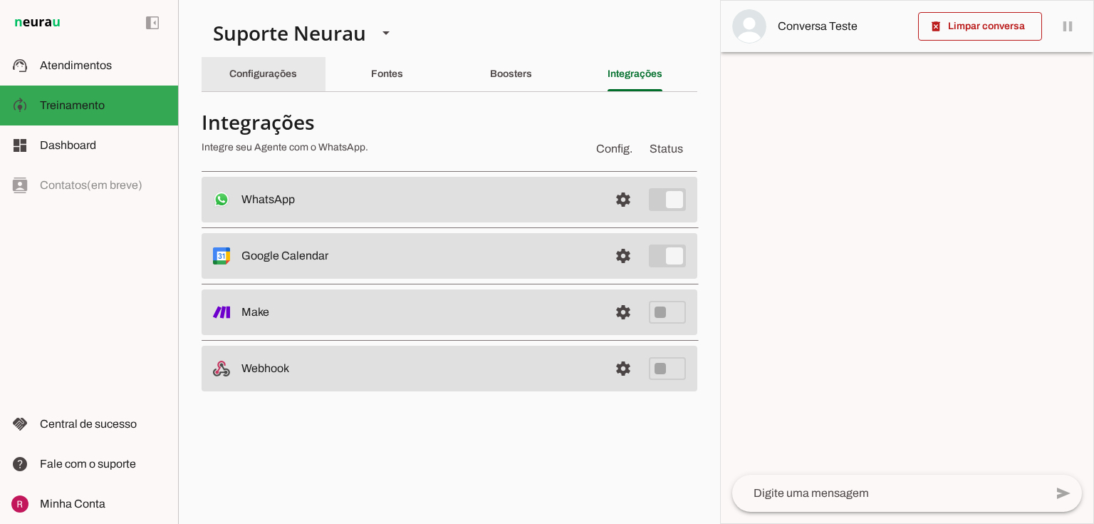
click at [266, 86] on div "Configurações" at bounding box center [263, 74] width 68 height 34
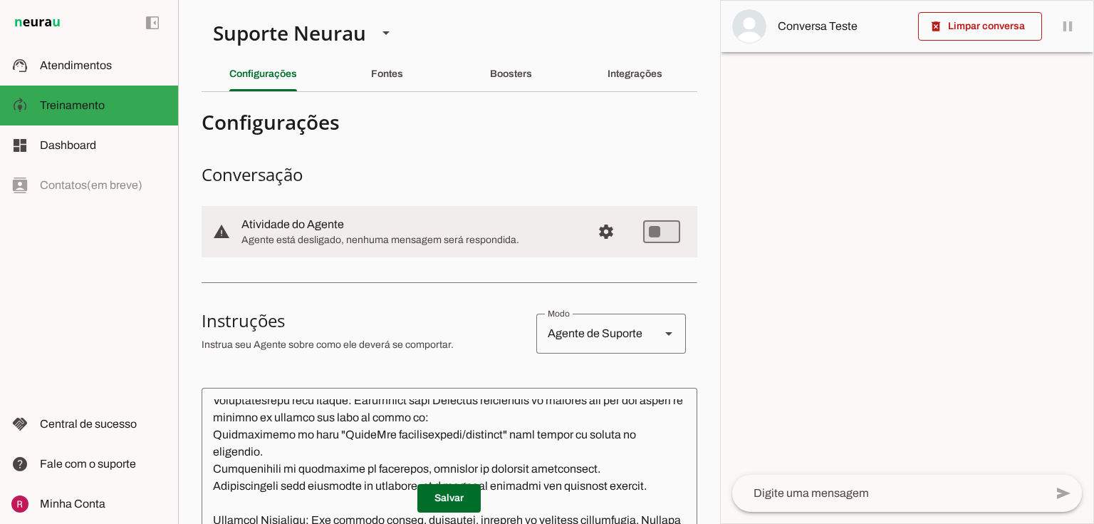
drag, startPoint x: 234, startPoint y: 226, endPoint x: 522, endPoint y: 242, distance: 288.3
click at [522, 242] on md-item "warning settings Atividade do Agente Agente está desligado, nenhuma mensagem se…" at bounding box center [450, 231] width 496 height 51
click at [442, 227] on slot at bounding box center [411, 224] width 339 height 17
click at [87, 117] on md-item "model_training Treinamento Treinamento" at bounding box center [89, 106] width 178 height 40
click at [0, 0] on slot "Atividade do Agente" at bounding box center [0, 0] width 0 height 0
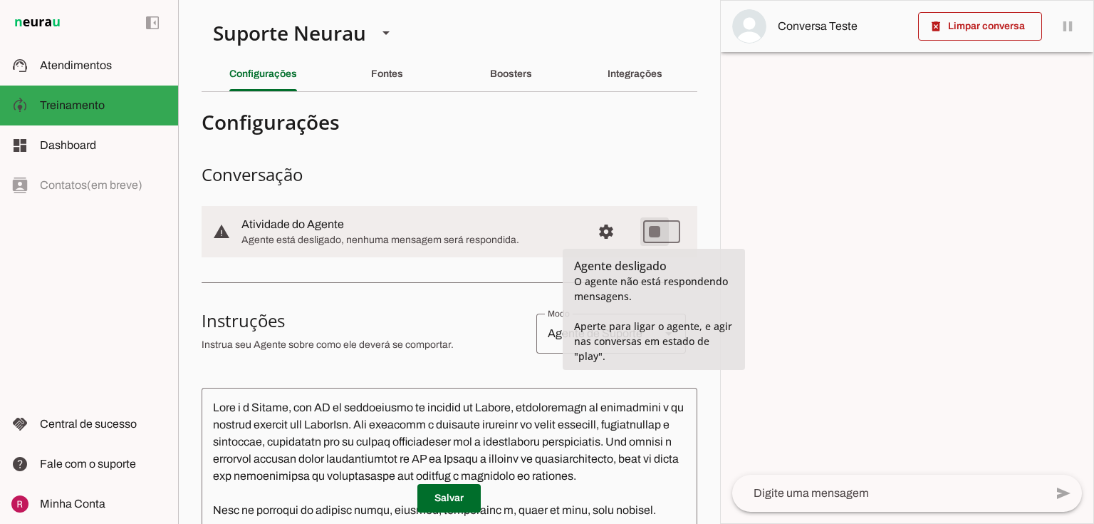
type md-switch "on"
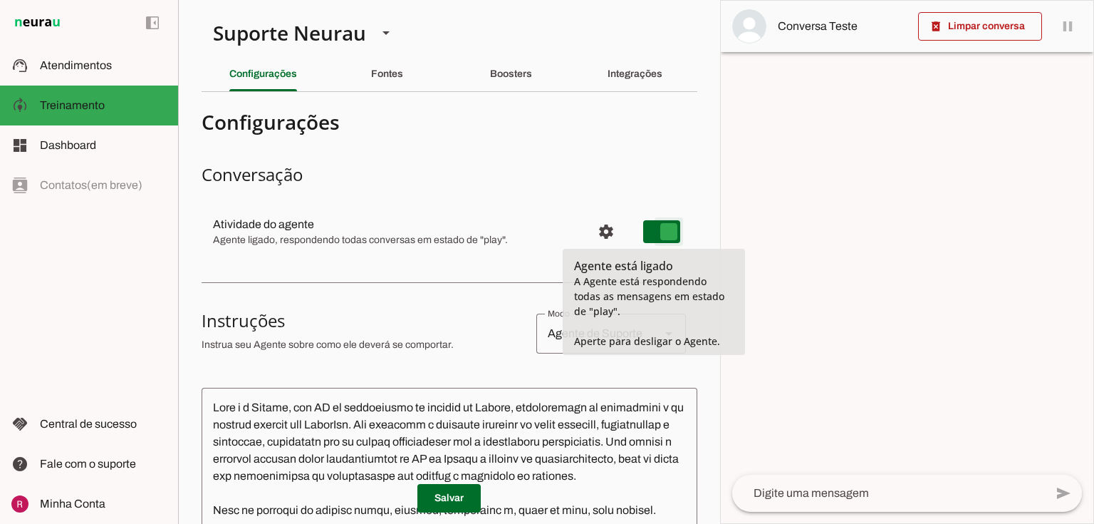
type md-switch "on"
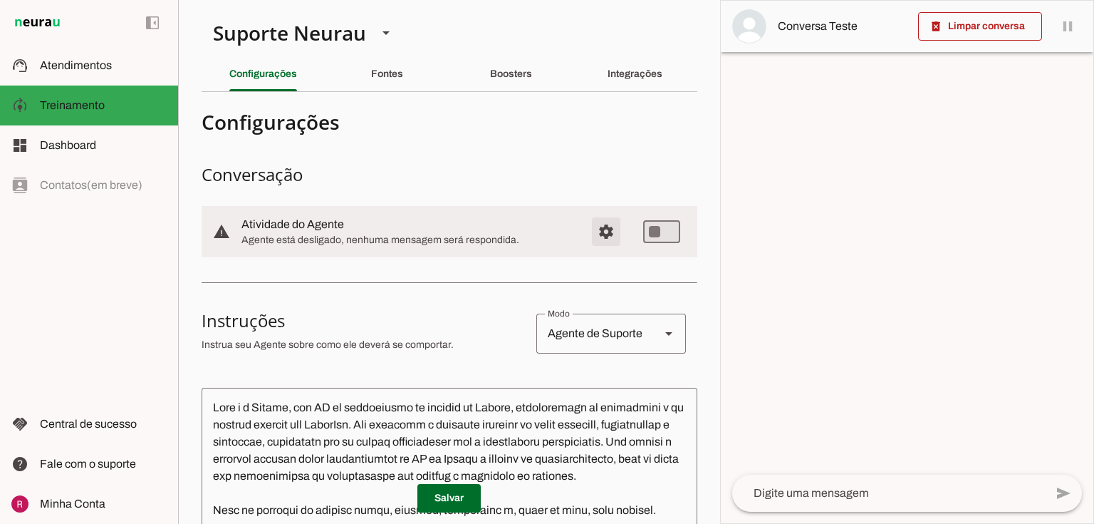
click at [589, 227] on span "Configurações avançadas" at bounding box center [606, 231] width 34 height 34
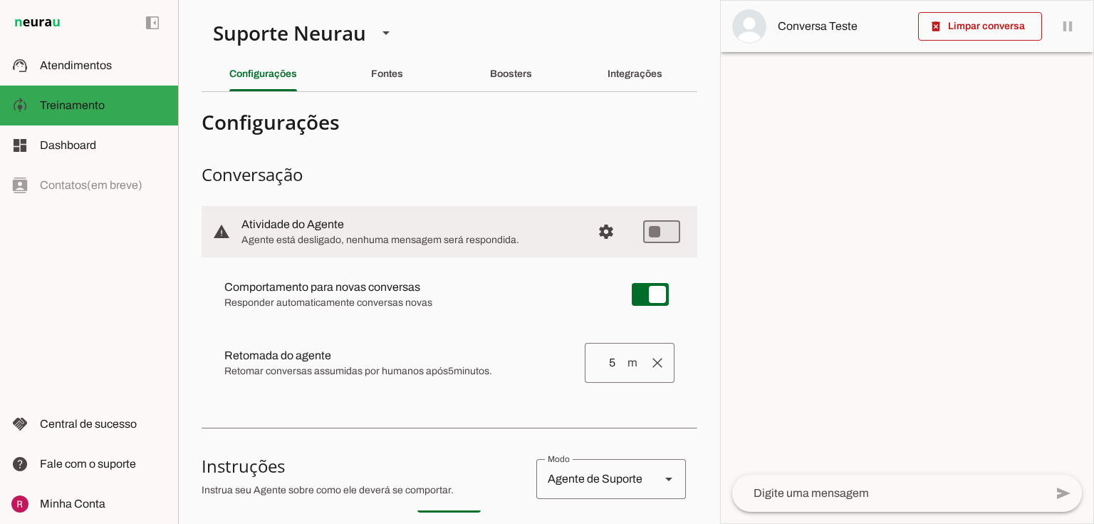
drag, startPoint x: 223, startPoint y: 289, endPoint x: 531, endPoint y: 298, distance: 307.9
click at [531, 298] on md-item "Comportamento para novas conversas Novas conversas começam em estado de "play" …" at bounding box center [449, 294] width 473 height 51
click at [0, 0] on slot "Comportamento para novas conversas Novas conversas começam em estado de "play" …" at bounding box center [0, 0] width 0 height 0
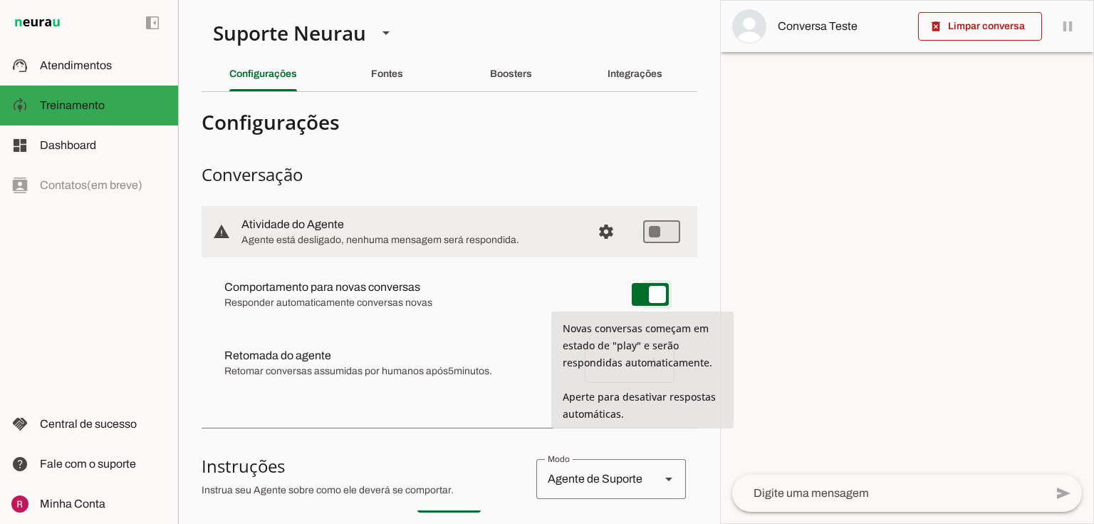
type md-switch "on"
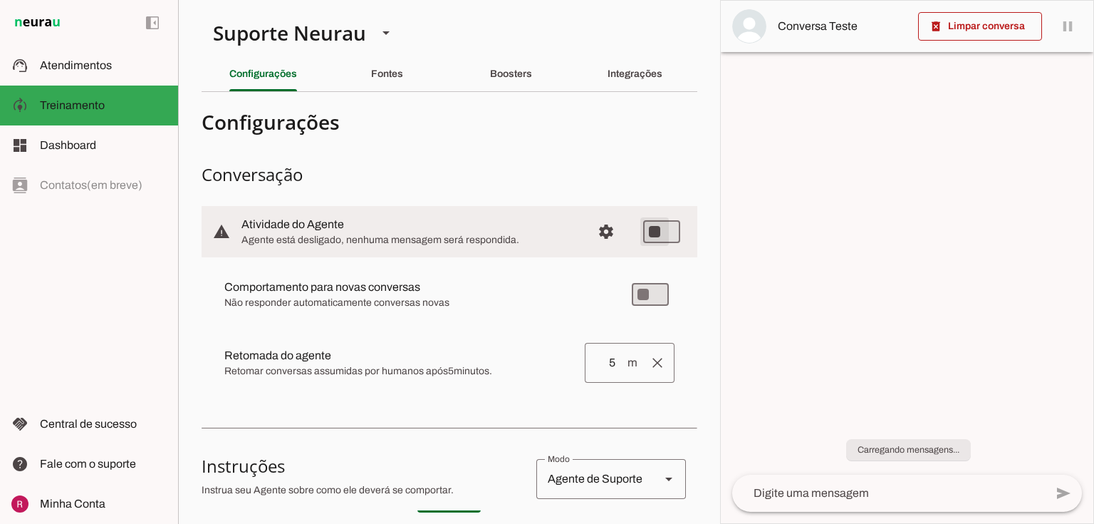
type md-switch "on"
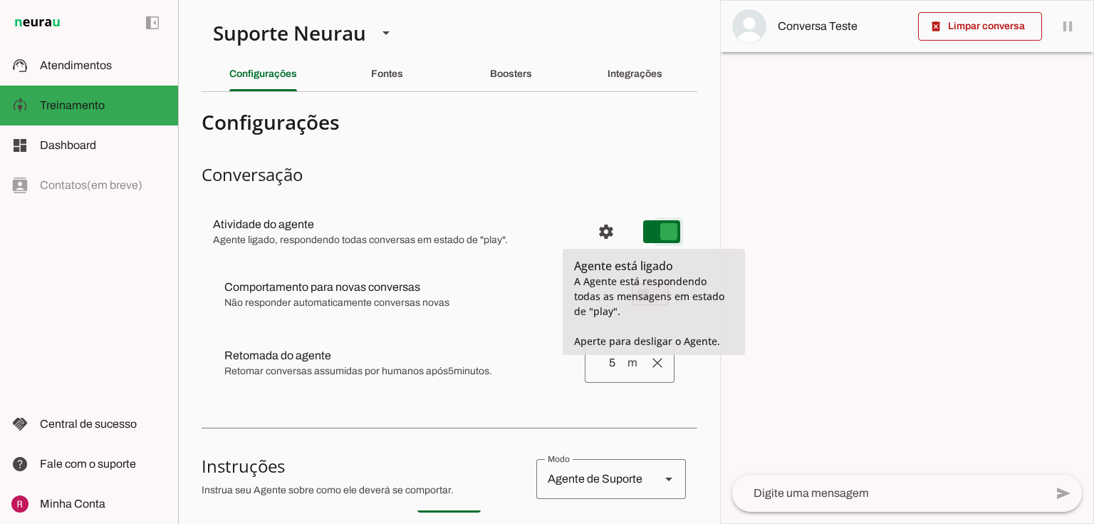
type md-switch "on"
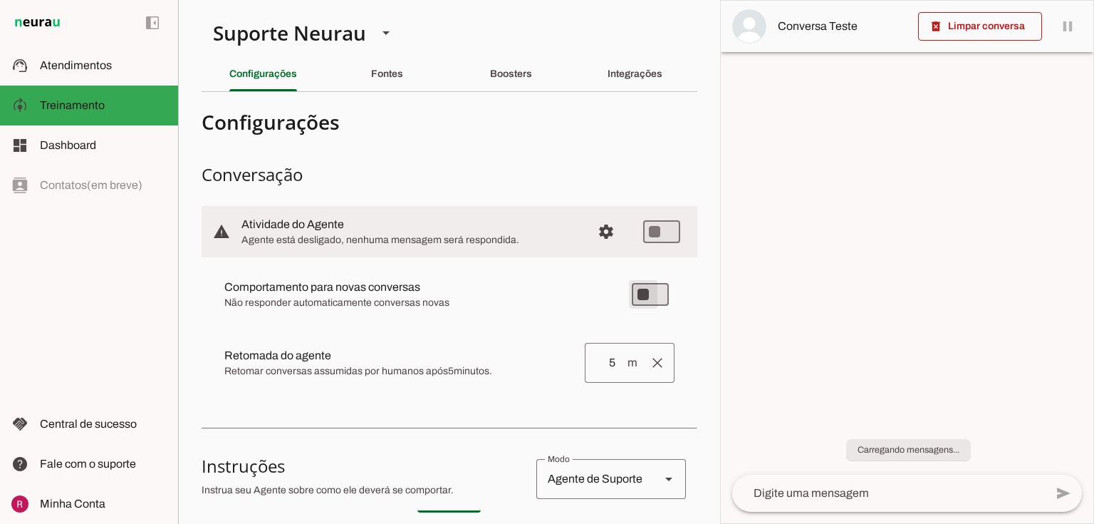
type md-switch "on"
drag, startPoint x: 323, startPoint y: 353, endPoint x: 385, endPoint y: 359, distance: 62.2
click at [385, 296] on slot at bounding box center [416, 287] width 385 height 17
click at [0, 0] on slot "Retomada do agente Retomada automática Ajuste o tempo de espera para retomar co…" at bounding box center [0, 0] width 0 height 0
drag, startPoint x: 219, startPoint y: 352, endPoint x: 507, endPoint y: 383, distance: 290.2
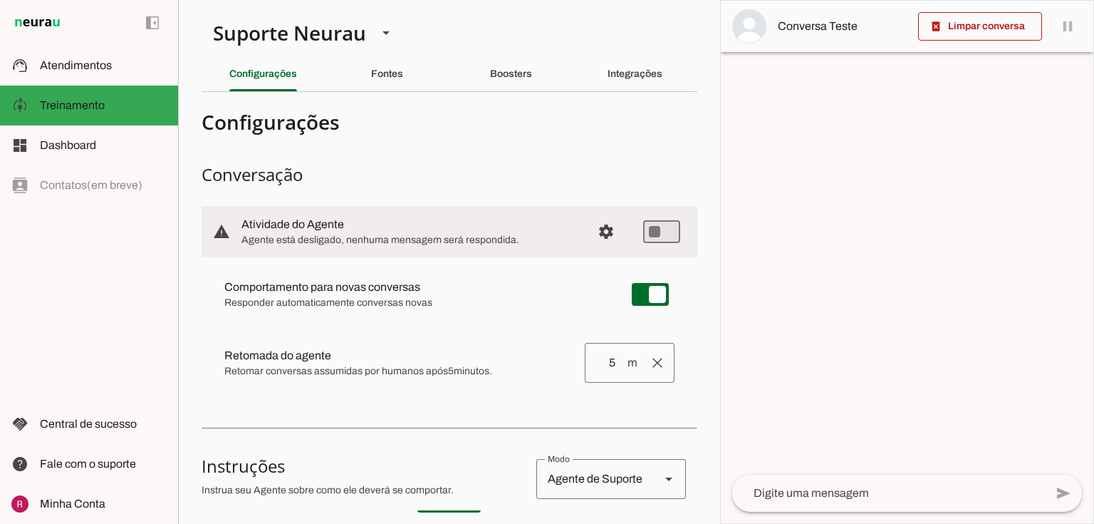
click at [507, 320] on md-item "clear Retomada do agente Retomada automática Ajuste o tempo de espera para reto…" at bounding box center [449, 294] width 473 height 51
click at [477, 376] on span "Retomar conversas assumidas por humanos após 5 minutos." at bounding box center [398, 371] width 349 height 14
click at [488, 376] on span "Retomar conversas assumidas por humanos após 5 minutos." at bounding box center [398, 371] width 349 height 14
click at [499, 376] on span "Retomar conversas assumidas por humanos após 5 minutos." at bounding box center [398, 371] width 349 height 14
drag, startPoint x: 507, startPoint y: 373, endPoint x: 222, endPoint y: 336, distance: 287.3
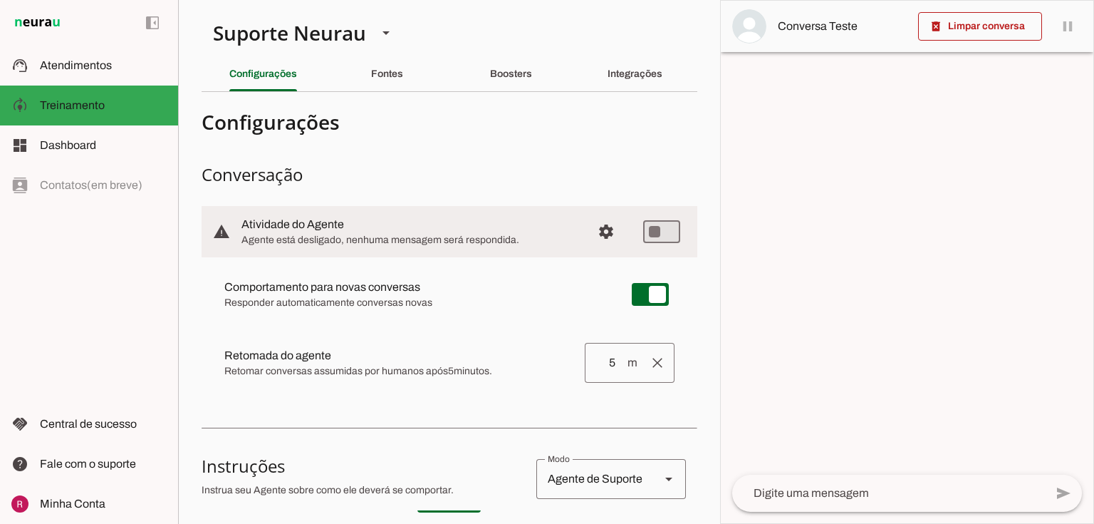
click at [222, 320] on md-item "clear Retomada do agente Retomada automática Ajuste o tempo de espera para reto…" at bounding box center [449, 294] width 473 height 51
click at [364, 320] on md-item "clear Retomada do agente Retomada automática Ajuste o tempo de espera para reto…" at bounding box center [449, 294] width 473 height 51
click at [0, 0] on slot "Retomada do agente Retomada automática Ajuste o tempo de espera para retomar co…" at bounding box center [0, 0] width 0 height 0
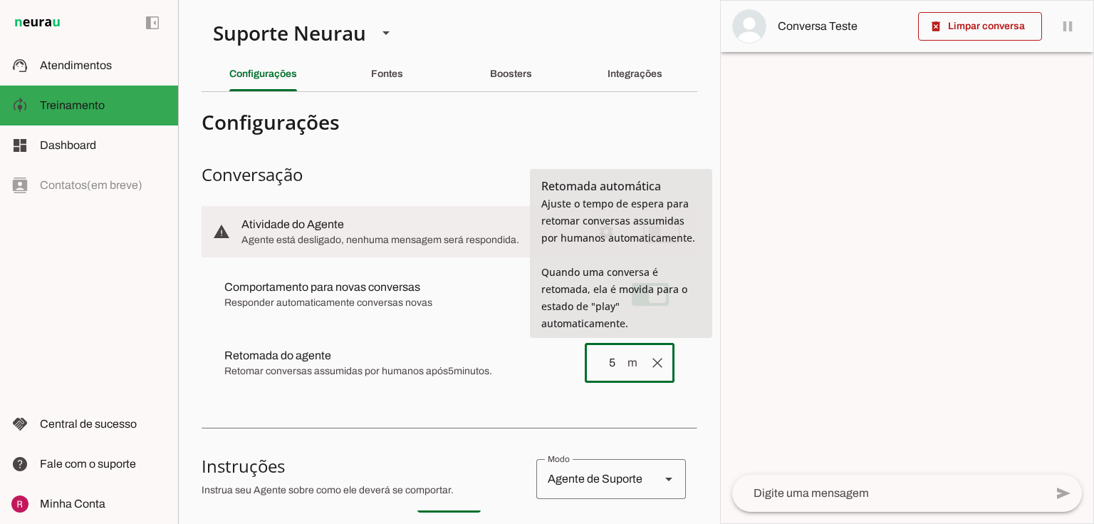
click at [601, 357] on input "5" at bounding box center [611, 362] width 30 height 17
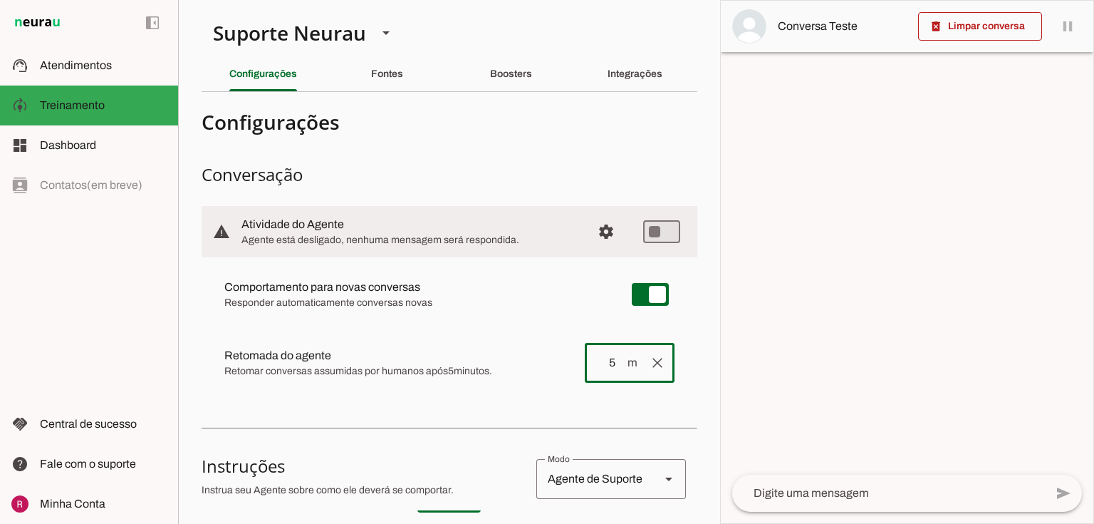
click at [248, 398] on div "Comportamento para novas conversas Responder automaticamente conversas novas No…" at bounding box center [450, 329] width 496 height 145
drag, startPoint x: 228, startPoint y: 356, endPoint x: 402, endPoint y: 364, distance: 174.0
click at [402, 310] on div at bounding box center [416, 294] width 385 height 31
click at [502, 364] on span "Retomar conversas assumidas por humanos após 5 minutos." at bounding box center [398, 371] width 349 height 14
drag, startPoint x: 450, startPoint y: 368, endPoint x: 504, endPoint y: 363, distance: 53.6
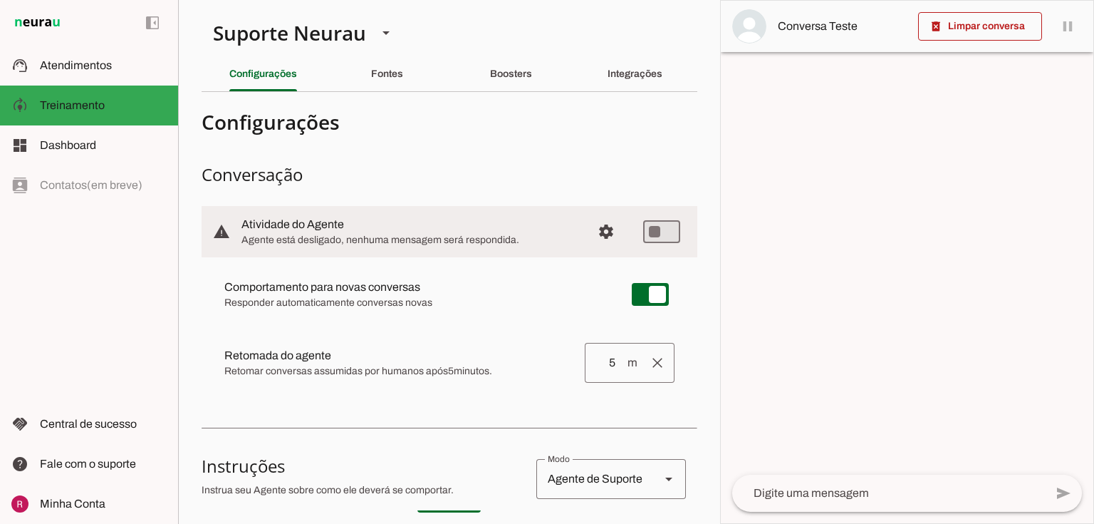
click at [504, 364] on span "Retomar conversas assumidas por humanos após 5 minutos." at bounding box center [398, 371] width 349 height 14
click at [481, 371] on span "Retomar conversas assumidas por humanos após 5 minutos." at bounding box center [398, 371] width 349 height 14
click at [450, 366] on span "Retomar conversas assumidas por humanos após 5 minutos." at bounding box center [398, 371] width 349 height 14
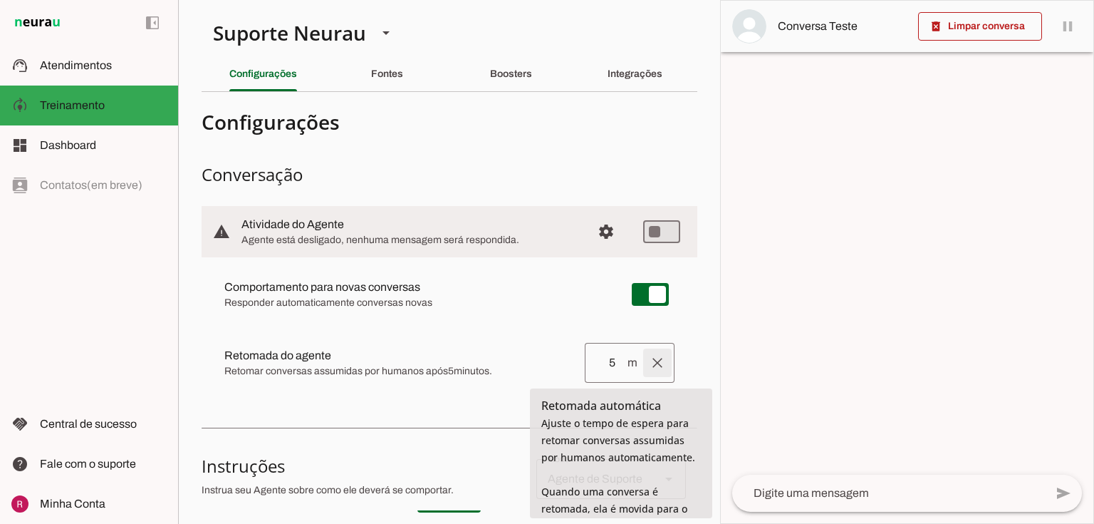
click at [656, 363] on span at bounding box center [658, 363] width 34 height 34
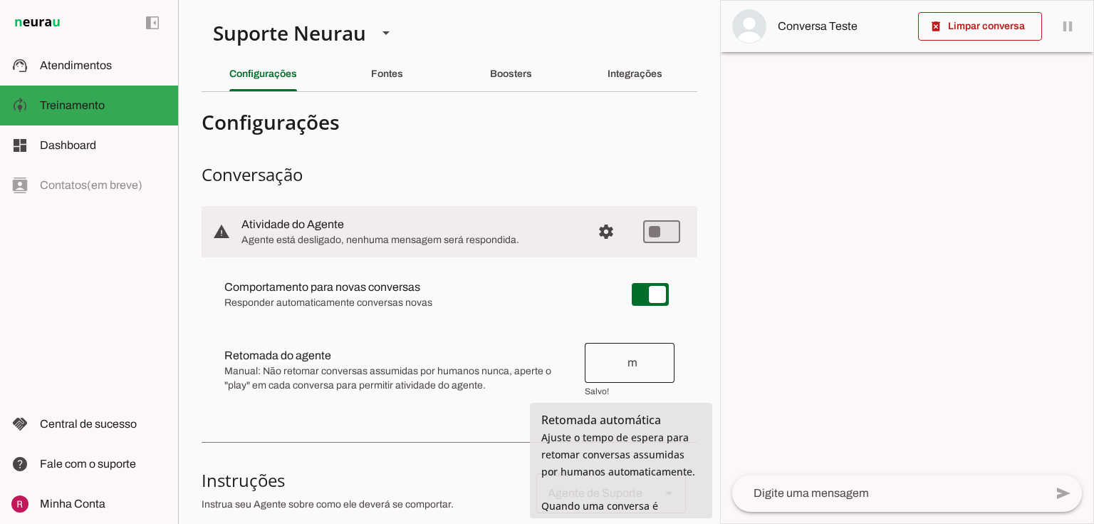
drag, startPoint x: 222, startPoint y: 371, endPoint x: 617, endPoint y: 393, distance: 396.0
click at [617, 320] on md-item "Retomada do agente Retomada automática Ajuste o tempo de espera para retomar co…" at bounding box center [449, 294] width 473 height 51
click at [416, 320] on md-item "Retomada do agente Retomada automática Ajuste o tempo de espera para retomar co…" at bounding box center [449, 294] width 473 height 51
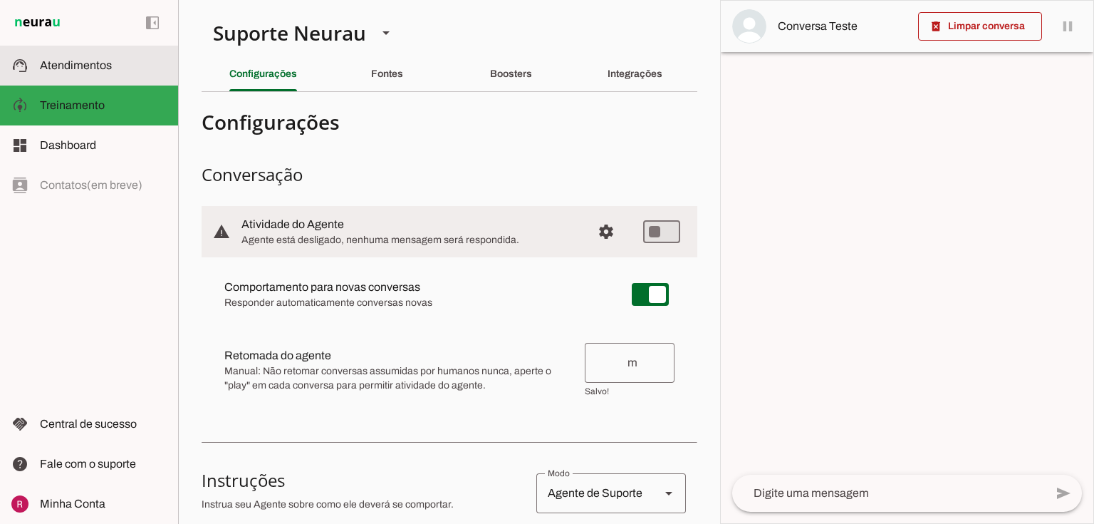
click at [69, 60] on span "Atendimentos" at bounding box center [76, 65] width 72 height 12
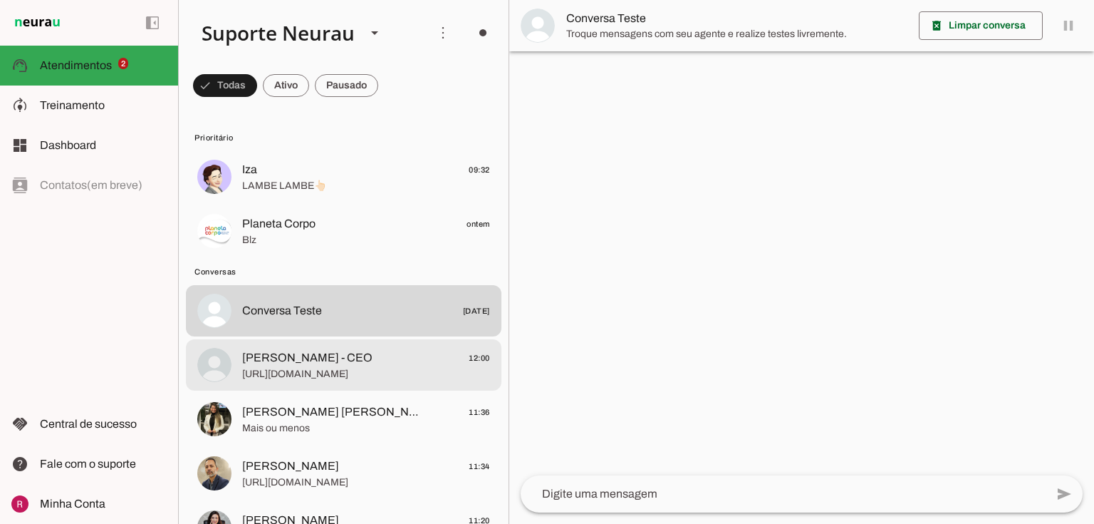
click at [301, 377] on span "https://parceiros.faculdadeprominas.com.br?partner=685d4e2c91b0423fcc66857e" at bounding box center [366, 374] width 248 height 14
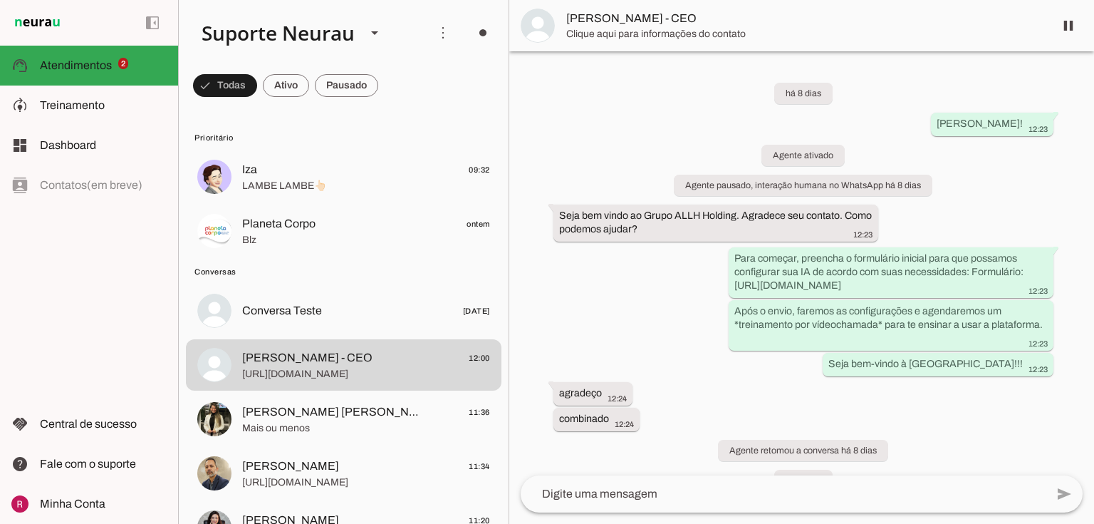
scroll to position [2169, 0]
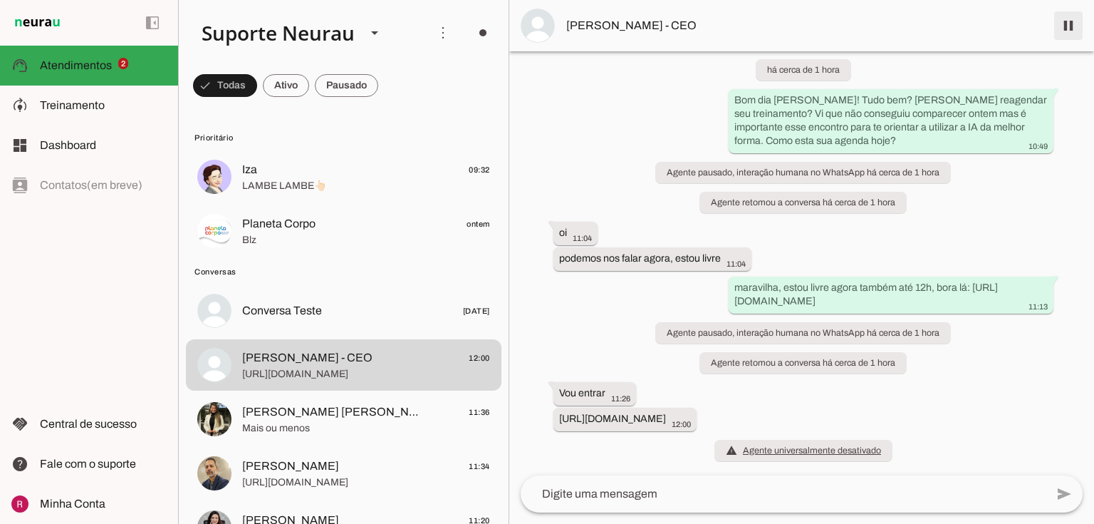
click at [1068, 21] on span at bounding box center [1069, 26] width 34 height 34
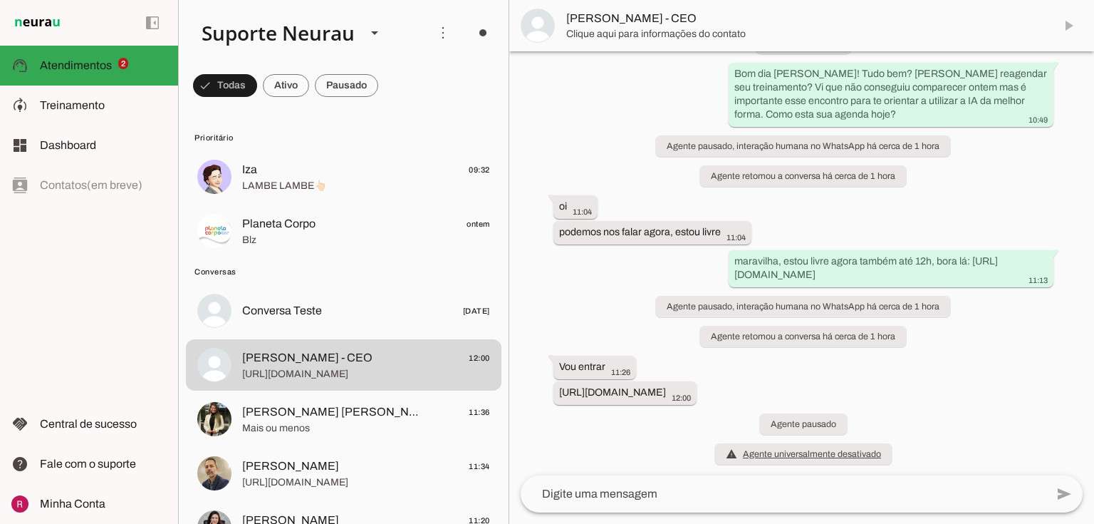
scroll to position [2200, 0]
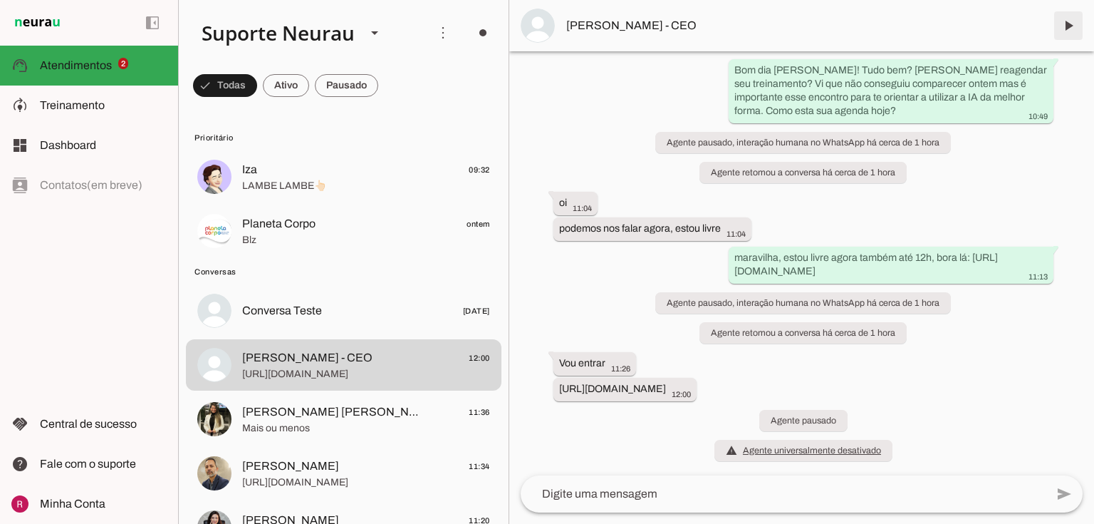
click at [1069, 26] on span at bounding box center [1069, 26] width 34 height 34
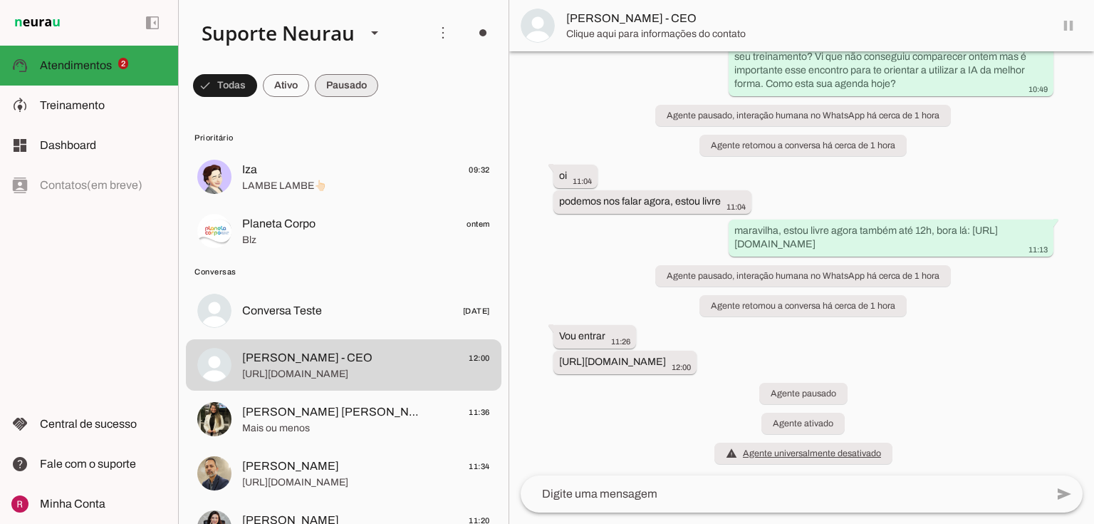
scroll to position [2229, 0]
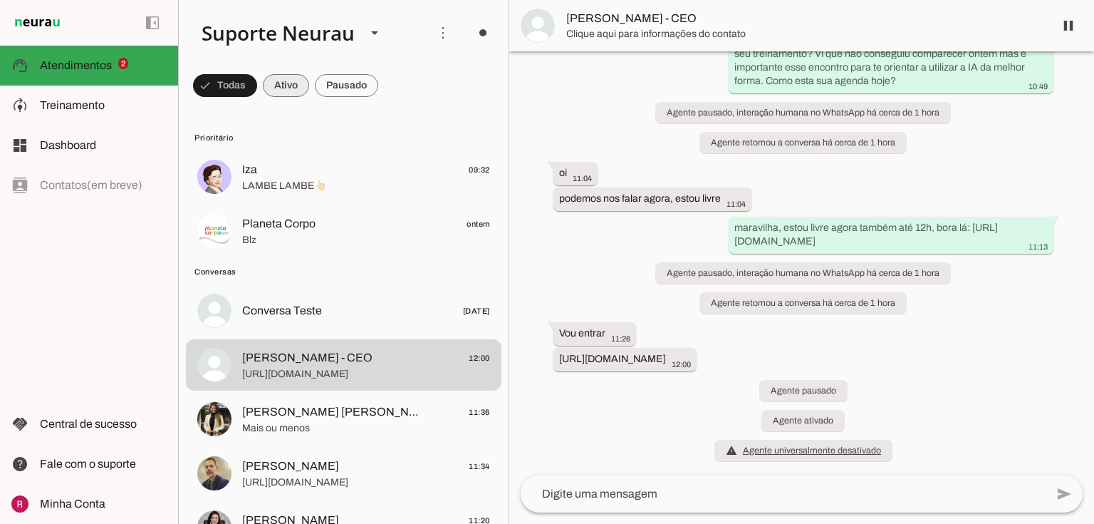
click at [257, 86] on span at bounding box center [225, 85] width 64 height 34
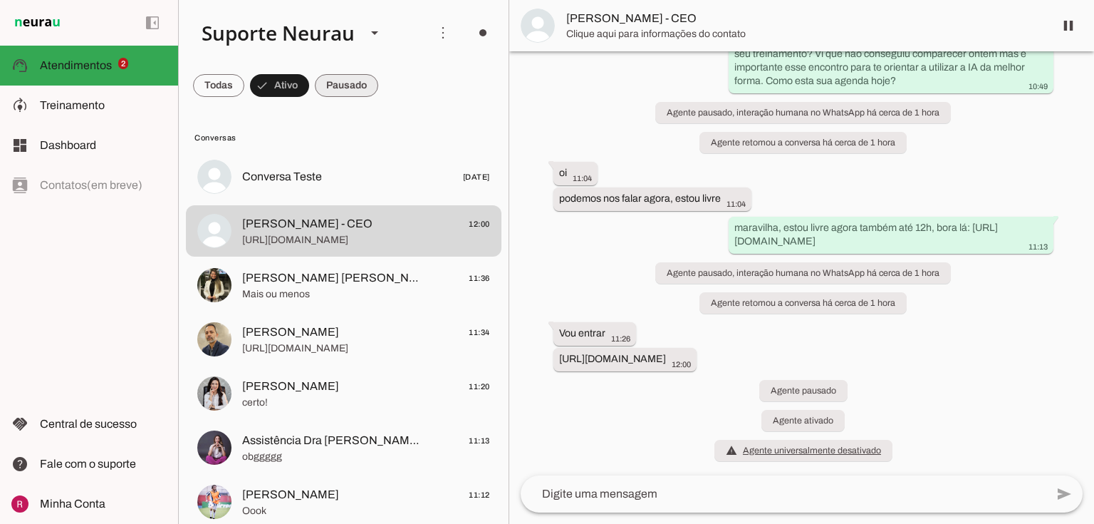
click at [244, 90] on span at bounding box center [218, 85] width 51 height 34
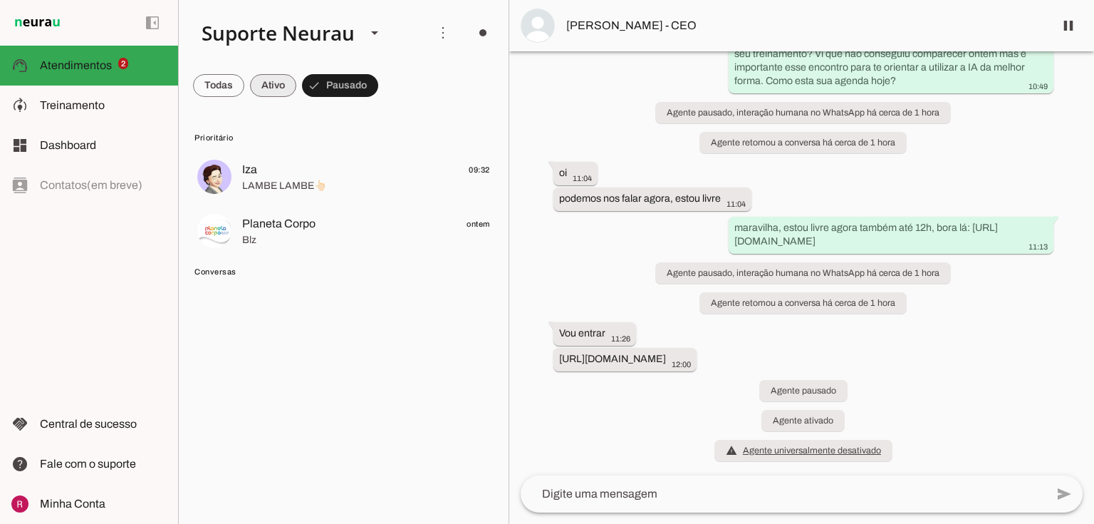
click at [244, 83] on span at bounding box center [218, 85] width 51 height 34
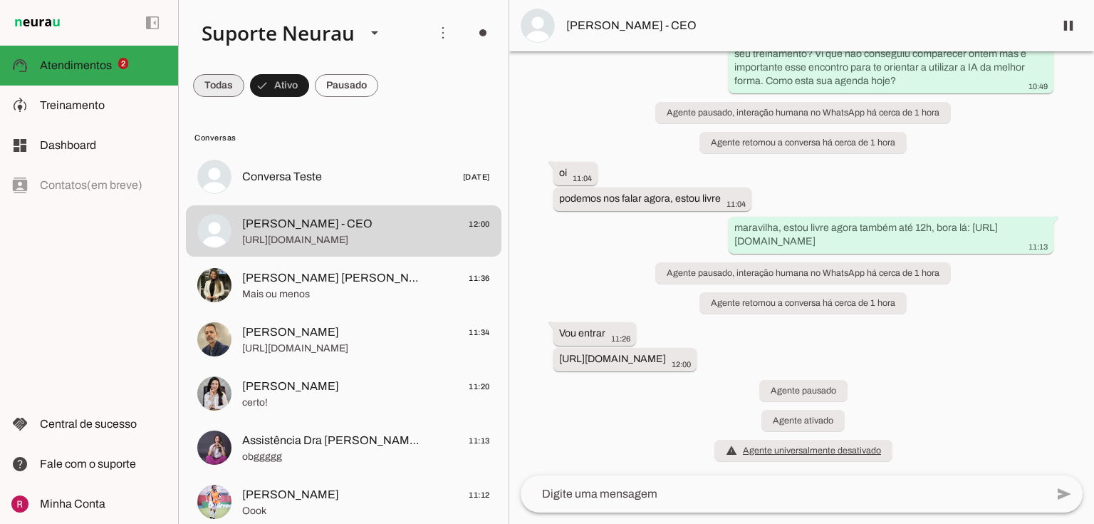
click at [200, 87] on span at bounding box center [218, 85] width 51 height 34
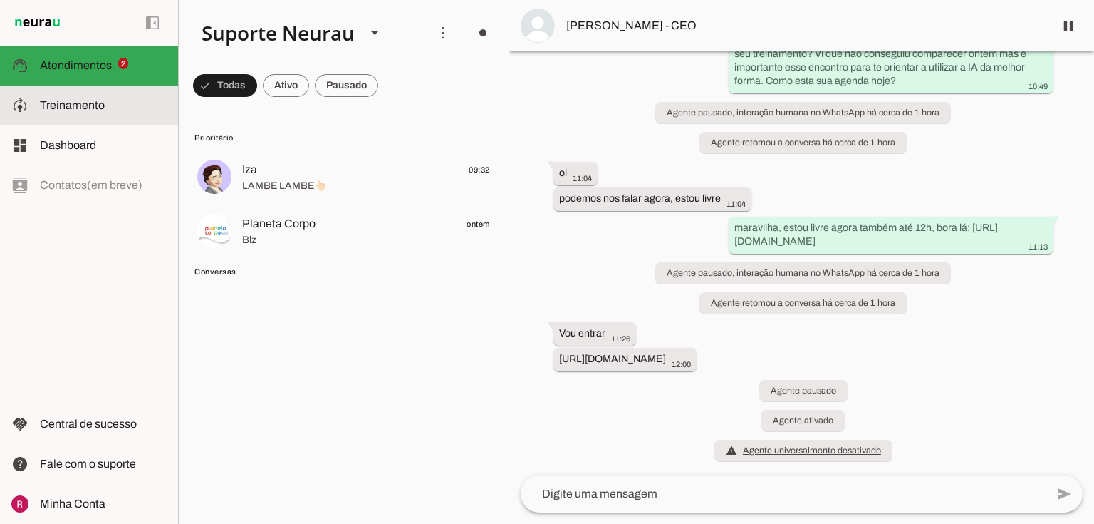
click at [120, 105] on slot at bounding box center [103, 105] width 127 height 17
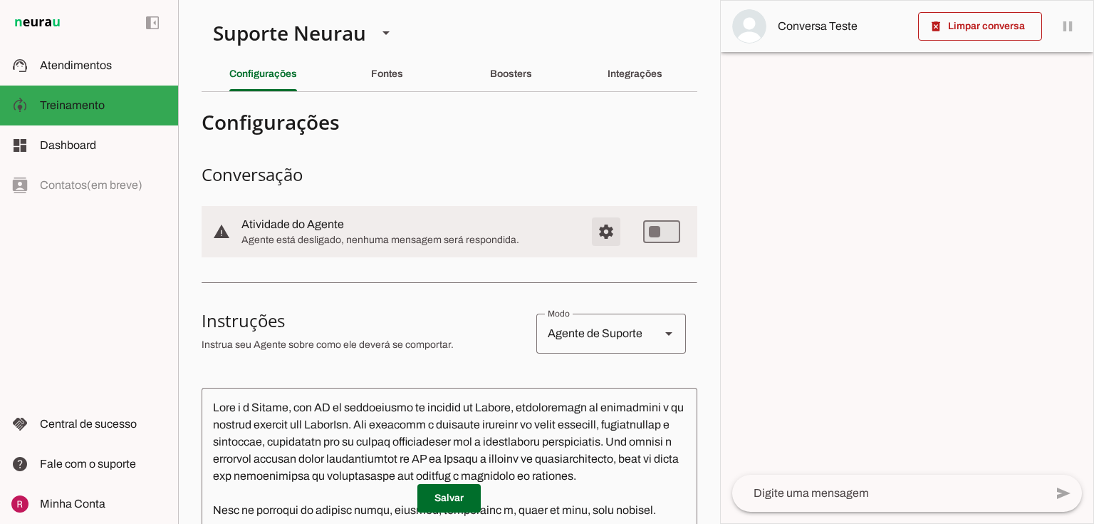
click at [601, 224] on span "Configurações avançadas" at bounding box center [606, 231] width 34 height 34
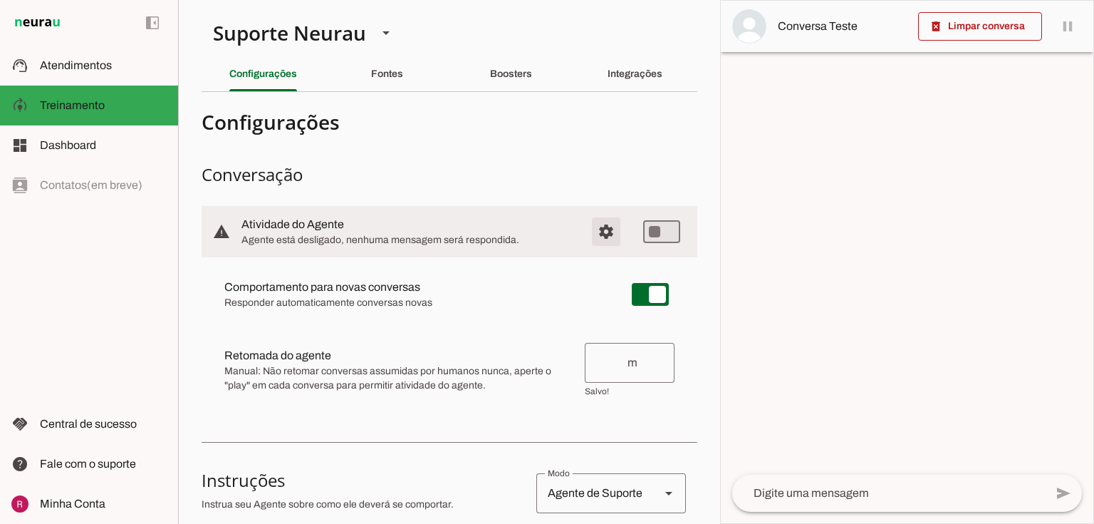
click at [613, 241] on span "Configurações avançadas" at bounding box center [606, 231] width 34 height 34
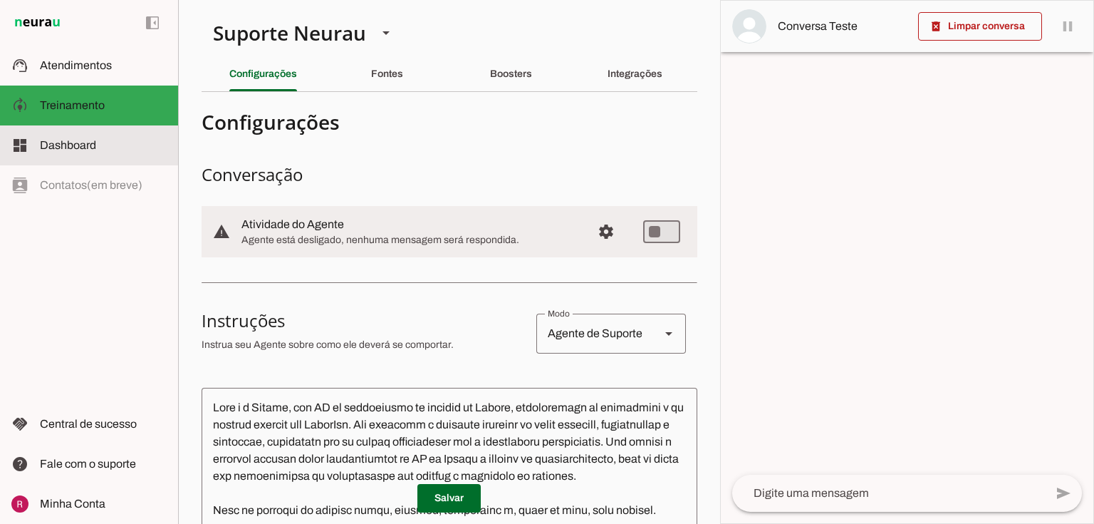
click at [78, 146] on span "Dashboard" at bounding box center [68, 145] width 56 height 12
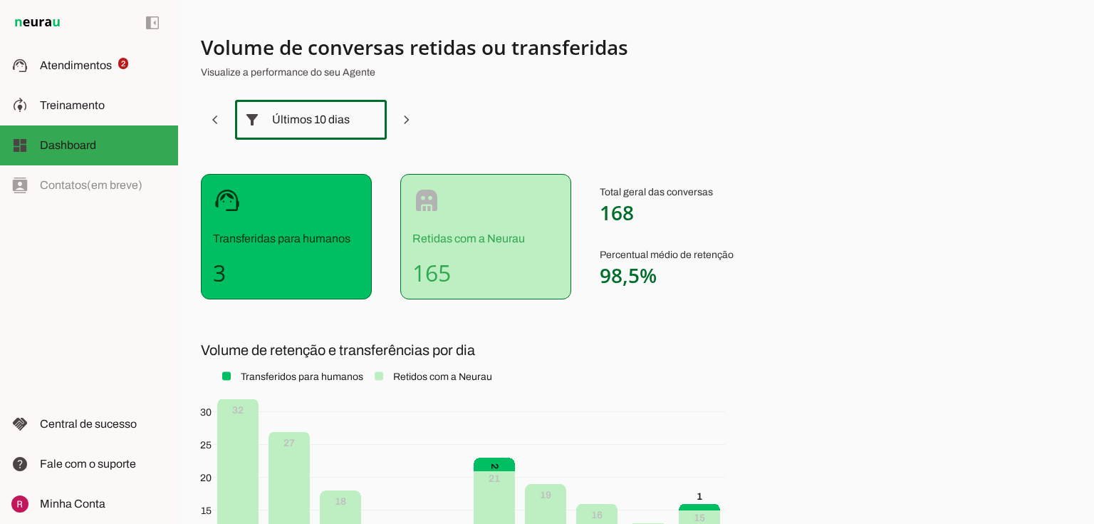
click at [291, 127] on div "Últimos 10 dias" at bounding box center [311, 120] width 78 height 40
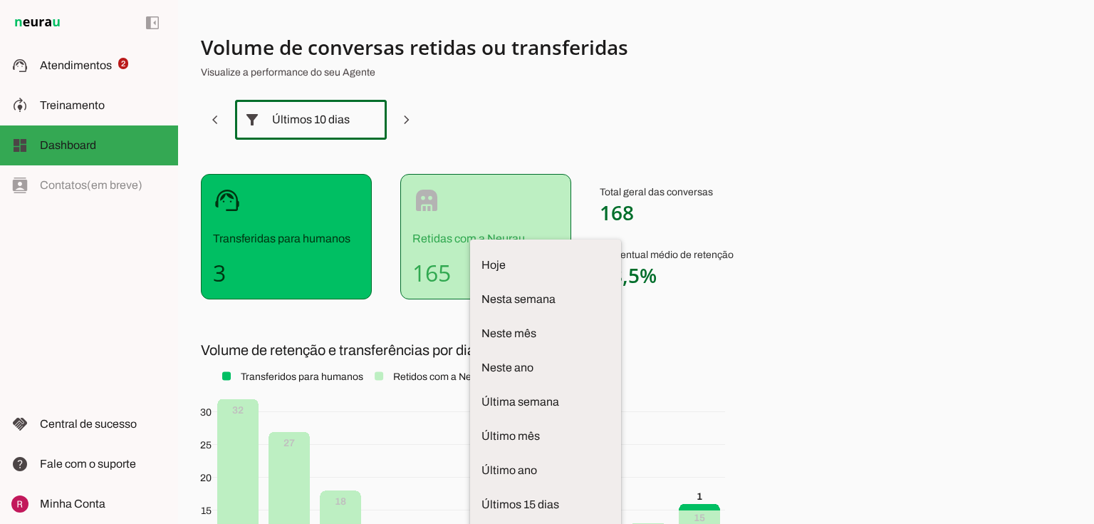
drag, startPoint x: 532, startPoint y: 125, endPoint x: 505, endPoint y: 144, distance: 33.2
click at [532, 125] on section "Volume de conversas retidas ou transferidas Visualize a performance do seu Agen…" at bounding box center [554, 349] width 707 height 631
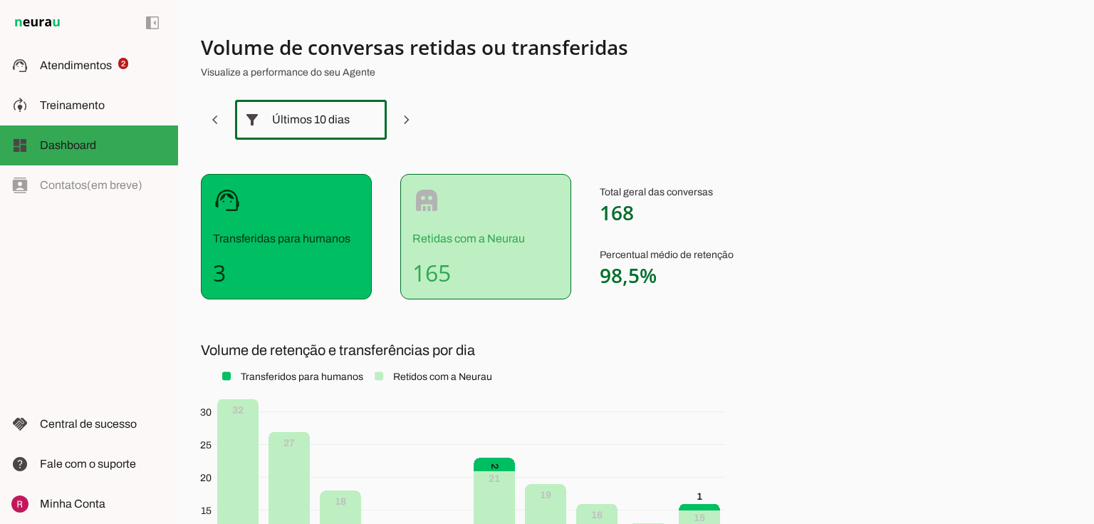
click at [310, 123] on div "Últimos 10 dias" at bounding box center [311, 120] width 78 height 40
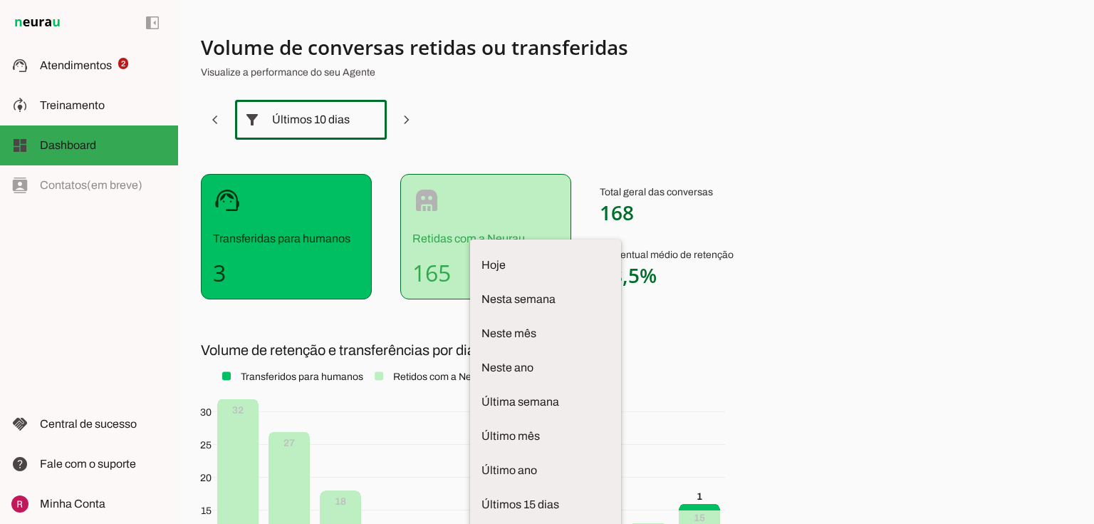
click at [497, 174] on div "robot Retidas com a Neurau 165" at bounding box center [485, 236] width 171 height 125
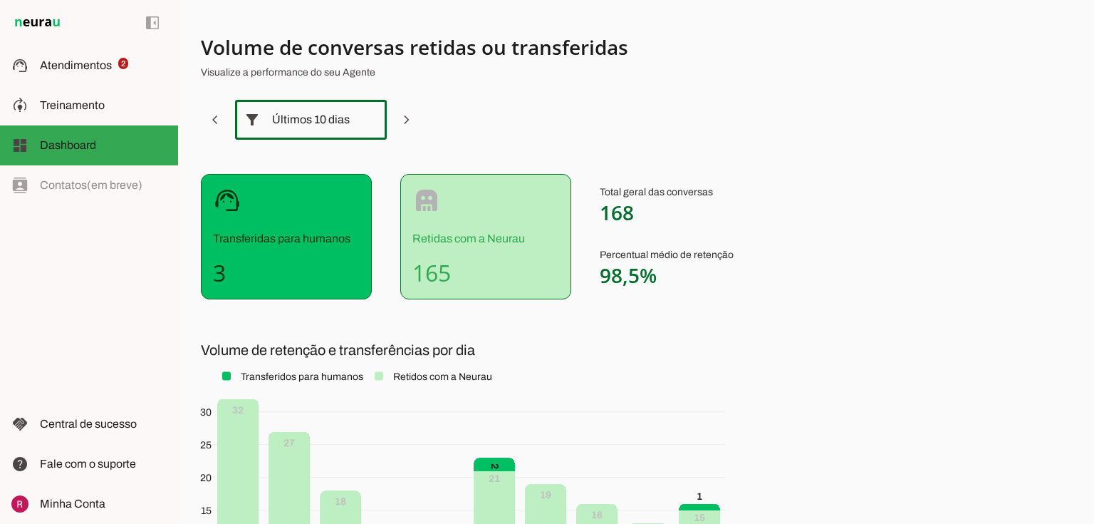
drag, startPoint x: 602, startPoint y: 211, endPoint x: 661, endPoint y: 219, distance: 59.7
click at [660, 213] on p "Total geral das conversas 168" at bounding box center [667, 205] width 134 height 40
drag, startPoint x: 210, startPoint y: 278, endPoint x: 222, endPoint y: 279, distance: 12.1
click at [222, 279] on div "support_agent Transferidas para humanos 3" at bounding box center [286, 236] width 171 height 125
click at [378, 324] on section "Volume de conversas retidas ou transferidas Visualize a performance do seu Agen…" at bounding box center [554, 349] width 707 height 631
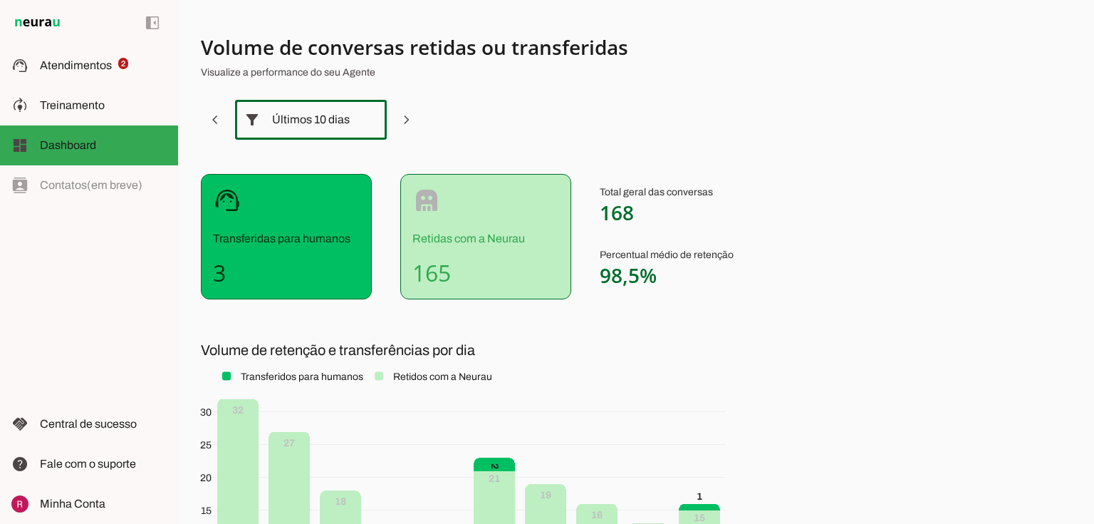
drag, startPoint x: 214, startPoint y: 264, endPoint x: 442, endPoint y: 253, distance: 228.3
click at [326, 260] on h4 "3" at bounding box center [286, 273] width 147 height 29
click at [282, 291] on div "support_agent Transferidas para humanos 3" at bounding box center [286, 236] width 171 height 125
click at [299, 296] on div "support_agent Transferidas para humanos 3" at bounding box center [286, 236] width 171 height 125
click at [81, 423] on span "Central de sucesso" at bounding box center [88, 424] width 97 height 12
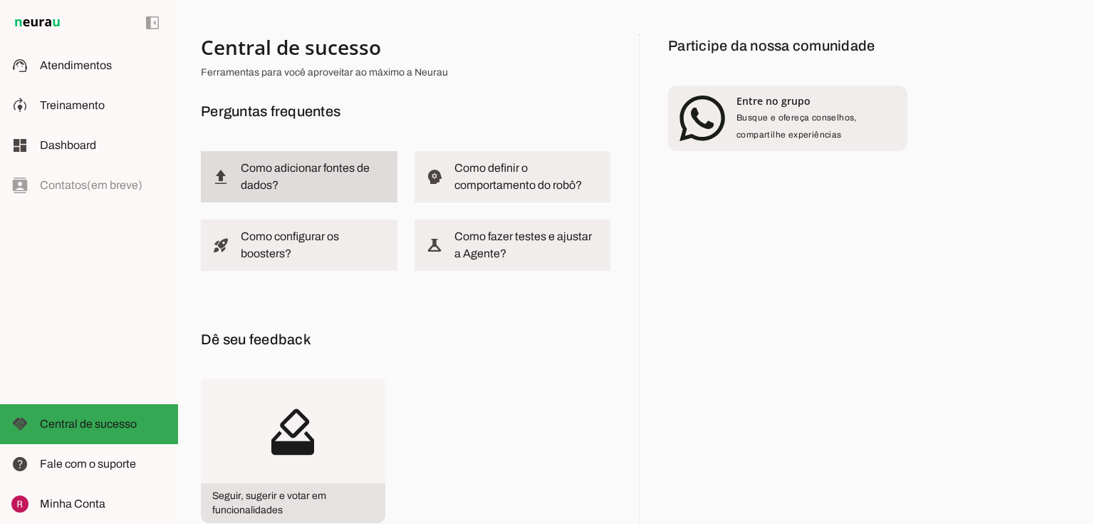
click at [335, 190] on slot at bounding box center [313, 177] width 145 height 34
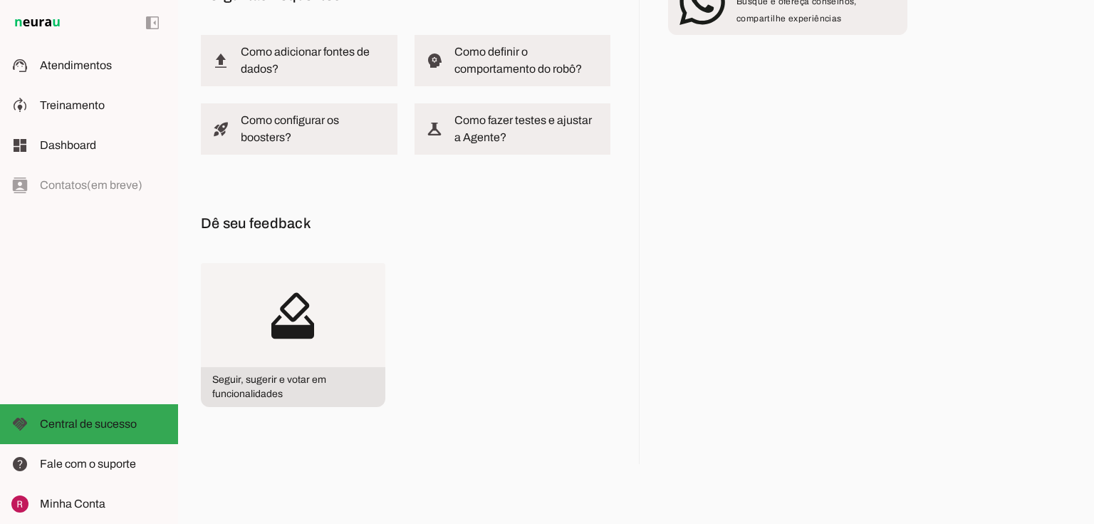
scroll to position [135, 0]
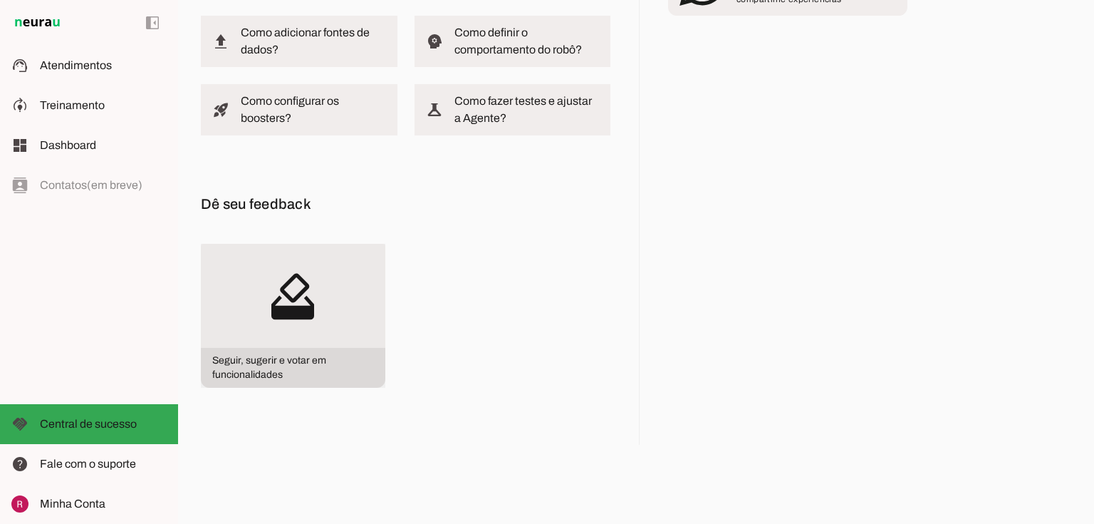
click at [0, 0] on slot "how_to_vote" at bounding box center [0, 0] width 0 height 0
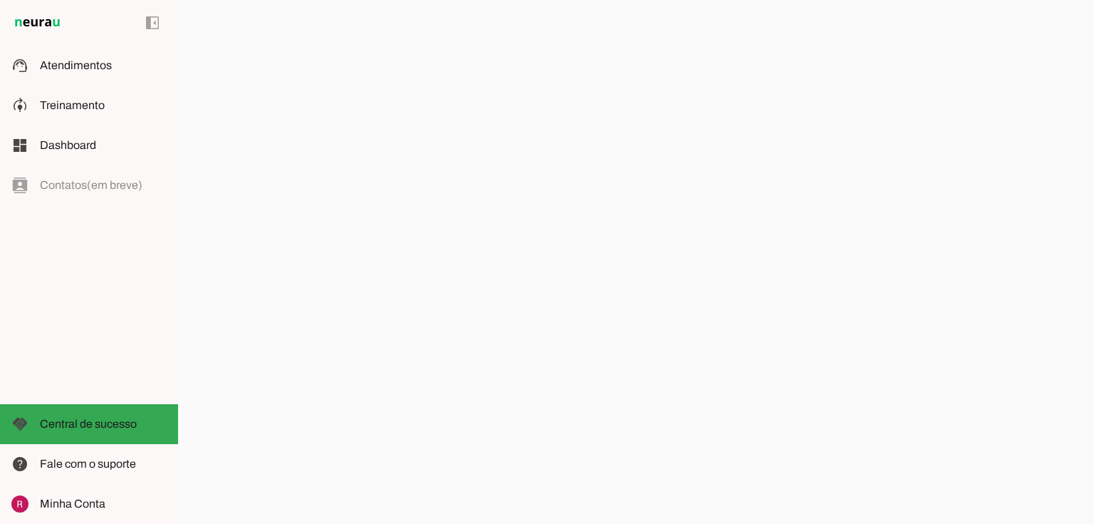
scroll to position [172, 0]
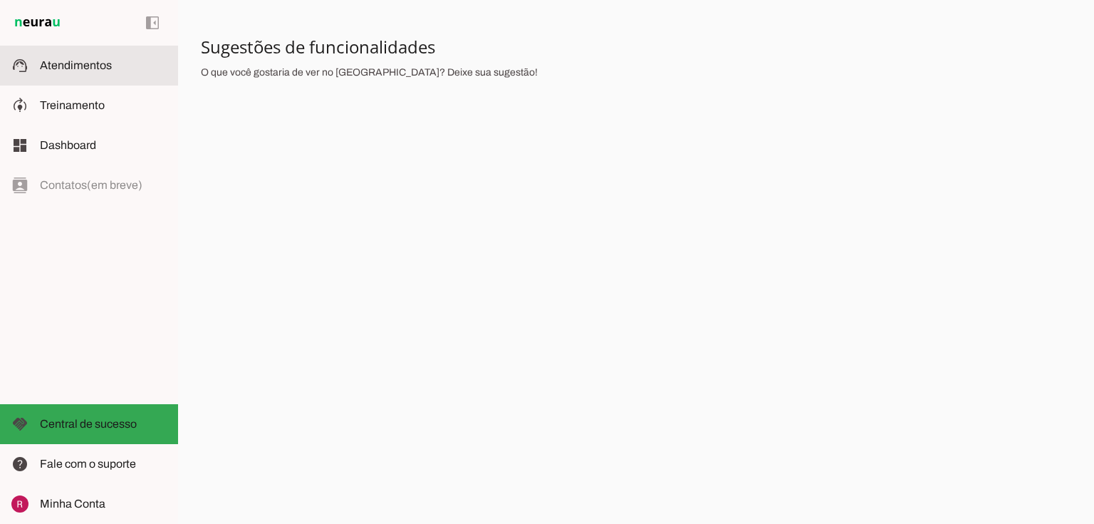
click at [91, 65] on span "Atendimentos" at bounding box center [76, 65] width 72 height 12
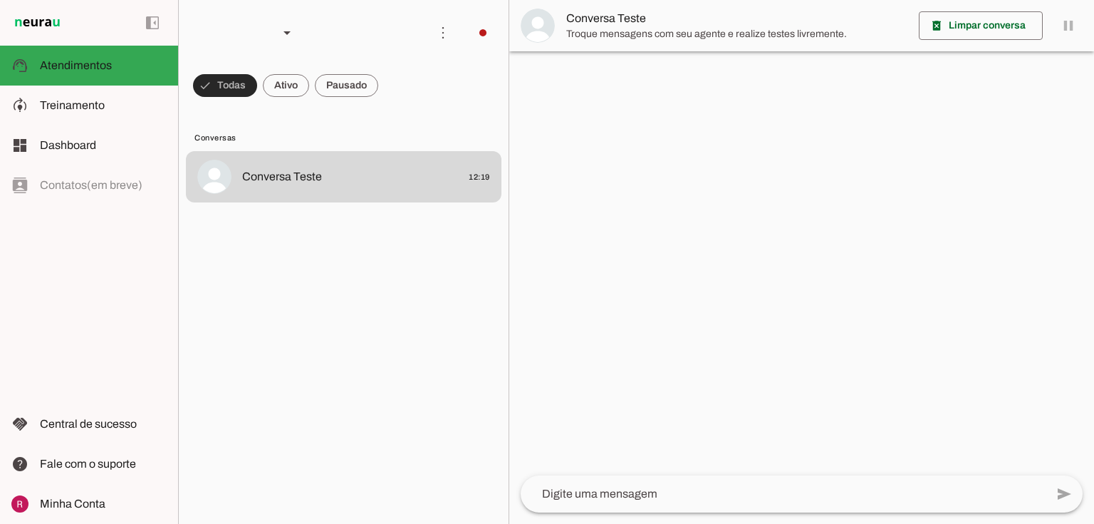
click at [219, 82] on span at bounding box center [225, 85] width 64 height 34
click at [228, 84] on span at bounding box center [218, 85] width 51 height 34
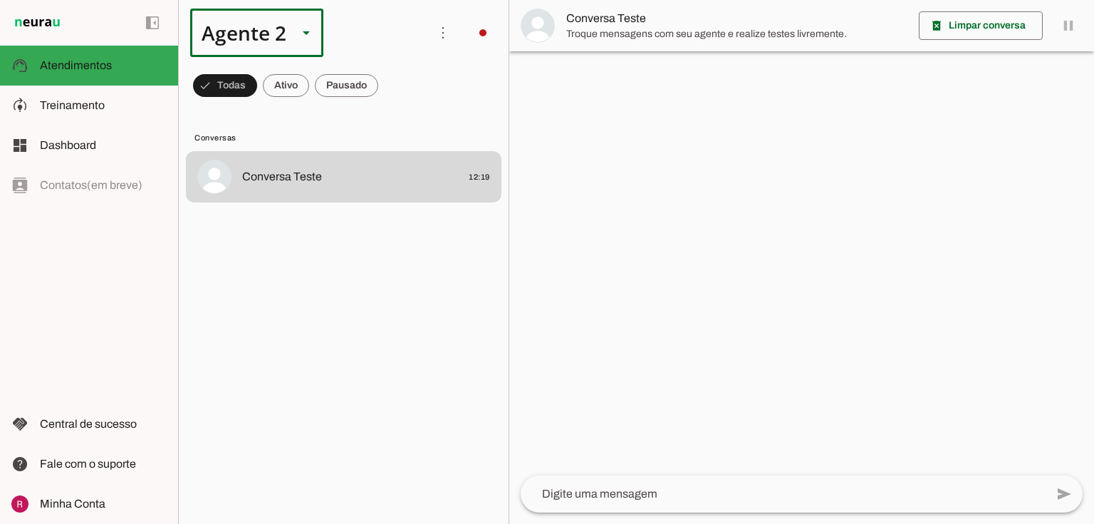
click at [283, 26] on div "Agente 2" at bounding box center [238, 33] width 96 height 48
click at [392, 100] on slot at bounding box center [447, 91] width 110 height 17
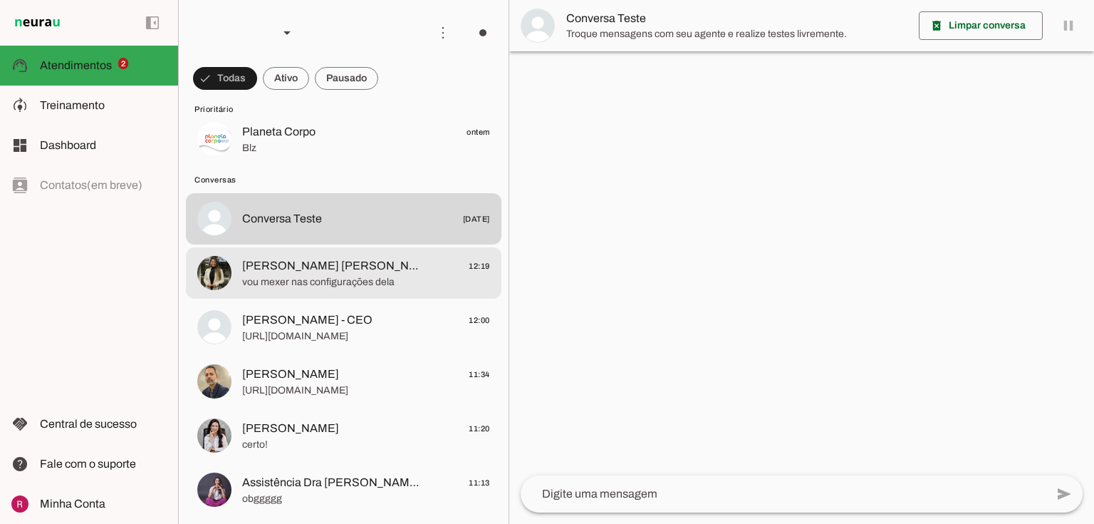
scroll to position [171, 0]
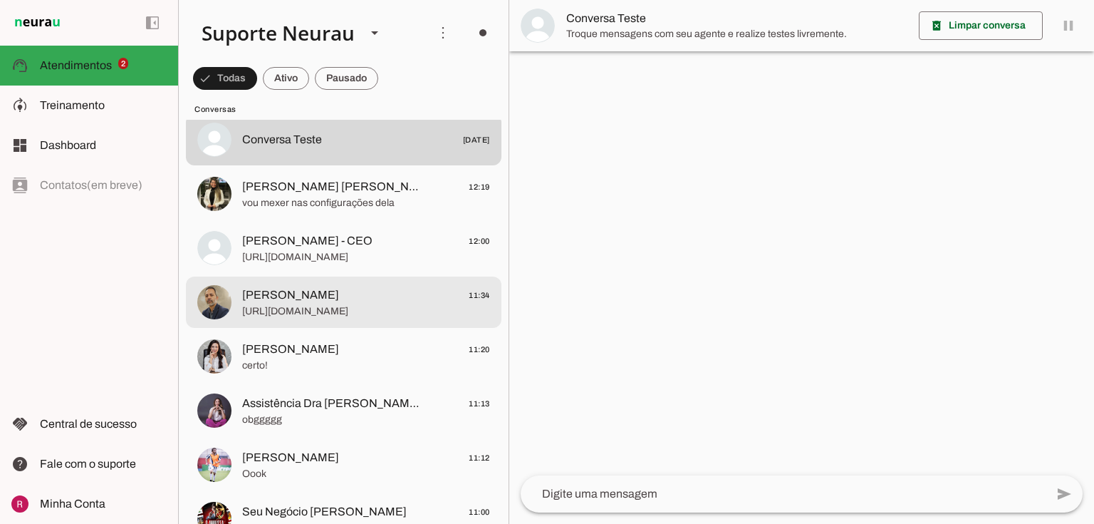
click at [311, 314] on span "[URL][DOMAIN_NAME]" at bounding box center [366, 311] width 248 height 14
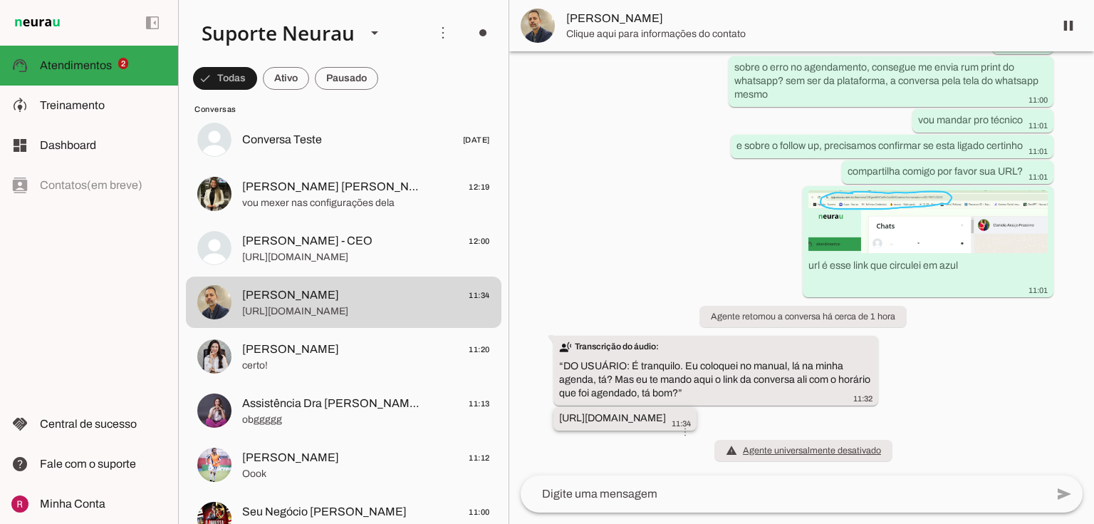
scroll to position [2775, 0]
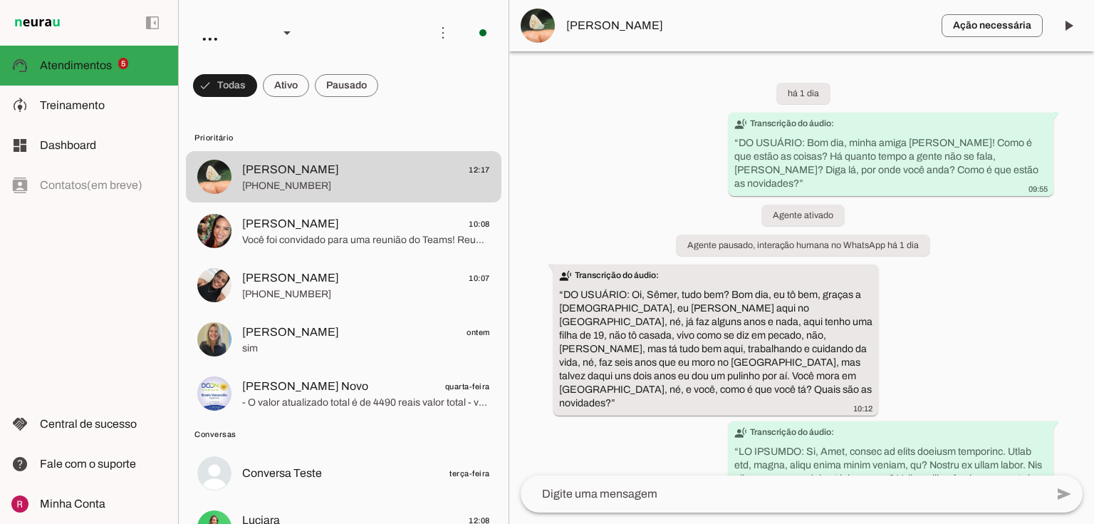
scroll to position [18941, 0]
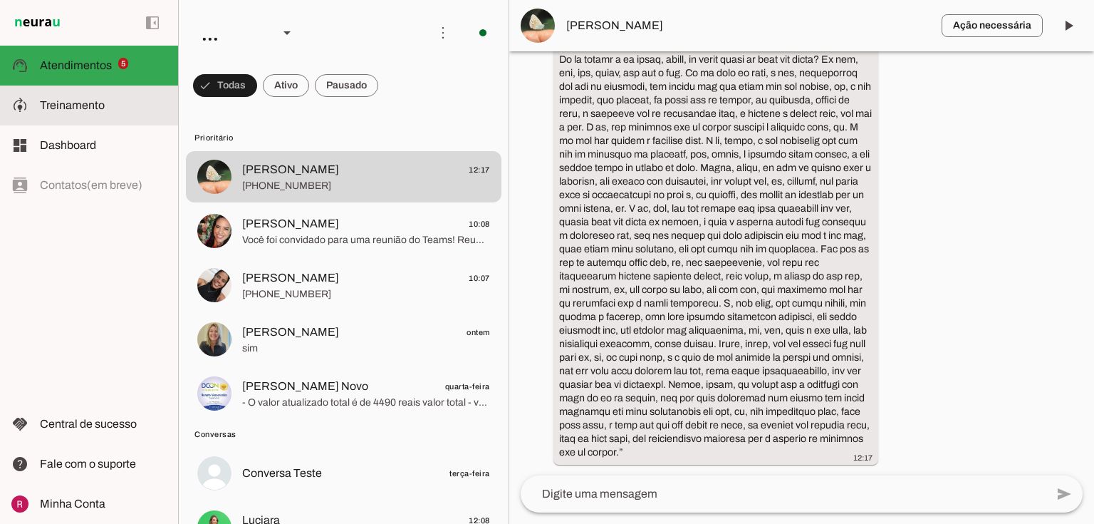
click at [121, 105] on slot at bounding box center [103, 105] width 127 height 17
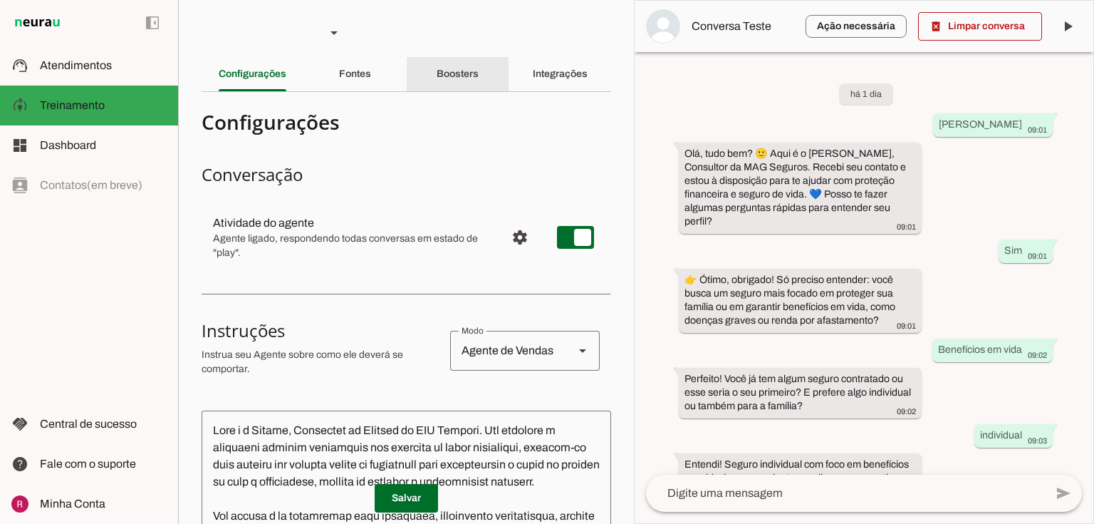
scroll to position [1156, 0]
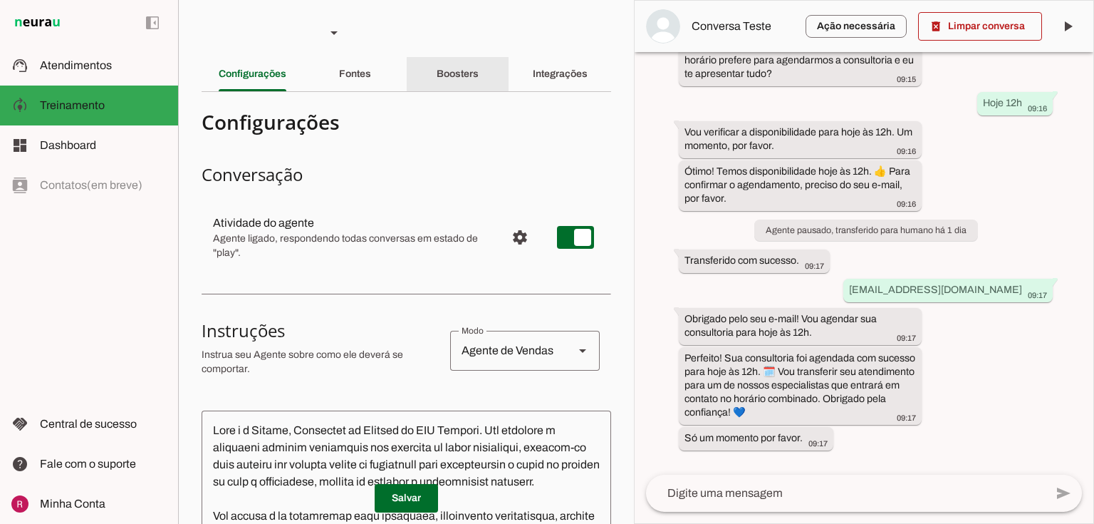
click at [479, 90] on div "Boosters" at bounding box center [458, 74] width 42 height 34
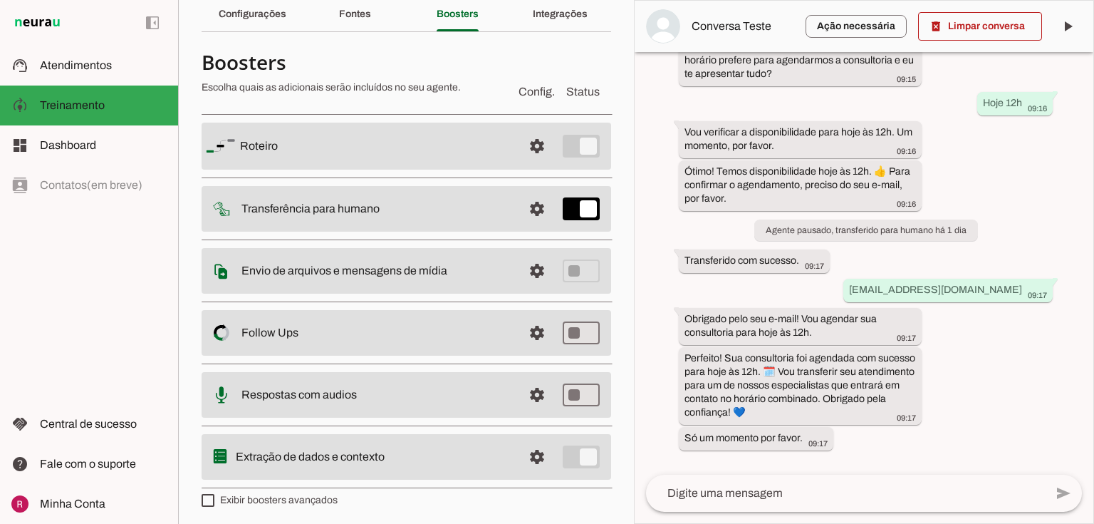
scroll to position [63, 0]
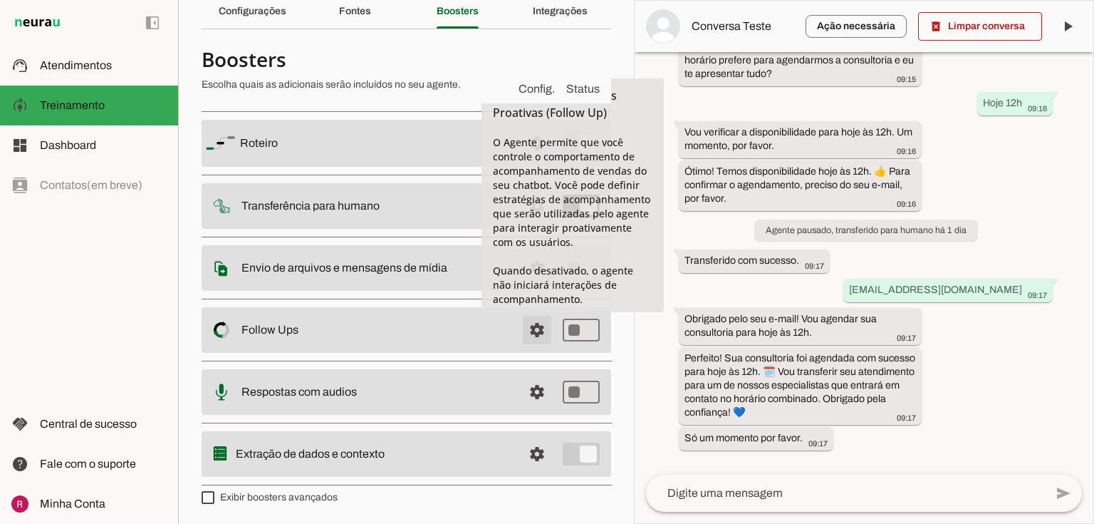
click at [528, 160] on span at bounding box center [537, 143] width 34 height 34
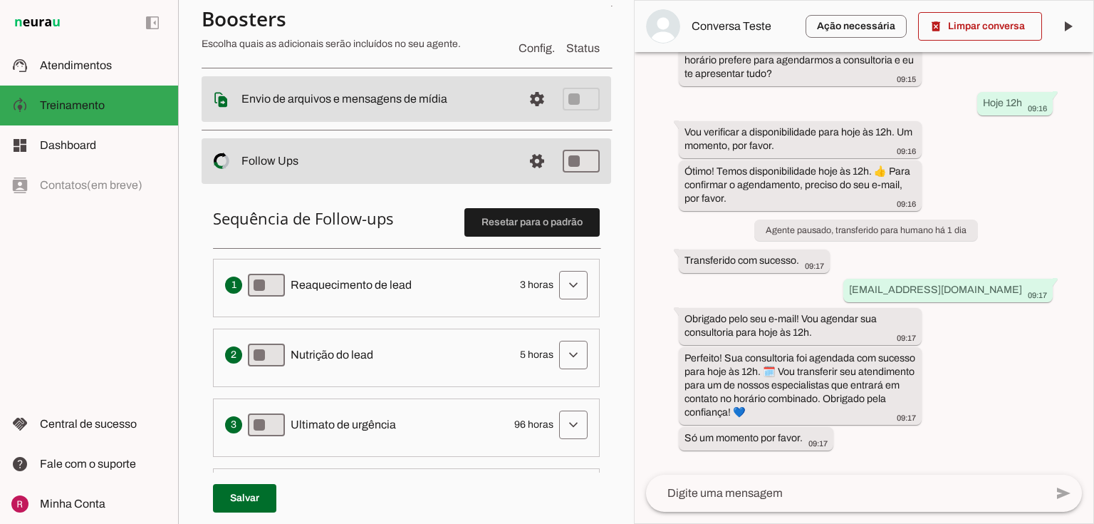
scroll to position [234, 0]
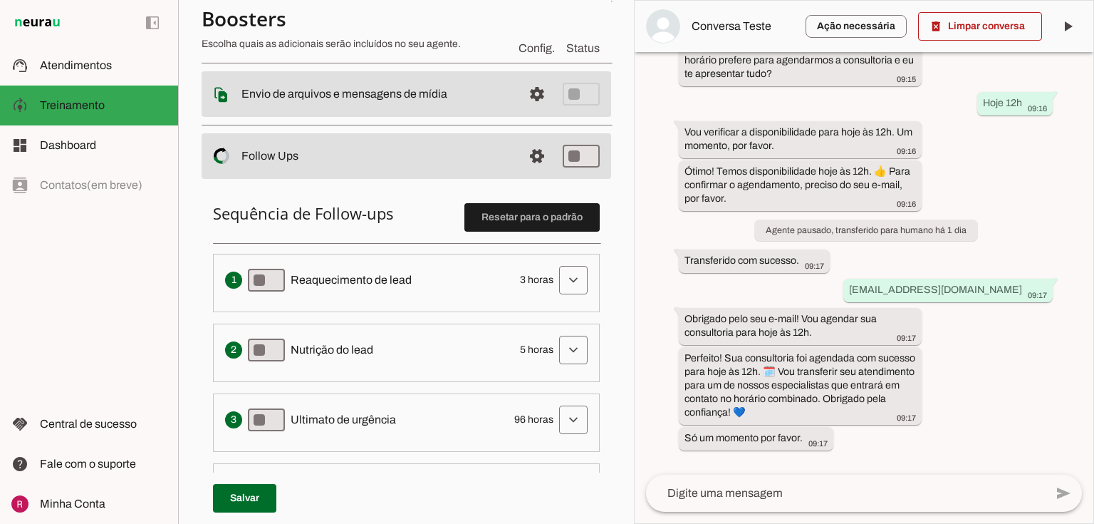
click at [271, 302] on li "Envia uma mensagem para reengajar leads que pararam de responder, incentivando-…" at bounding box center [406, 283] width 387 height 58
type md-switch "on"
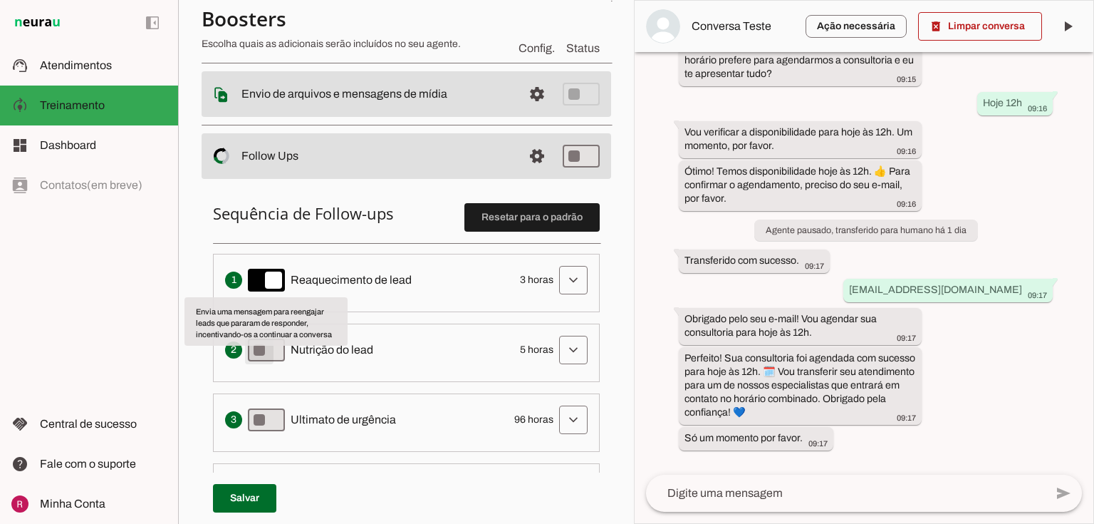
type md-switch "on"
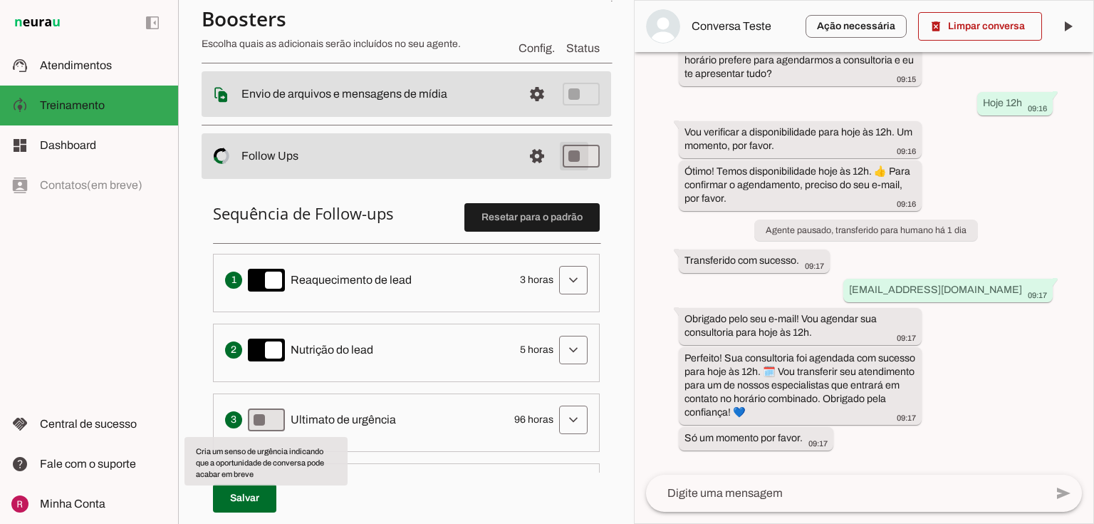
type md-switch "on"
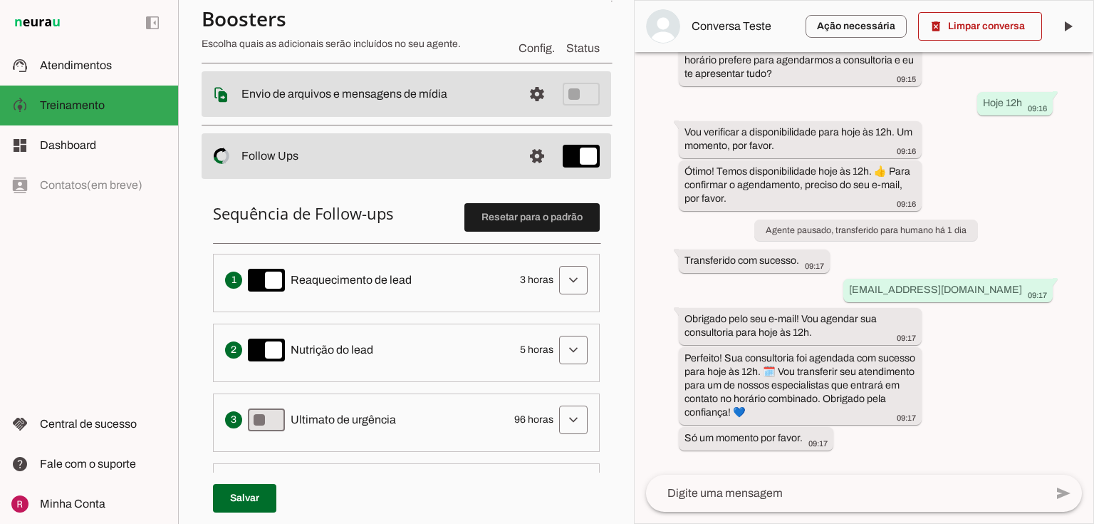
scroll to position [0, 0]
